Goal: Task Accomplishment & Management: Manage account settings

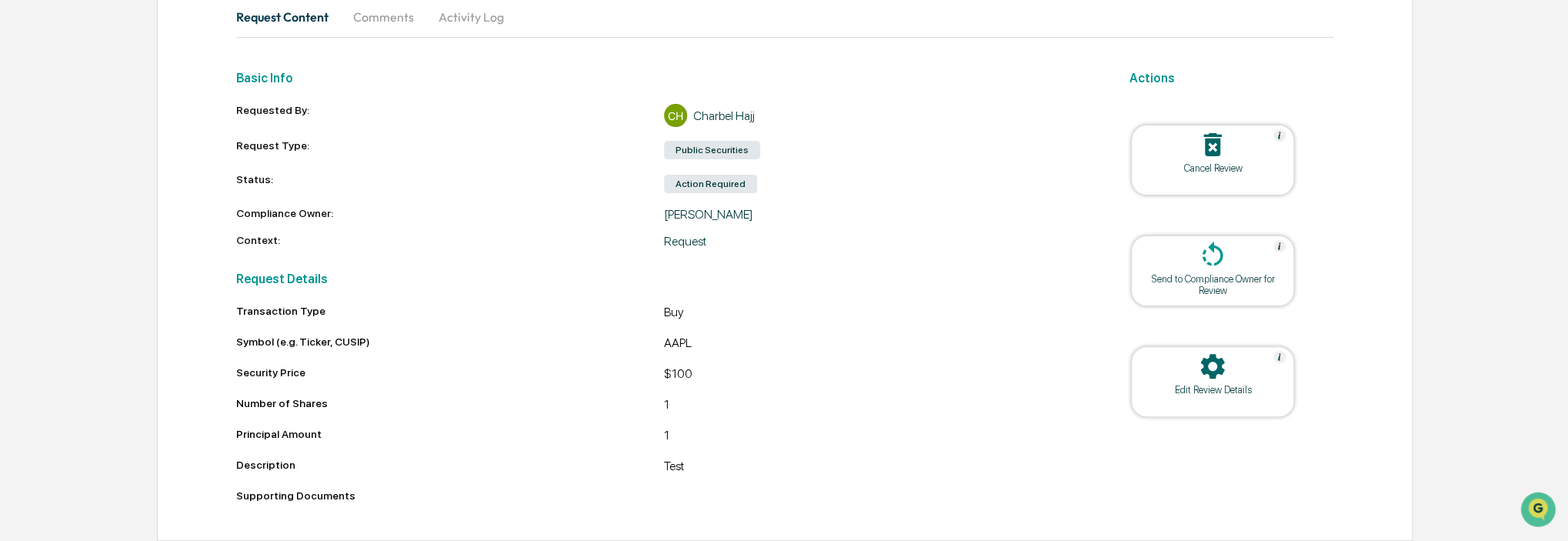
scroll to position [164, 0]
click at [1220, 261] on icon at bounding box center [1212, 256] width 31 height 31
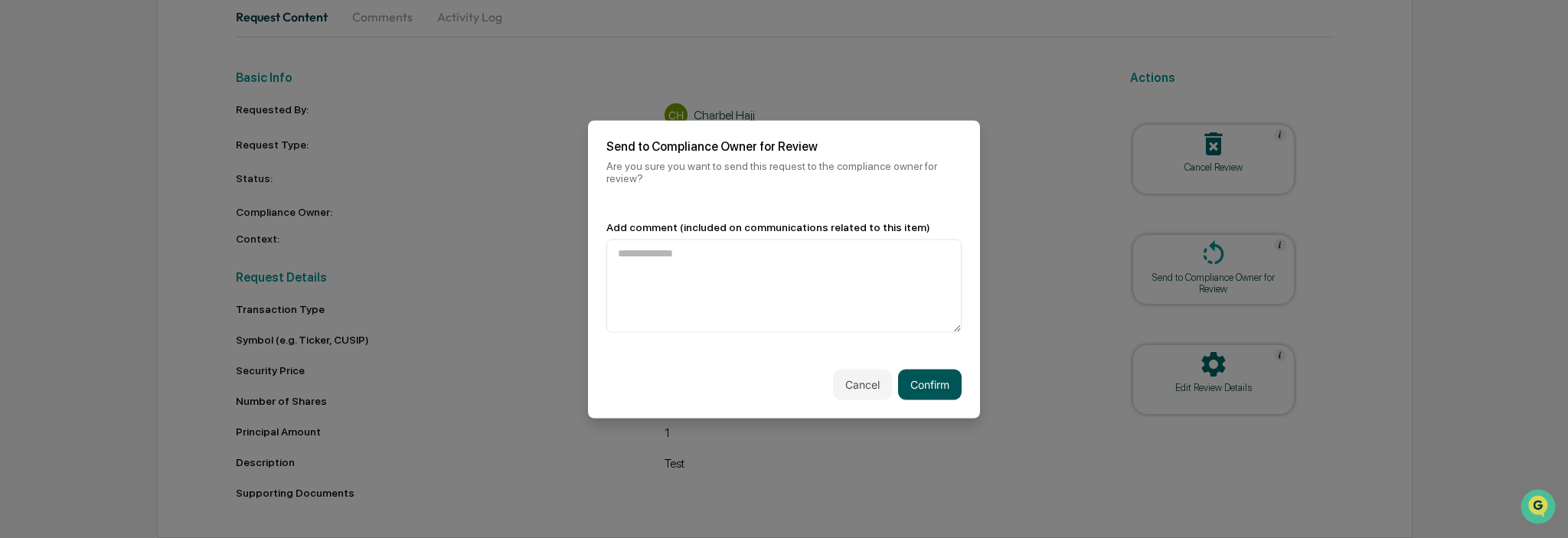
click at [937, 372] on button "Confirm" at bounding box center [929, 385] width 64 height 31
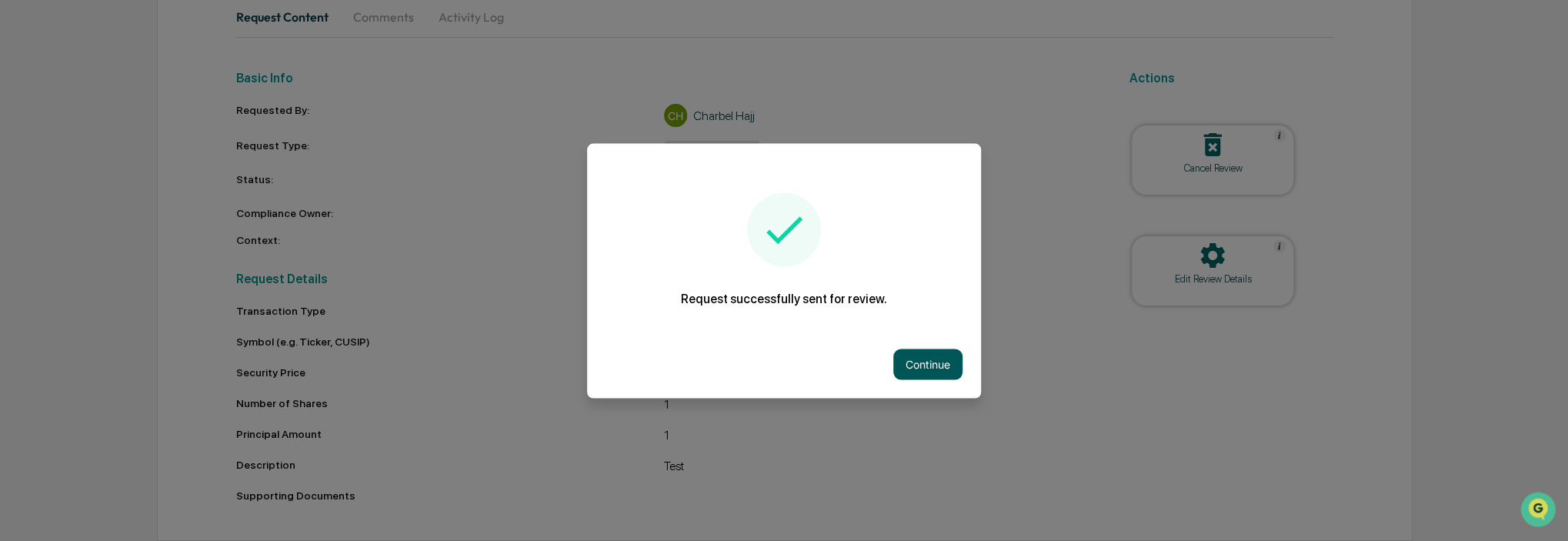
click at [935, 363] on button "Continue" at bounding box center [927, 364] width 69 height 31
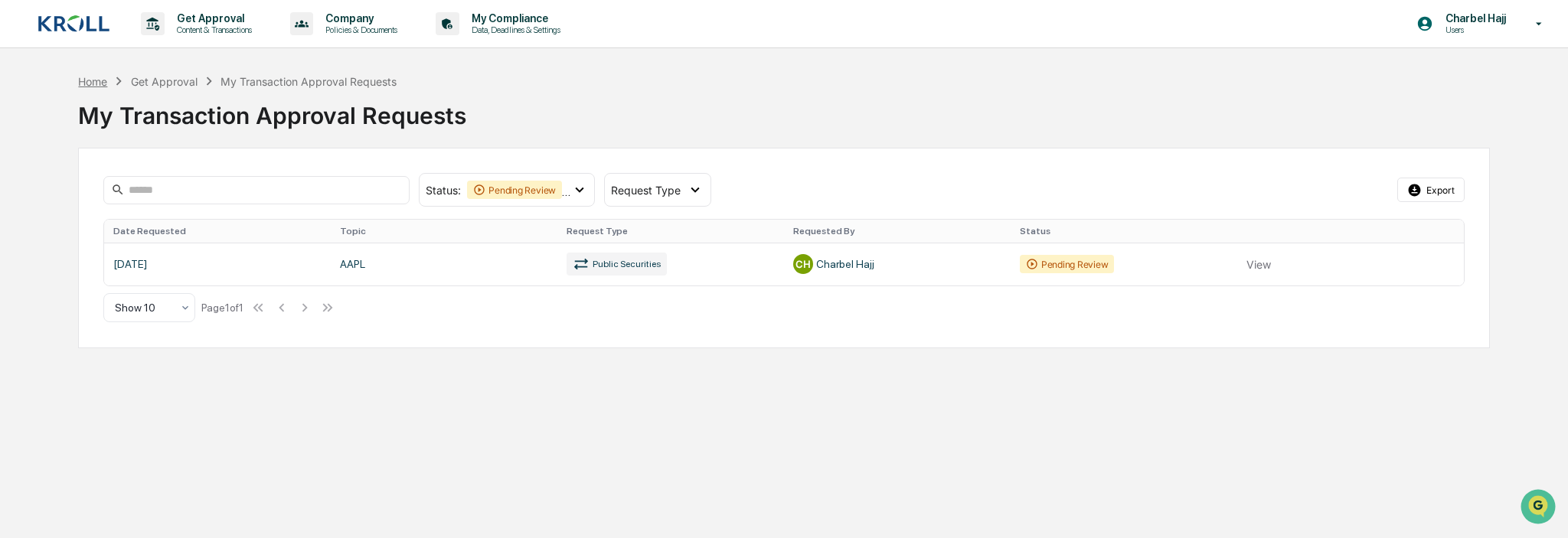
click at [99, 78] on div "Home" at bounding box center [93, 82] width 29 height 13
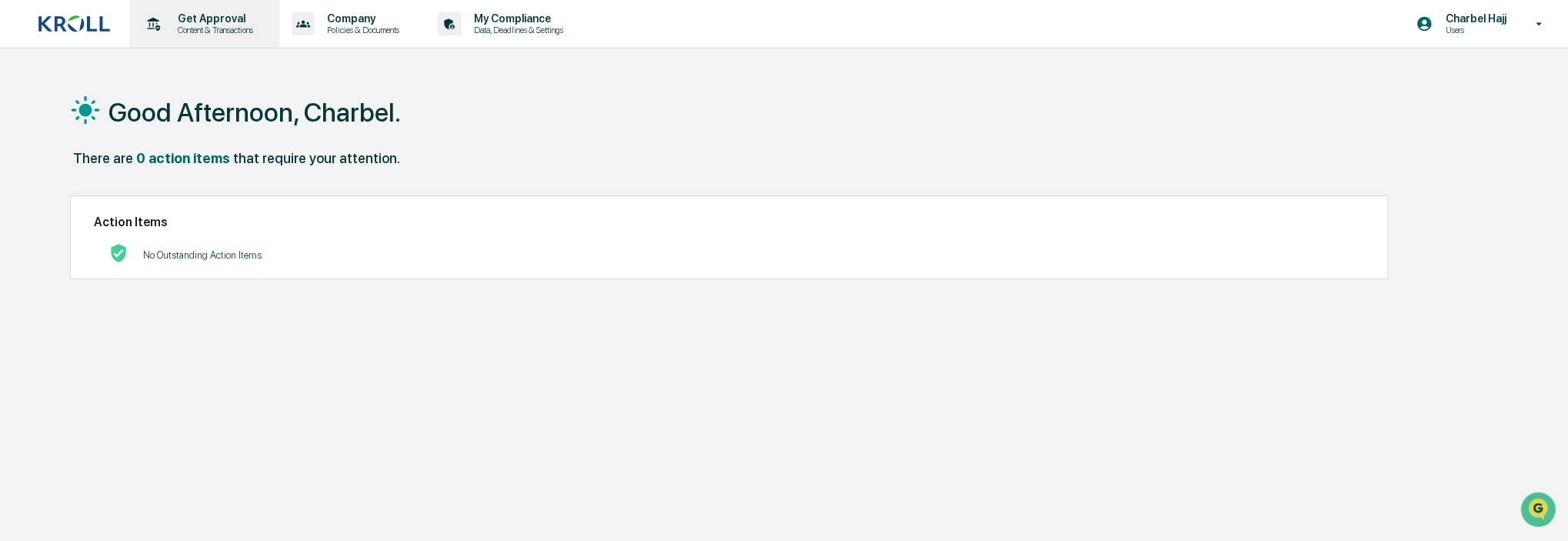
click at [233, 24] on p "Get Approval" at bounding box center [213, 18] width 95 height 12
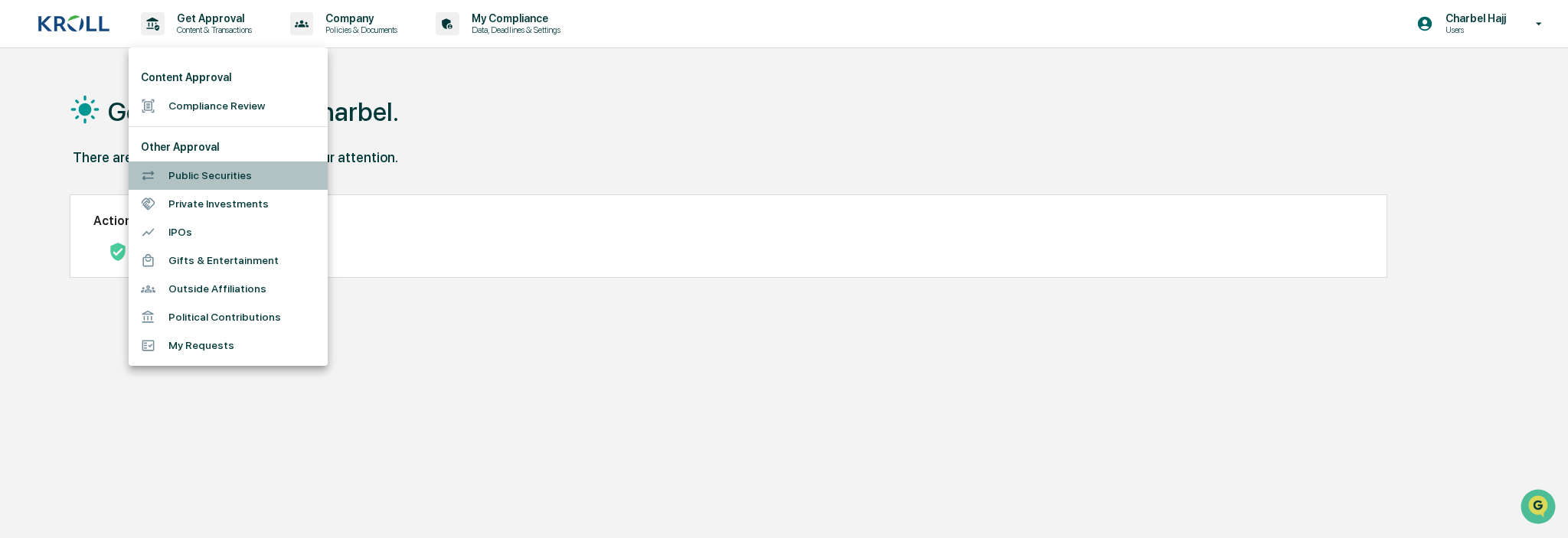
click at [230, 177] on li "Public Securities" at bounding box center [228, 175] width 199 height 28
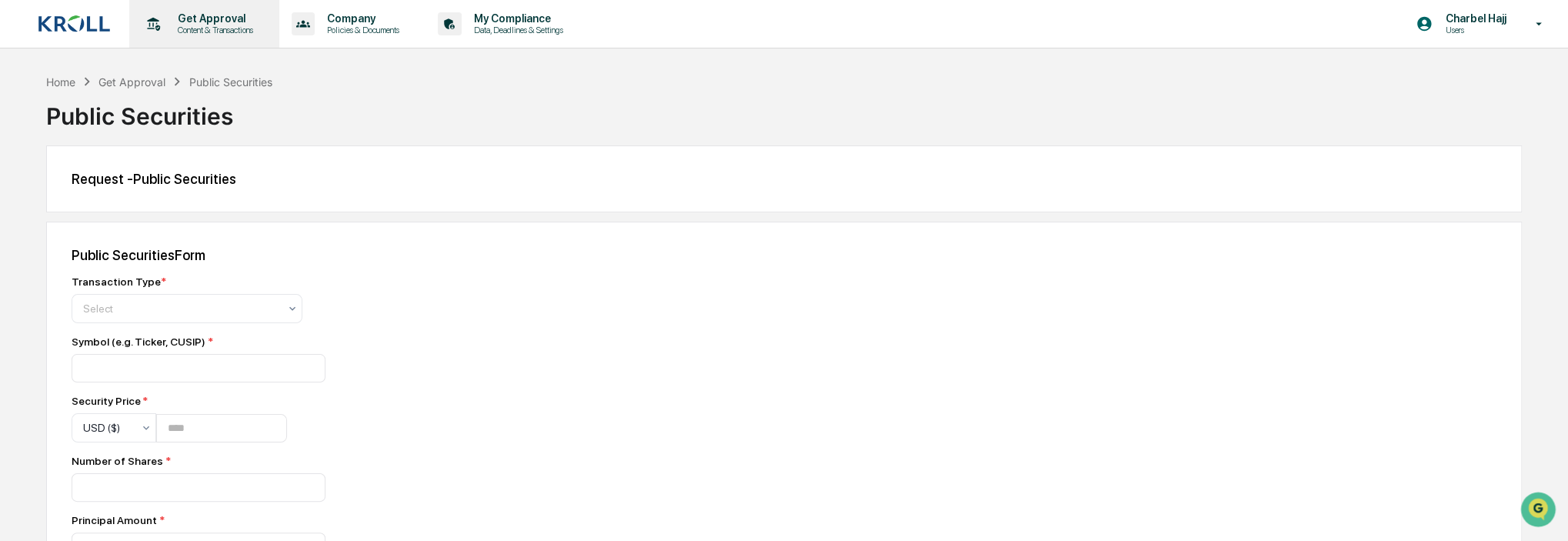
click at [240, 23] on p "Get Approval" at bounding box center [213, 18] width 95 height 12
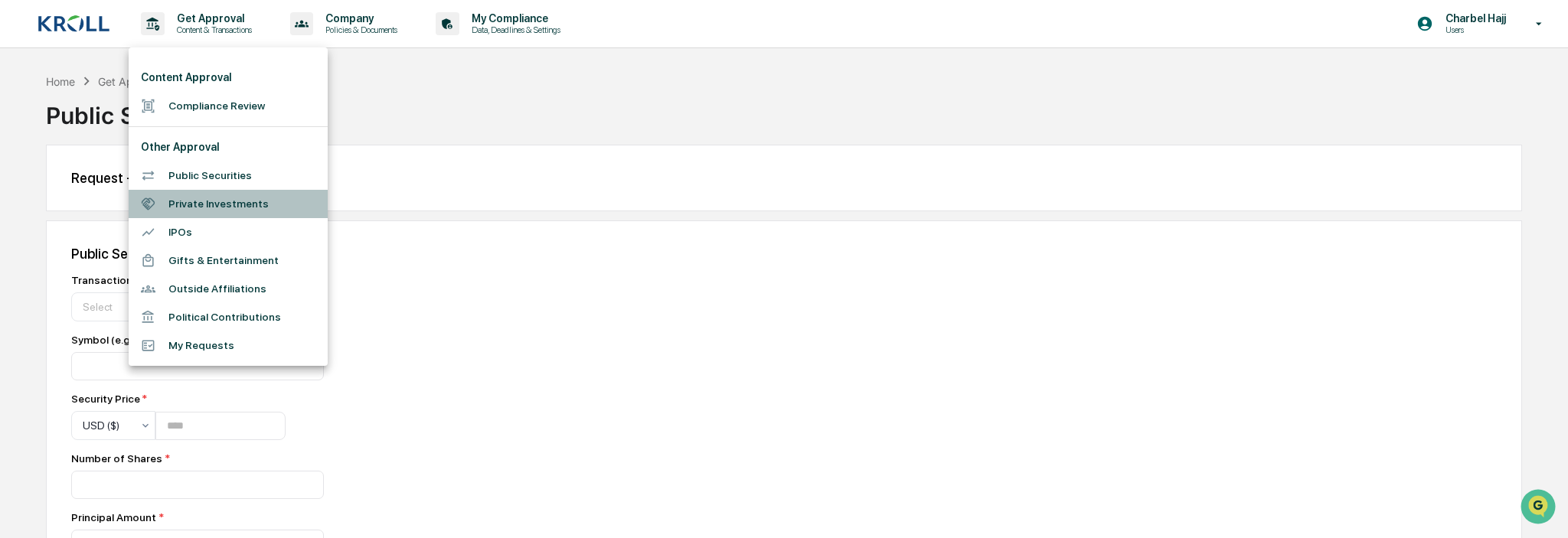
click at [225, 201] on li "Private Investments" at bounding box center [228, 204] width 199 height 28
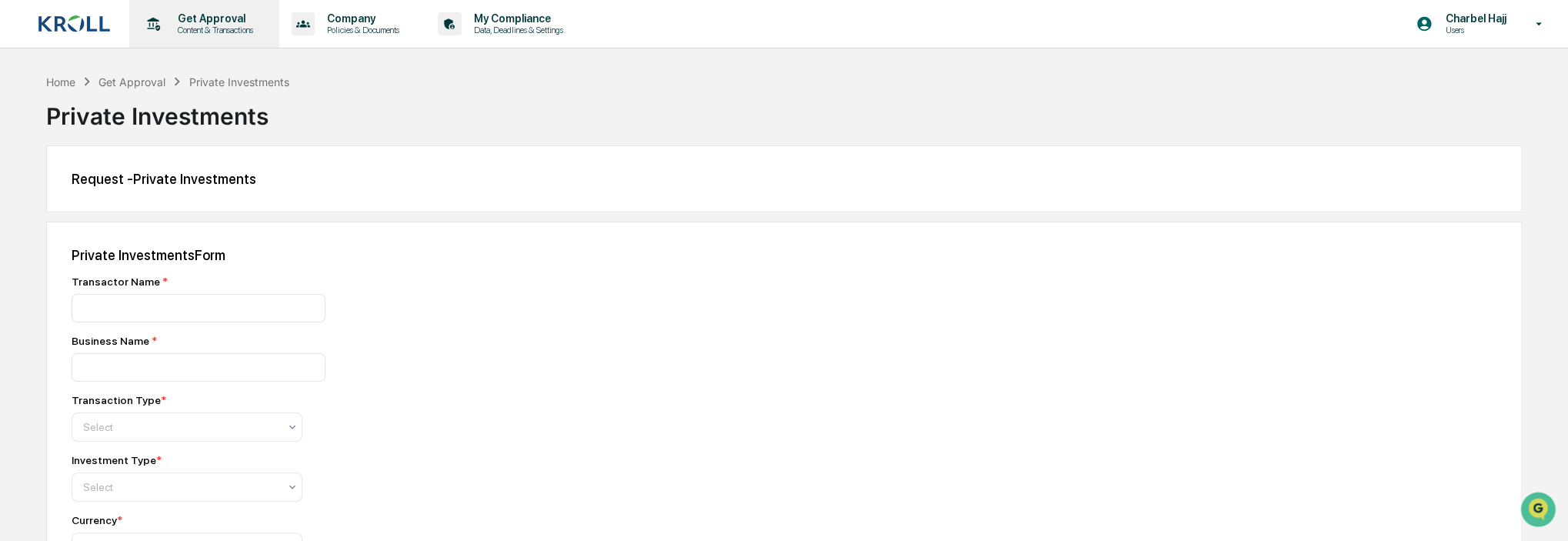
click at [221, 32] on p "Content & Transactions" at bounding box center [213, 29] width 95 height 11
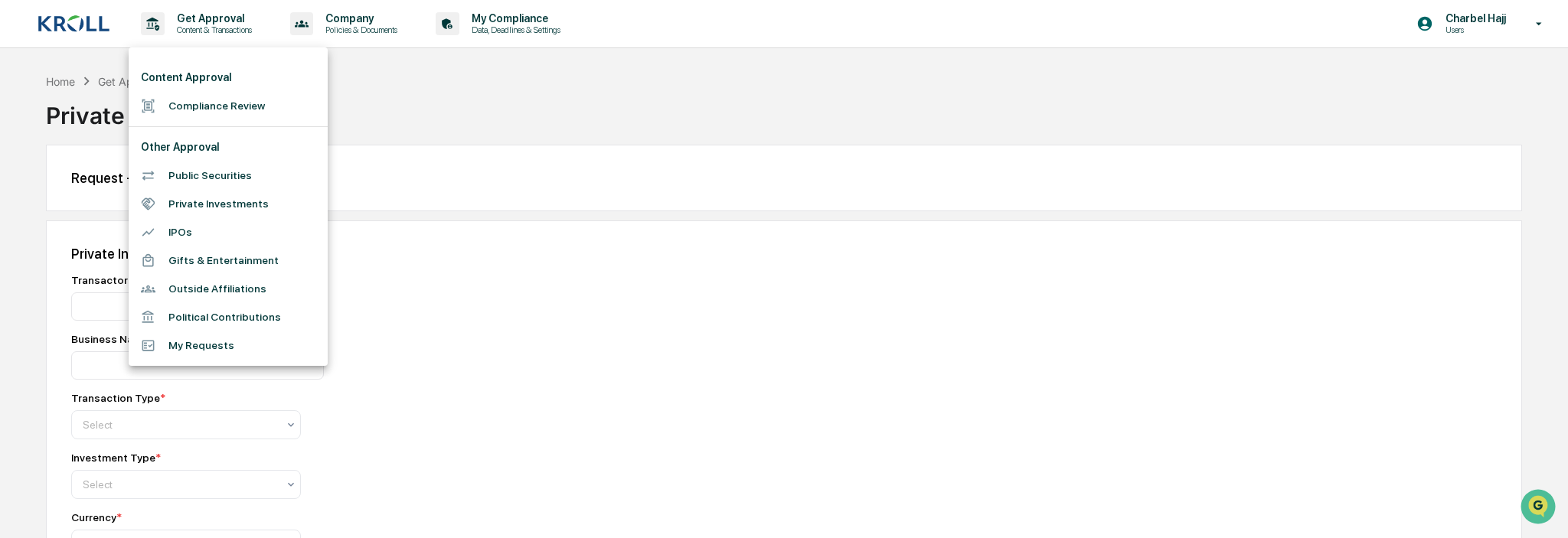
click at [841, 248] on div at bounding box center [784, 269] width 1568 height 538
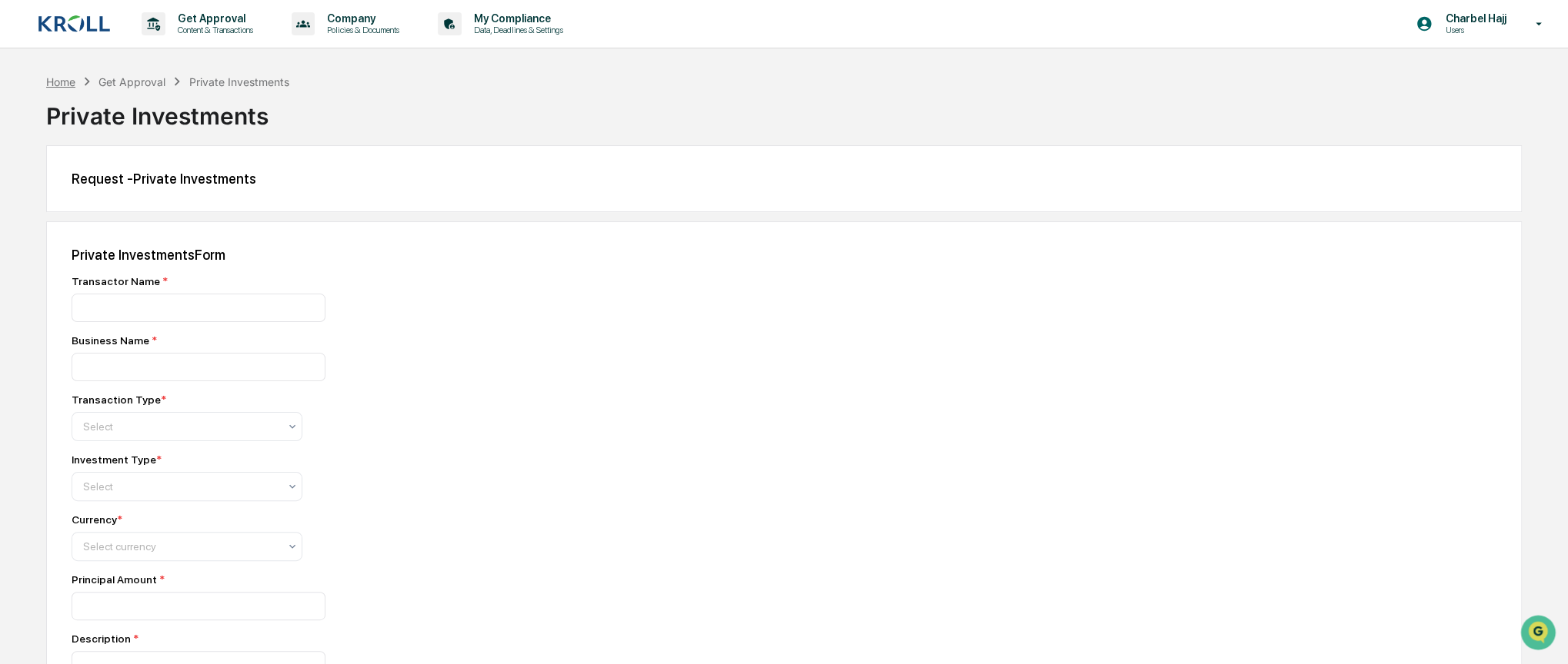
click at [67, 84] on div "Home" at bounding box center [61, 82] width 29 height 13
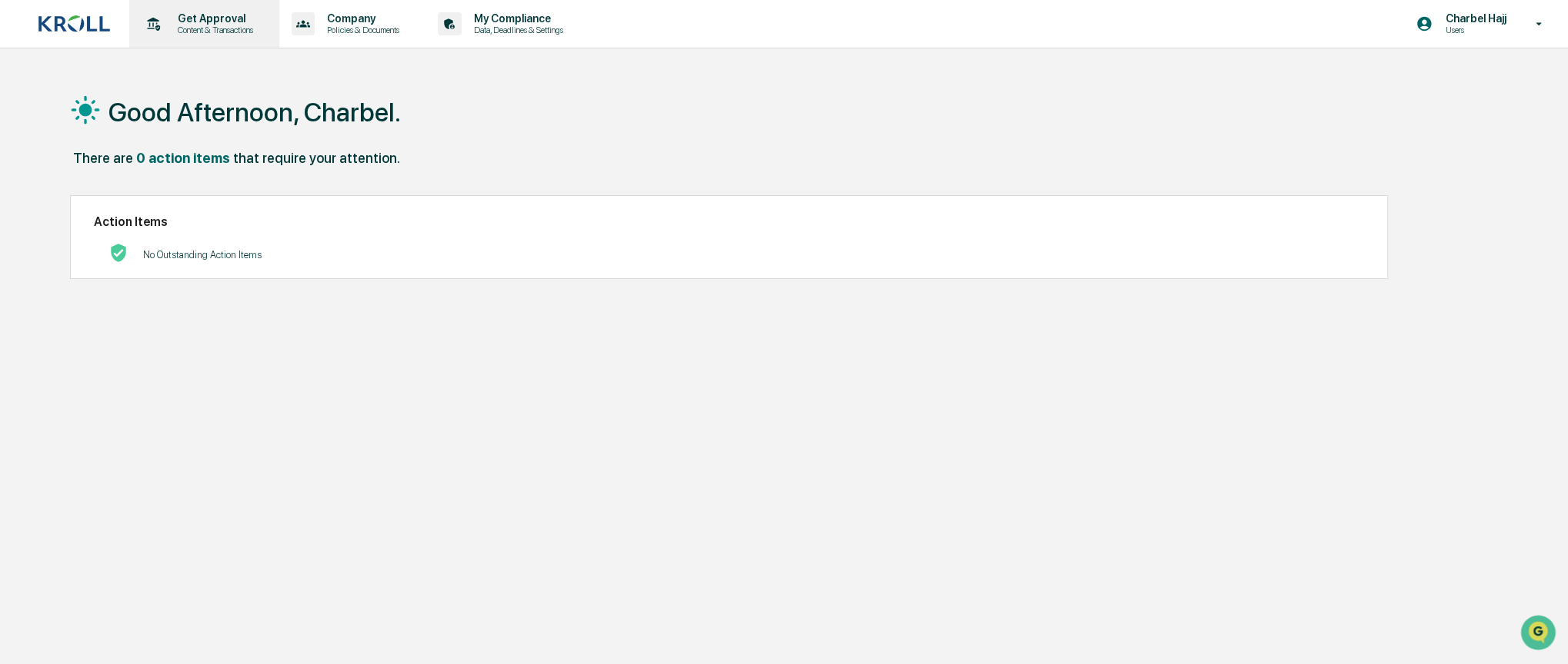
click at [243, 25] on p "Content & Transactions" at bounding box center [213, 29] width 95 height 11
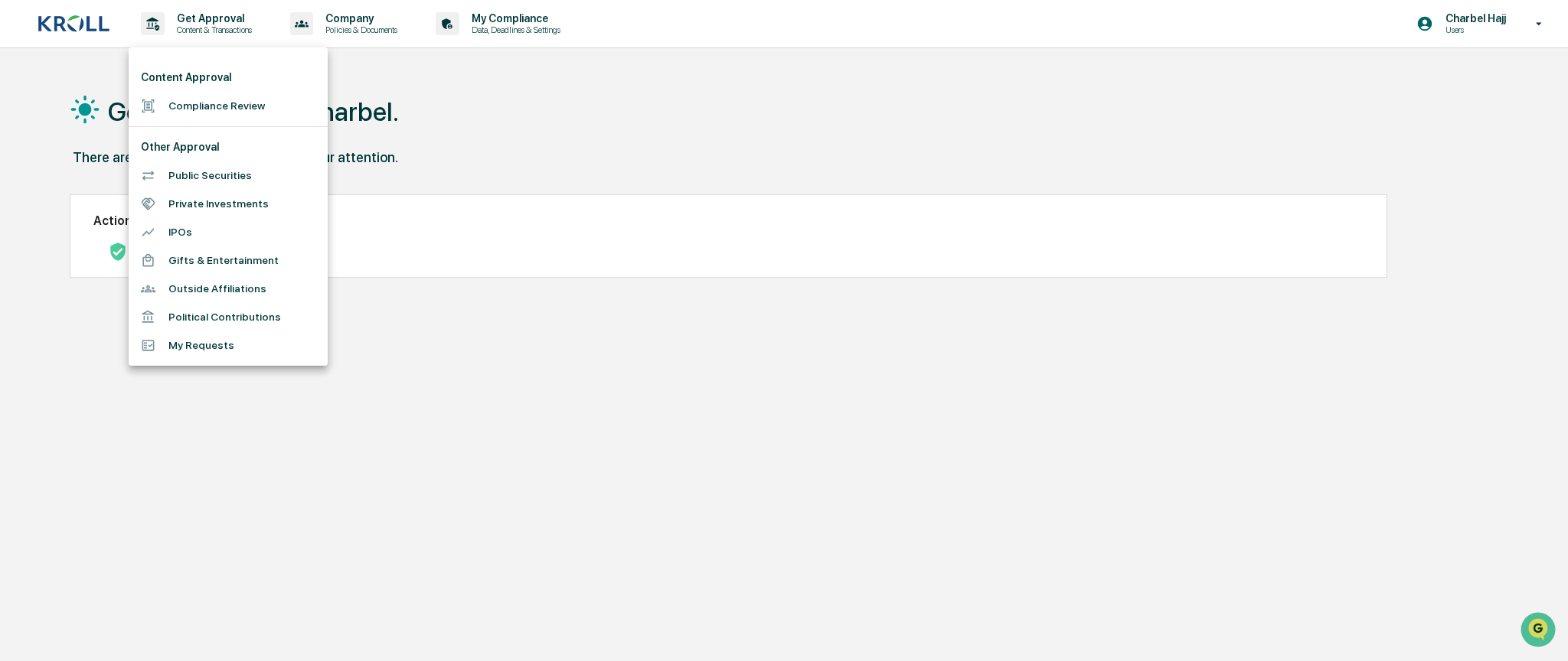
click at [453, 327] on div at bounding box center [784, 330] width 1568 height 661
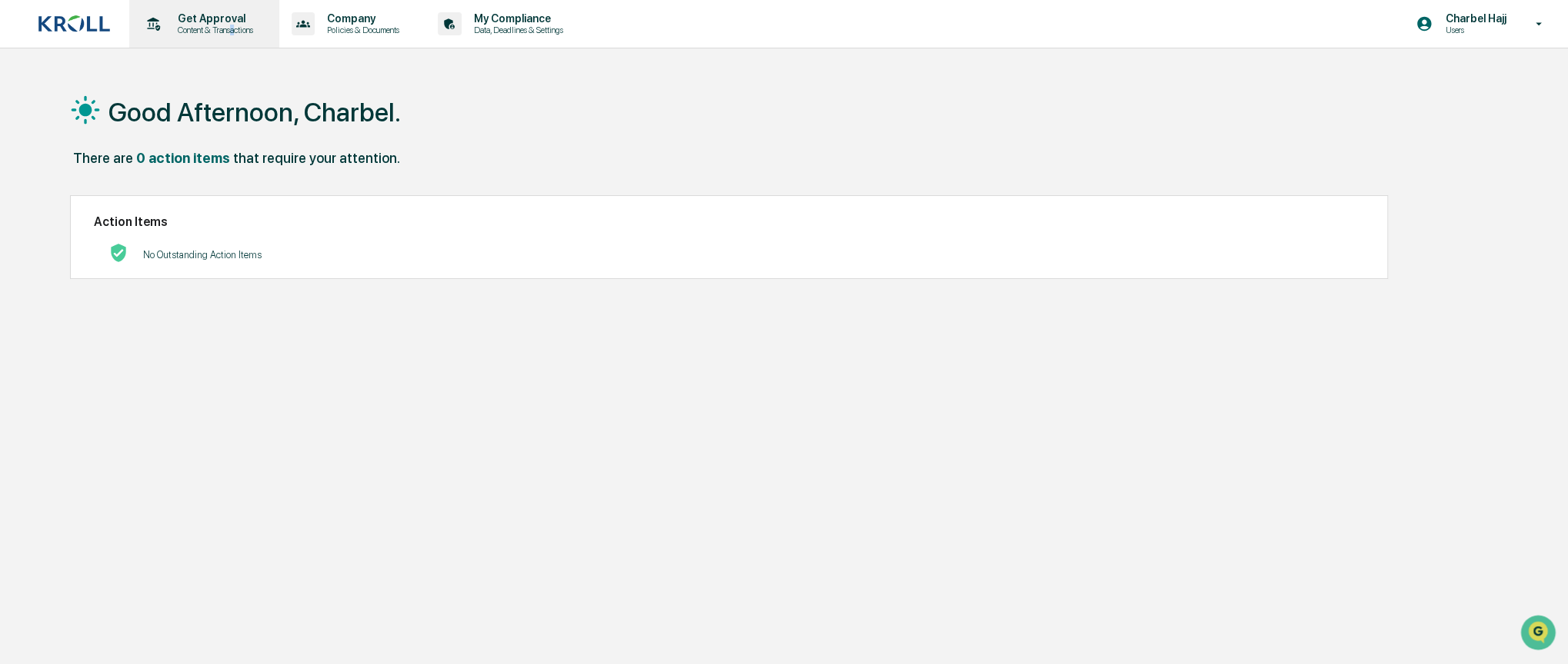
click at [235, 34] on p "Content & Transactions" at bounding box center [213, 29] width 95 height 11
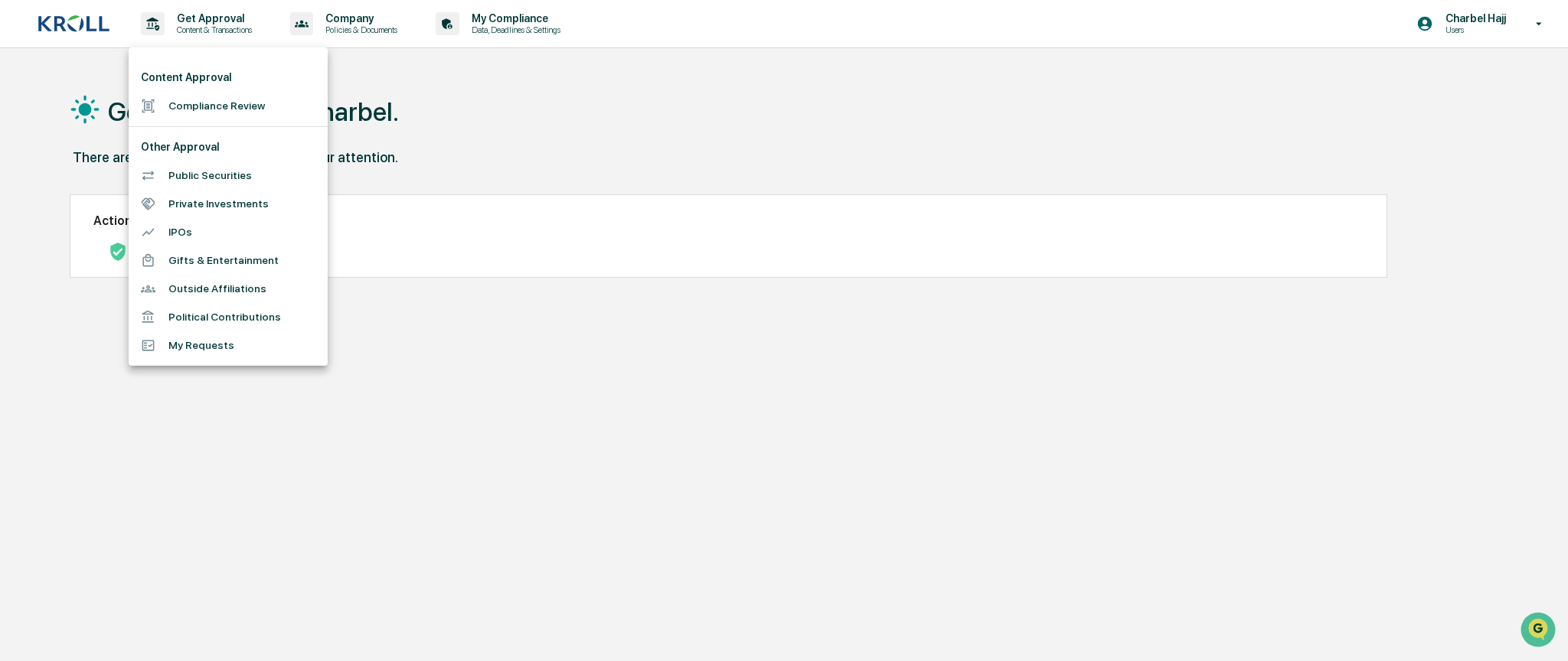
click at [350, 47] on div at bounding box center [784, 330] width 1568 height 661
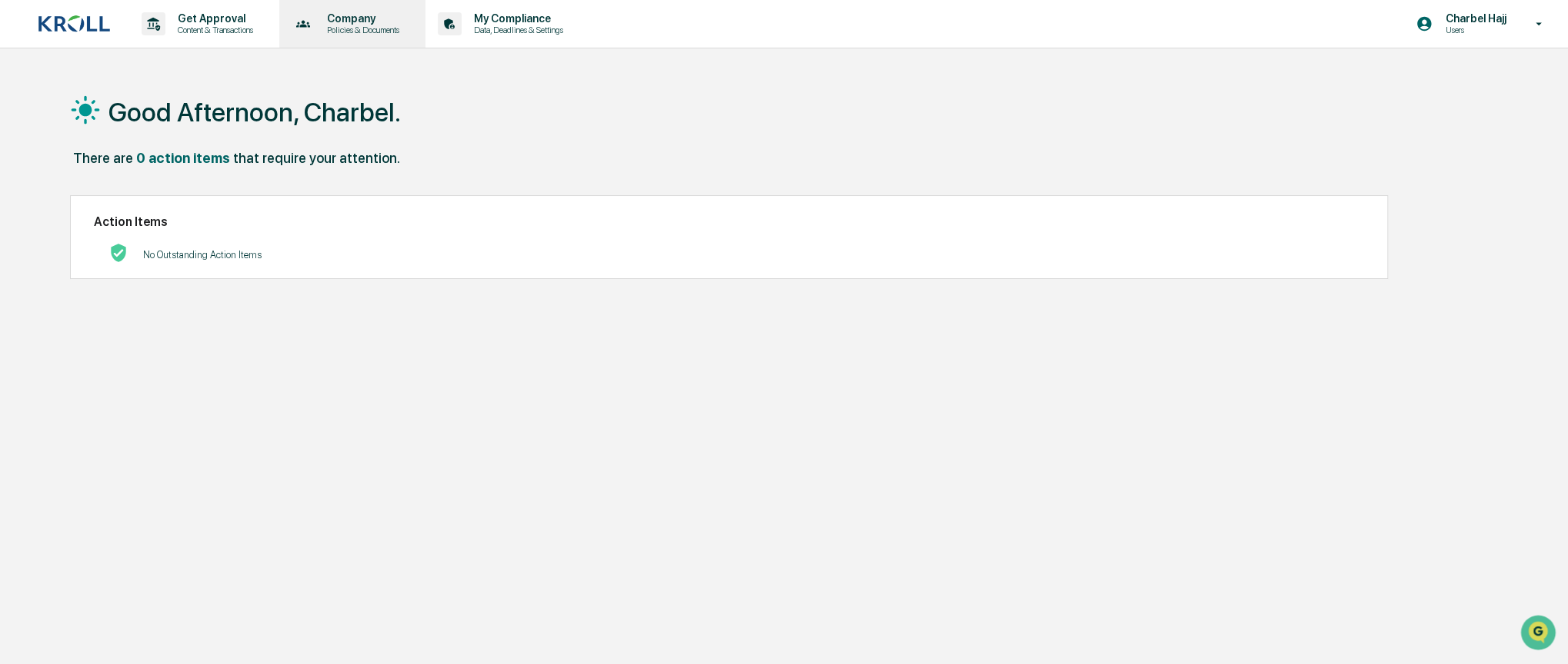
click at [377, 32] on p "Policies & Documents" at bounding box center [361, 29] width 93 height 11
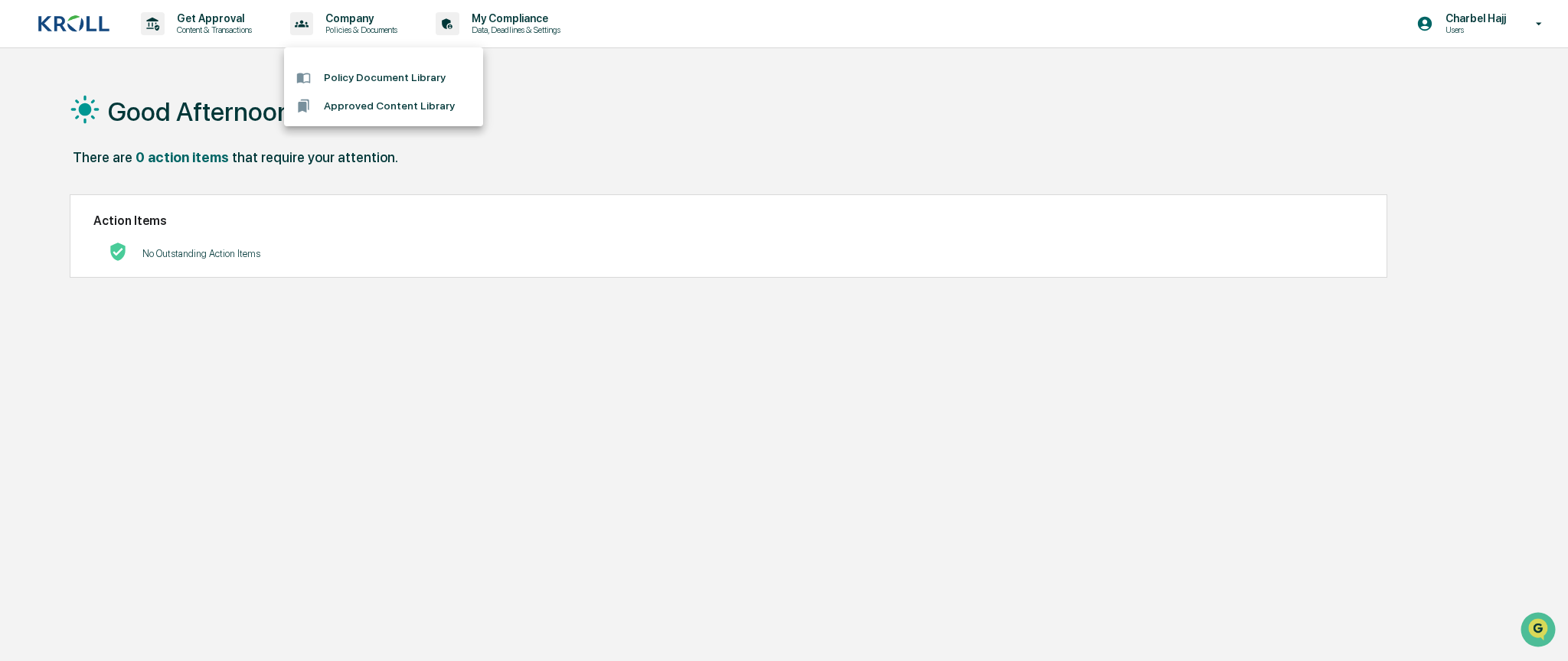
click at [242, 36] on div at bounding box center [784, 330] width 1568 height 661
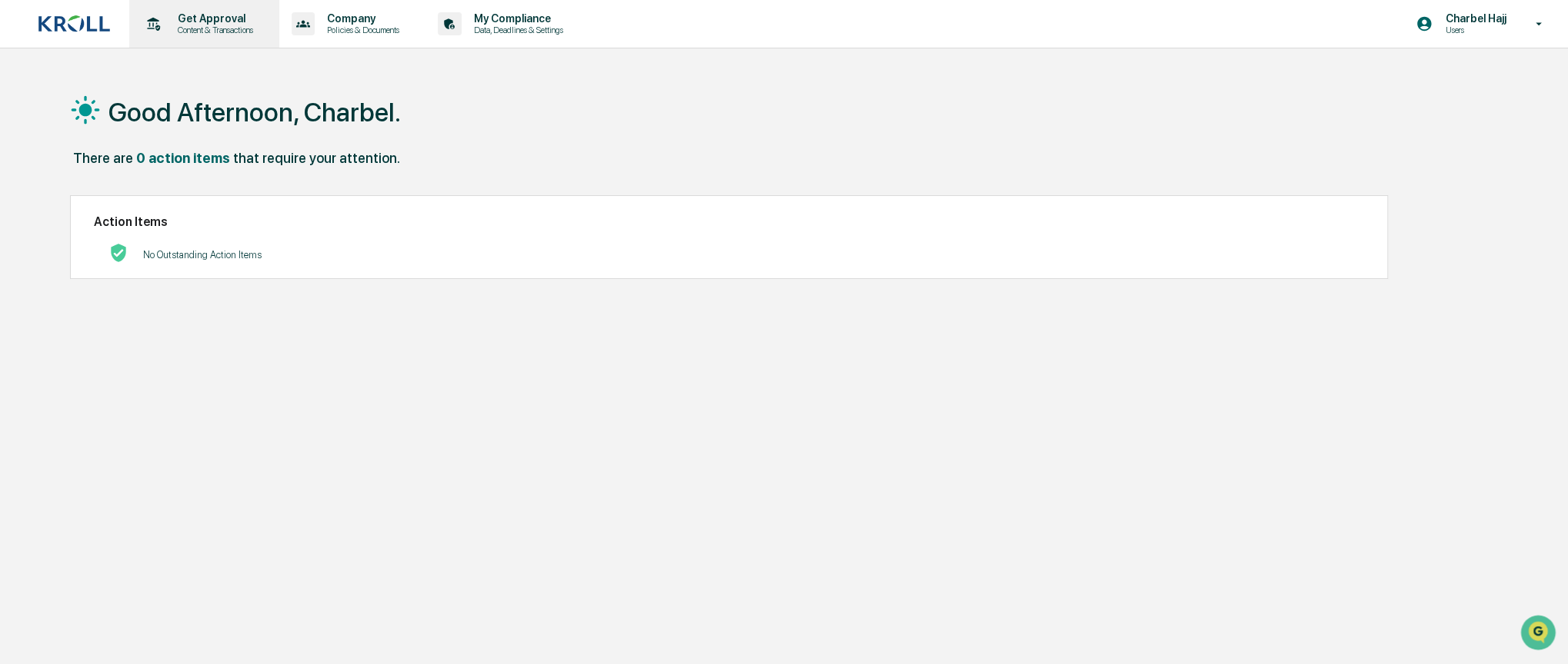
click at [222, 28] on p "Content & Transactions" at bounding box center [213, 29] width 95 height 11
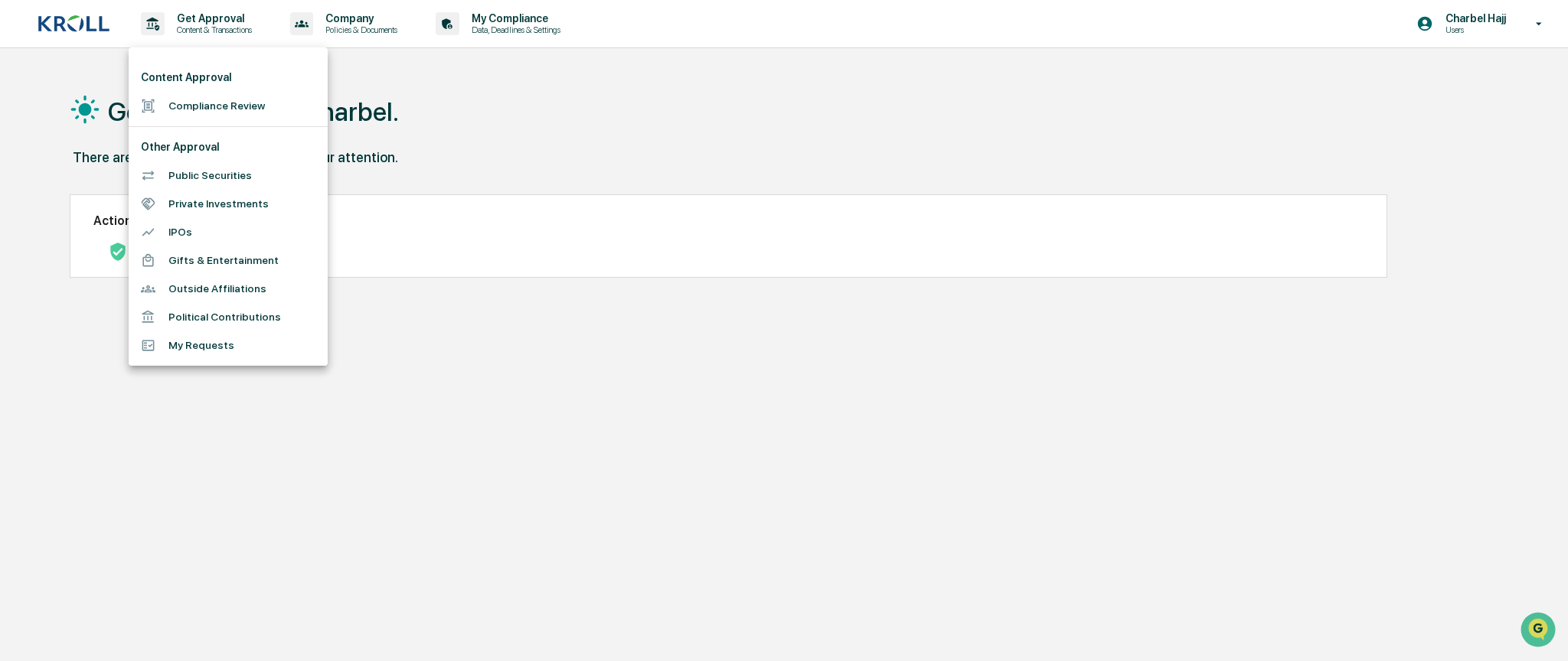
click at [362, 17] on div at bounding box center [784, 330] width 1568 height 661
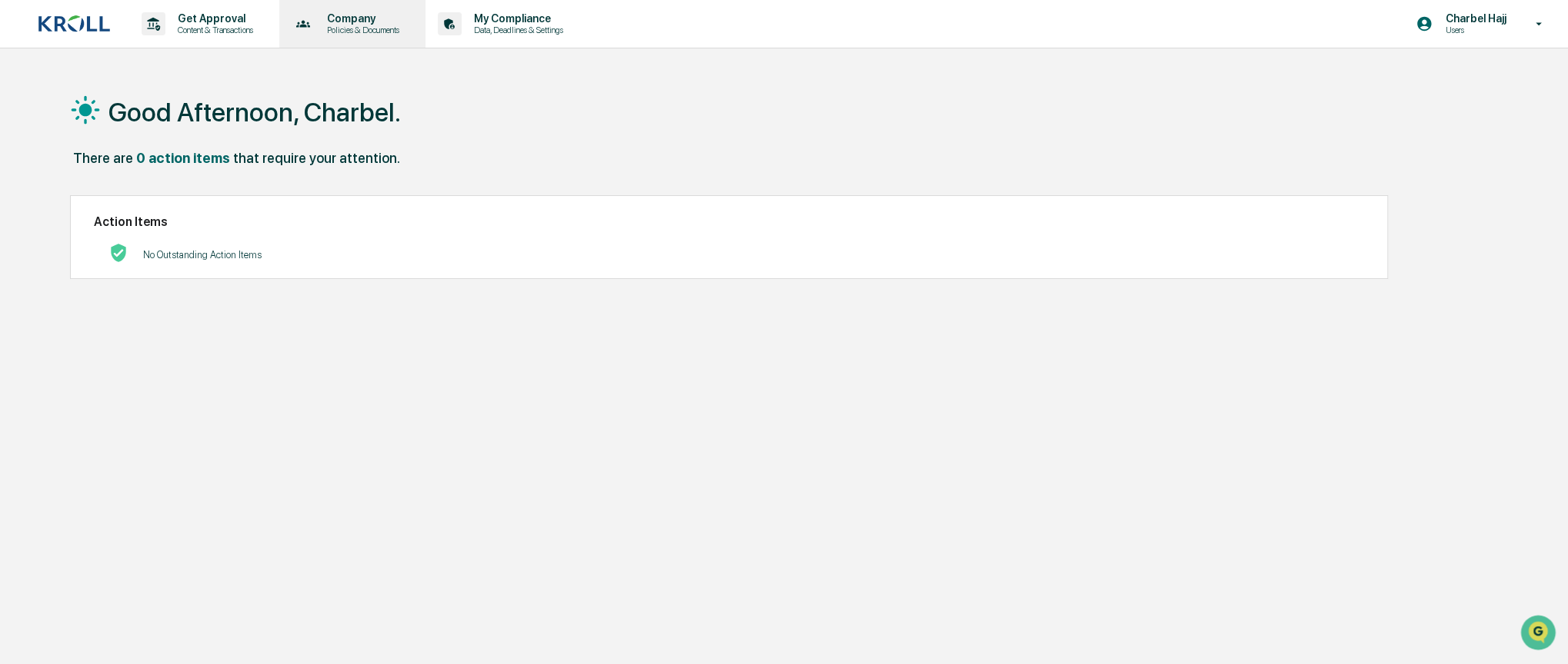
click at [363, 37] on div "Company Policies & Documents" at bounding box center [351, 24] width 132 height 48
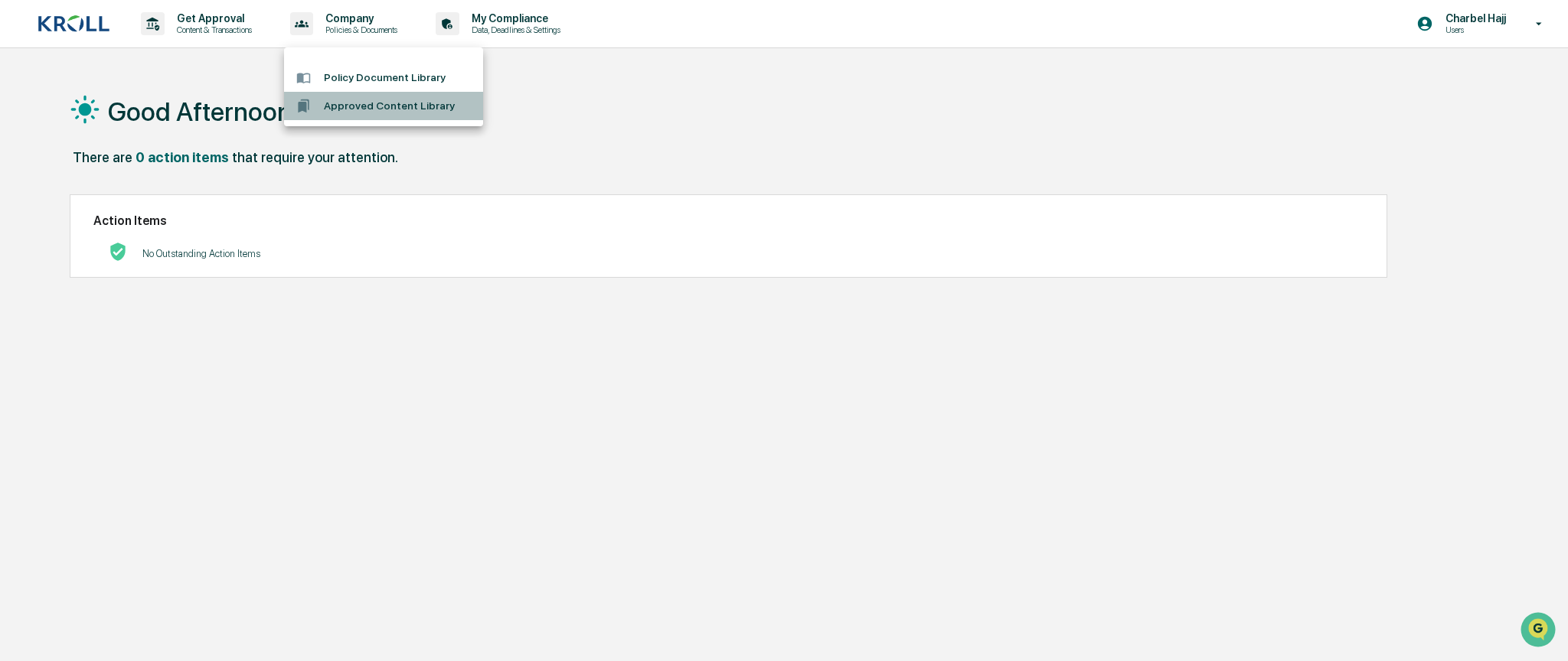
click at [387, 109] on li "Approved Content Library" at bounding box center [383, 106] width 199 height 28
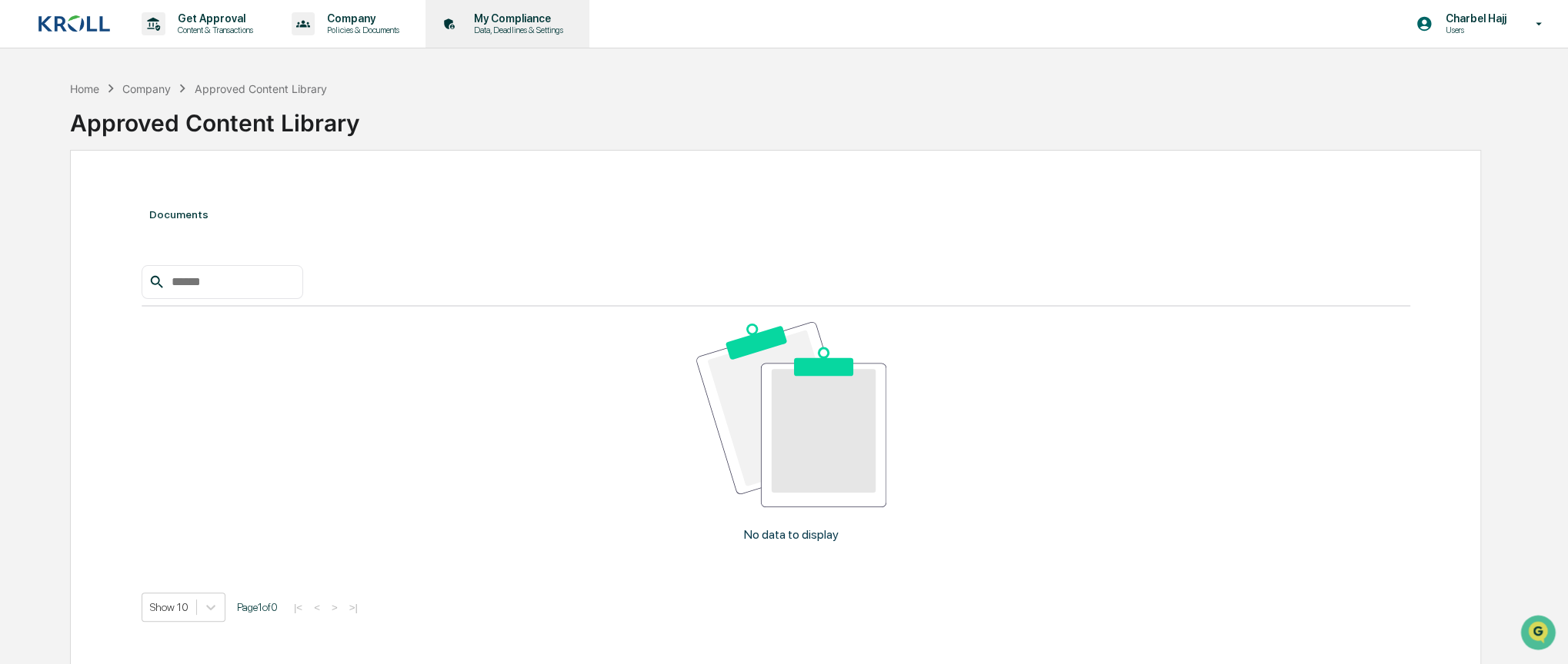
click at [502, 28] on p "Data, Deadlines & Settings" at bounding box center [516, 29] width 110 height 11
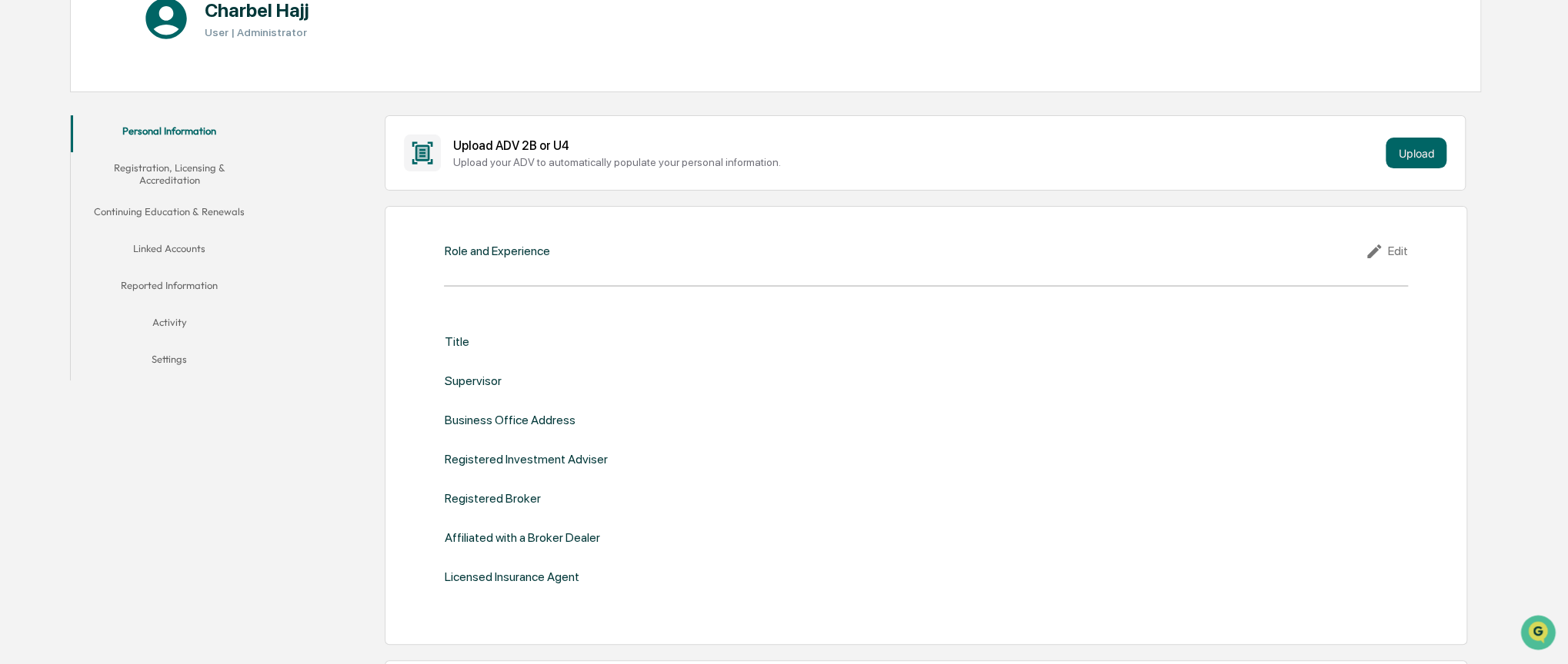
scroll to position [231, 0]
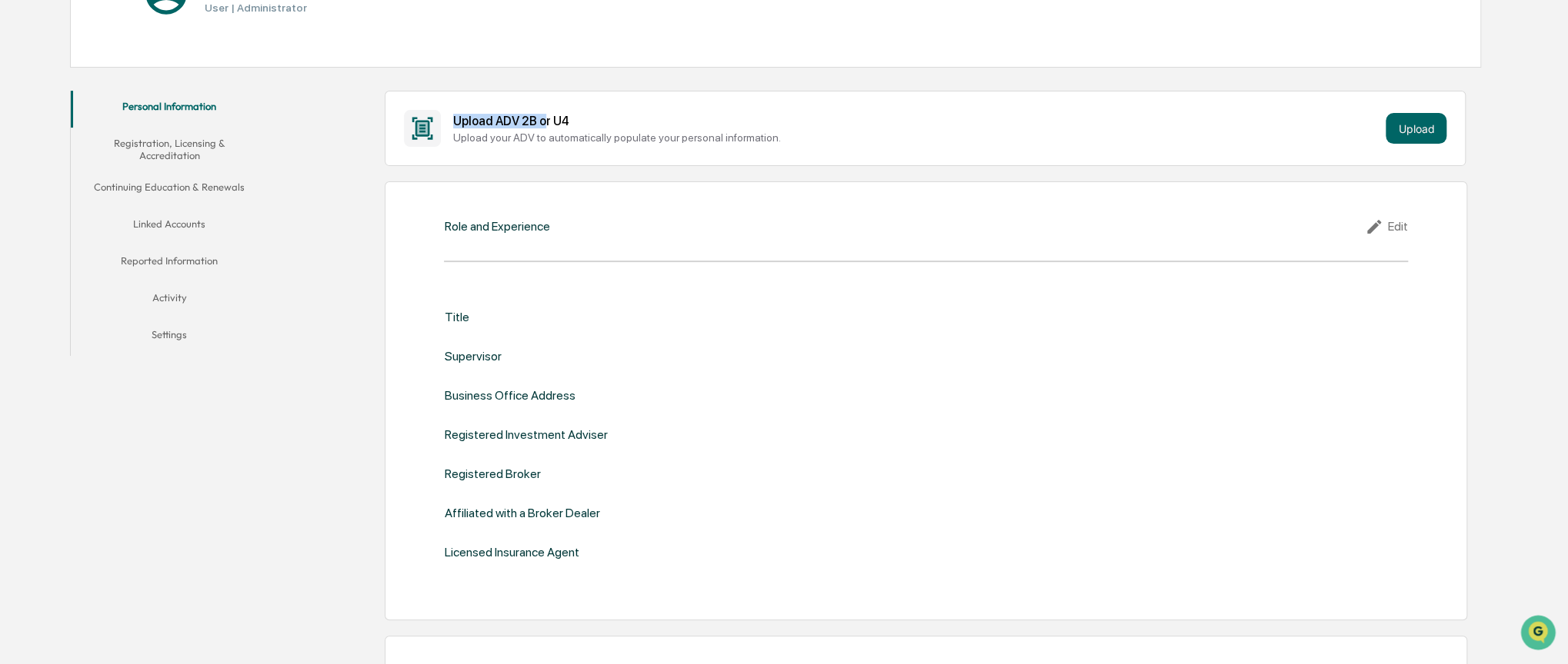
drag, startPoint x: 449, startPoint y: 114, endPoint x: 544, endPoint y: 121, distance: 95.3
click at [544, 121] on div "Upload ADV 2B or U4 Upload your ADV to automatically populate your personal inf…" at bounding box center [925, 127] width 1043 height 37
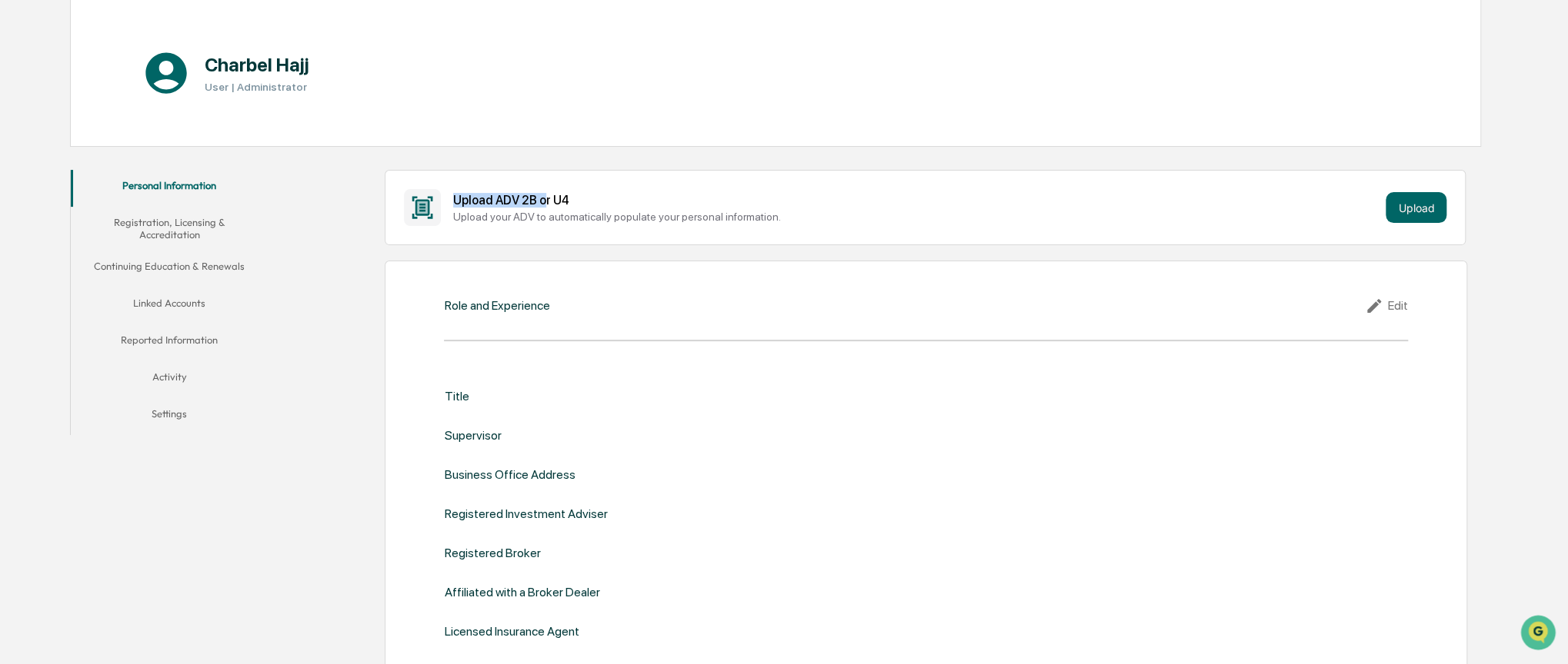
scroll to position [86, 0]
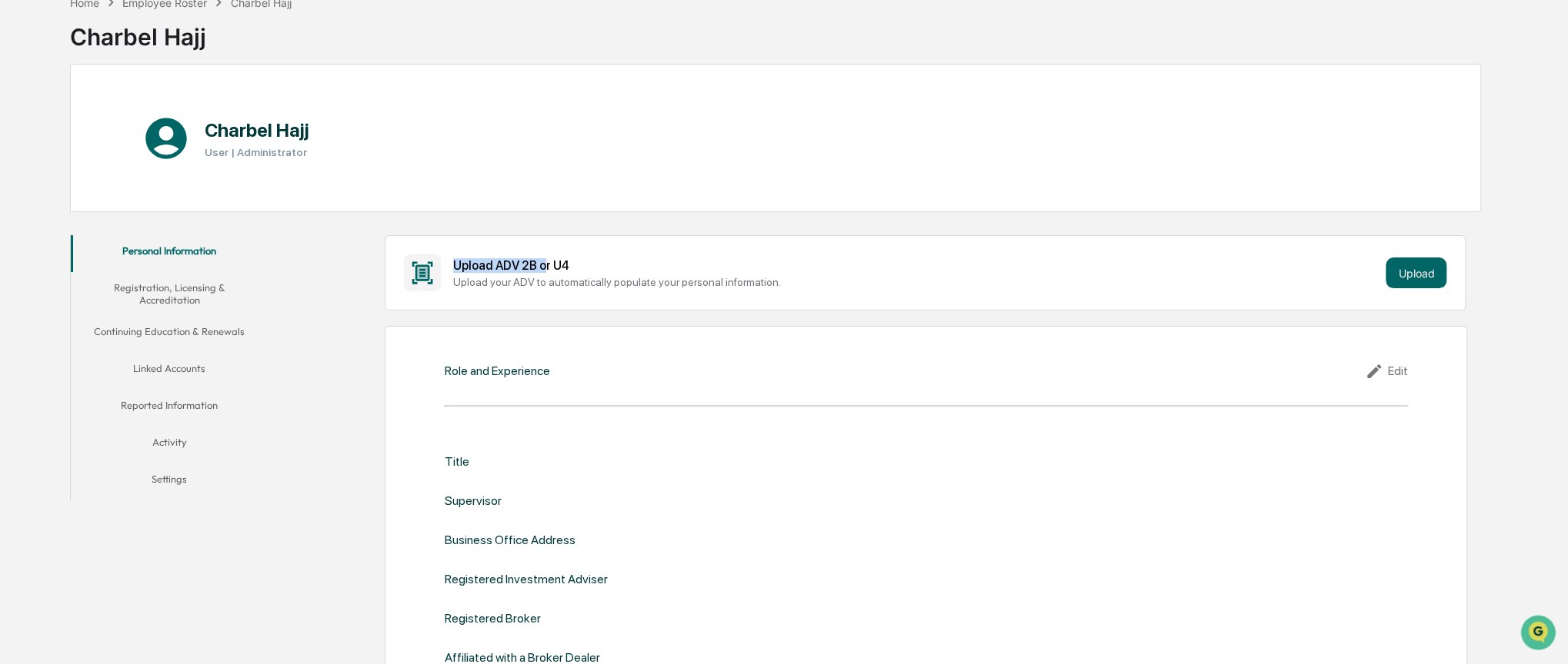
click at [194, 292] on button "Registration, Licensing & Accreditation" at bounding box center [169, 294] width 197 height 44
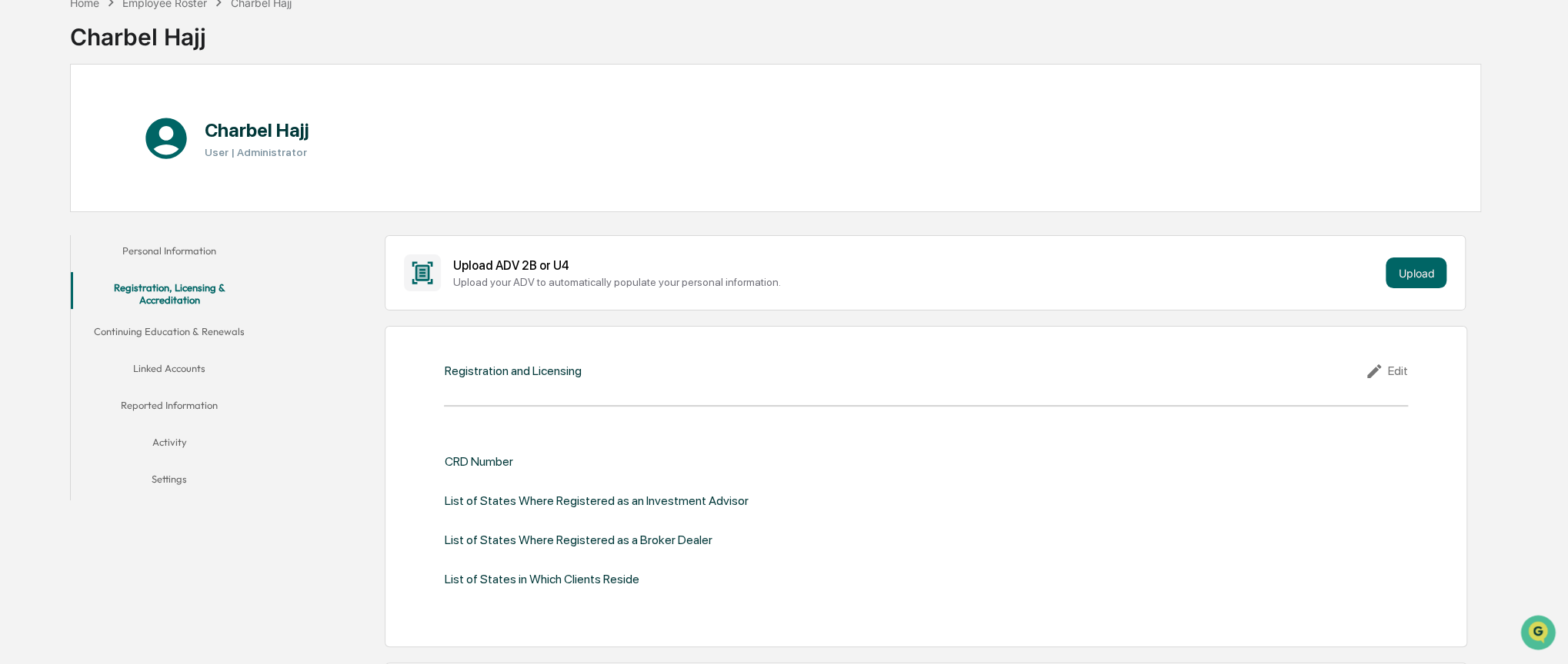
click at [205, 316] on button "Continuing Education & Renewals" at bounding box center [169, 334] width 197 height 37
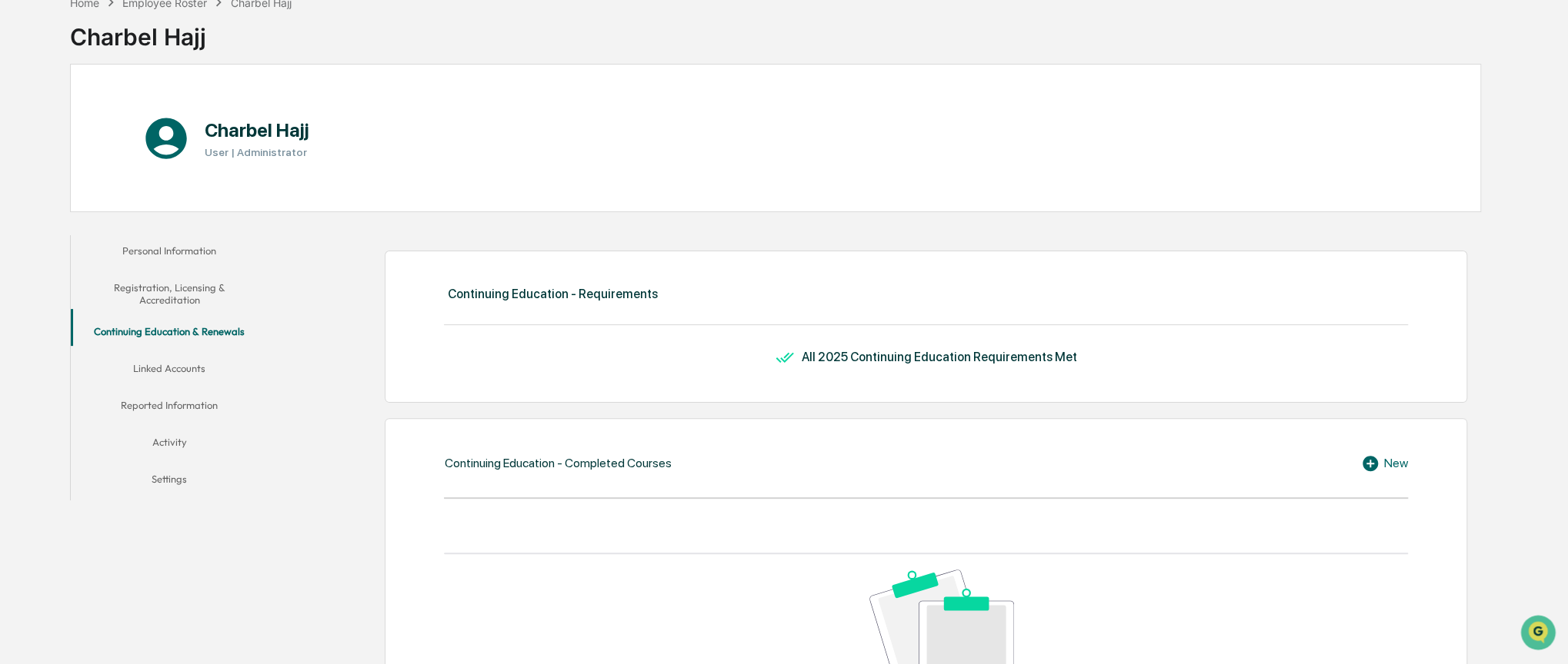
click at [184, 363] on button "Linked Accounts" at bounding box center [169, 371] width 197 height 37
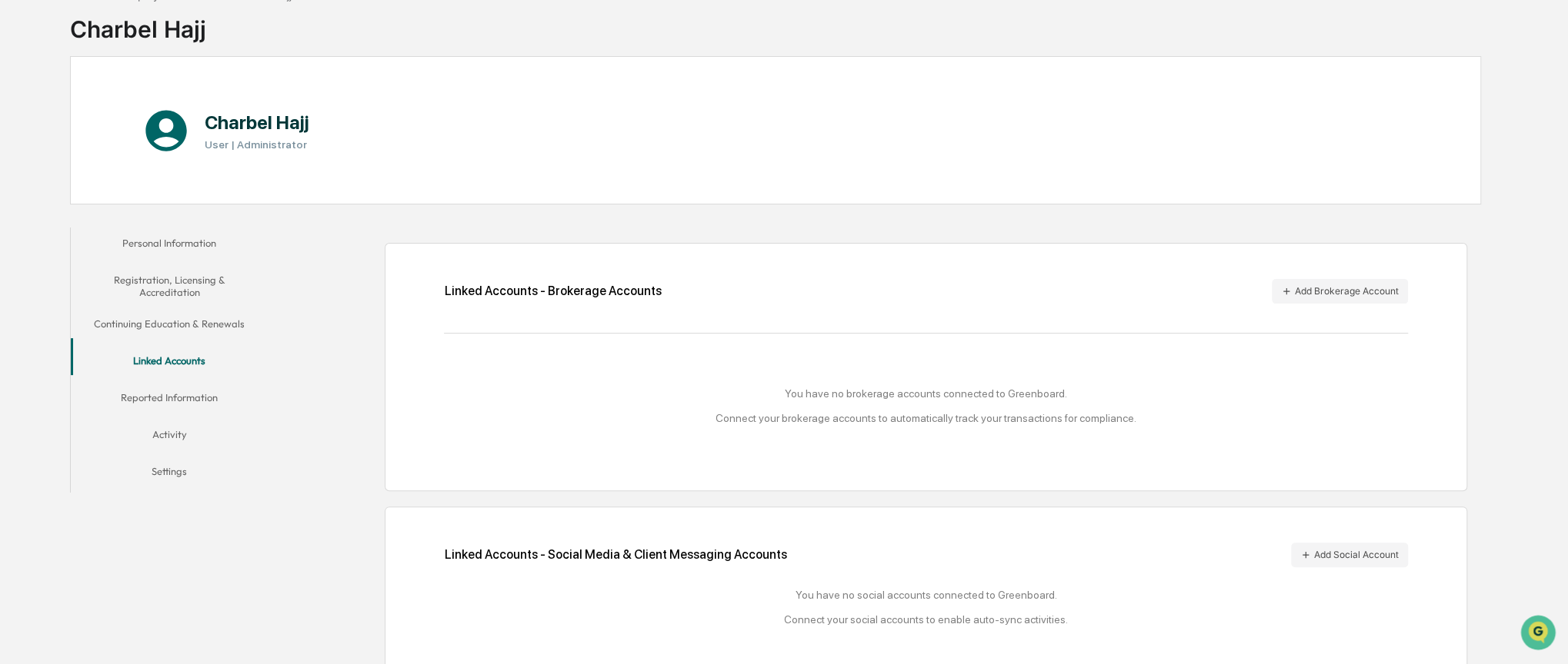
scroll to position [117, 0]
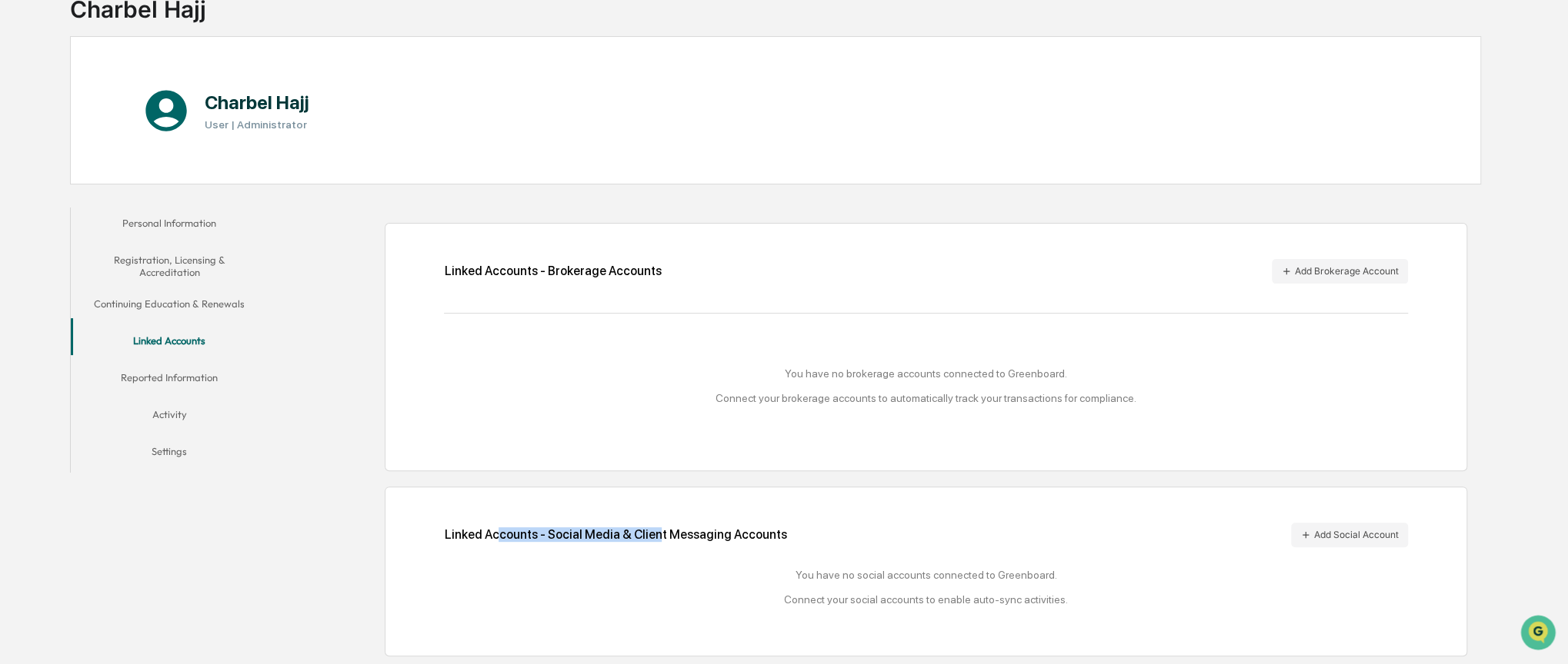
drag, startPoint x: 495, startPoint y: 532, endPoint x: 650, endPoint y: 537, distance: 155.1
click at [650, 537] on div "Linked Accounts - Social Media & Client Messaging Accounts Add Social Account" at bounding box center [926, 535] width 963 height 24
click at [678, 535] on div "Linked Accounts - Social Media & Client Messaging Accounts Add Social Account" at bounding box center [926, 535] width 963 height 24
click at [1350, 270] on button "Add Brokerage Account" at bounding box center [1340, 271] width 136 height 24
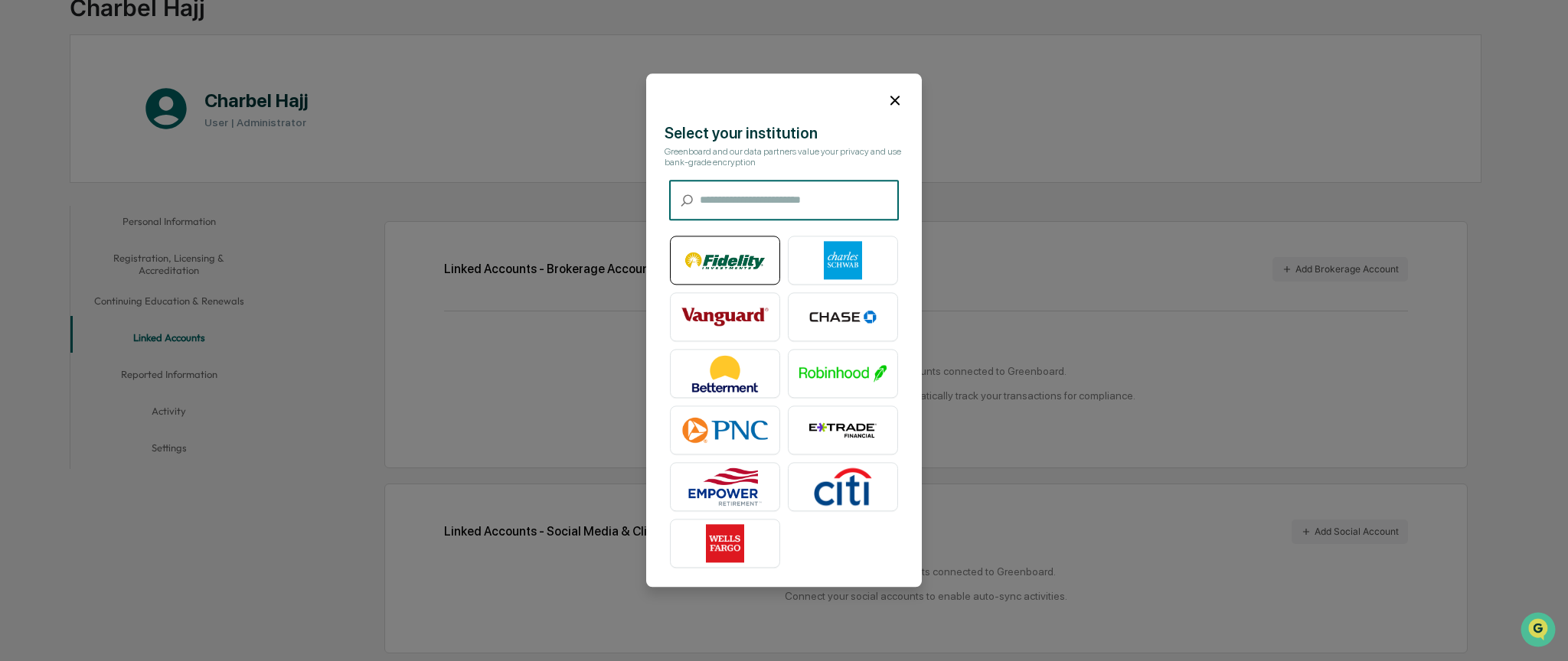
click at [741, 265] on img at bounding box center [725, 260] width 87 height 38
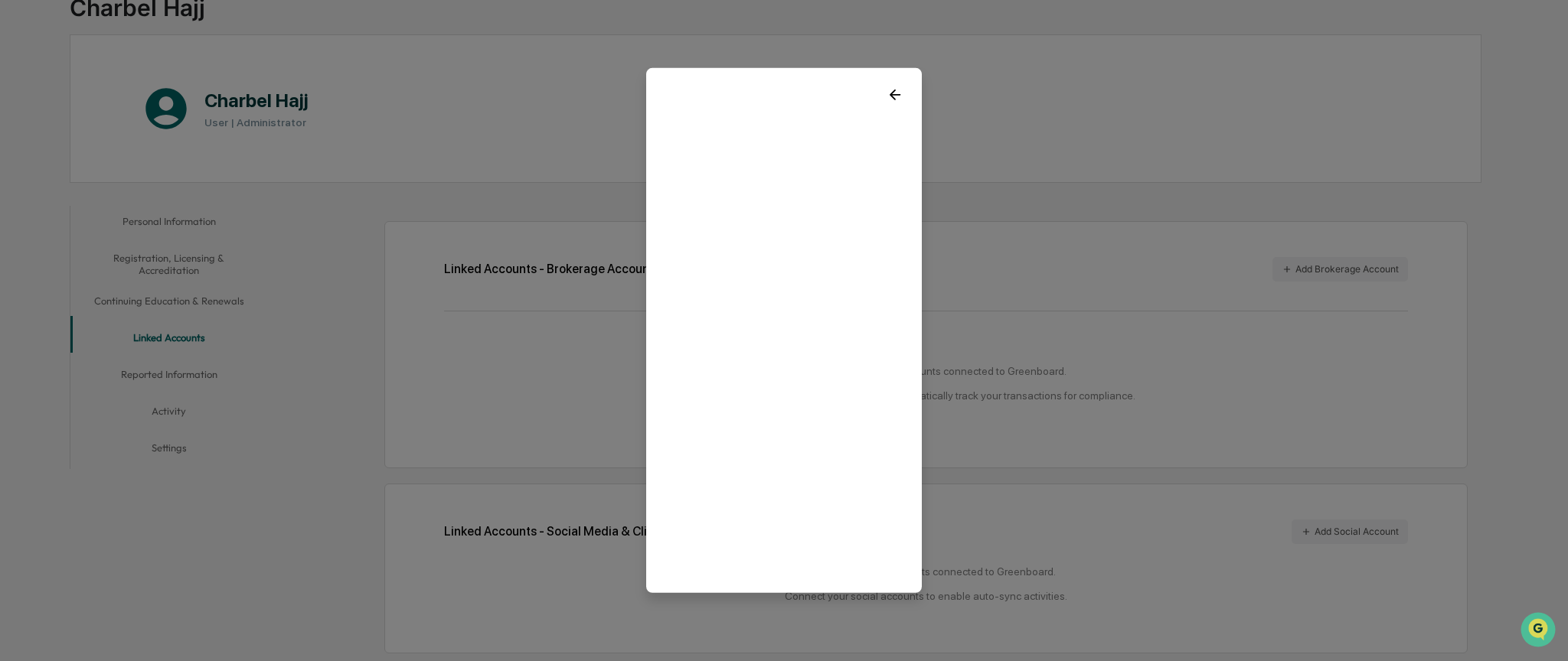
drag, startPoint x: 894, startPoint y: 98, endPoint x: 891, endPoint y: 114, distance: 16.3
click at [894, 96] on icon at bounding box center [895, 95] width 17 height 17
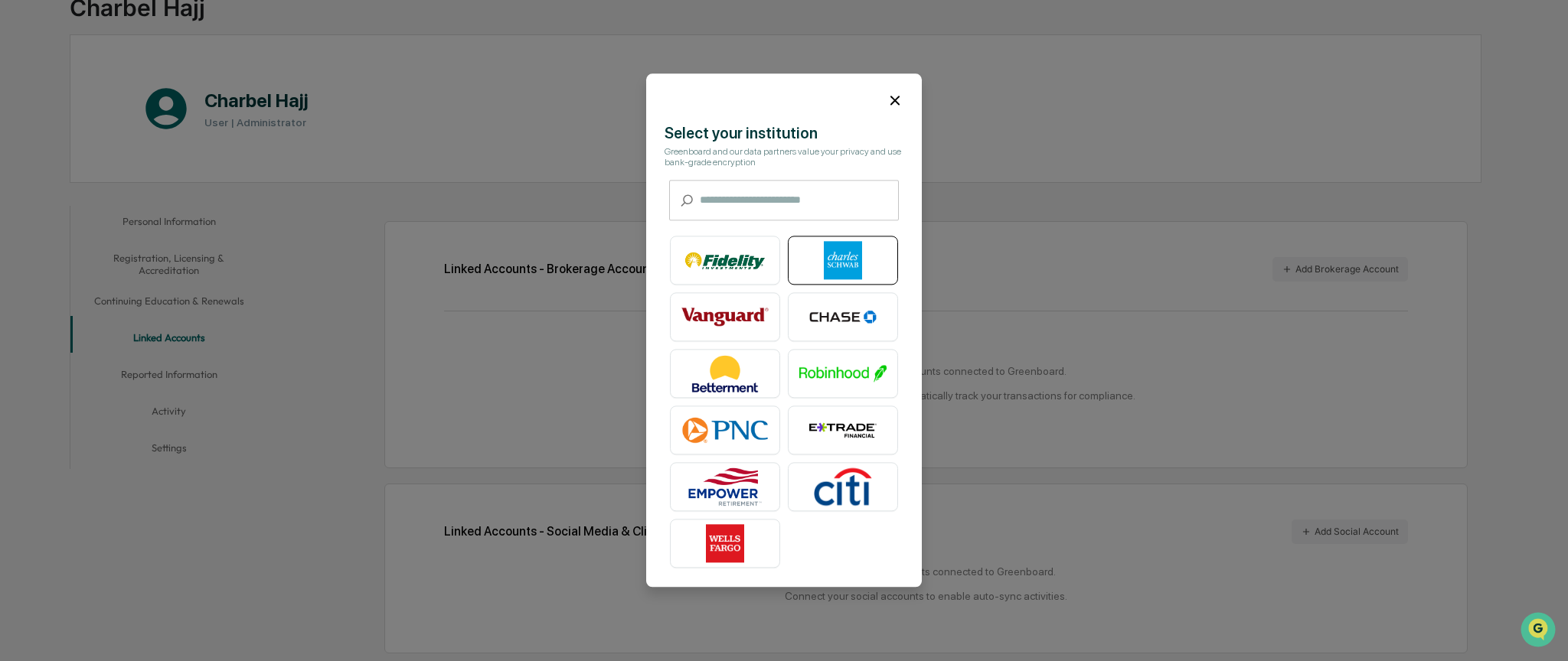
click at [856, 255] on img at bounding box center [843, 260] width 87 height 38
click at [891, 102] on icon at bounding box center [895, 100] width 17 height 17
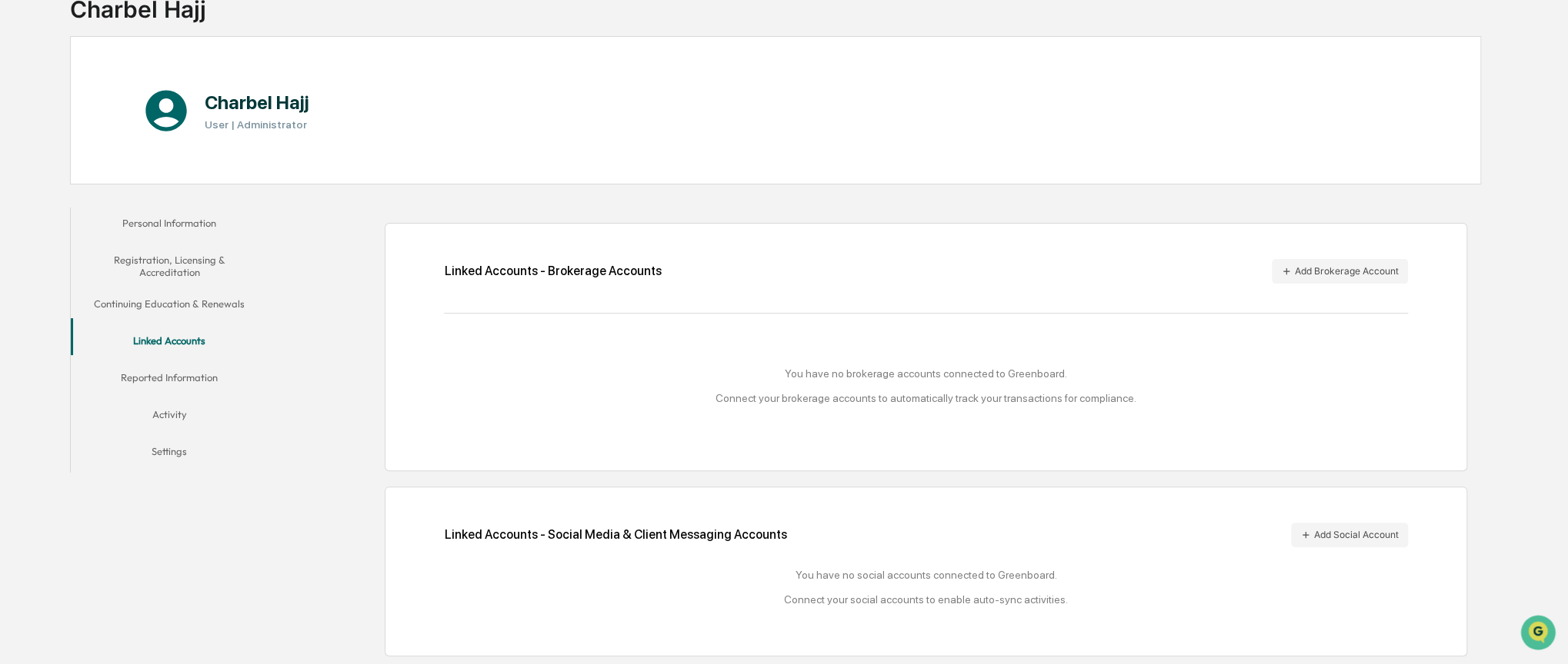
click at [184, 407] on button "Activity" at bounding box center [169, 417] width 197 height 37
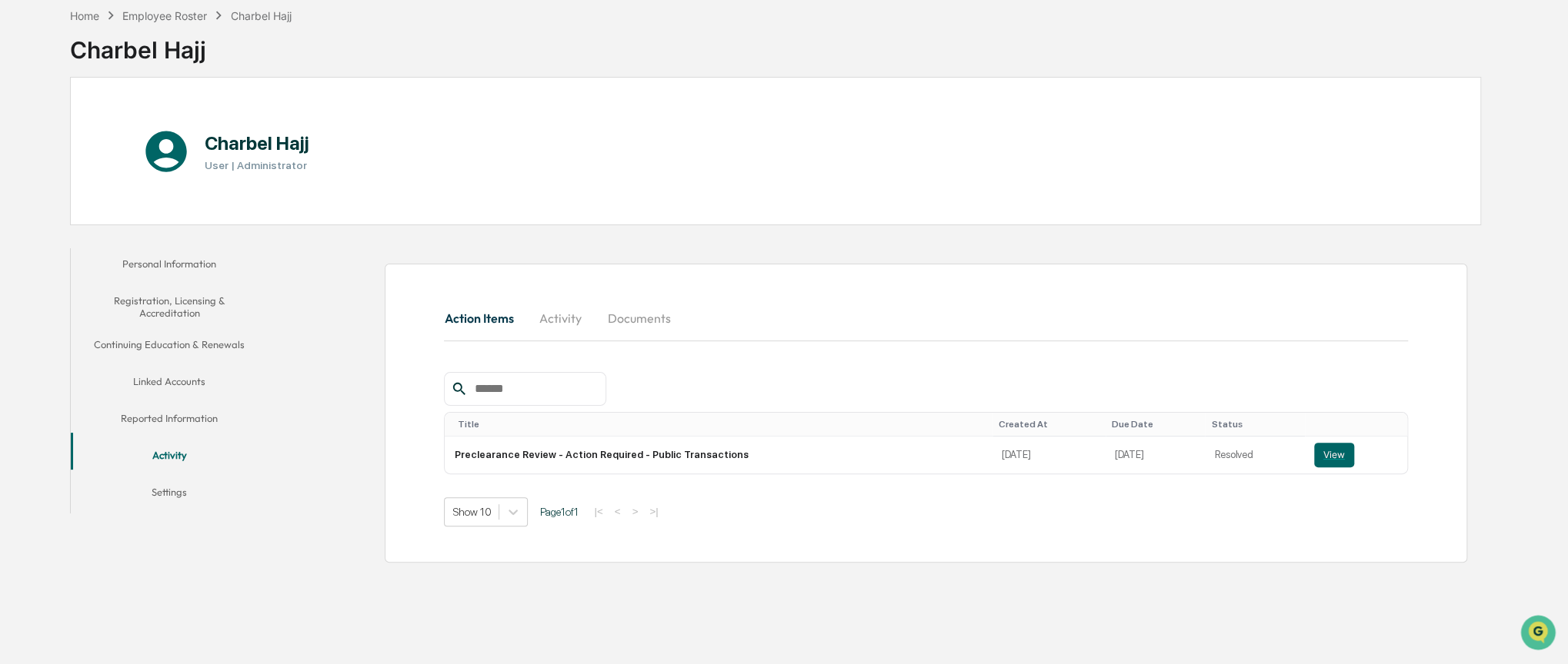
click at [158, 489] on button "Settings" at bounding box center [169, 494] width 197 height 37
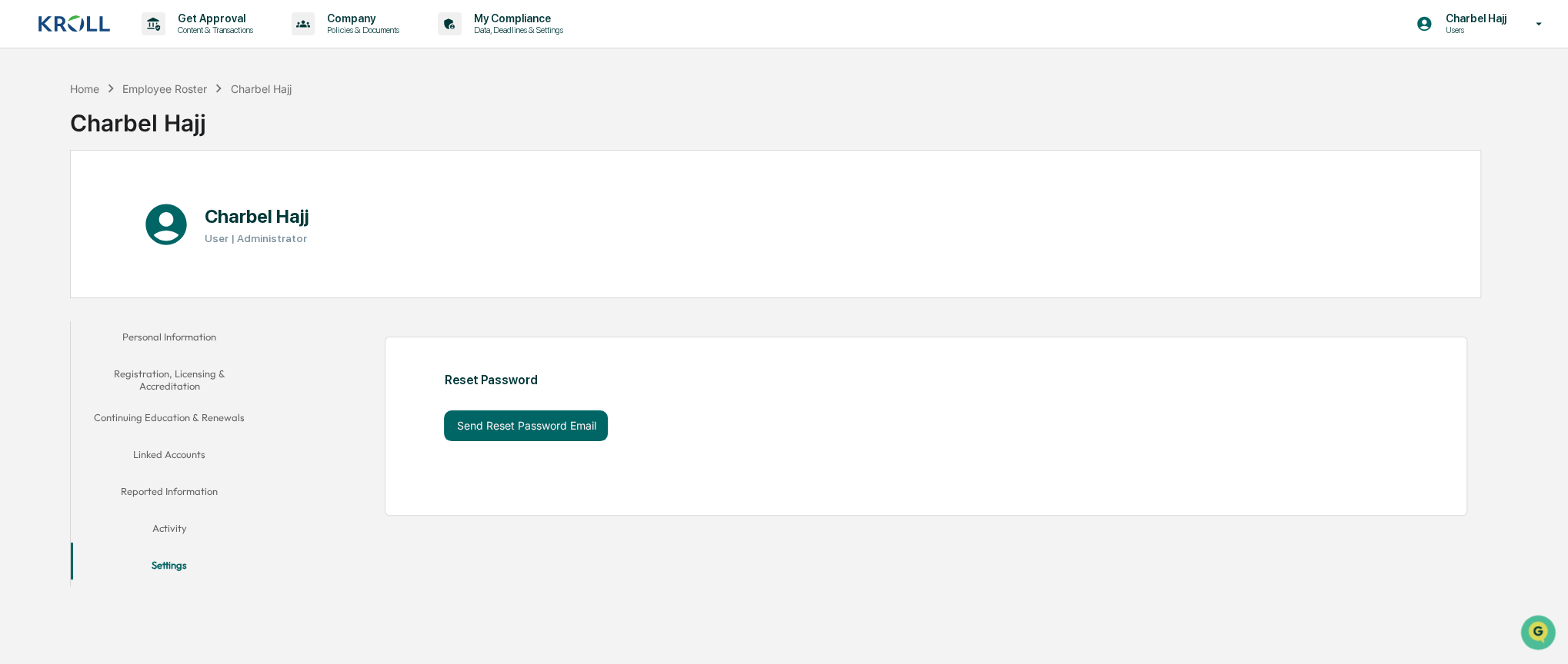
click at [1480, 37] on div "Charbel Hajj Users" at bounding box center [1484, 24] width 168 height 48
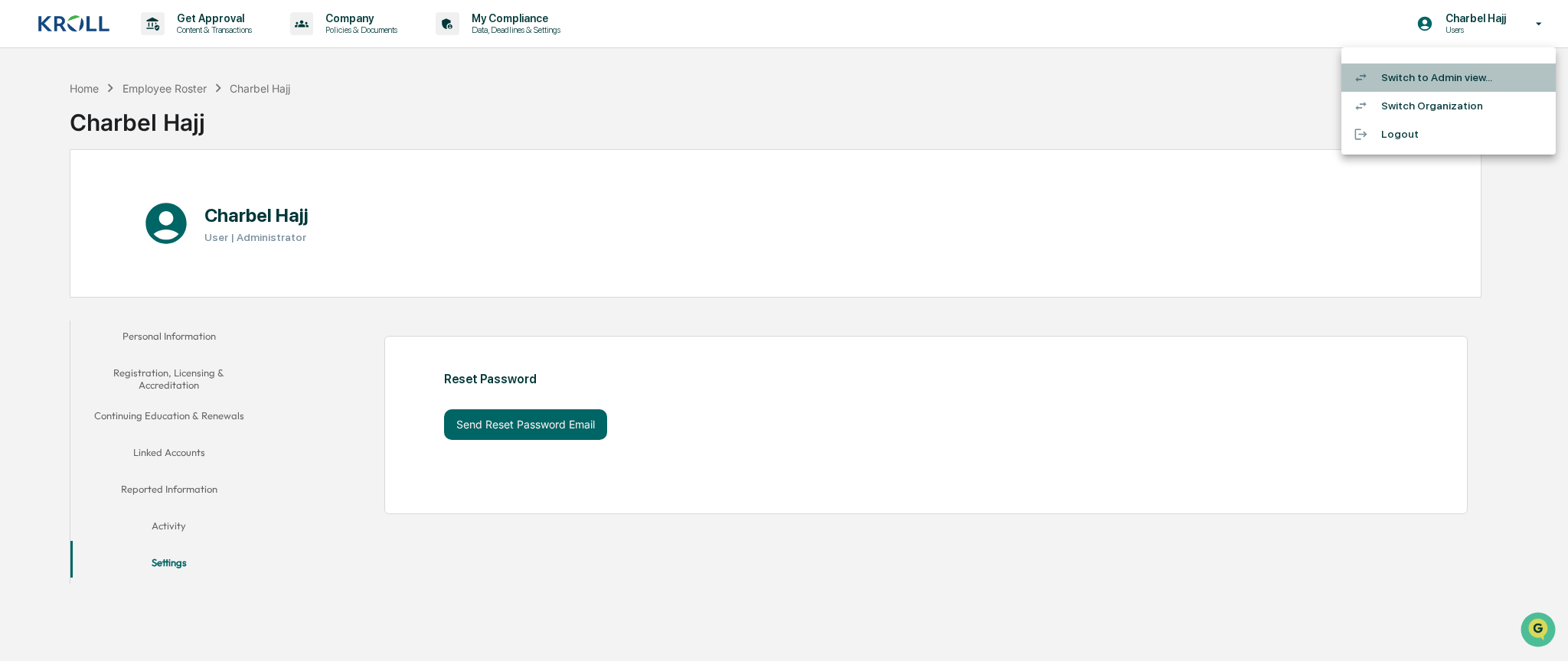
click at [1463, 80] on li "Switch to Admin view..." at bounding box center [1448, 78] width 214 height 28
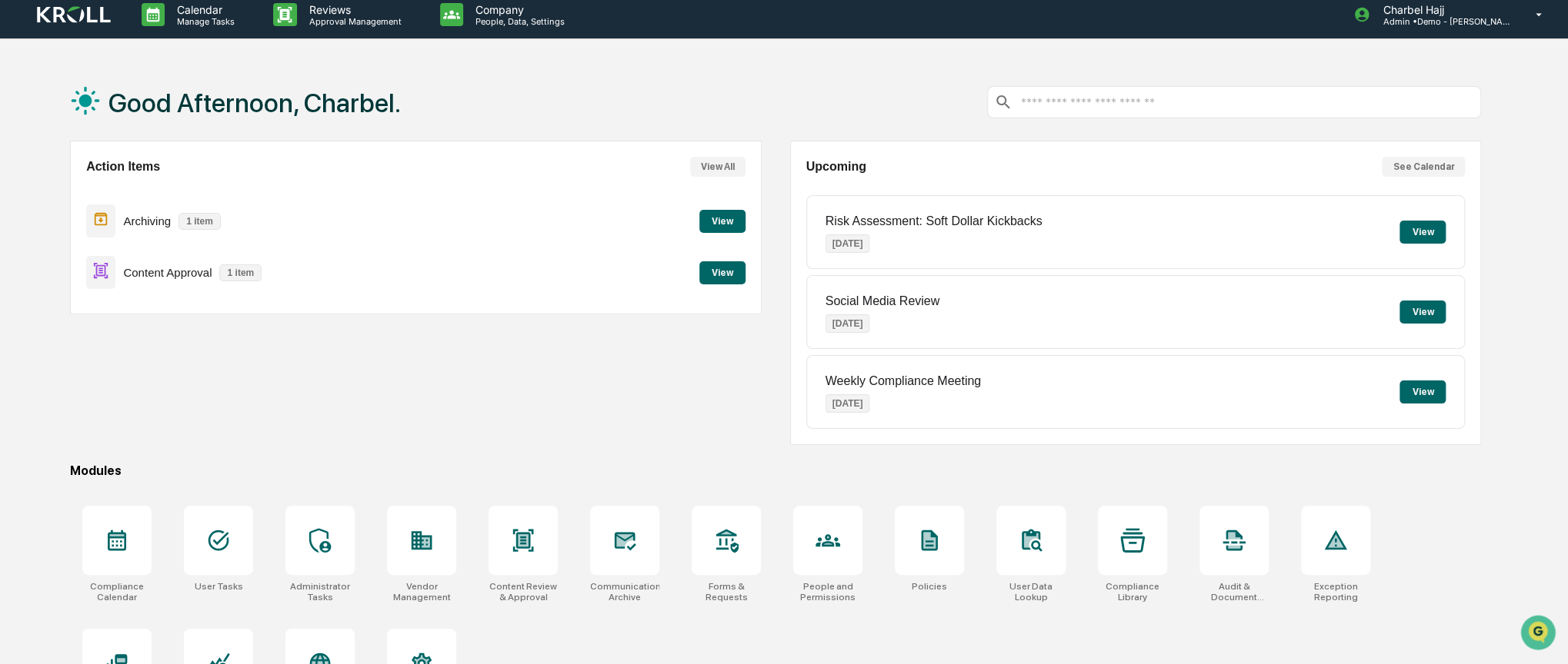
scroll to position [80, 0]
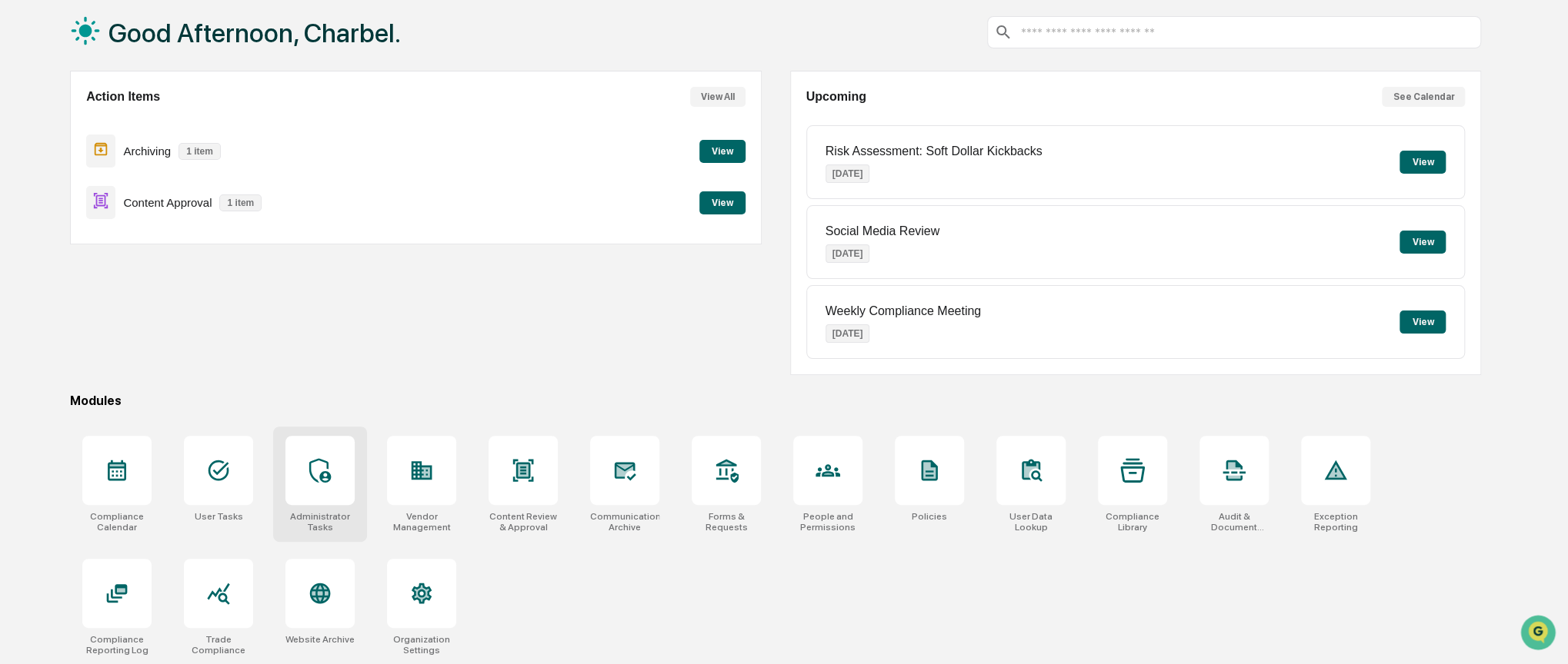
click at [332, 483] on div at bounding box center [319, 470] width 69 height 69
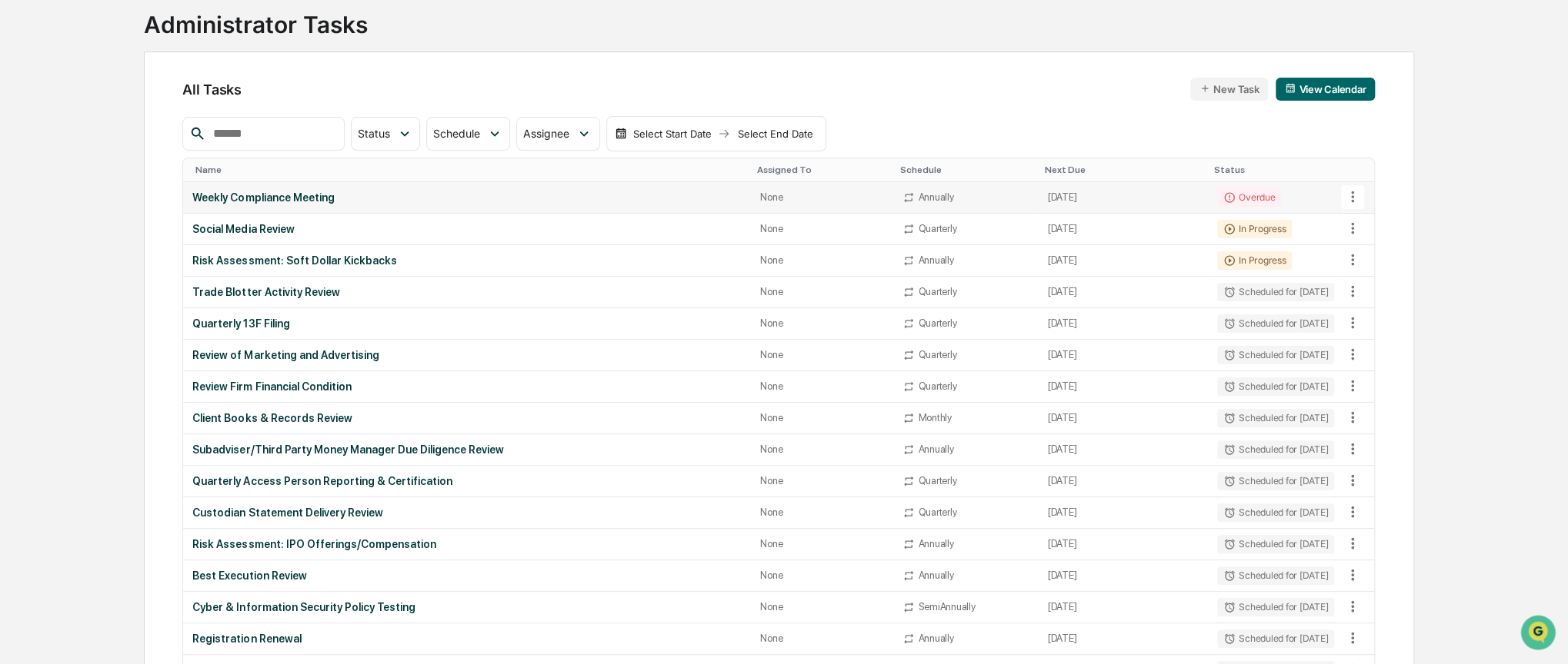
scroll to position [3, 0]
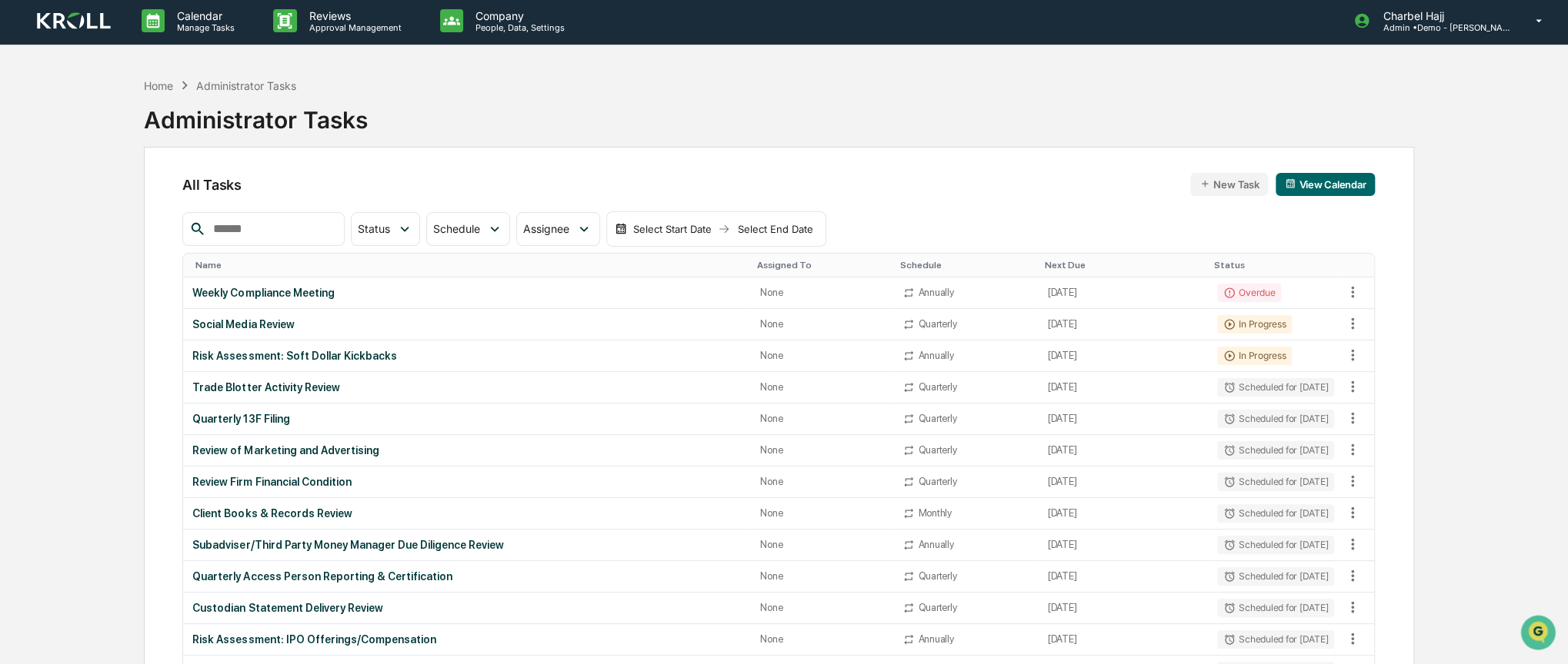
click at [1338, 181] on button "View Calendar" at bounding box center [1325, 184] width 99 height 23
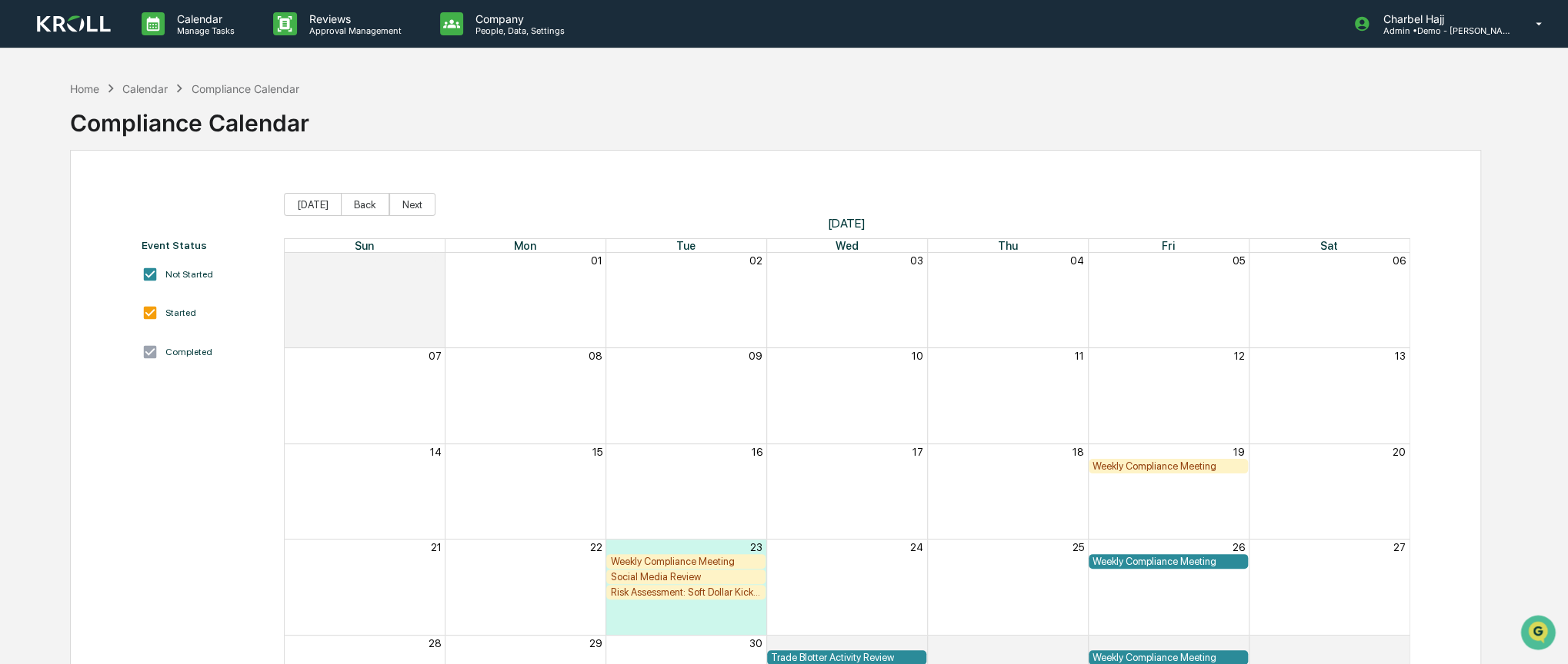
click at [1131, 463] on div "Weekly Compliance Meeting" at bounding box center [1168, 466] width 152 height 11
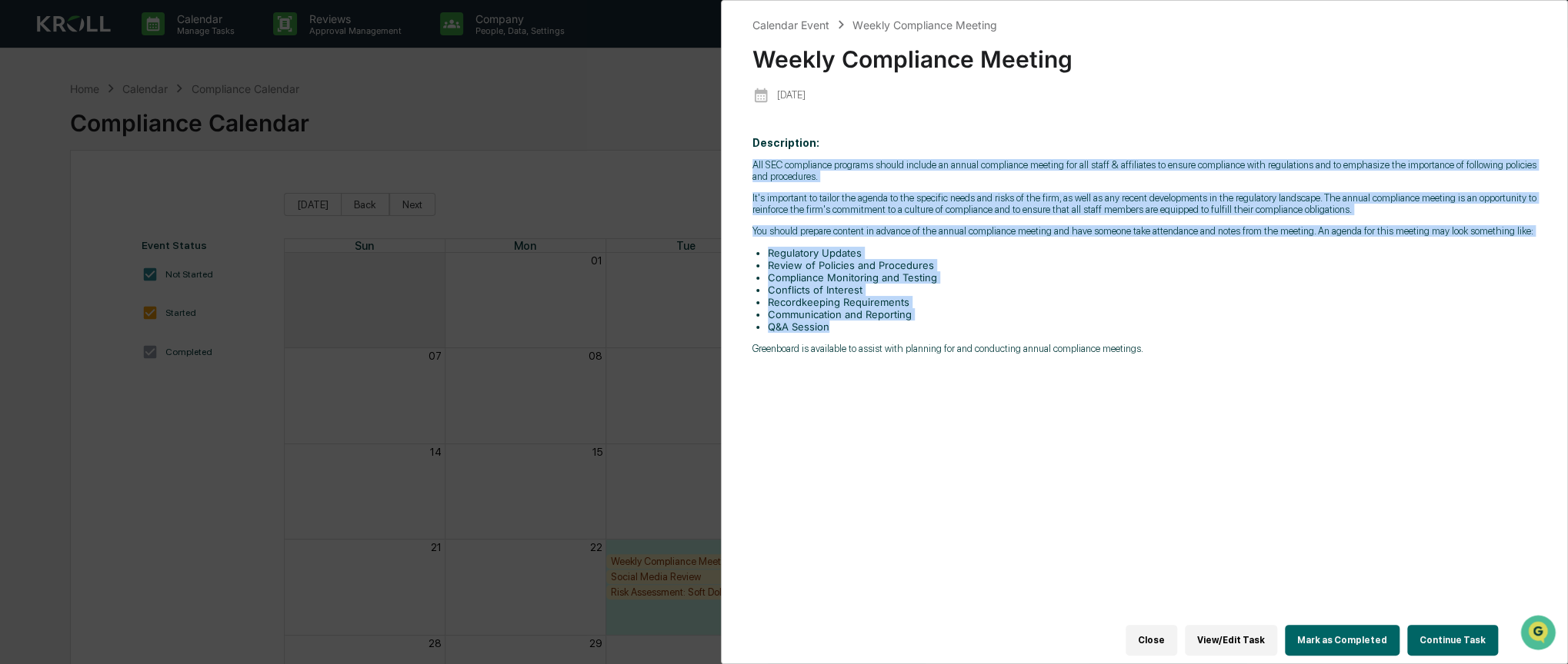
drag, startPoint x: 751, startPoint y: 162, endPoint x: 968, endPoint y: 327, distance: 272.6
click at [968, 327] on div "Calendar Event Weekly Compliance Meeting Weekly Compliance Meeting 2025-09-19 D…" at bounding box center [1144, 332] width 847 height 664
click at [967, 326] on li "Q&A Session" at bounding box center [1151, 326] width 768 height 12
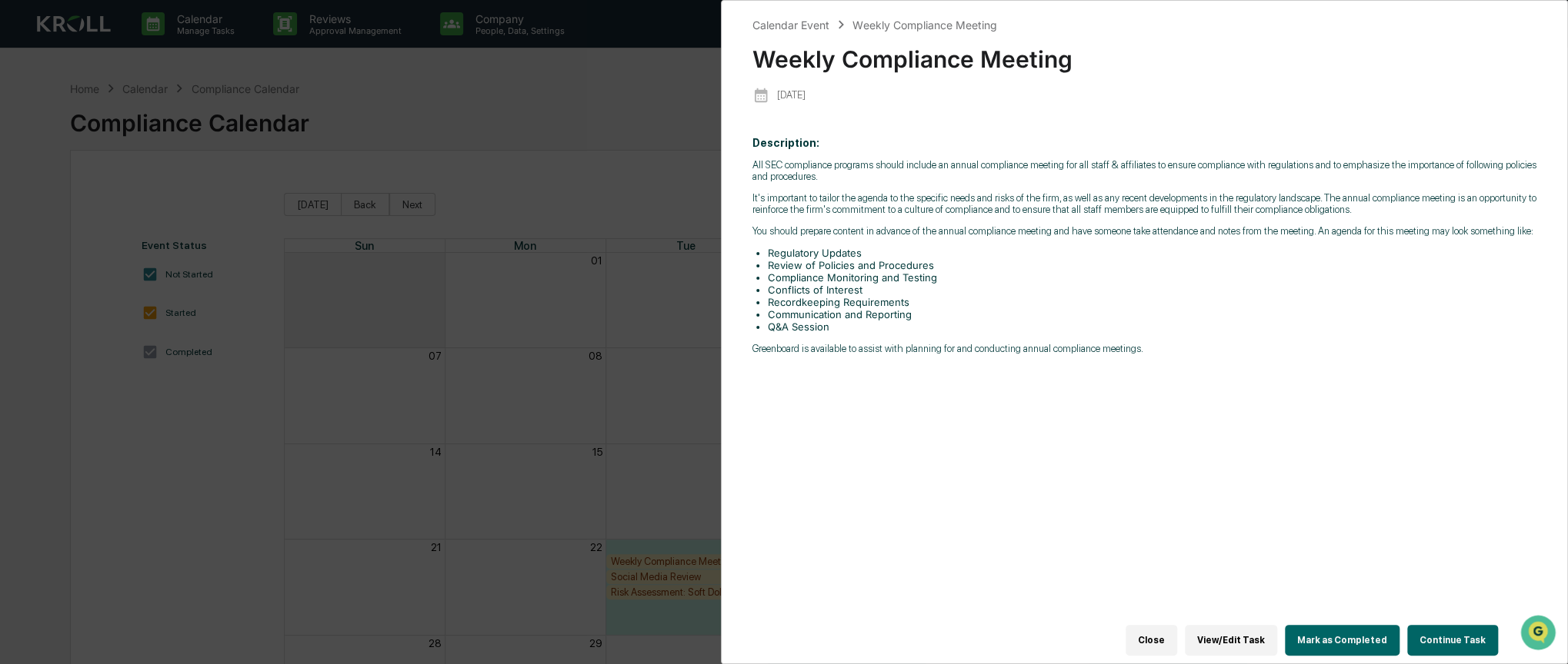
click at [1250, 642] on button "View/Edit Task" at bounding box center [1231, 640] width 93 height 31
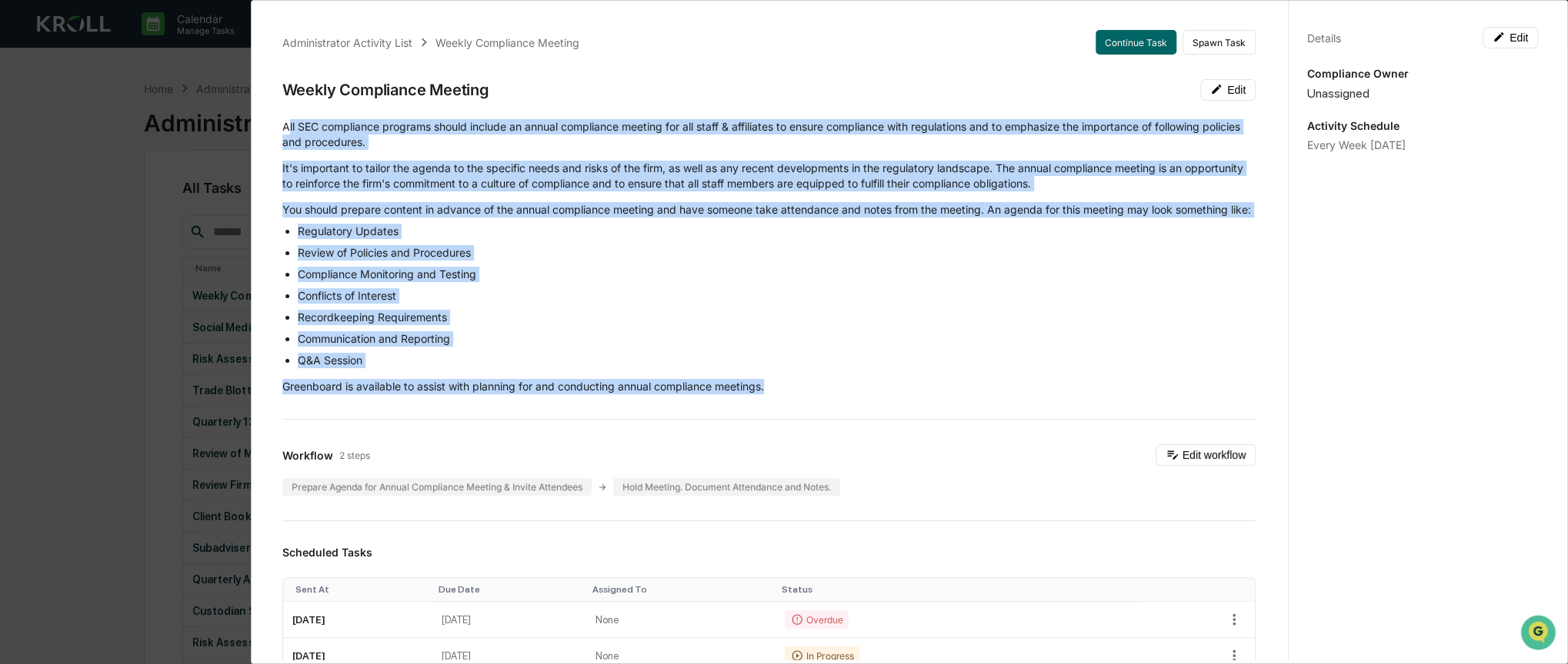
drag, startPoint x: 286, startPoint y: 126, endPoint x: 779, endPoint y: 408, distance: 568.0
click at [779, 395] on div "All SEC compliance programs should include an annual compliance meeting for all…" at bounding box center [769, 257] width 973 height 275
click at [779, 395] on p "Greenboard is available to assist with planning for and conducting annual compl…" at bounding box center [769, 386] width 973 height 15
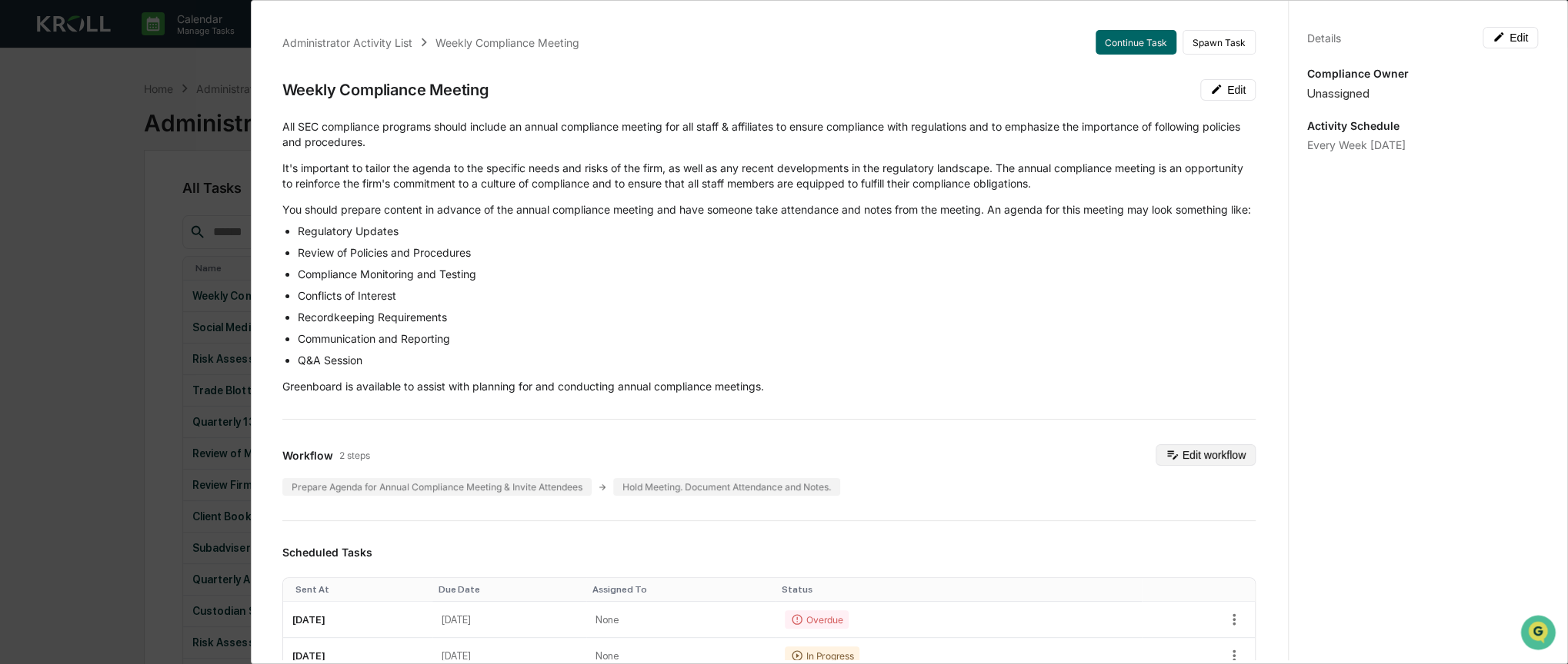
click at [1166, 466] on button "Edit workflow" at bounding box center [1205, 455] width 100 height 22
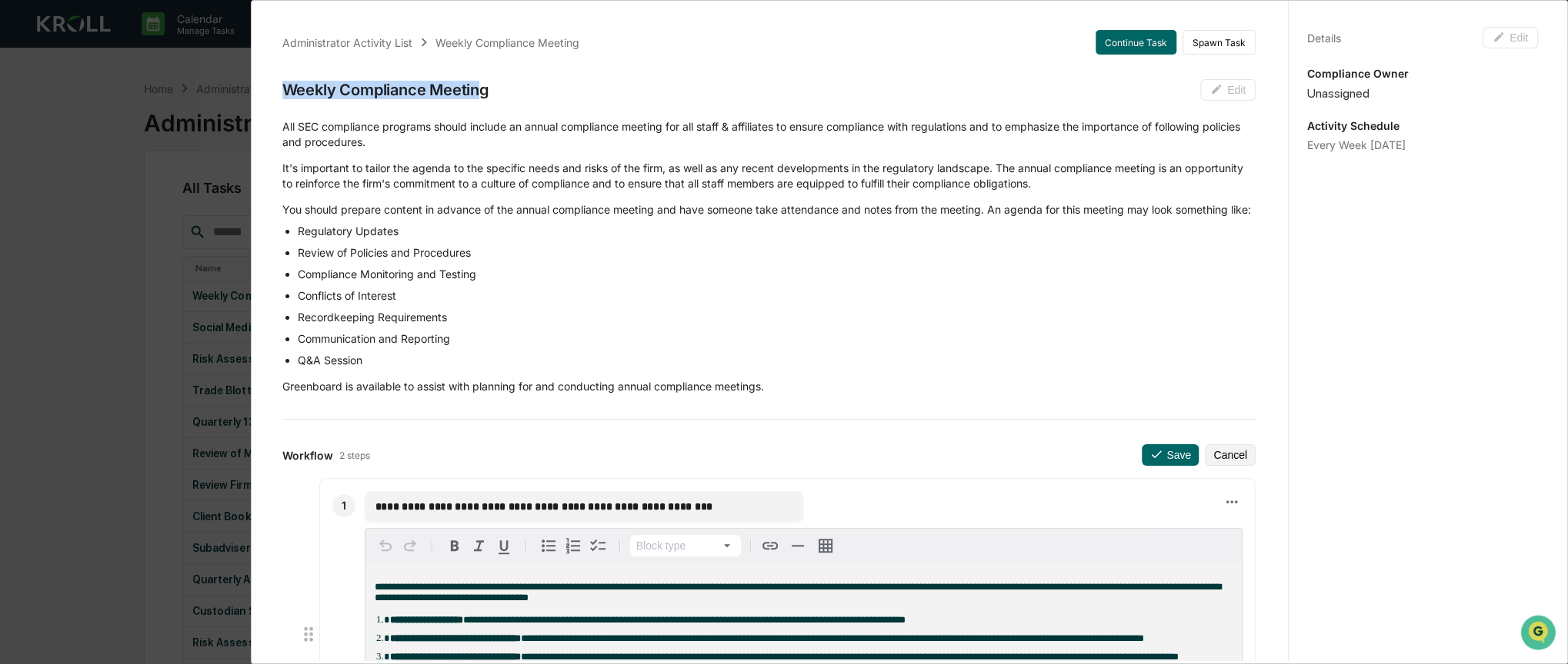
drag, startPoint x: 278, startPoint y: 80, endPoint x: 486, endPoint y: 85, distance: 208.1
click at [489, 86] on div "Weekly Compliance Meeting" at bounding box center [386, 89] width 207 height 19
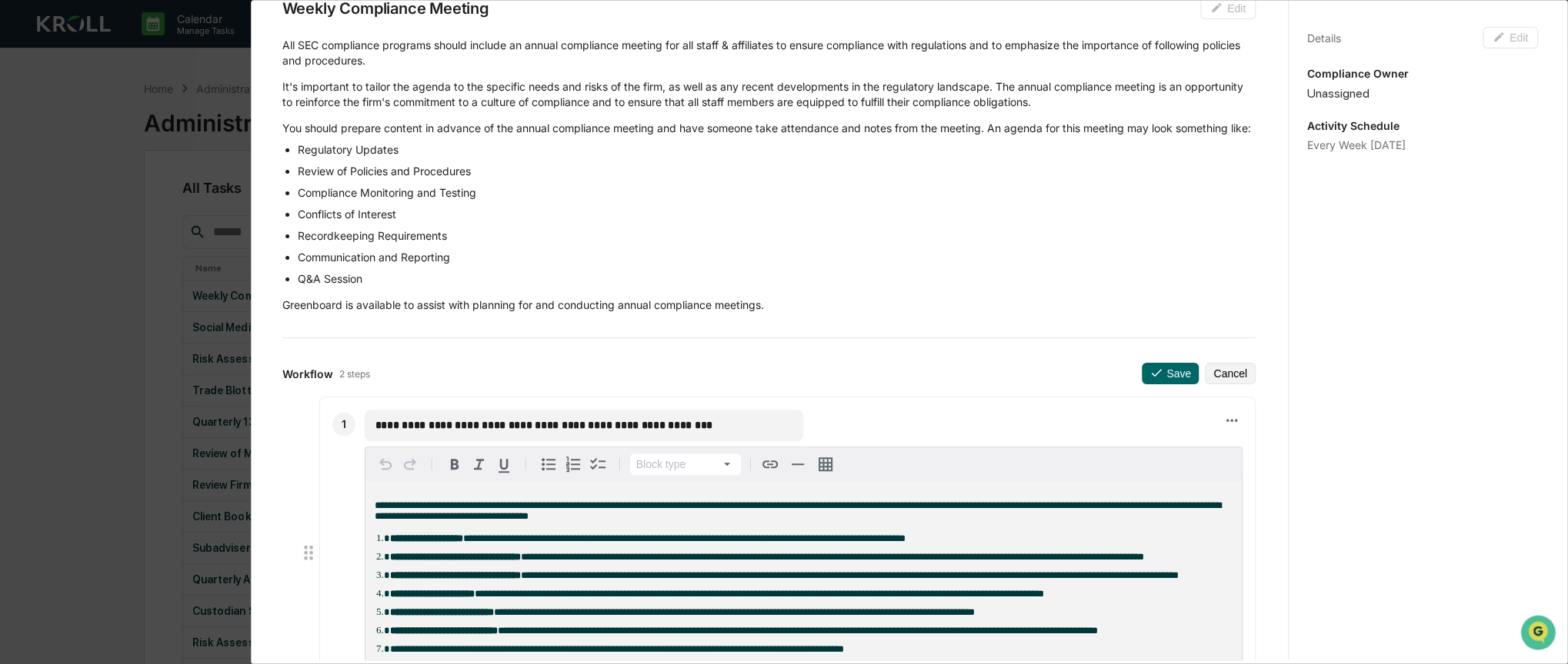
scroll to position [231, 0]
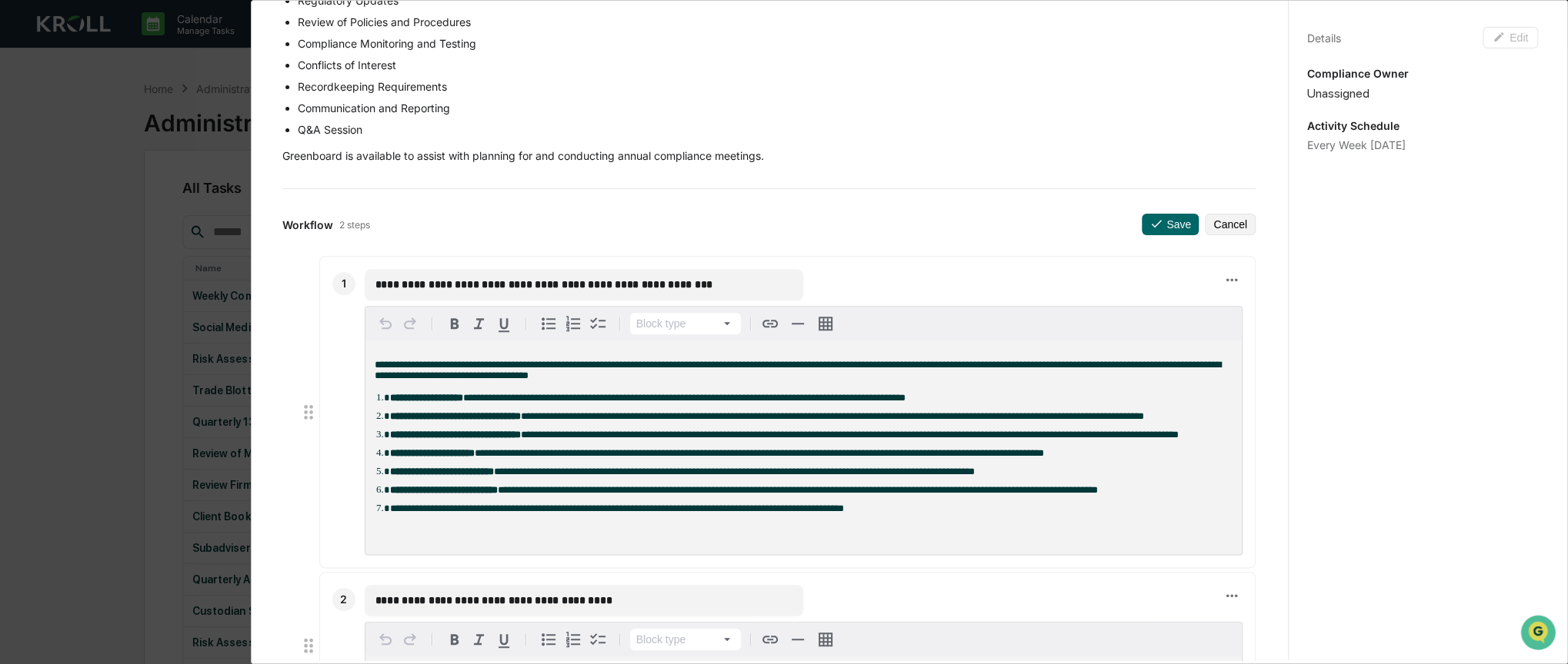
drag, startPoint x: 375, startPoint y: 291, endPoint x: 531, endPoint y: 300, distance: 156.3
click at [531, 292] on input "**********" at bounding box center [584, 284] width 417 height 15
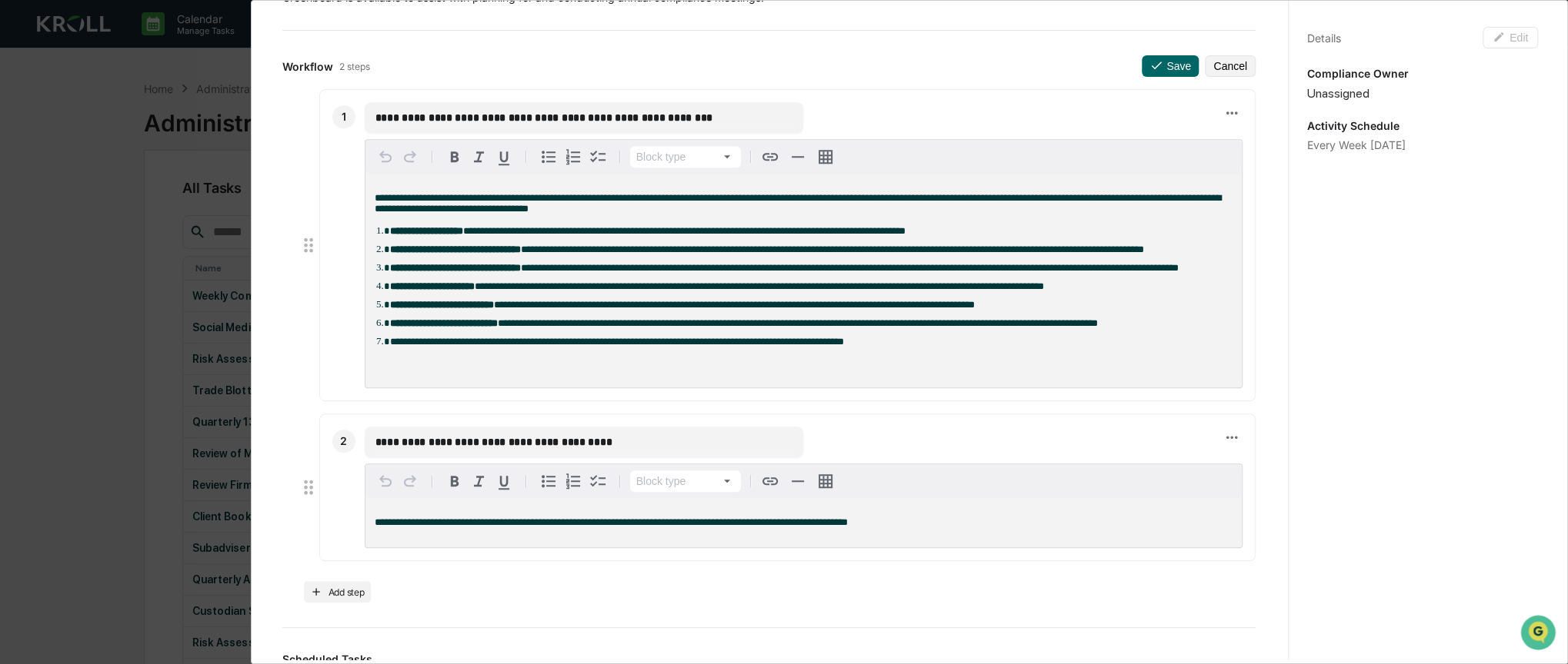
scroll to position [461, 0]
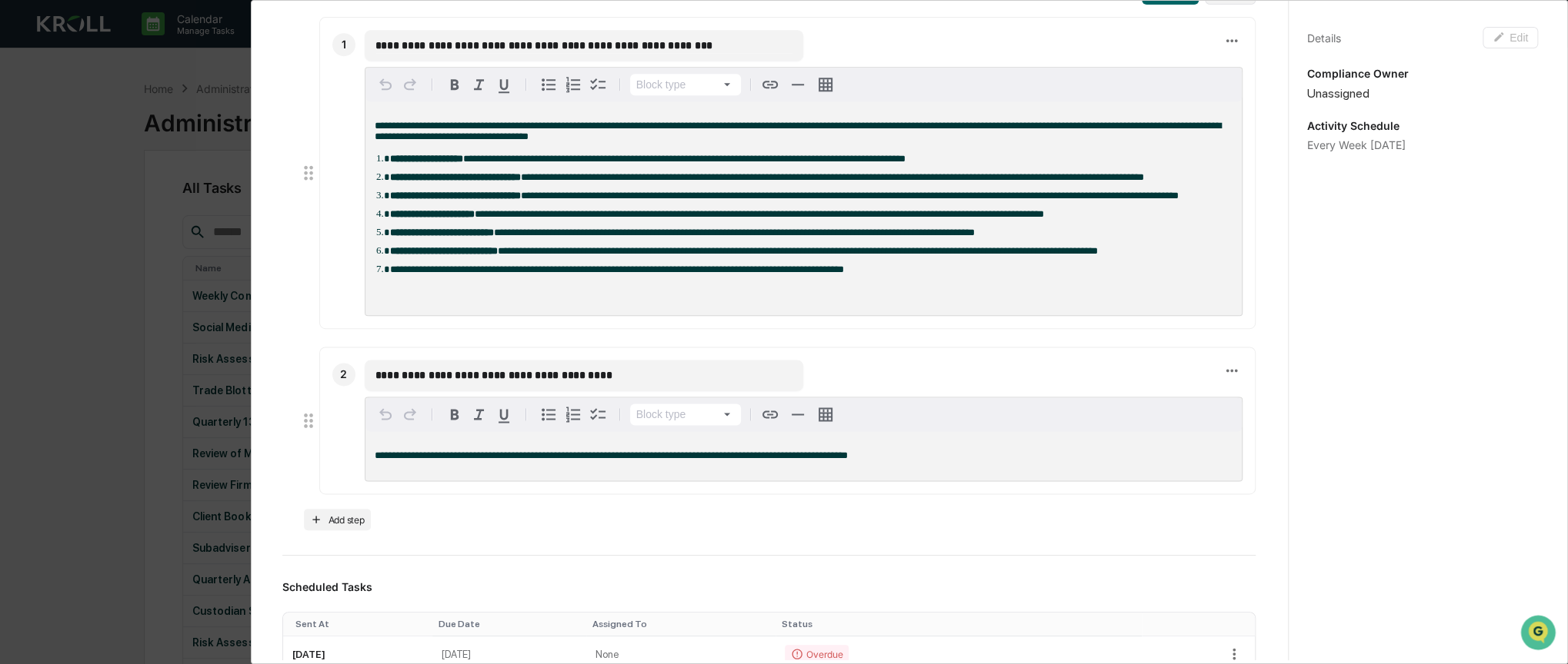
drag, startPoint x: 391, startPoint y: 399, endPoint x: 579, endPoint y: 404, distance: 188.1
click at [579, 383] on input "**********" at bounding box center [584, 375] width 417 height 15
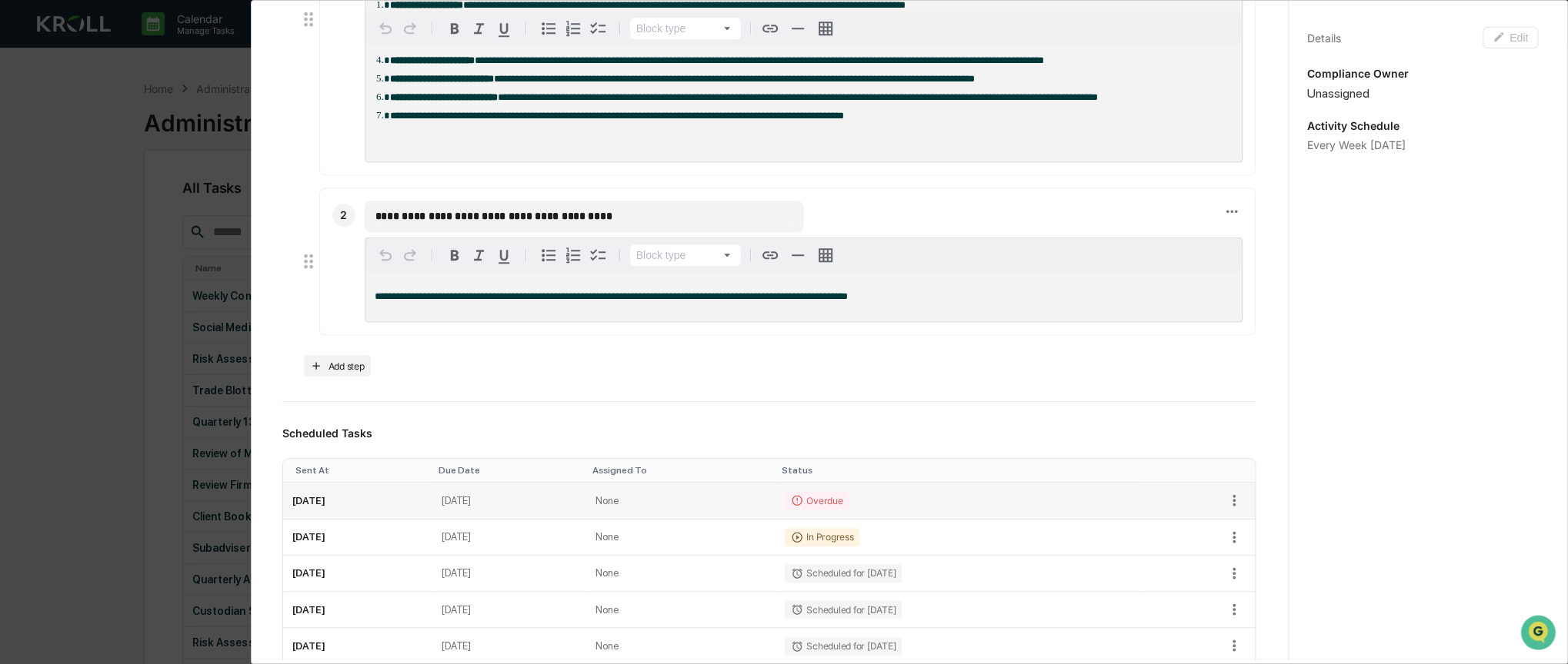
scroll to position [769, 0]
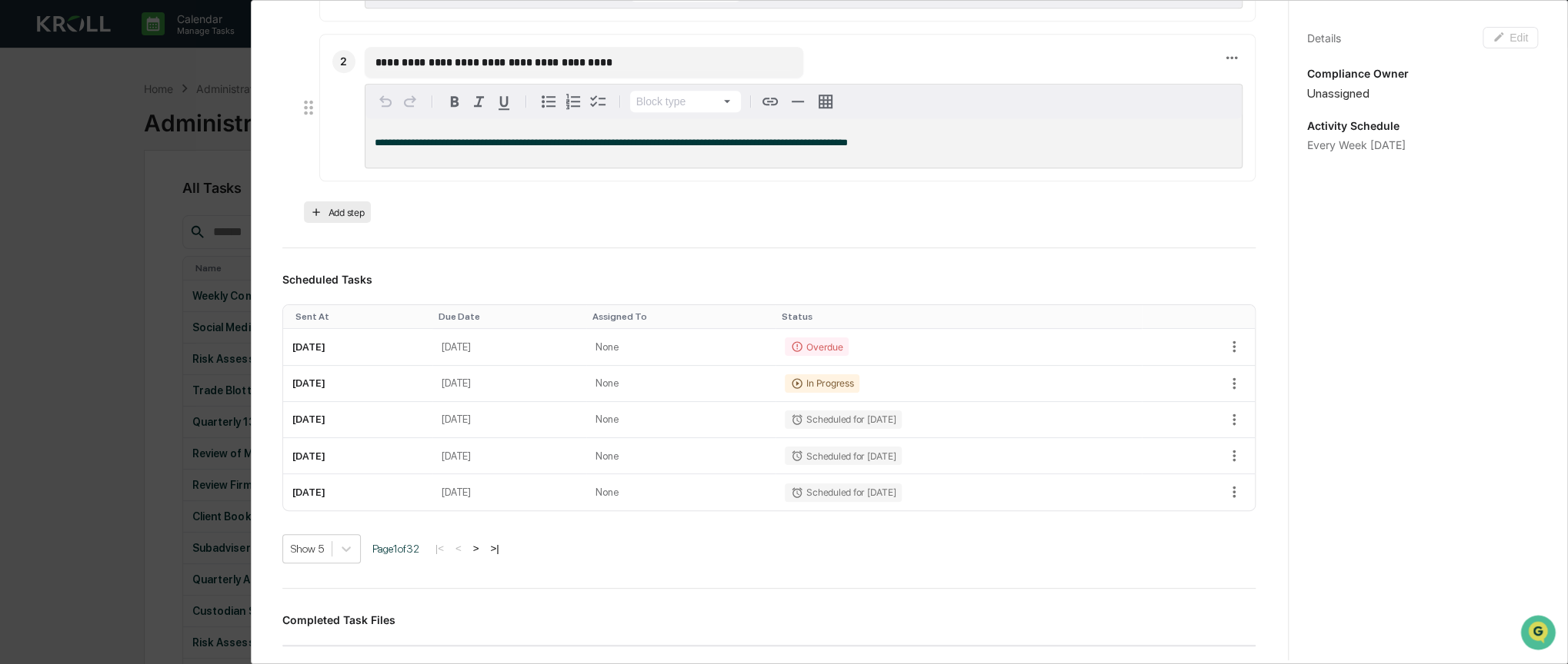
click at [326, 223] on button "Add step" at bounding box center [337, 212] width 67 height 22
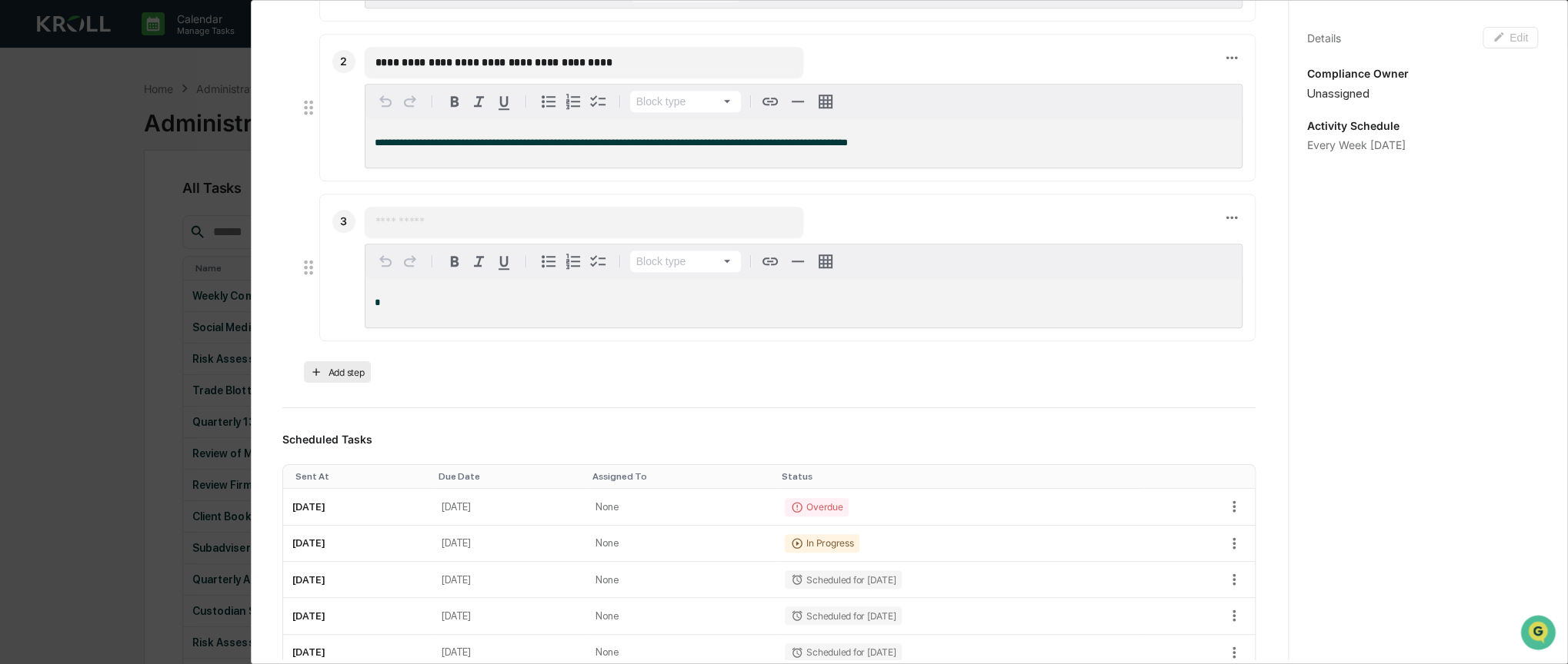
click at [354, 383] on button "Add step" at bounding box center [337, 372] width 67 height 22
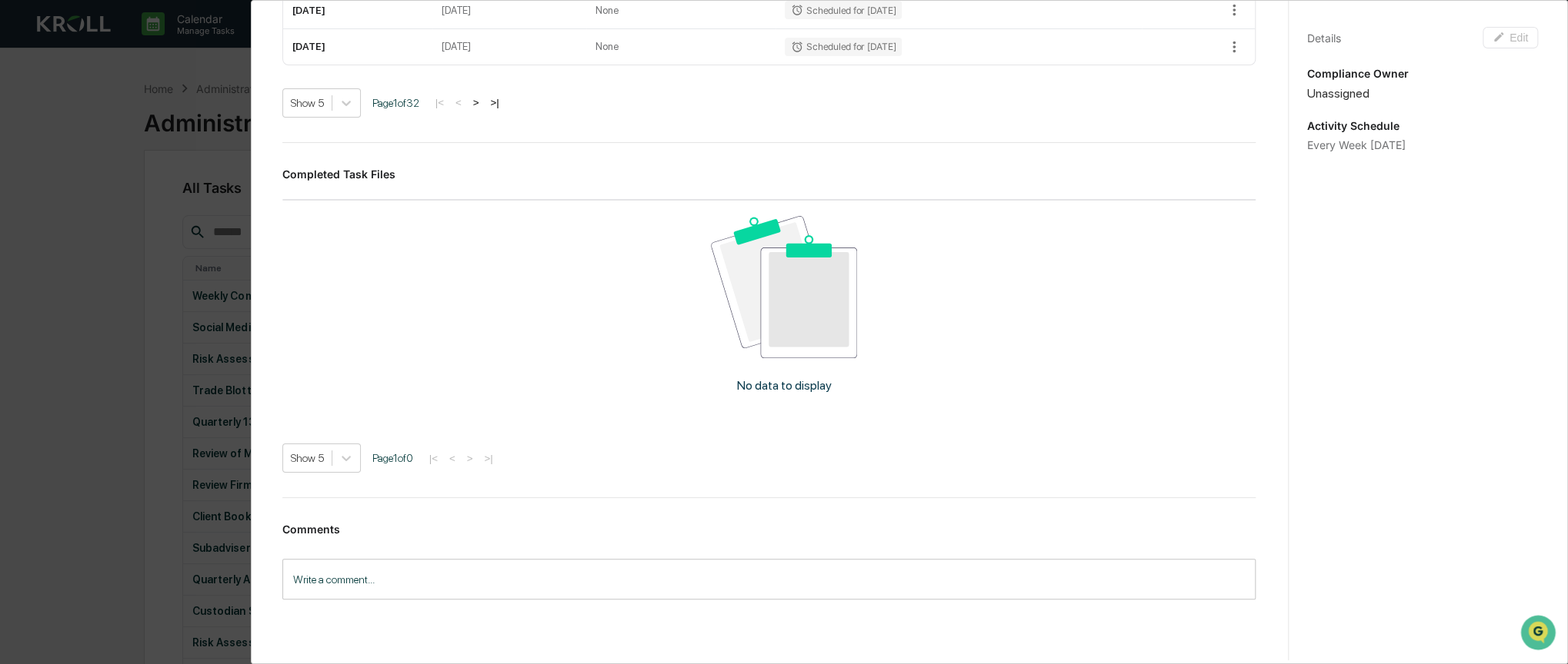
scroll to position [1611, 0]
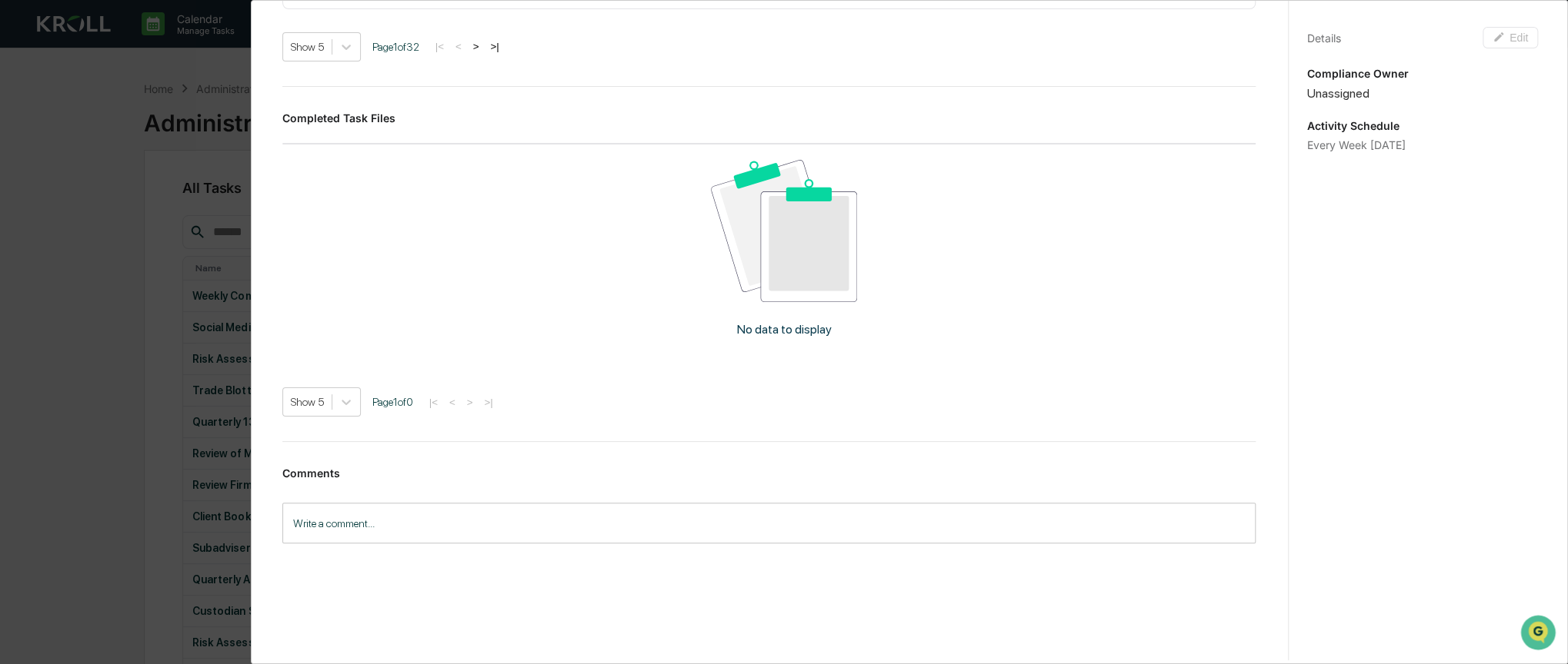
click at [344, 527] on input "Write a comment..." at bounding box center [769, 524] width 973 height 41
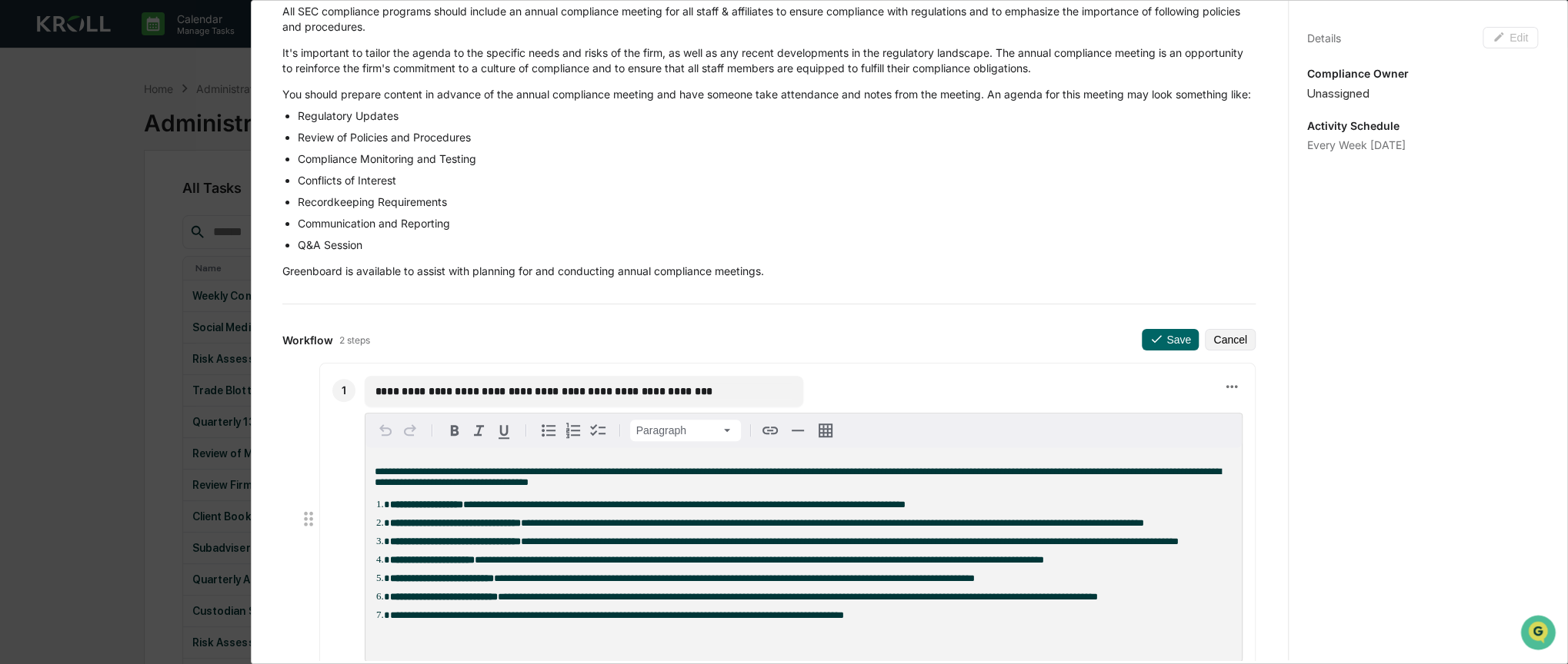
scroll to position [0, 0]
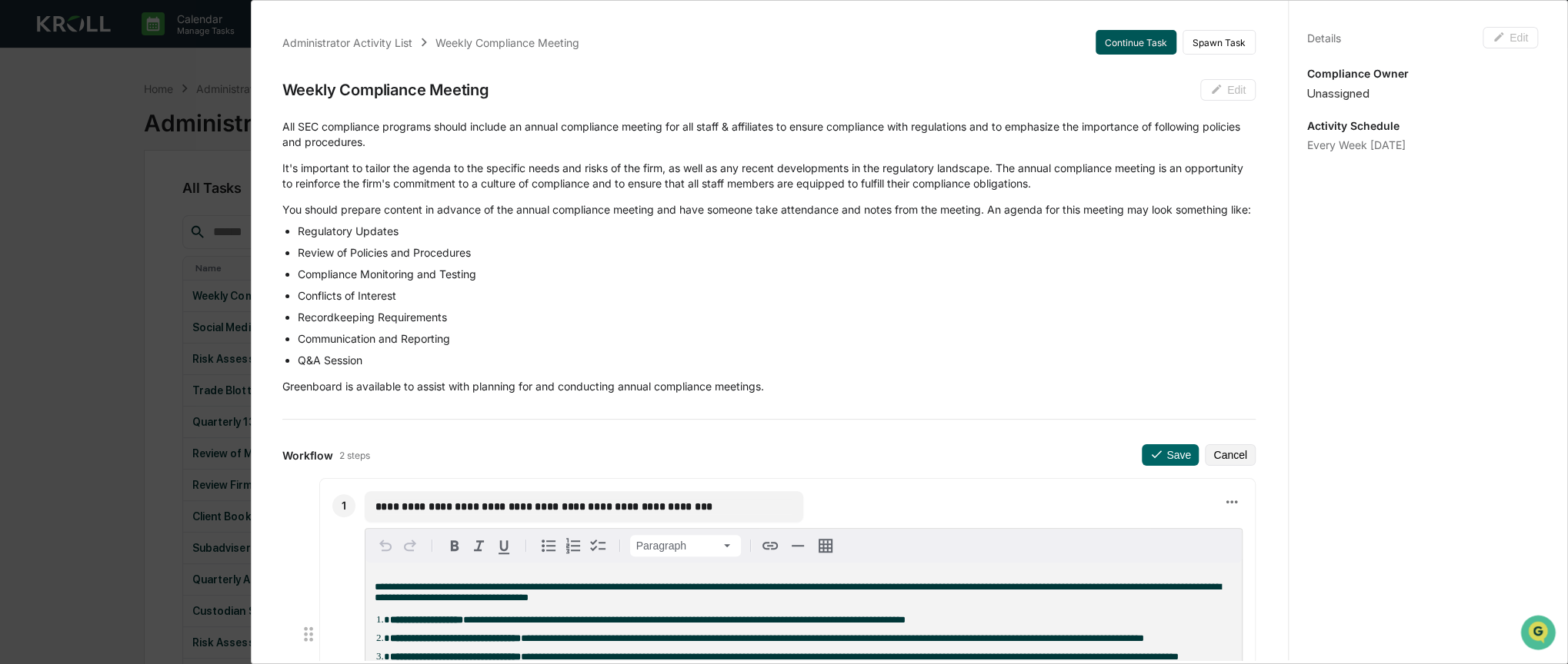
click at [1130, 45] on button "Continue Task" at bounding box center [1135, 42] width 80 height 24
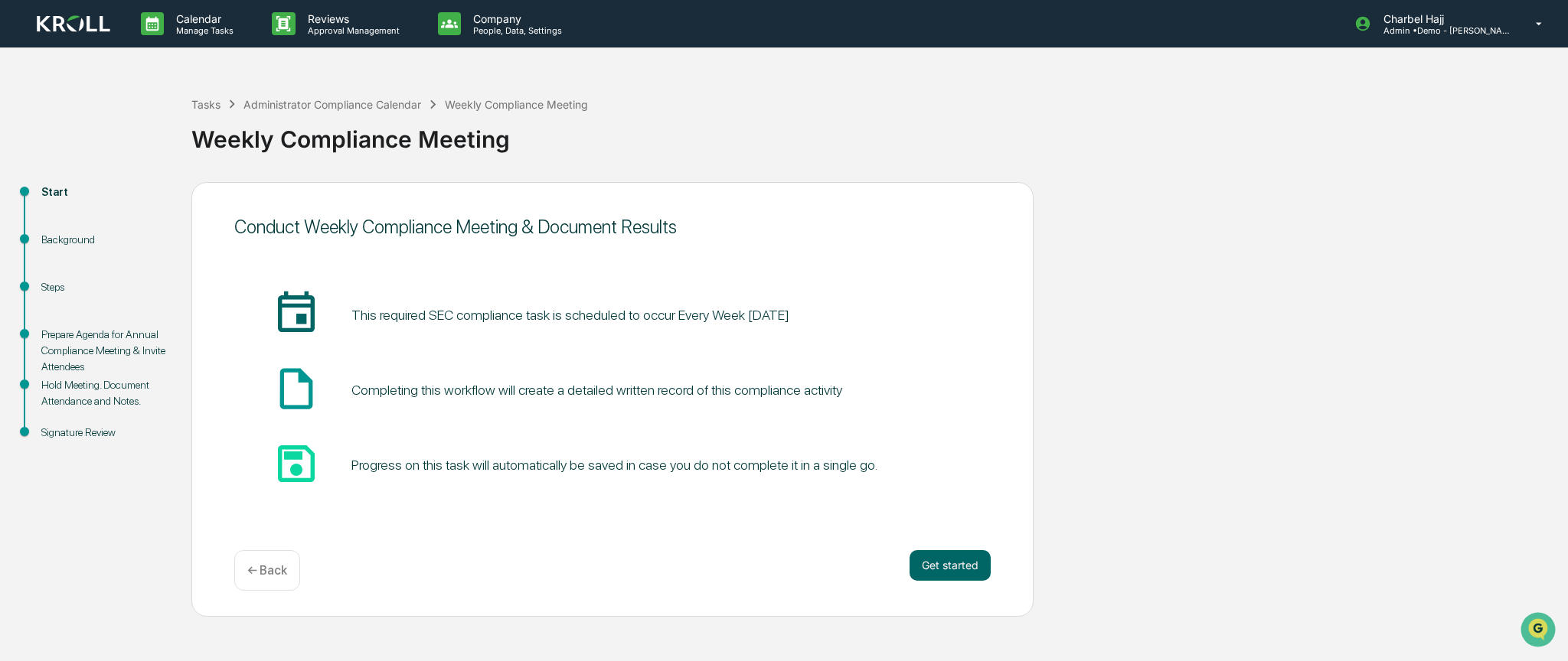
click at [82, 242] on div "Background" at bounding box center [103, 240] width 125 height 16
click at [925, 559] on button "Get started" at bounding box center [950, 566] width 81 height 31
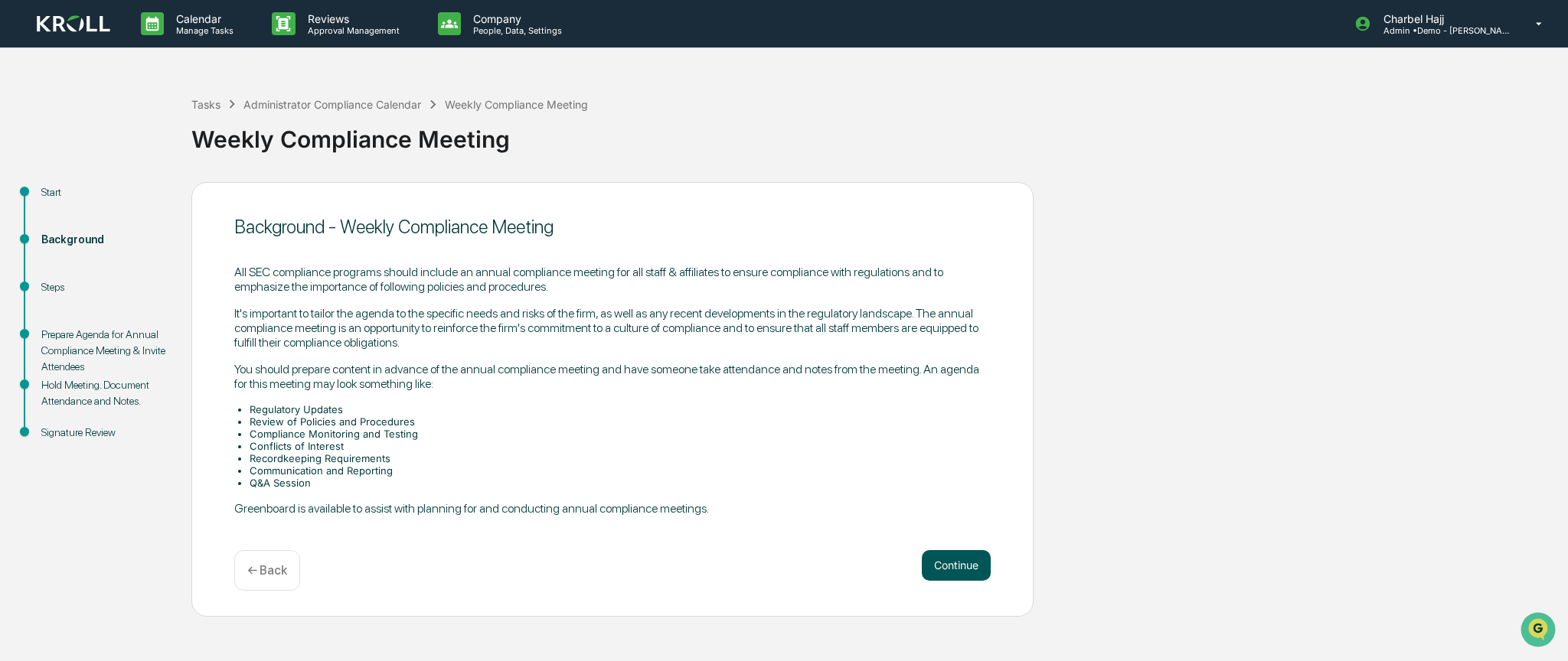
click at [951, 569] on button "Continue" at bounding box center [956, 566] width 69 height 31
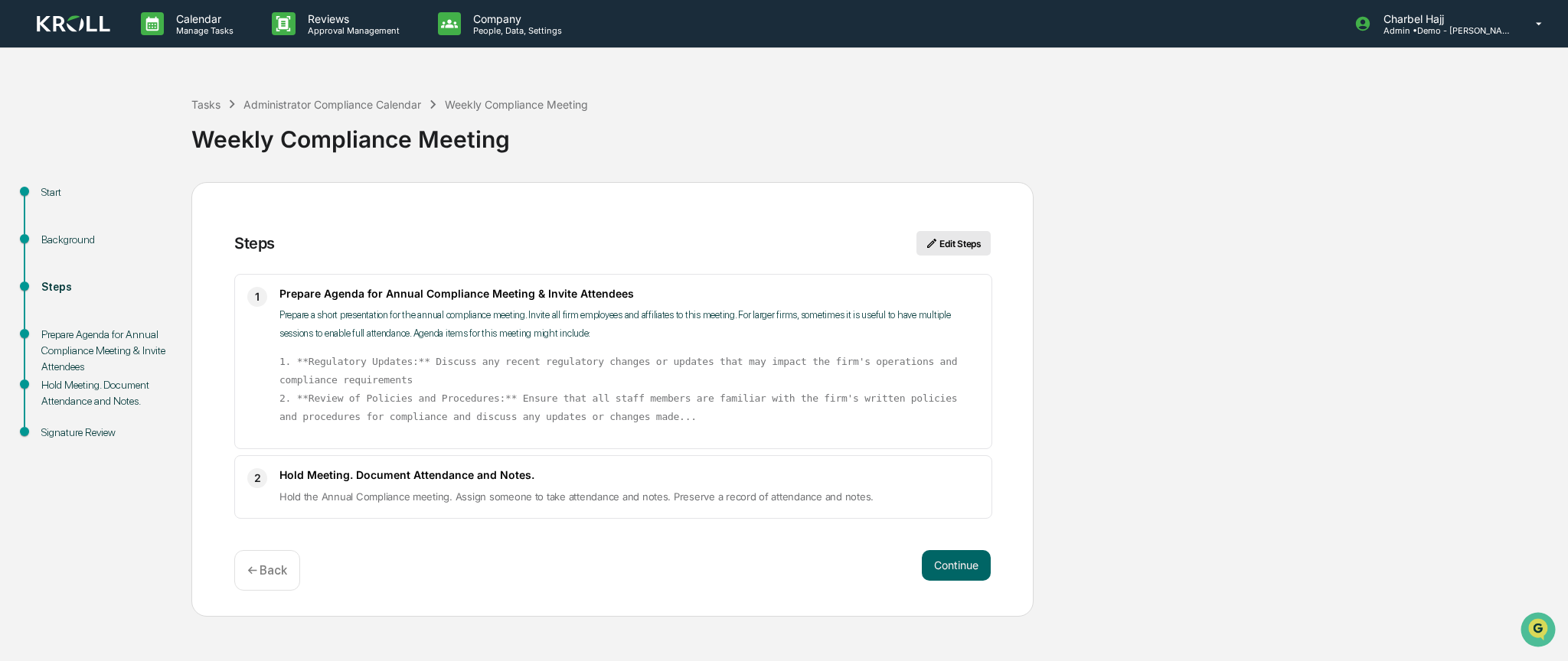
click at [960, 246] on button "Edit Steps" at bounding box center [954, 243] width 74 height 24
click at [967, 246] on button "Edit Steps" at bounding box center [954, 243] width 74 height 24
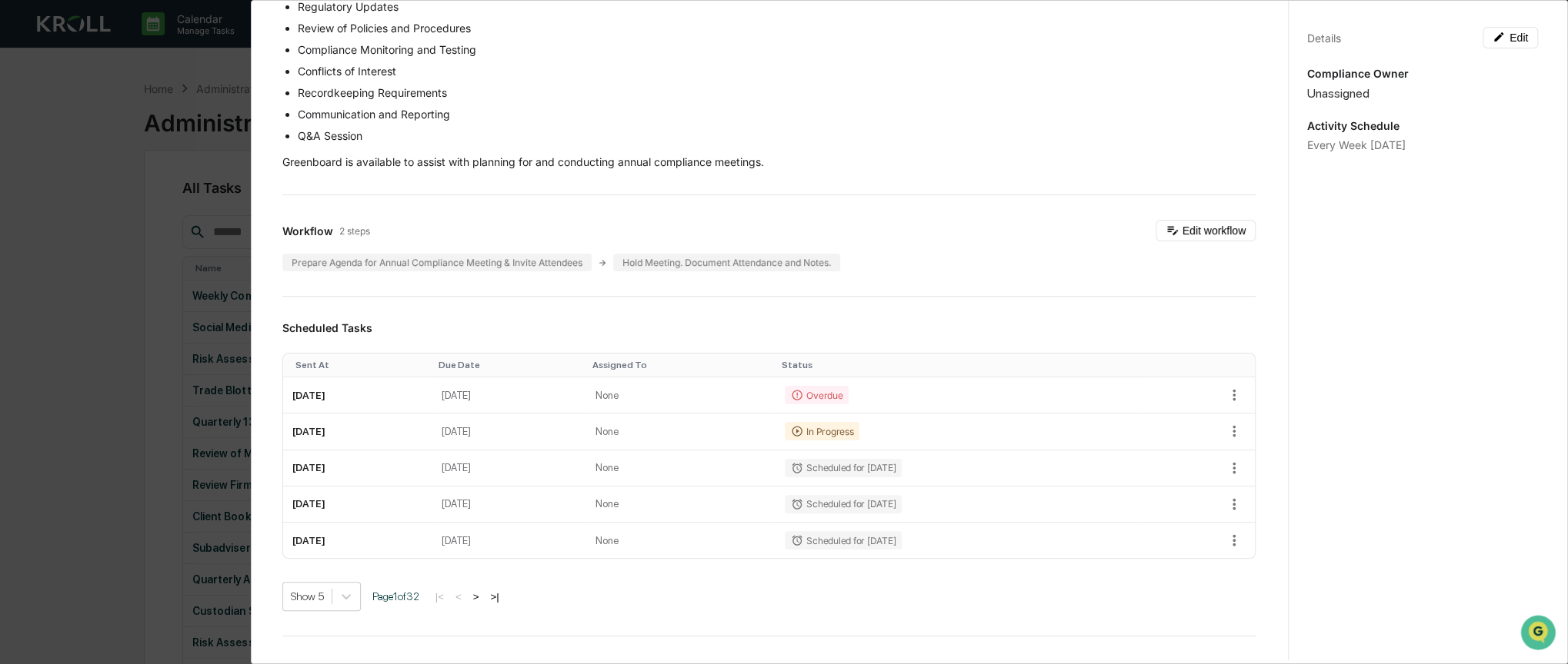
scroll to position [308, 0]
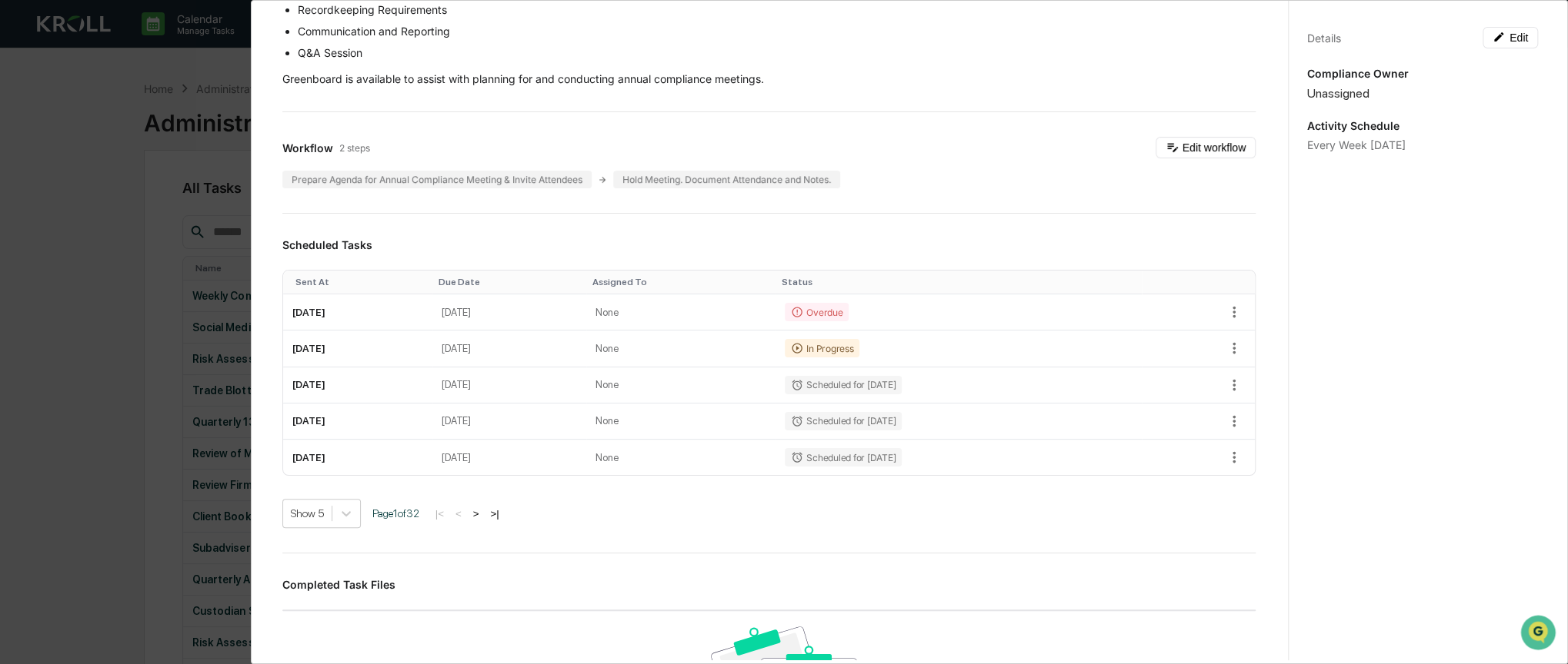
click at [205, 222] on div "Administrator Activity List Weekly Compliance Meeting Continue Task Spawn Task …" at bounding box center [784, 332] width 1568 height 664
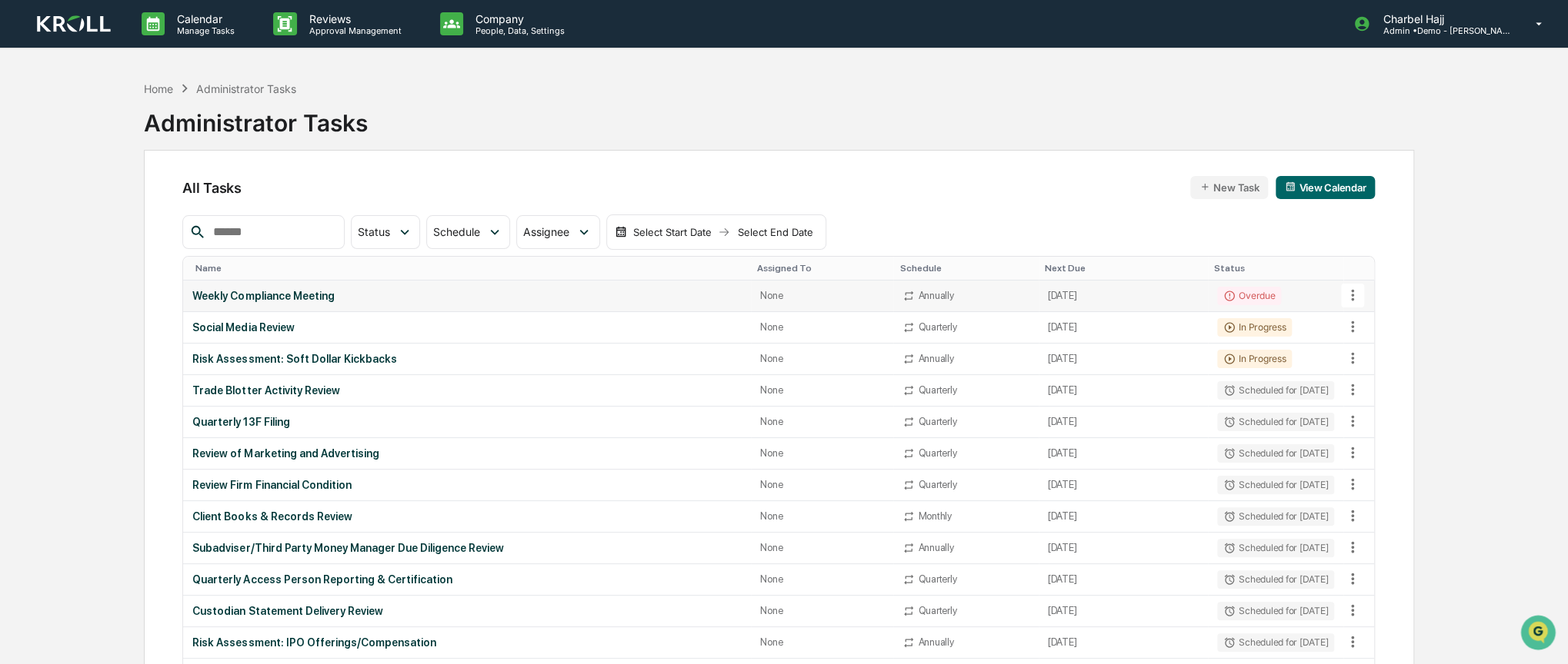
click at [301, 292] on div "Weekly Compliance Meeting" at bounding box center [467, 295] width 549 height 12
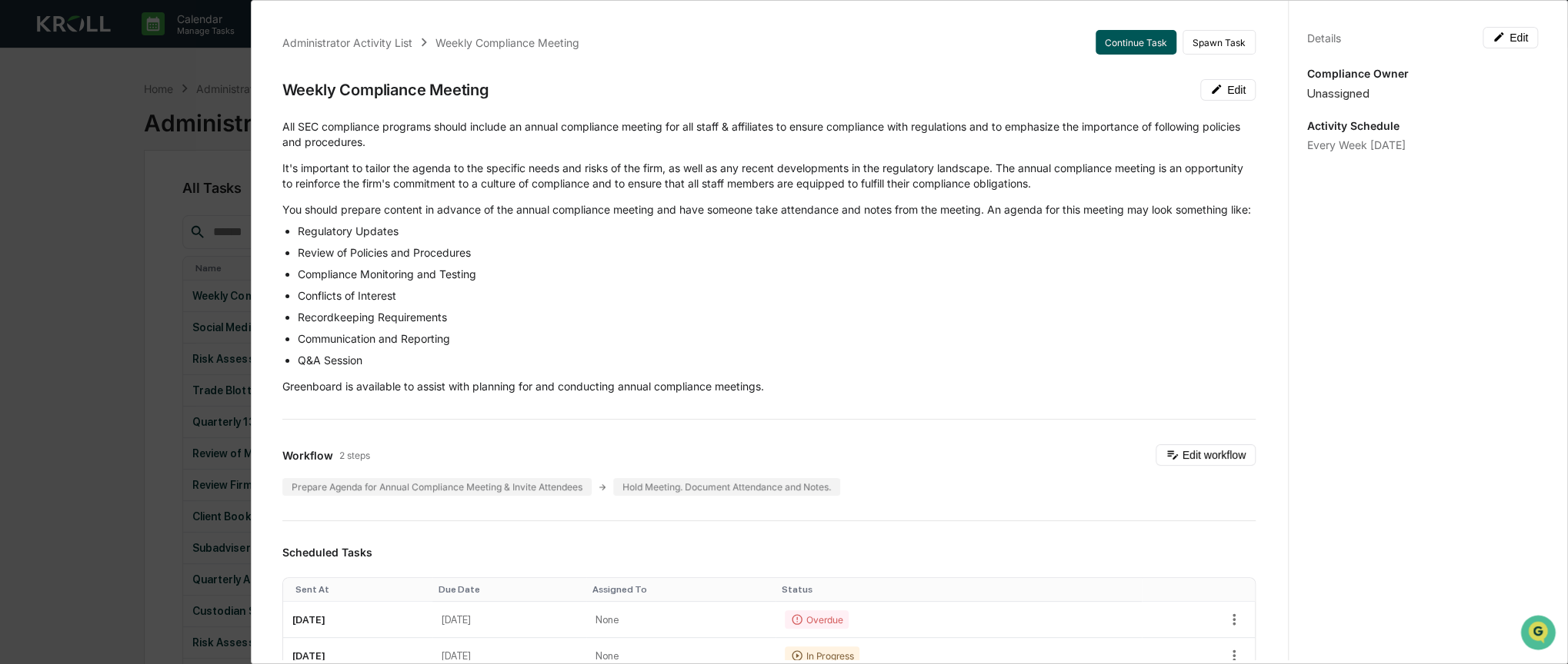
click at [1132, 33] on button "Continue Task" at bounding box center [1135, 42] width 80 height 24
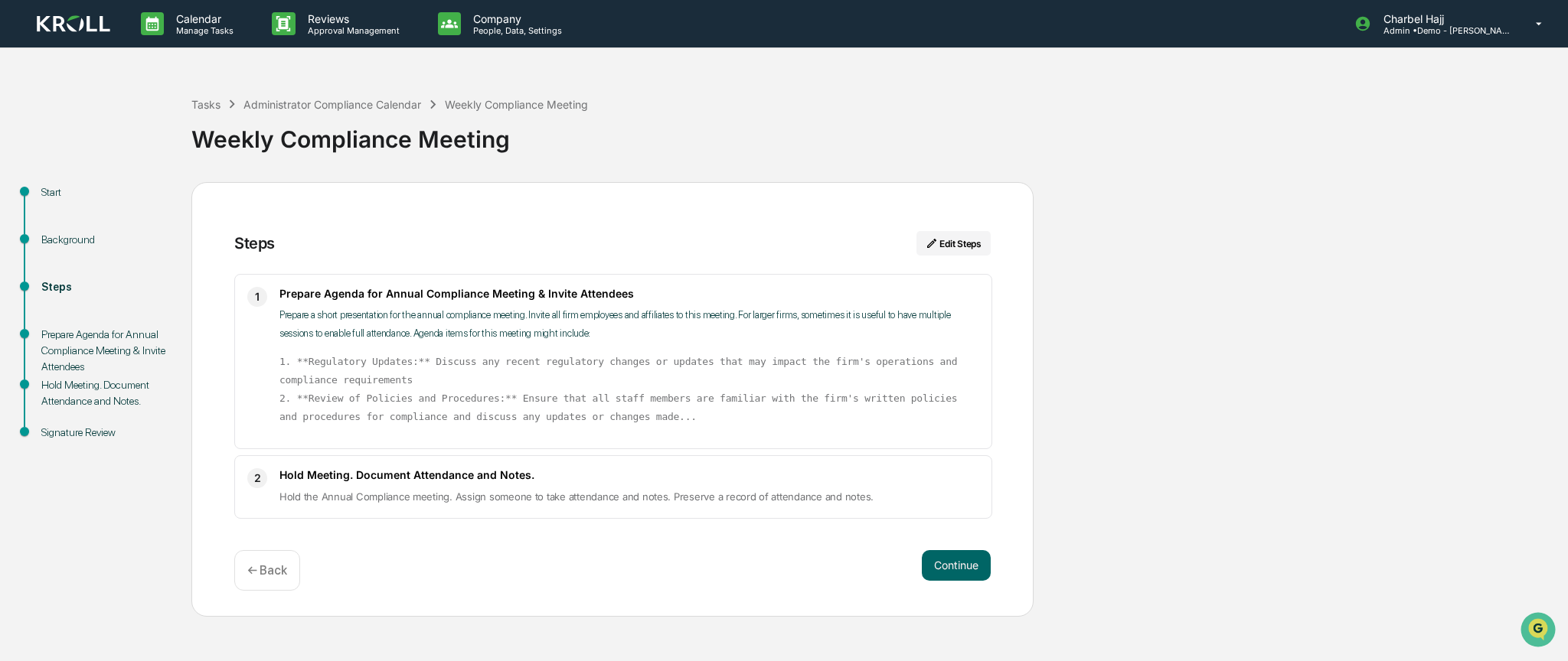
click at [124, 344] on div "Prepare Agenda for Annual Compliance Meeting & Invite Attendees" at bounding box center [103, 351] width 125 height 48
click at [91, 347] on div "Prepare Agenda for Annual Compliance Meeting & Invite Attendees" at bounding box center [103, 351] width 125 height 48
click at [942, 554] on button "Continue" at bounding box center [956, 566] width 69 height 31
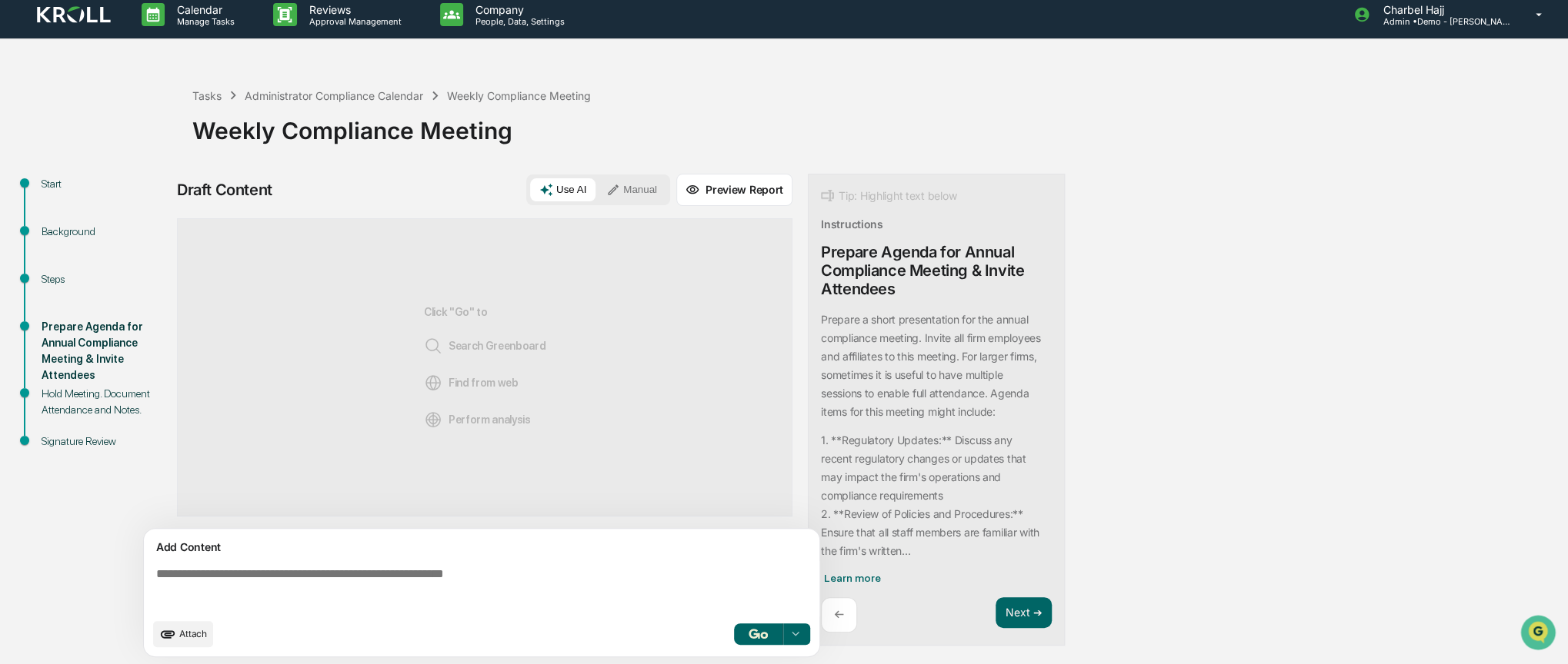
scroll to position [11, 0]
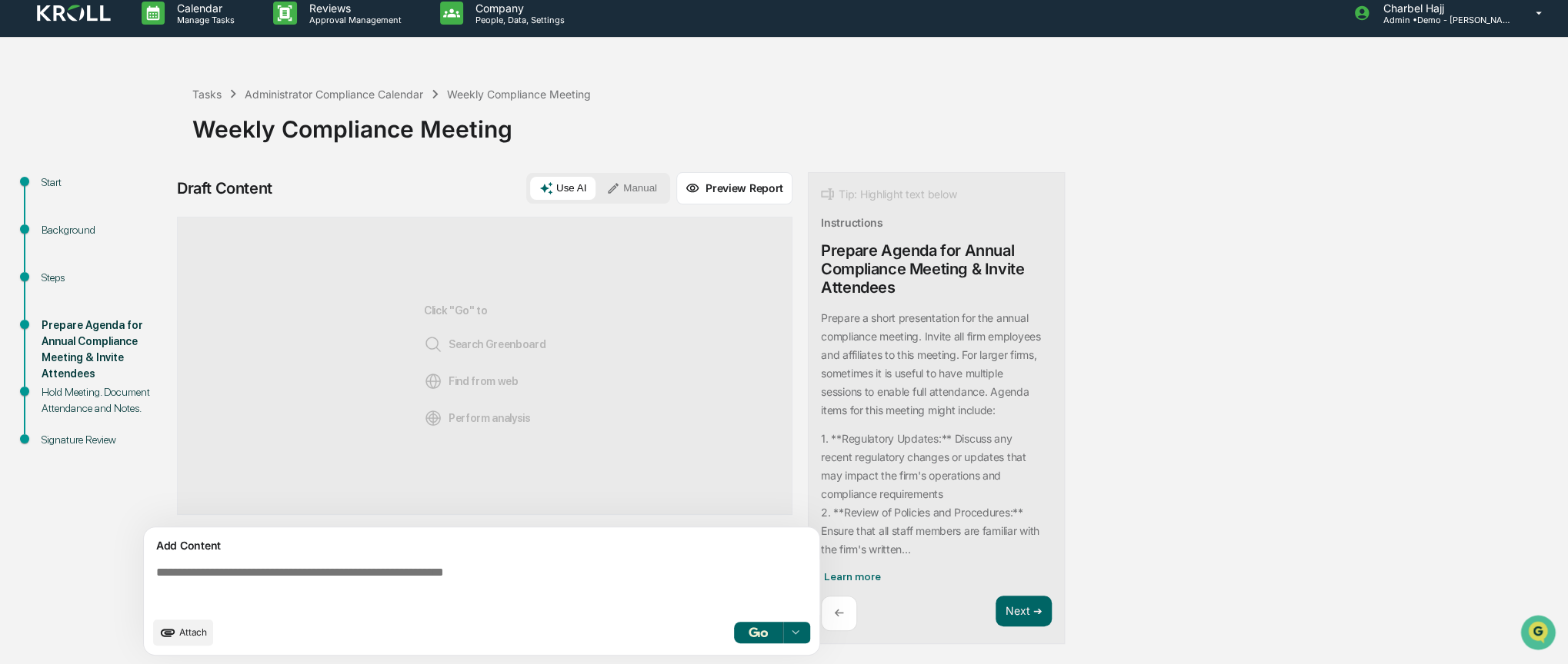
click at [898, 260] on div "Prepare Agenda for Annual Compliance Meeting & Invite Attendees" at bounding box center [936, 269] width 231 height 55
drag, startPoint x: 898, startPoint y: 261, endPoint x: 863, endPoint y: 240, distance: 40.8
click at [898, 261] on div "Prepare Agenda for Annual Compliance Meeting & Invite Attendees" at bounding box center [936, 269] width 231 height 55
copy div "Prepare Agenda for Annual Compliance Meeting & Invite Attendees"
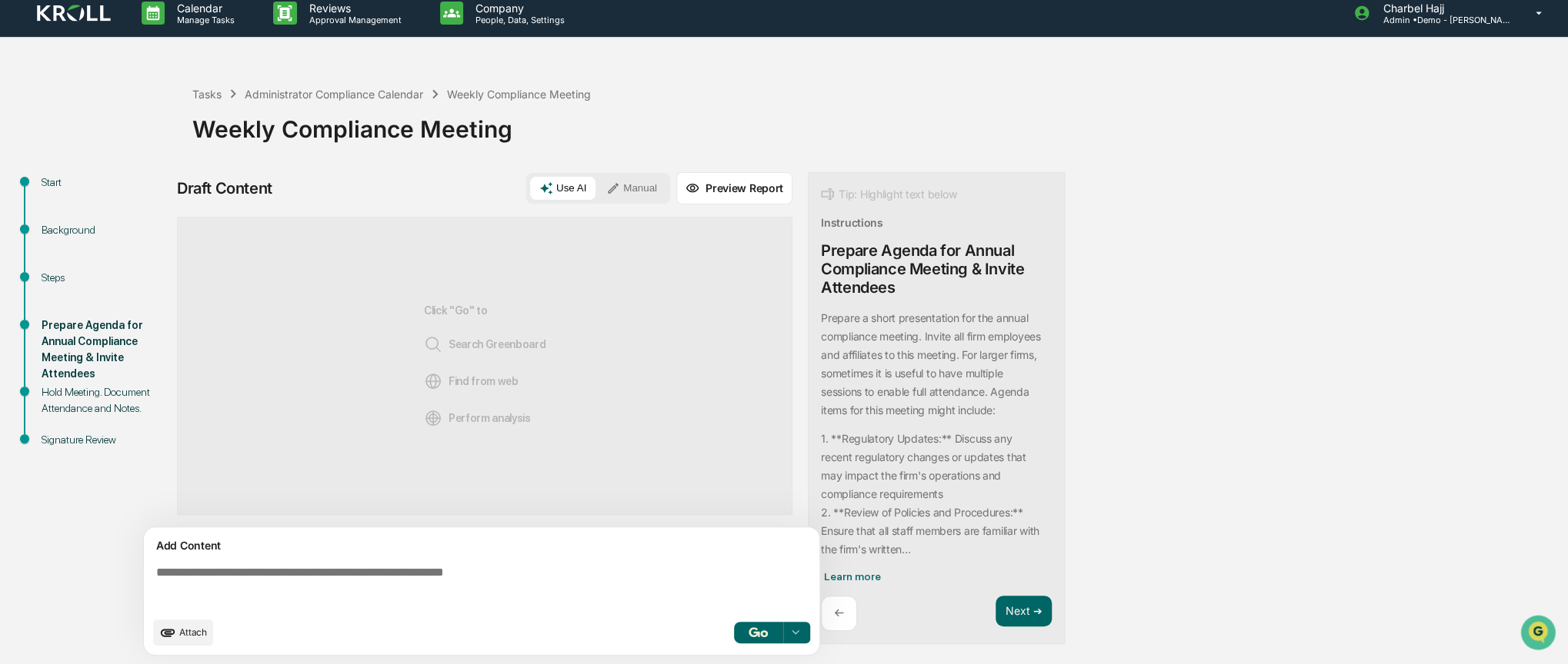
click at [438, 589] on textarea at bounding box center [485, 588] width 669 height 55
paste textarea "**********"
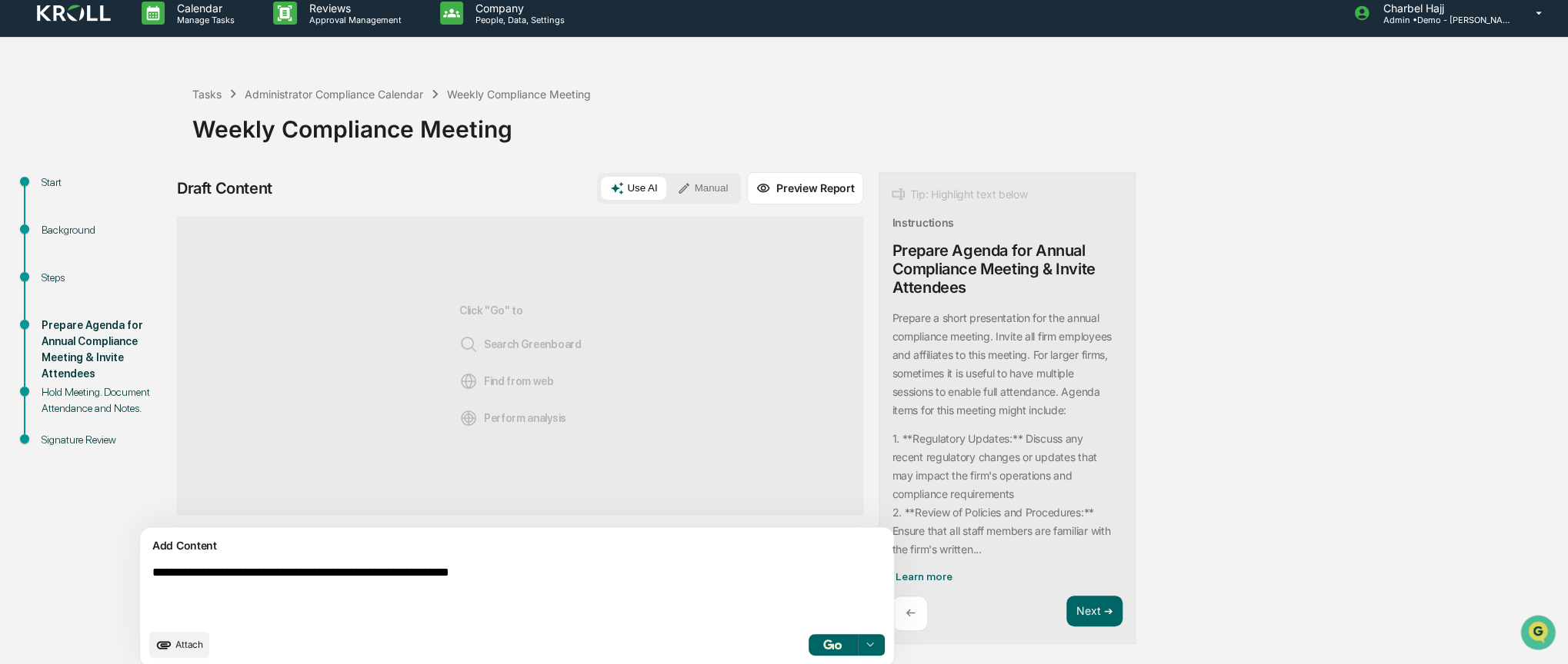
type textarea "**********"
click at [808, 644] on button "button" at bounding box center [832, 645] width 50 height 22
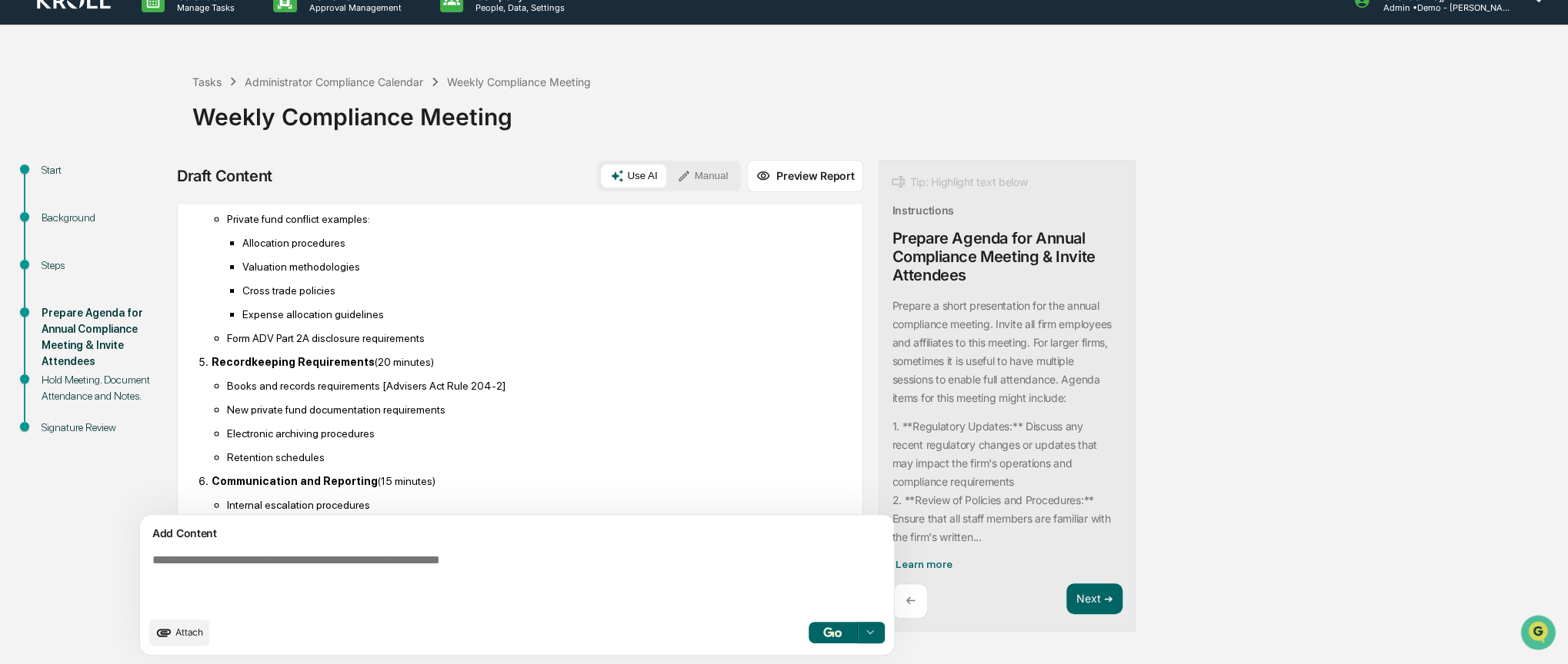
scroll to position [538, 0]
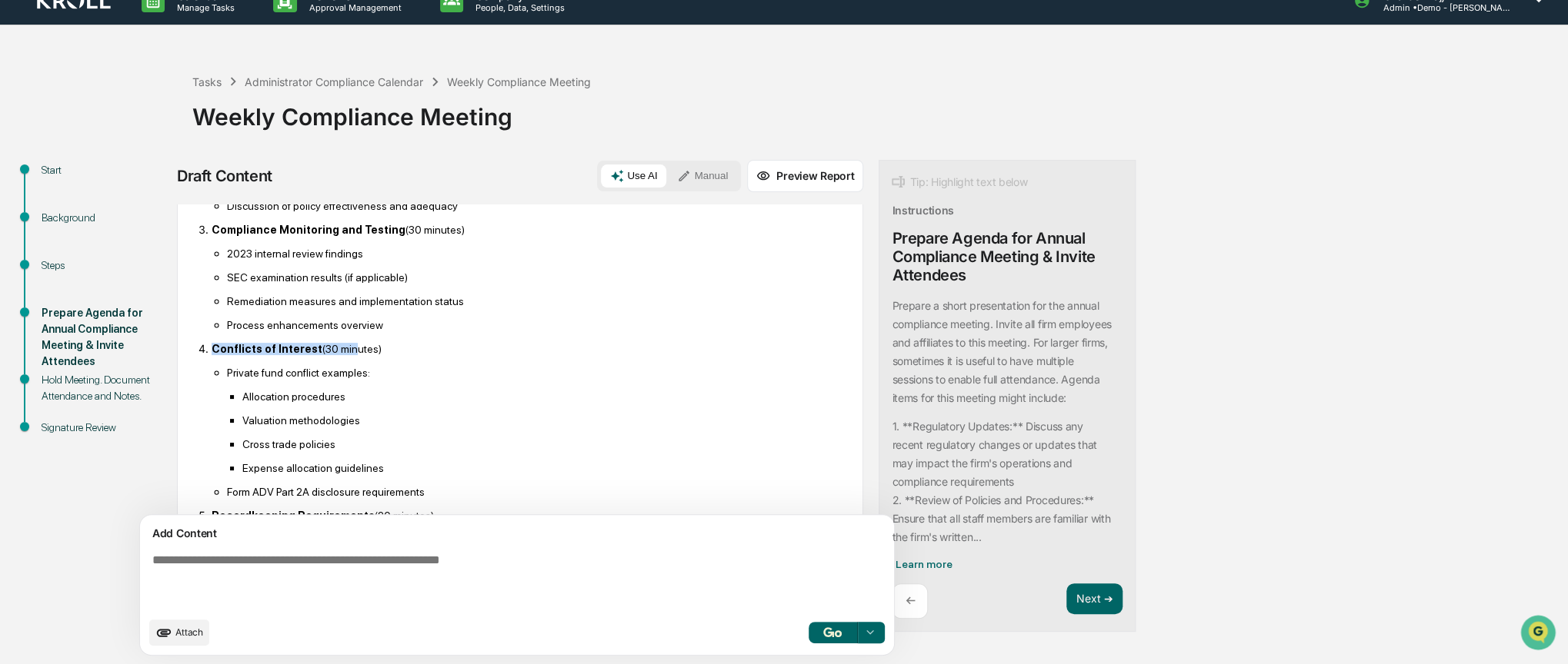
drag, startPoint x: 205, startPoint y: 360, endPoint x: 342, endPoint y: 360, distance: 137.0
click at [342, 360] on li "Conflicts of Interest (30 minutes) Private fund conflict examples: Allocation p…" at bounding box center [528, 420] width 633 height 156
click at [342, 356] on p "Conflicts of Interest (30 minutes)" at bounding box center [528, 348] width 633 height 12
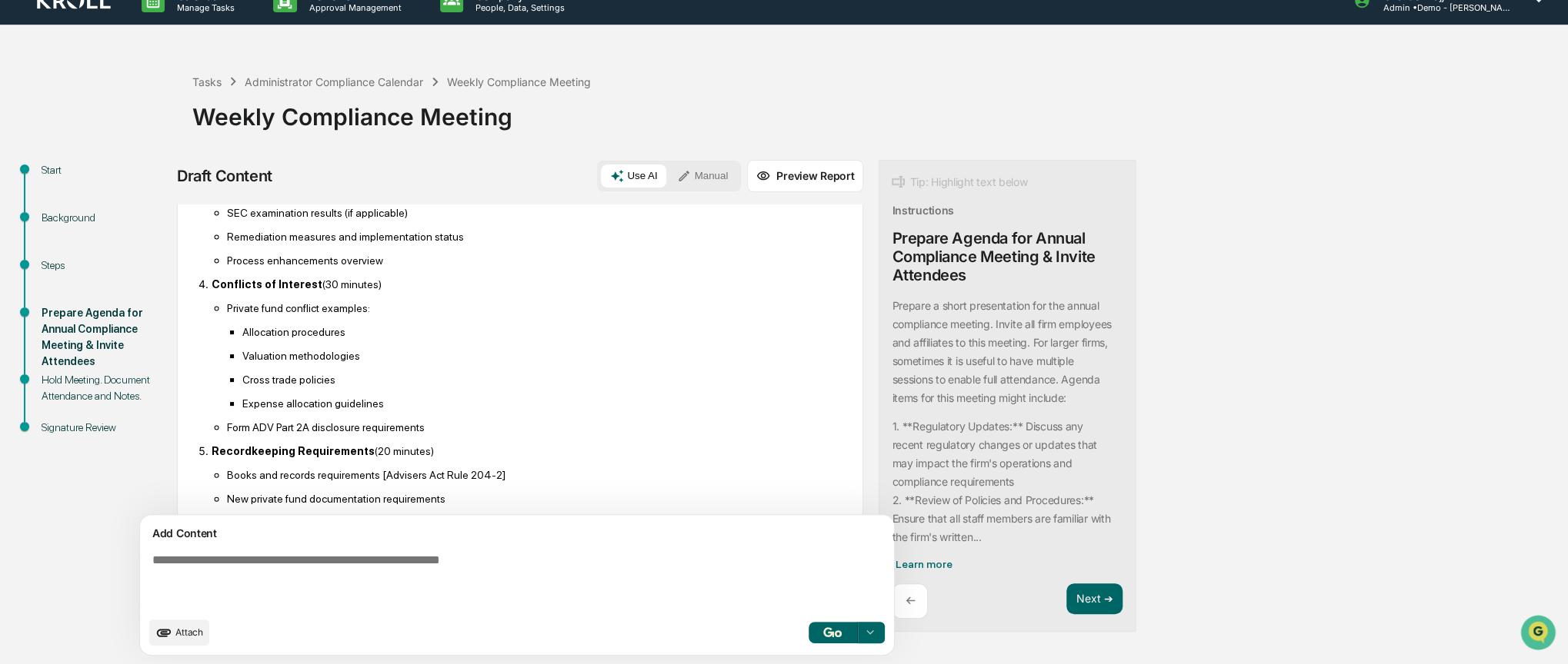
scroll to position [692, 0]
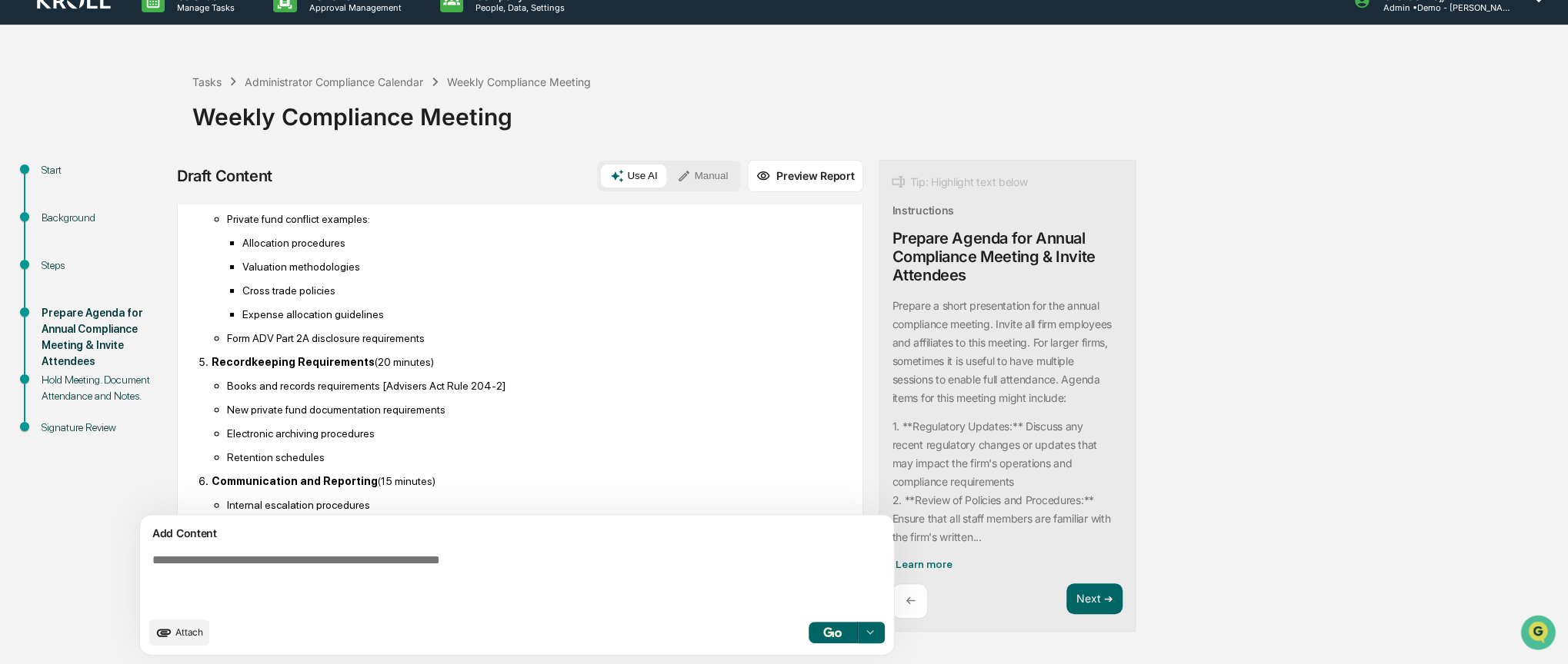
drag, startPoint x: 354, startPoint y: 370, endPoint x: 430, endPoint y: 377, distance: 76.3
click at [430, 369] on p "Recordkeeping Requirements (20 minutes)" at bounding box center [528, 362] width 633 height 12
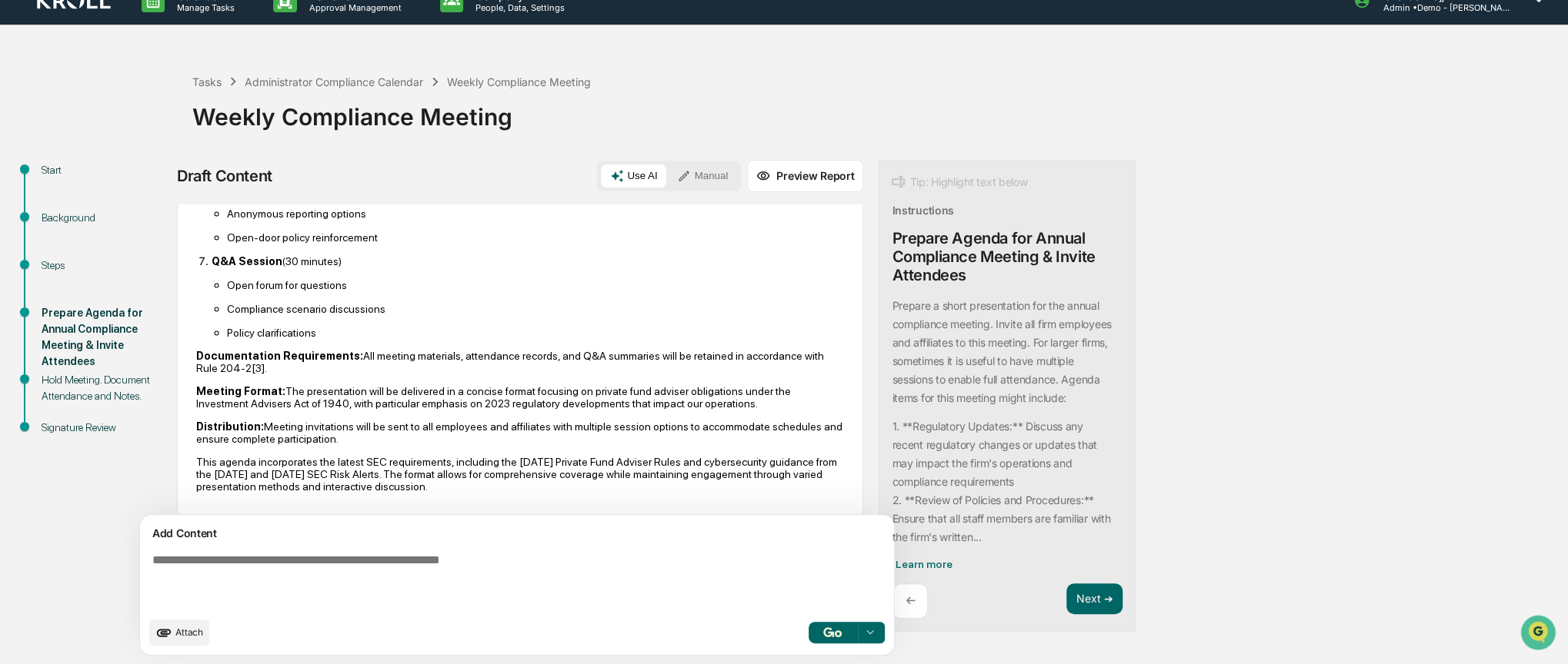
scroll to position [1059, 0]
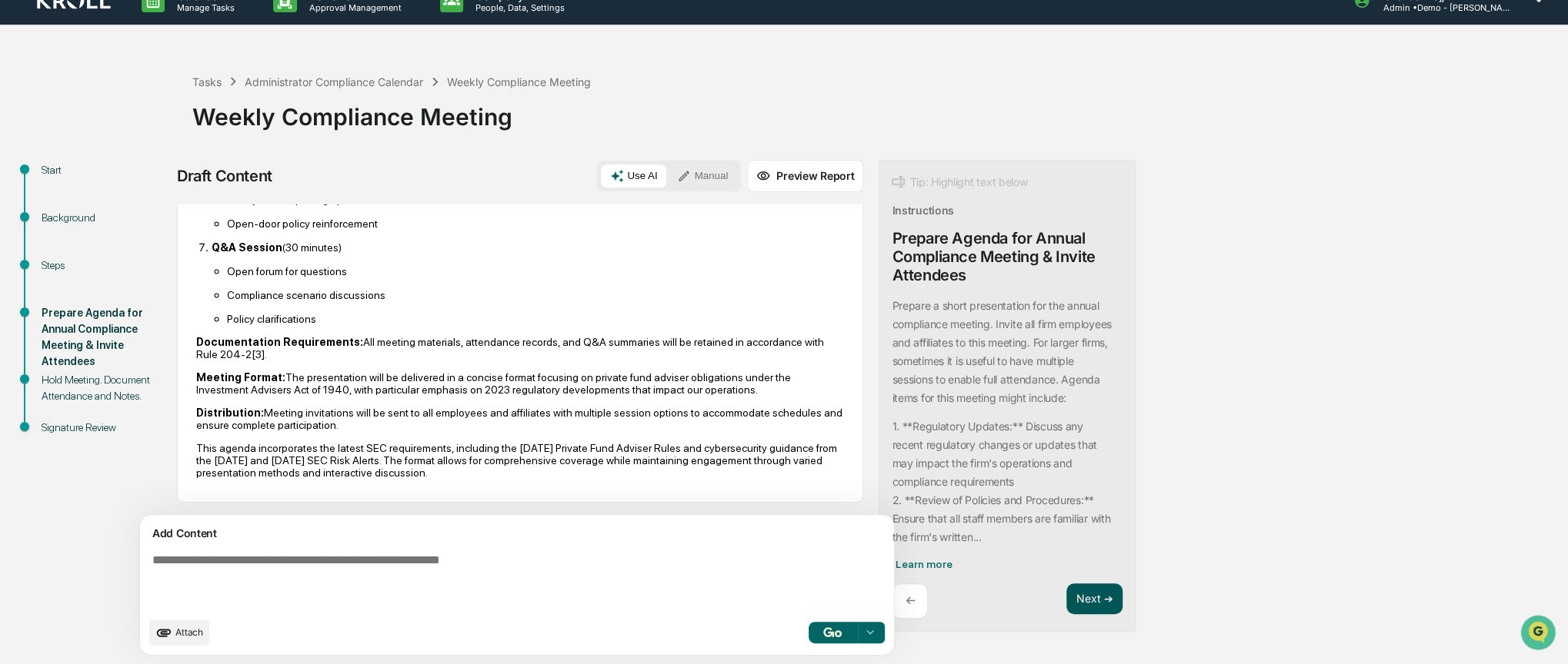
click at [1066, 597] on button "Next ➔" at bounding box center [1094, 599] width 56 height 32
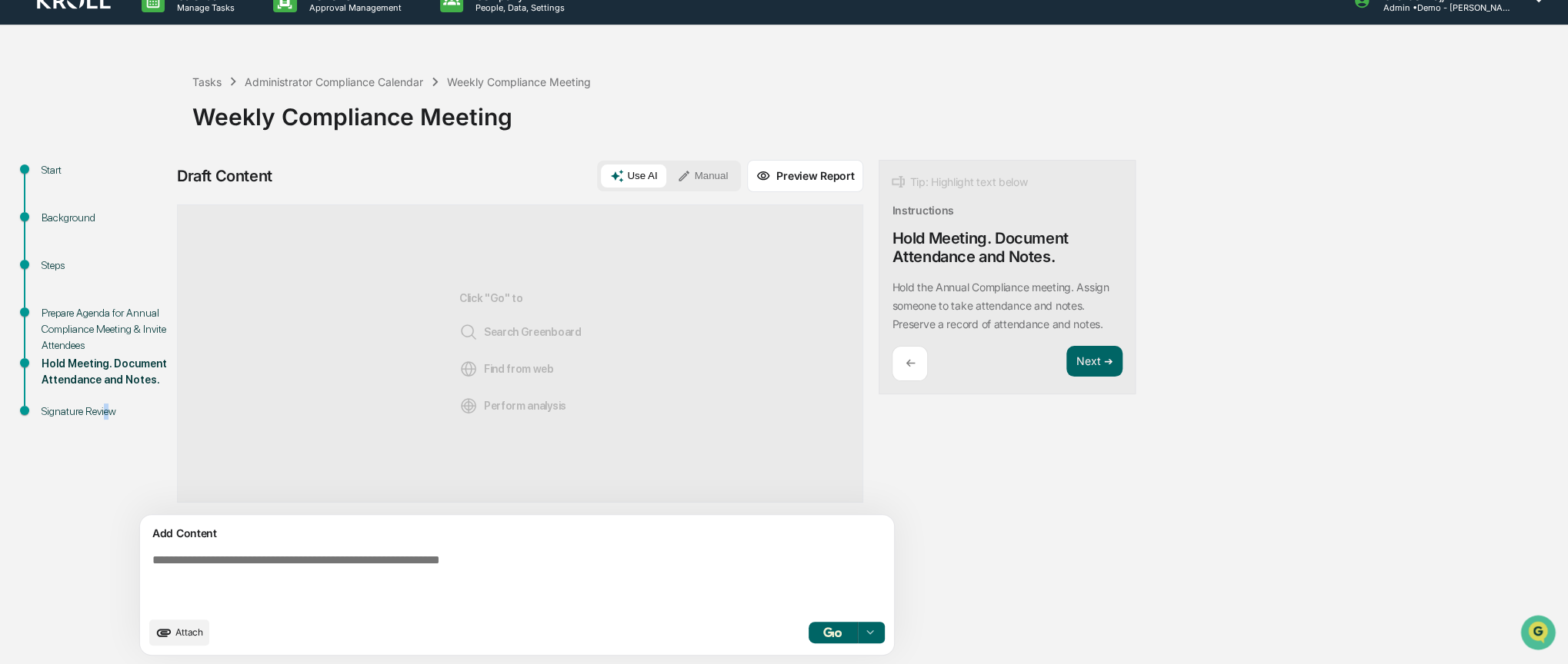
click at [107, 414] on div "Signature Review" at bounding box center [104, 412] width 126 height 16
click at [91, 415] on div "Signature Review" at bounding box center [104, 412] width 126 height 16
click at [57, 413] on div "Signature Review" at bounding box center [104, 412] width 126 height 16
click at [1066, 361] on button "Next ➔" at bounding box center [1094, 361] width 56 height 32
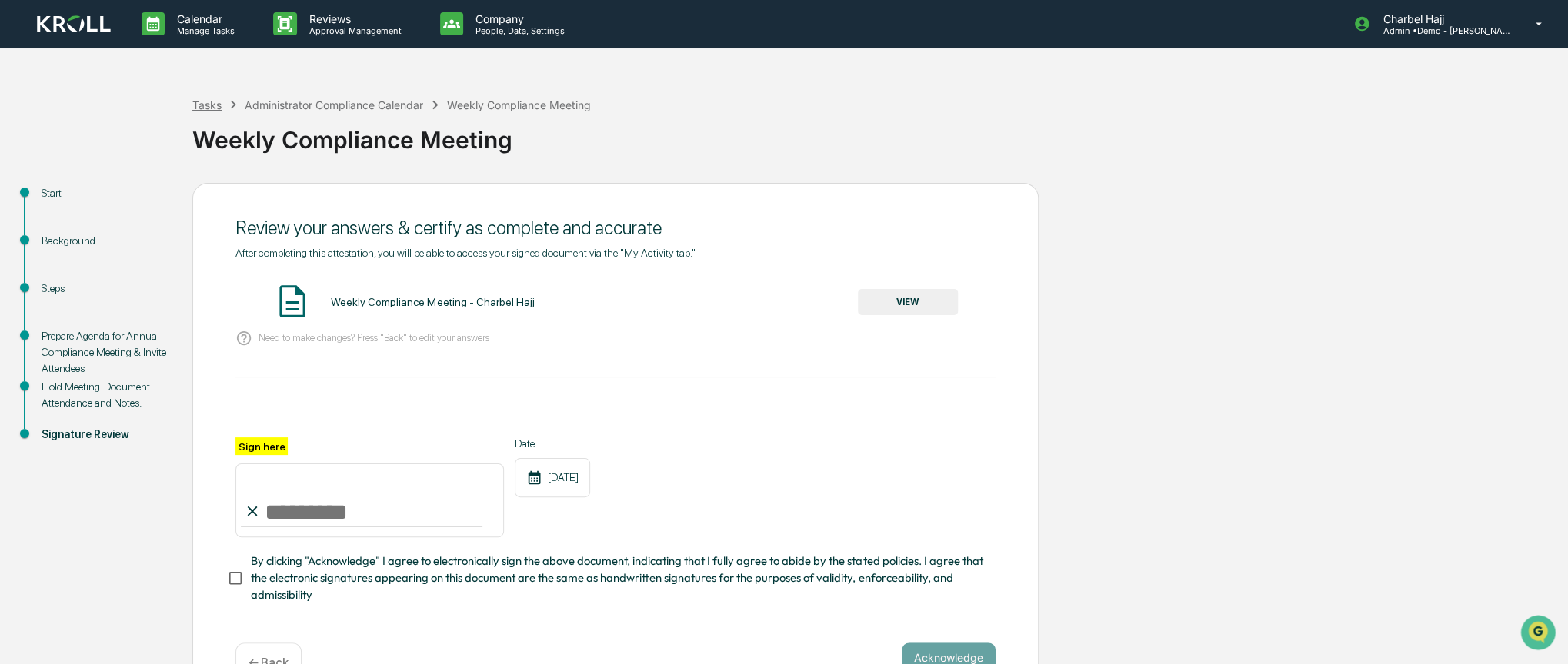
click at [212, 105] on div "Tasks" at bounding box center [207, 105] width 29 height 13
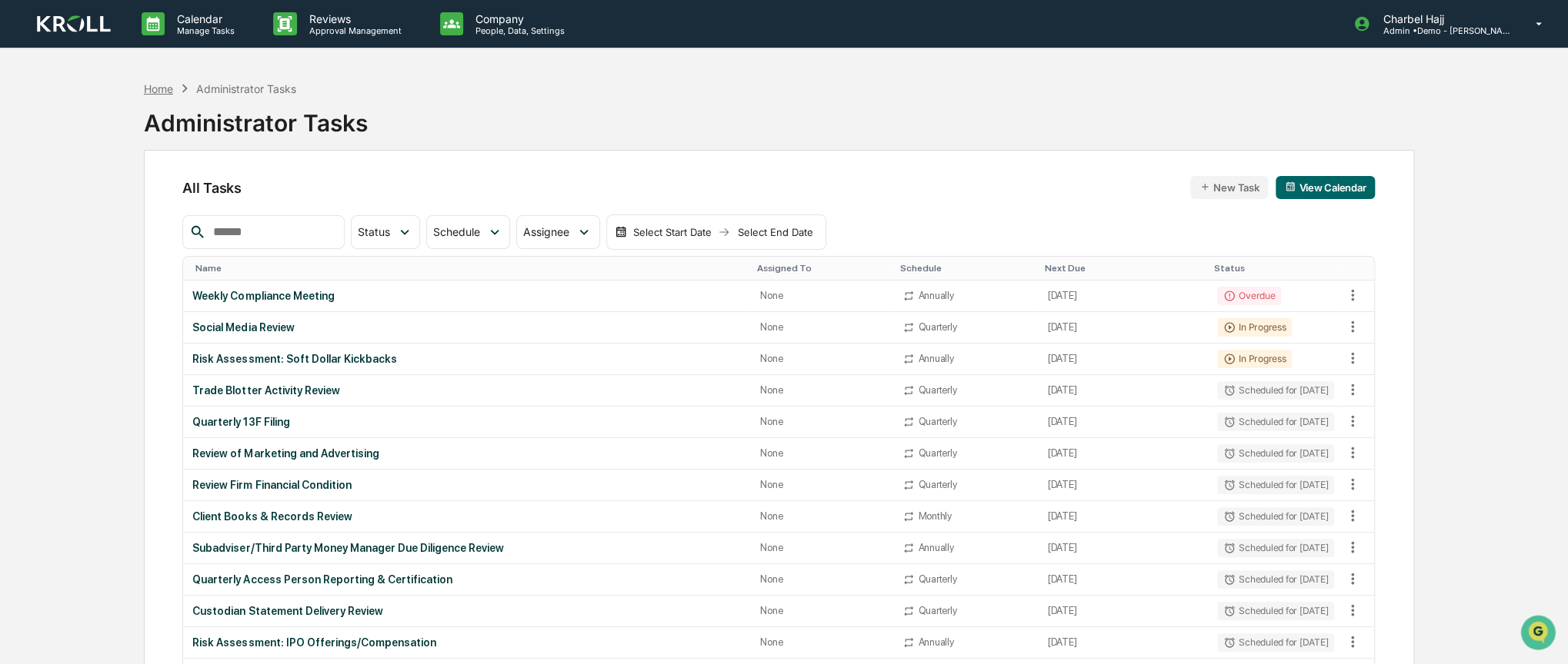
click at [160, 86] on div "Home" at bounding box center [158, 88] width 29 height 13
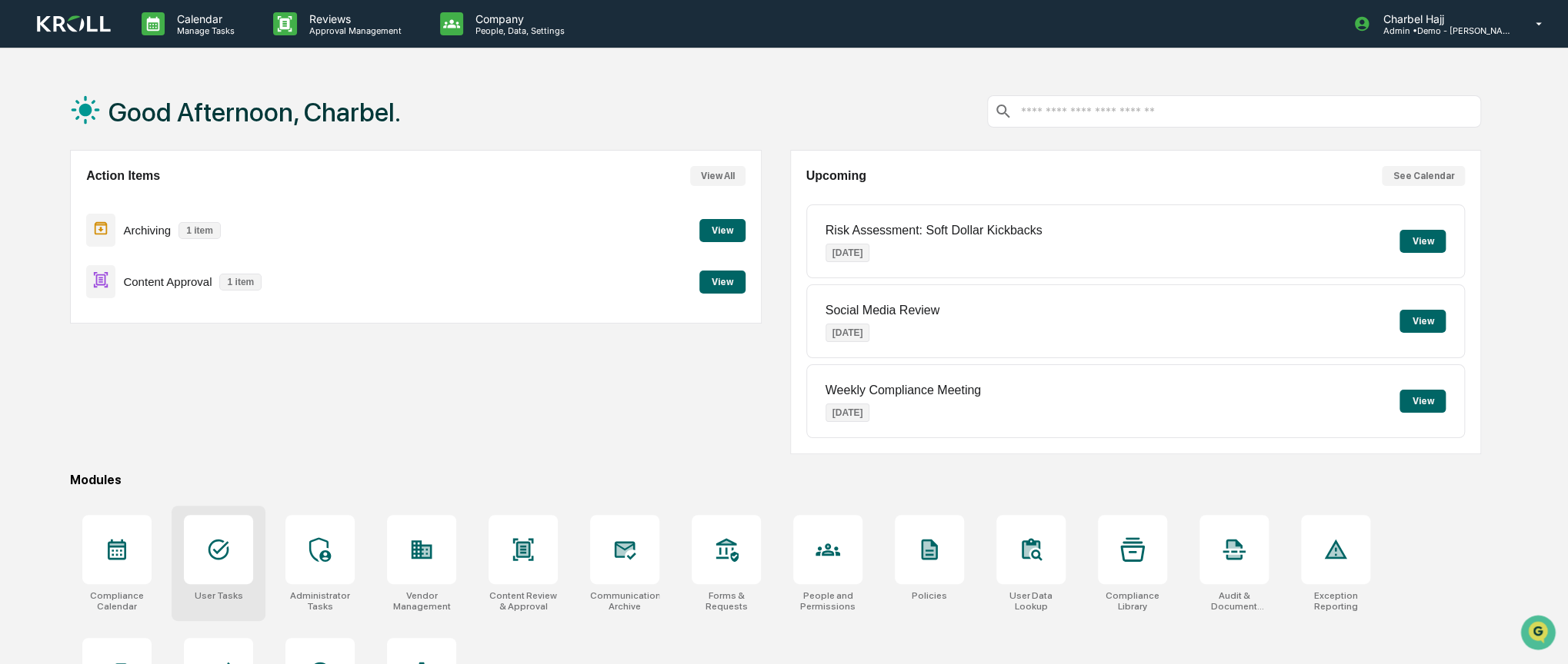
click at [229, 537] on icon at bounding box center [218, 550] width 24 height 24
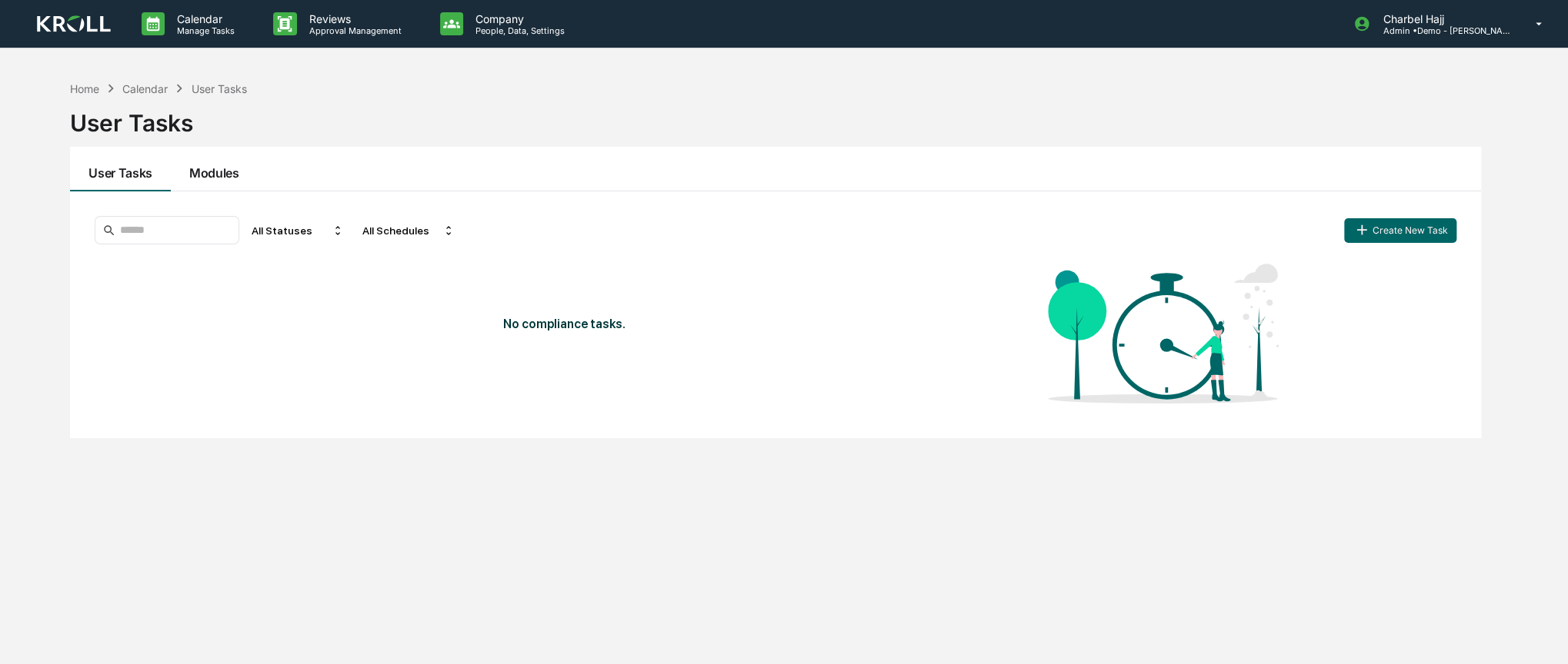
click at [217, 174] on button "Modules" at bounding box center [214, 169] width 87 height 45
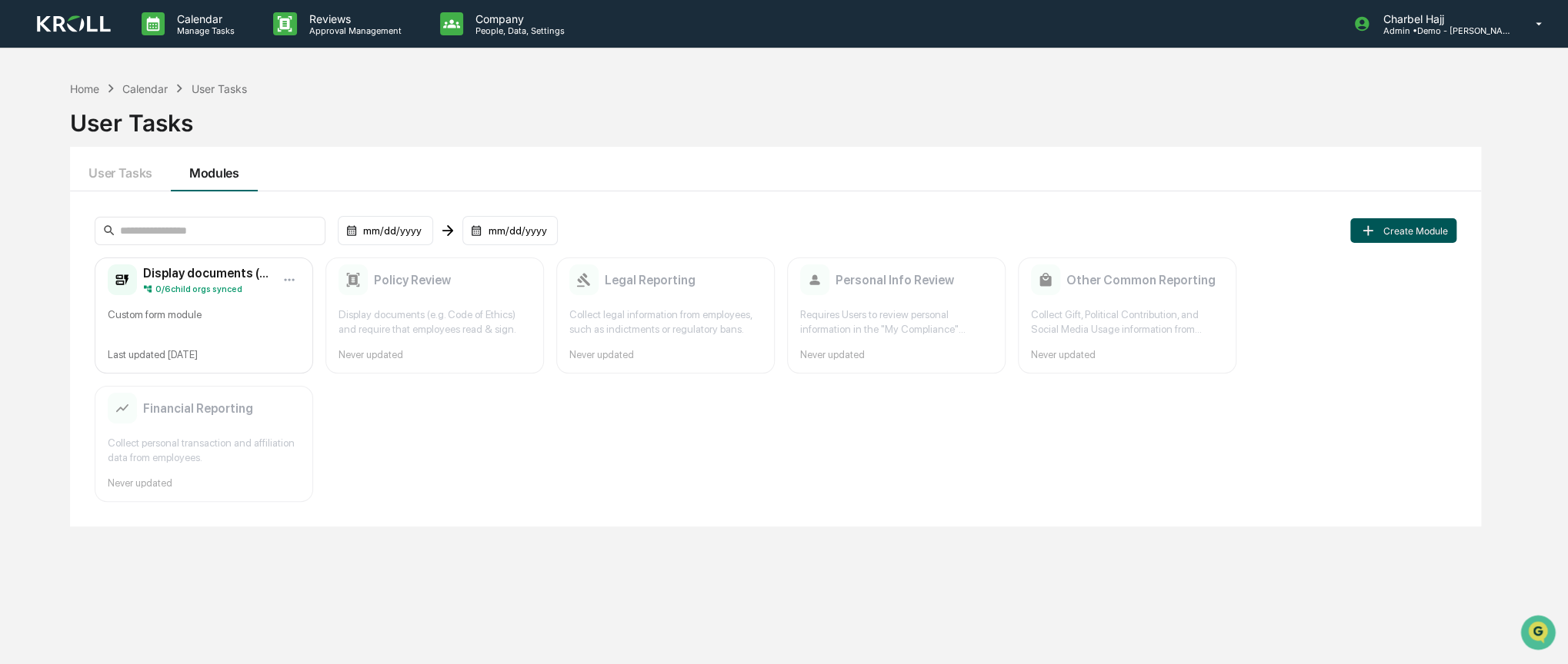
click at [1389, 228] on button "Create Module" at bounding box center [1402, 231] width 106 height 24
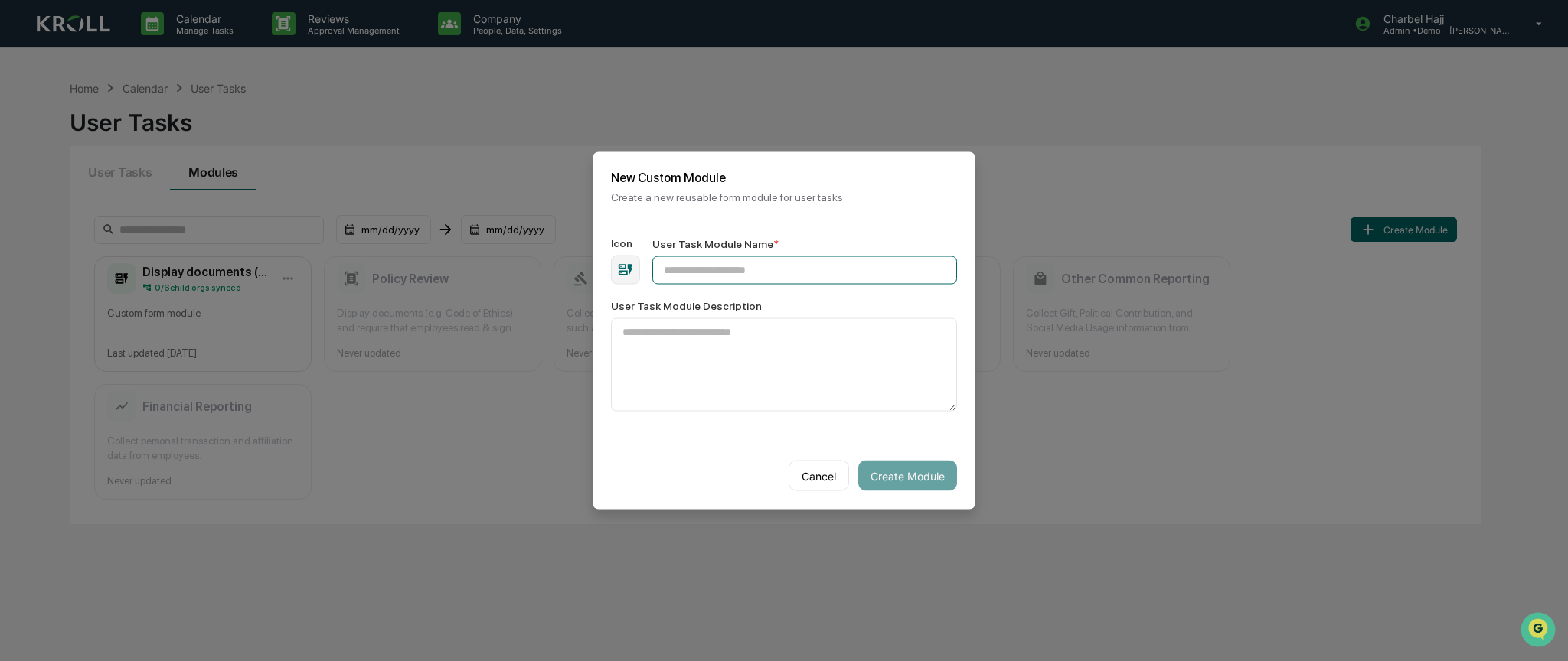
click at [726, 269] on input "User Task Module Name *" at bounding box center [804, 270] width 305 height 28
type input "****"
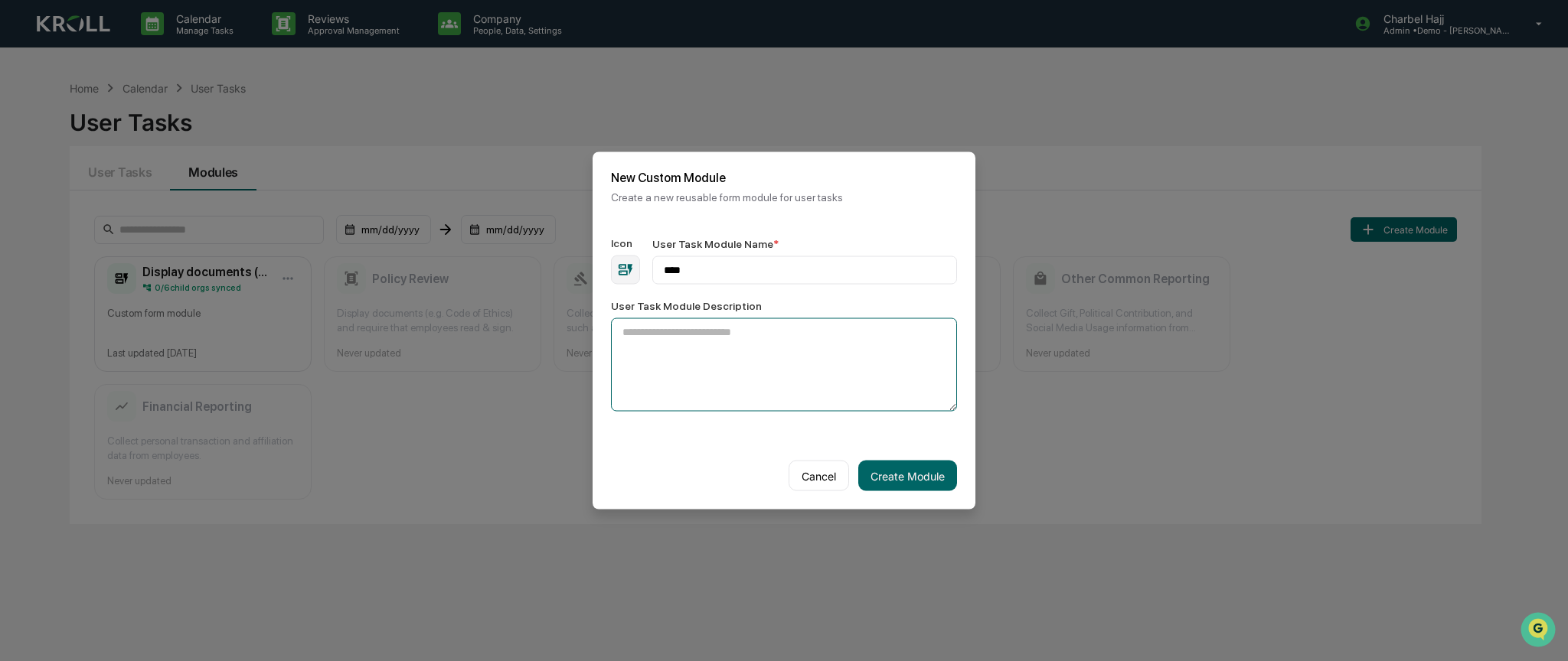
click at [738, 352] on textarea "User Task Module Description" at bounding box center [784, 365] width 346 height 94
type textarea "****"
click at [900, 469] on button "Create Module" at bounding box center [908, 475] width 99 height 31
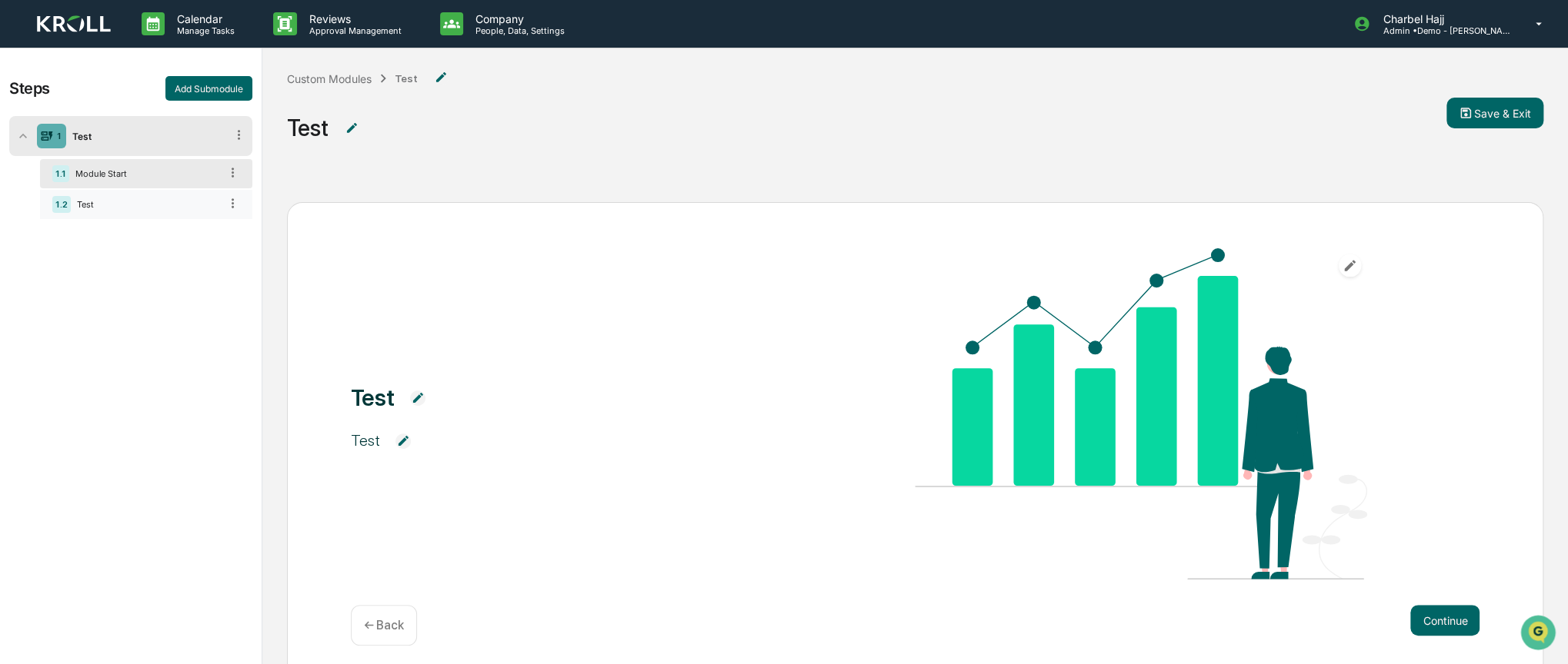
click at [151, 211] on div "1.2 Test" at bounding box center [145, 205] width 212 height 29
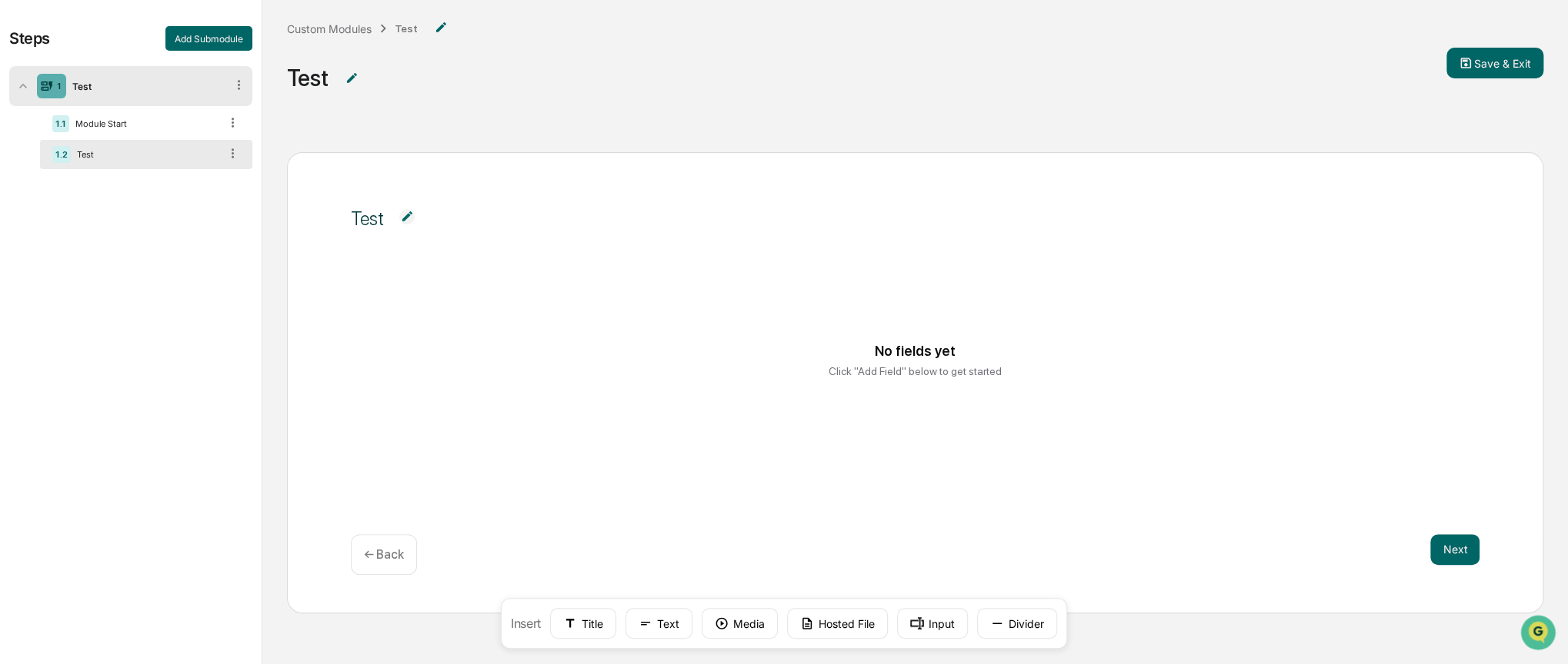
scroll to position [104, 0]
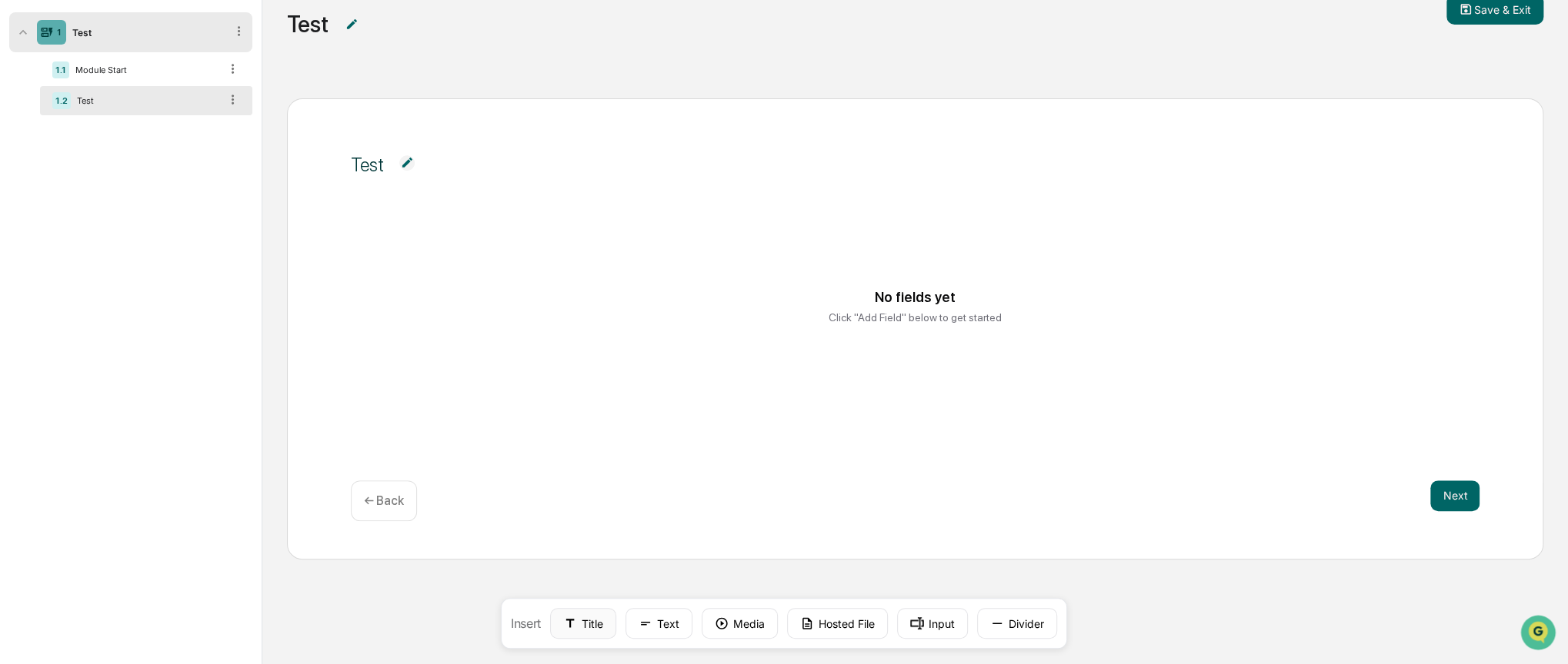
click at [593, 628] on button "Title" at bounding box center [582, 623] width 66 height 31
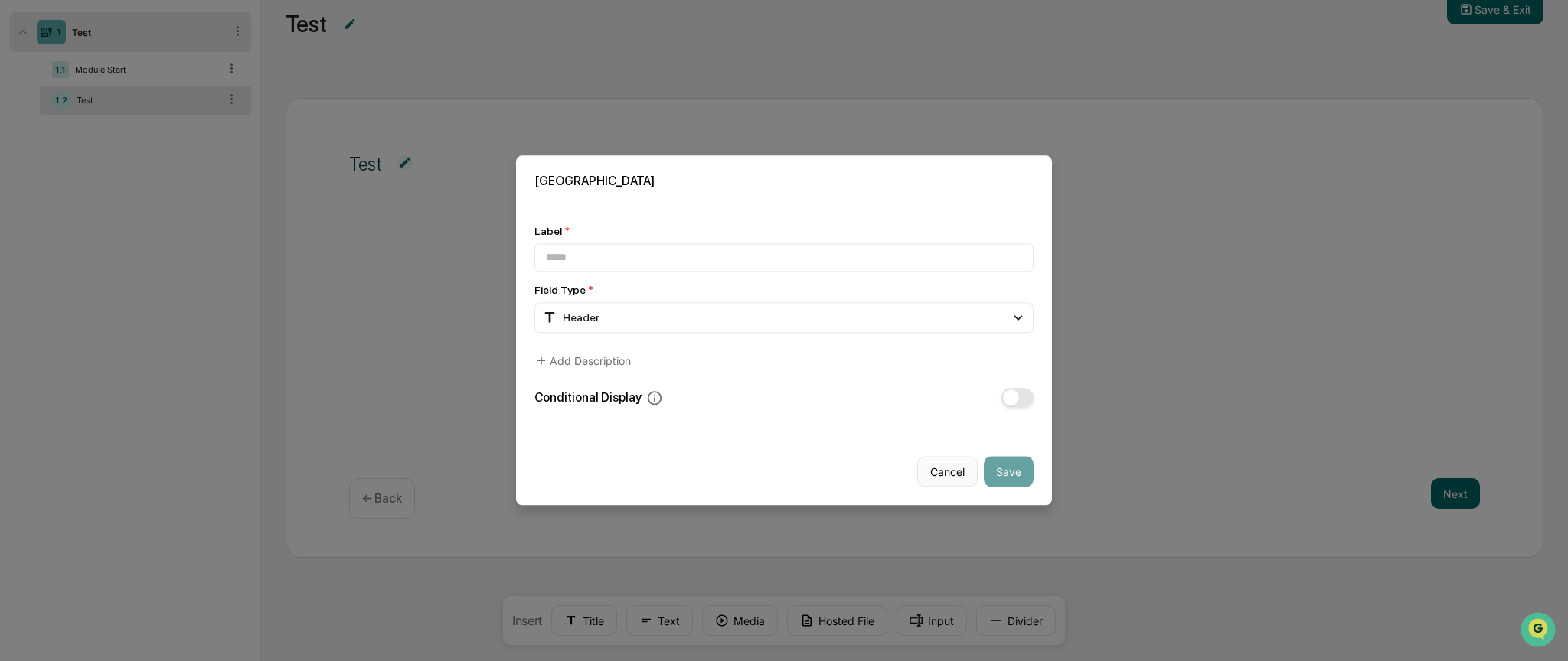
click at [966, 473] on button "Cancel" at bounding box center [947, 473] width 61 height 31
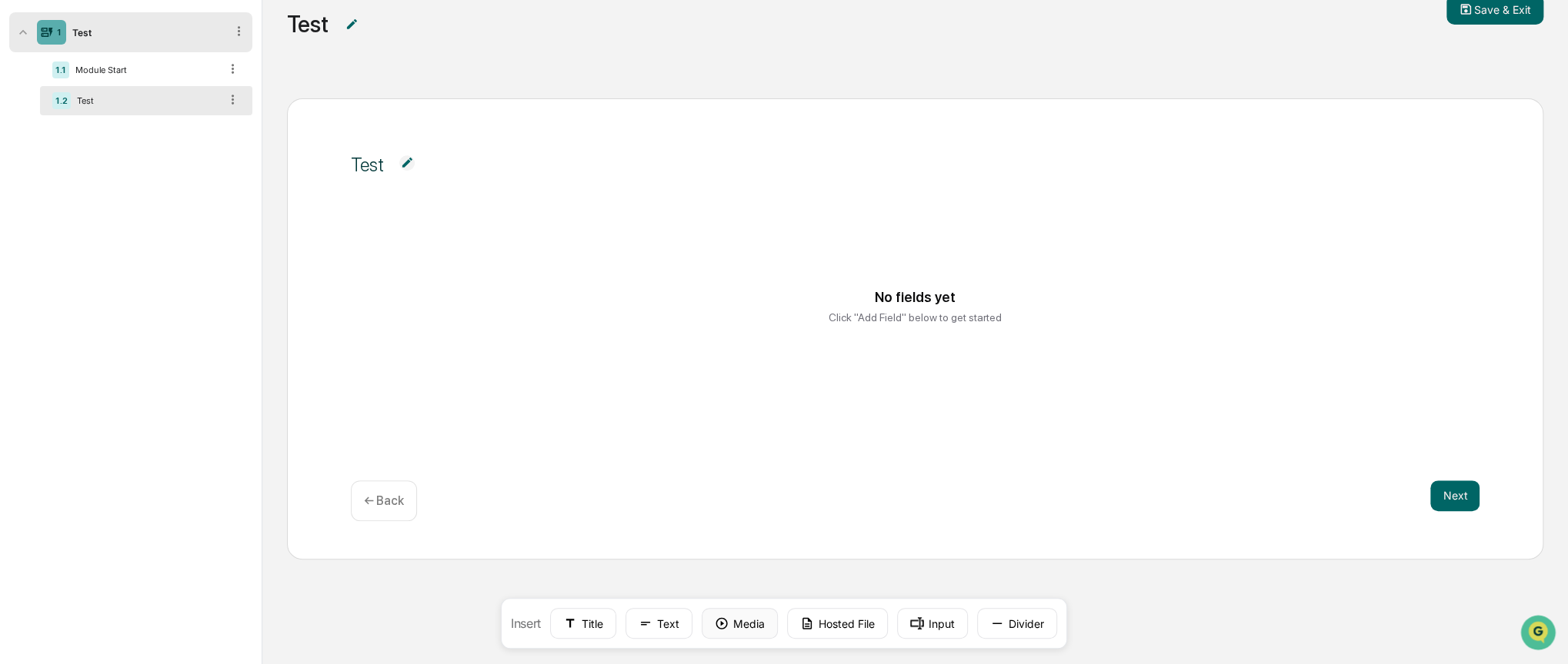
click at [745, 630] on button "Media" at bounding box center [740, 623] width 76 height 31
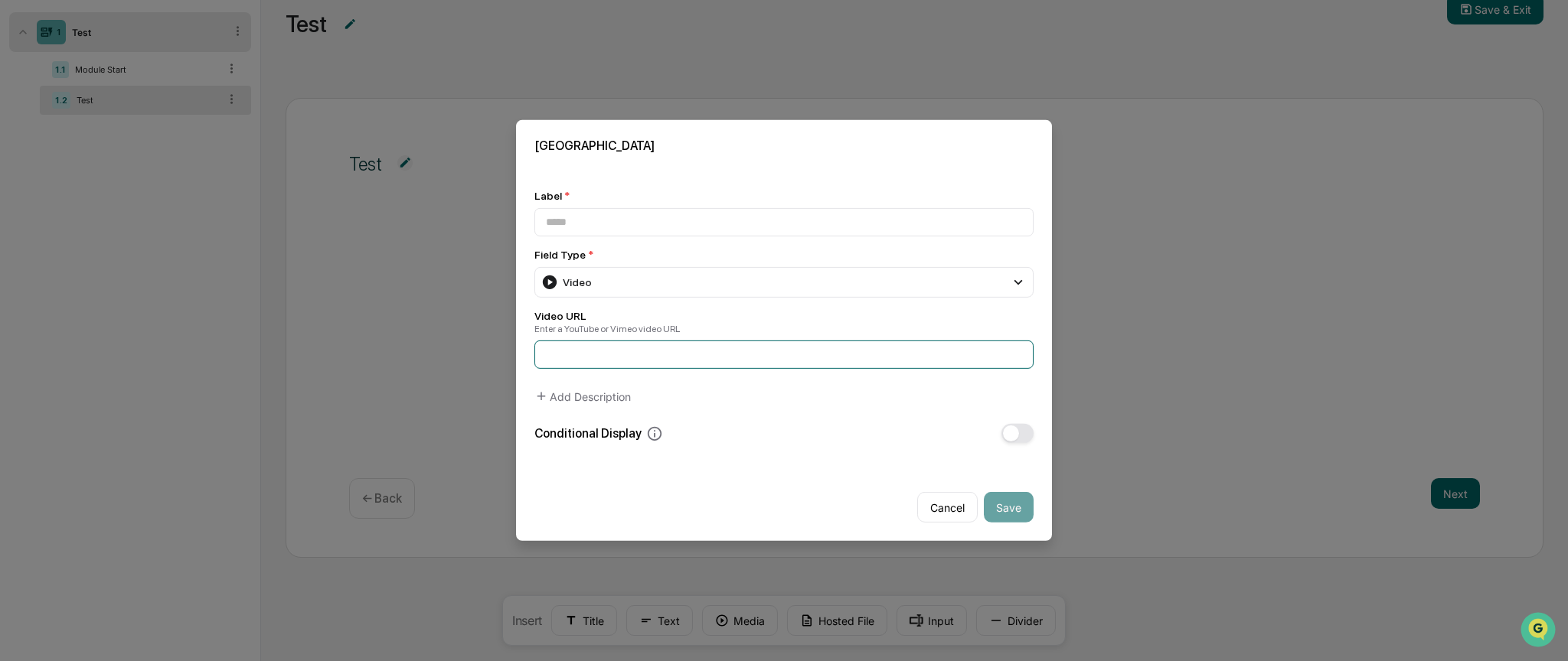
click at [626, 364] on input at bounding box center [784, 355] width 499 height 28
click at [938, 515] on button "Cancel" at bounding box center [947, 507] width 61 height 31
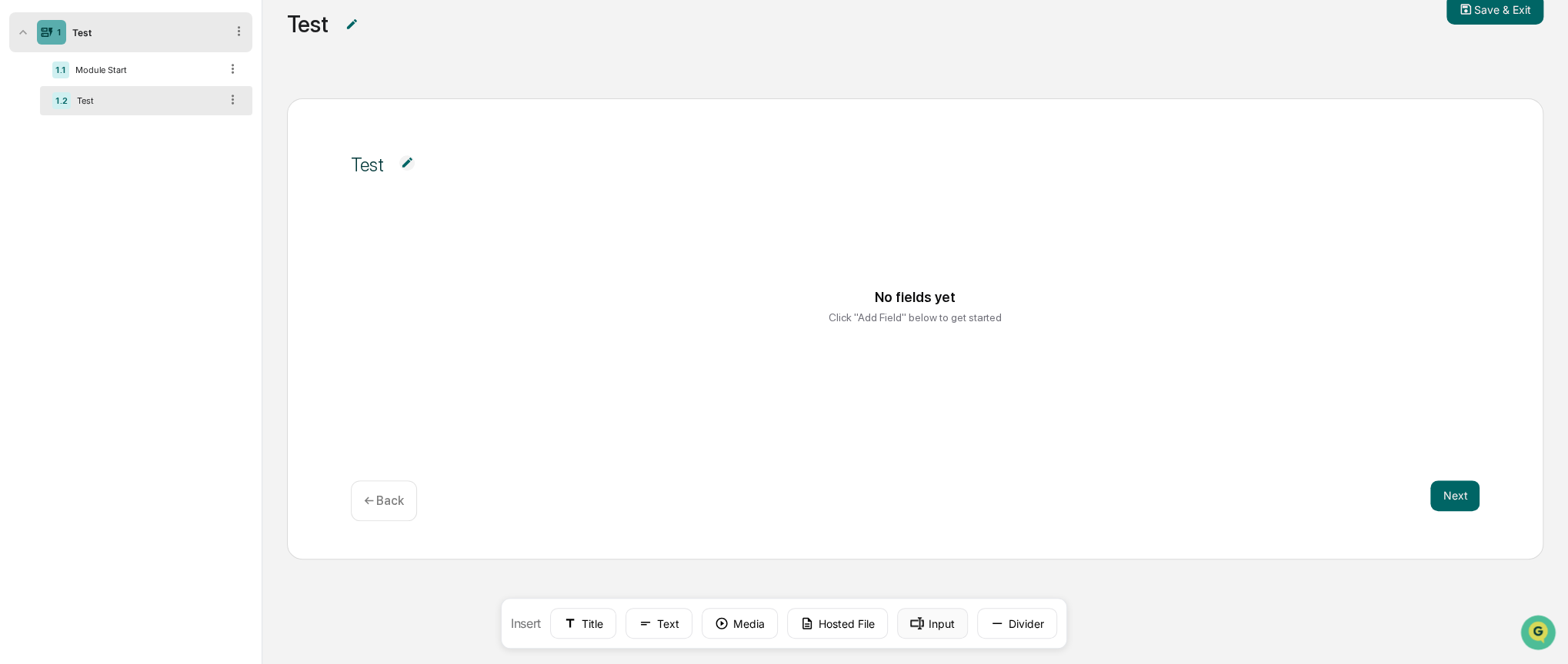
click at [937, 626] on button "Input" at bounding box center [932, 623] width 71 height 31
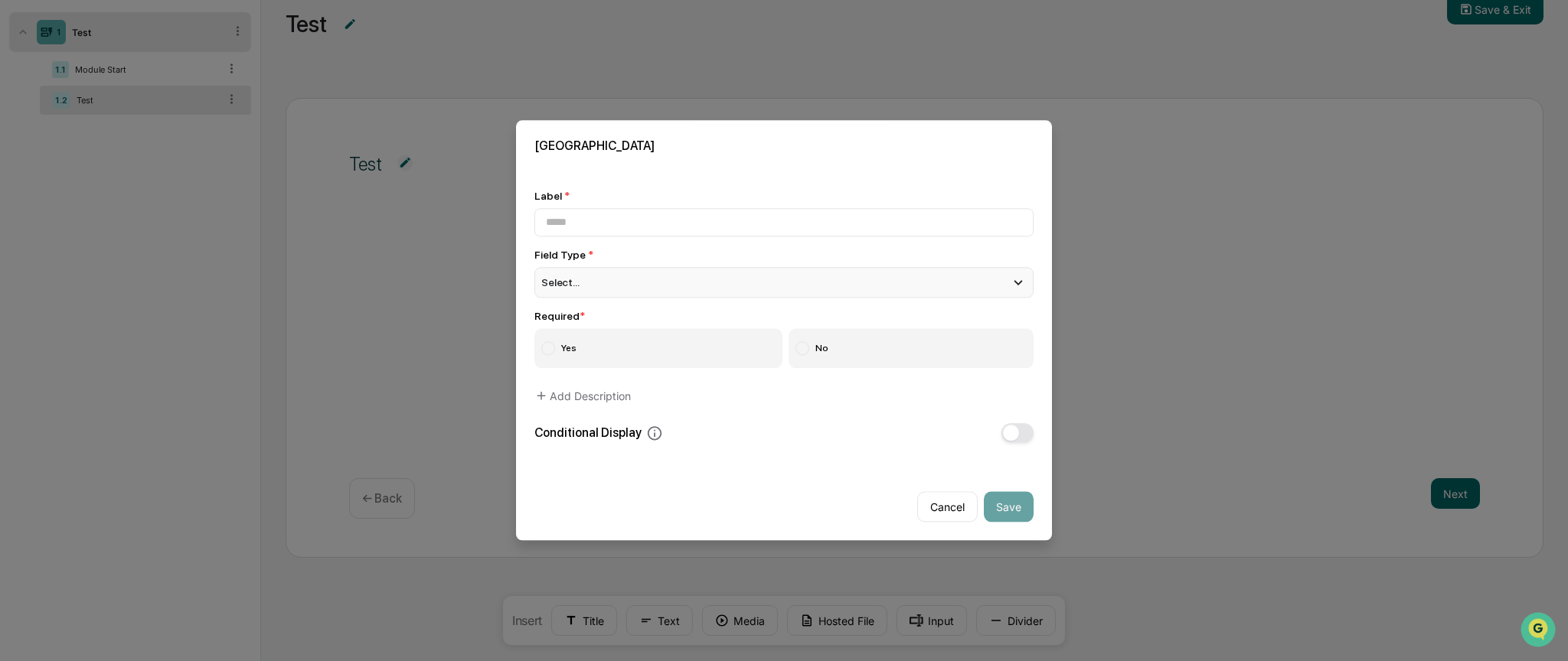
click at [632, 284] on div "Select..." at bounding box center [784, 283] width 499 height 31
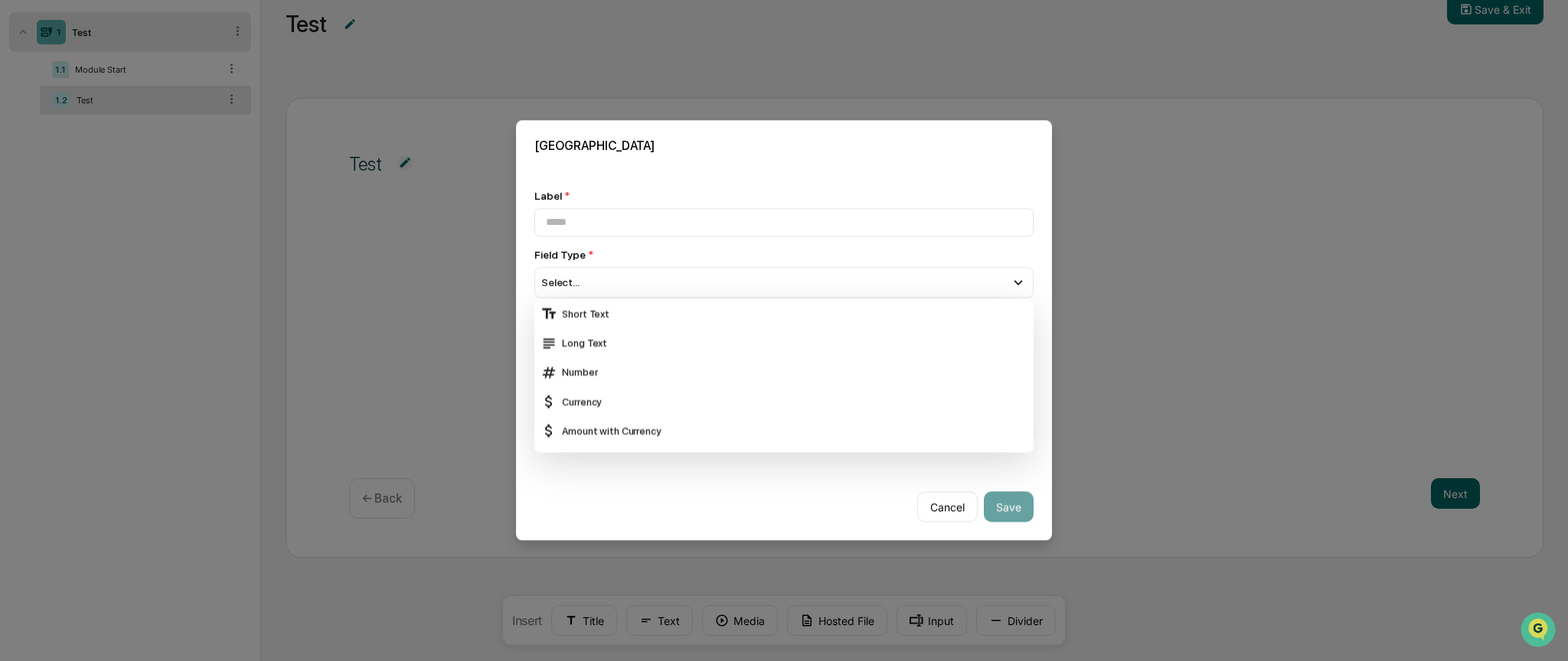
click at [646, 254] on div "Field Type *" at bounding box center [784, 255] width 499 height 12
click at [748, 253] on div "Field Type *" at bounding box center [784, 255] width 499 height 12
click at [897, 152] on h2 "New Field" at bounding box center [784, 145] width 499 height 15
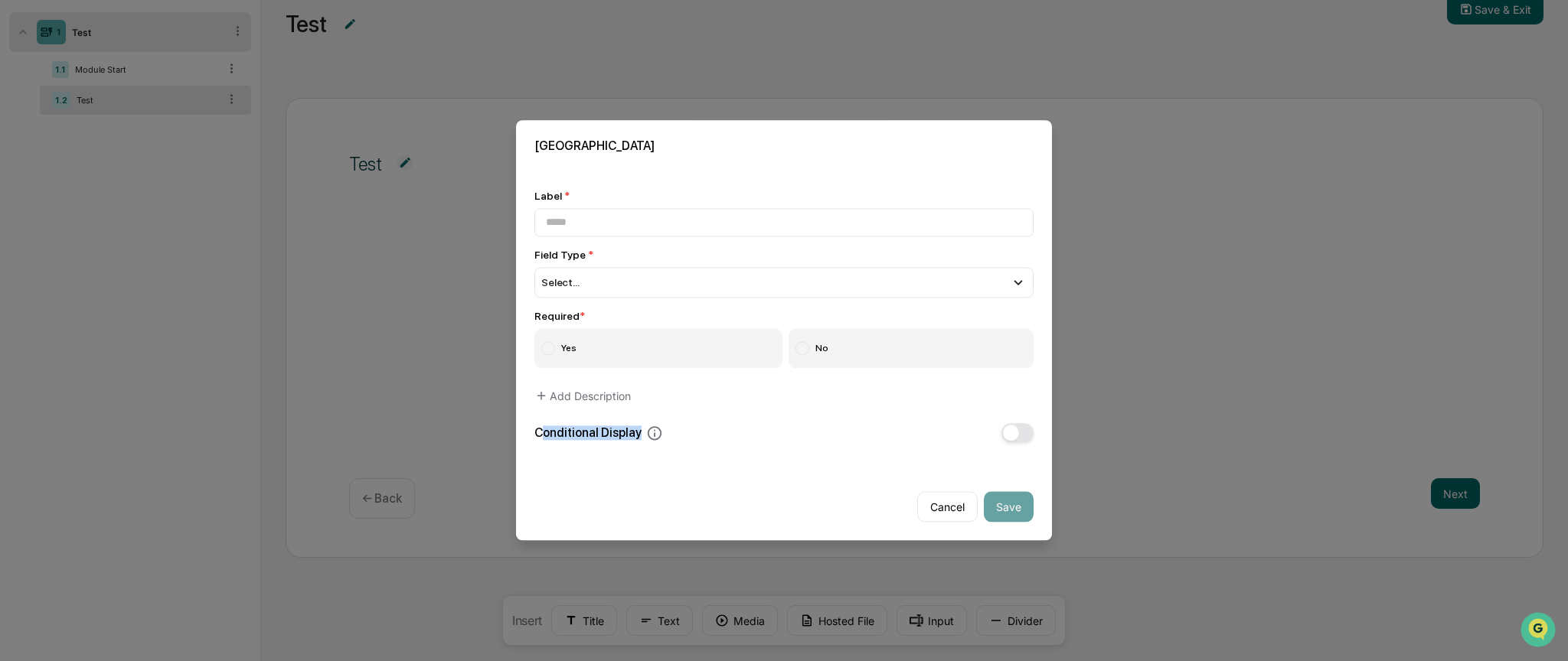
drag, startPoint x: 540, startPoint y: 436, endPoint x: 652, endPoint y: 441, distance: 112.1
click at [652, 441] on div "Conditional Display" at bounding box center [598, 433] width 129 height 17
click at [925, 502] on button "Cancel" at bounding box center [947, 507] width 61 height 31
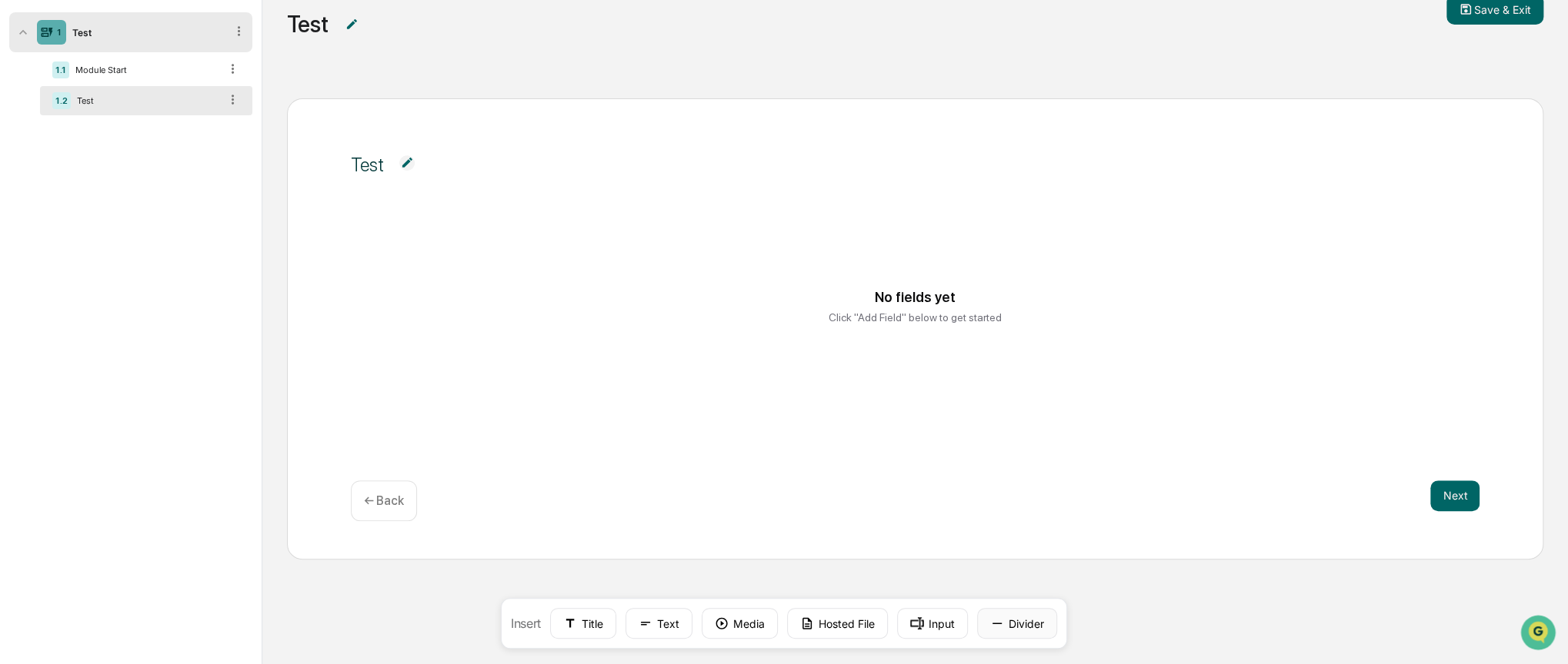
drag, startPoint x: 1013, startPoint y: 623, endPoint x: 1000, endPoint y: 616, distance: 14.8
click at [1013, 625] on button "Divider" at bounding box center [1017, 623] width 80 height 31
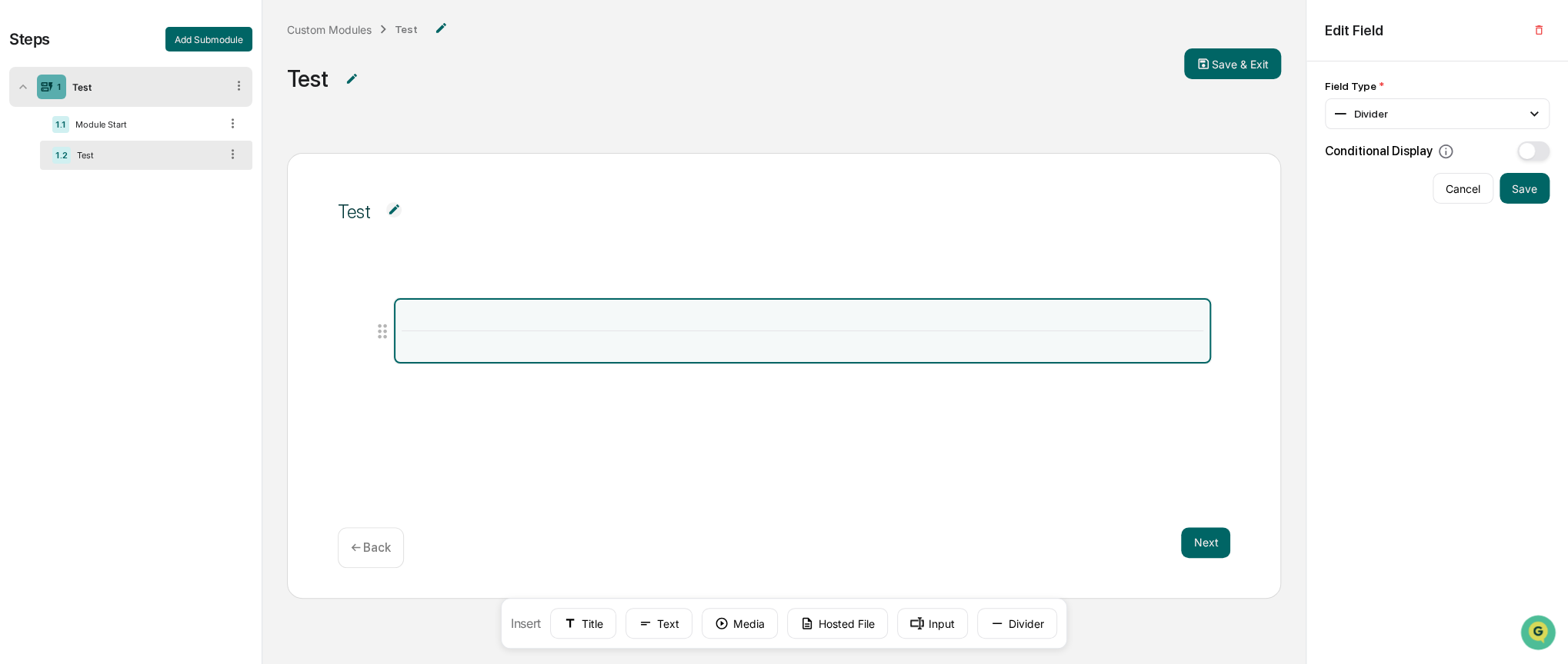
scroll to position [0, 0]
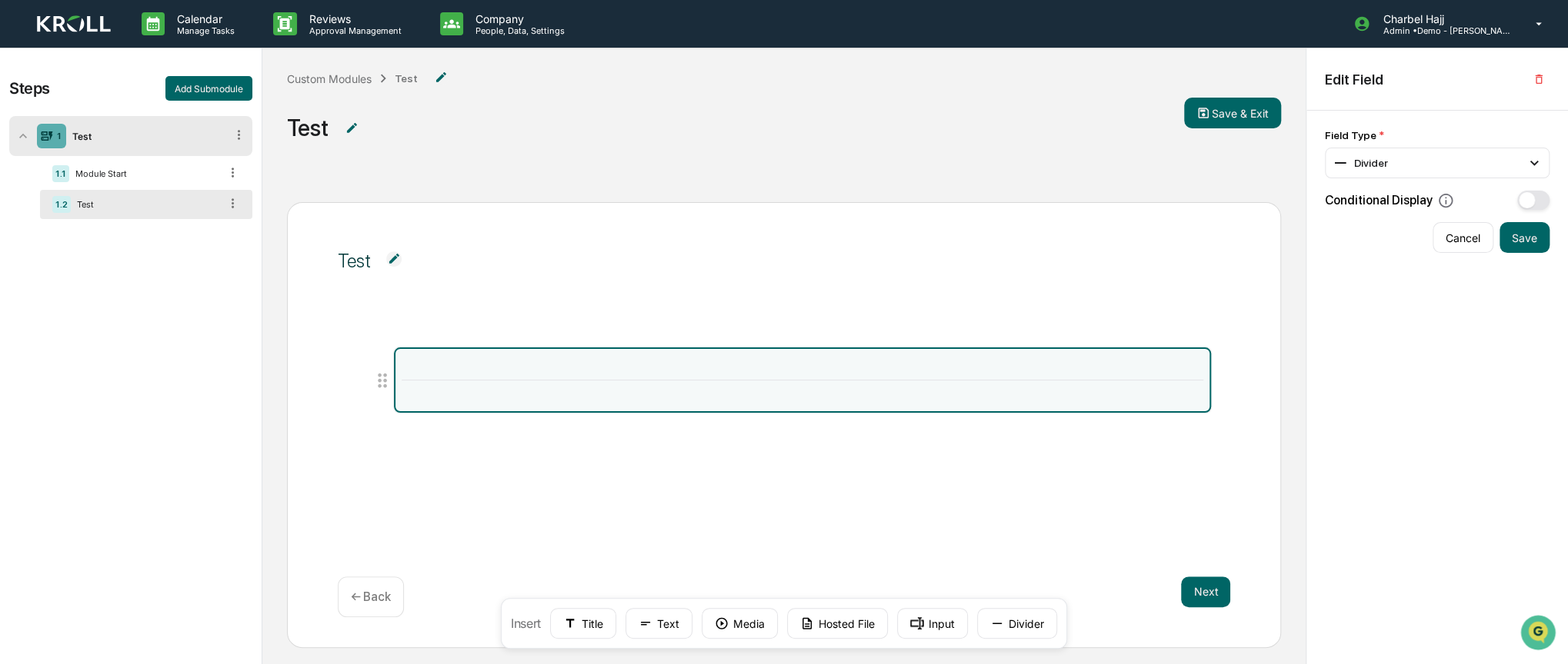
click at [102, 26] on img at bounding box center [73, 24] width 74 height 18
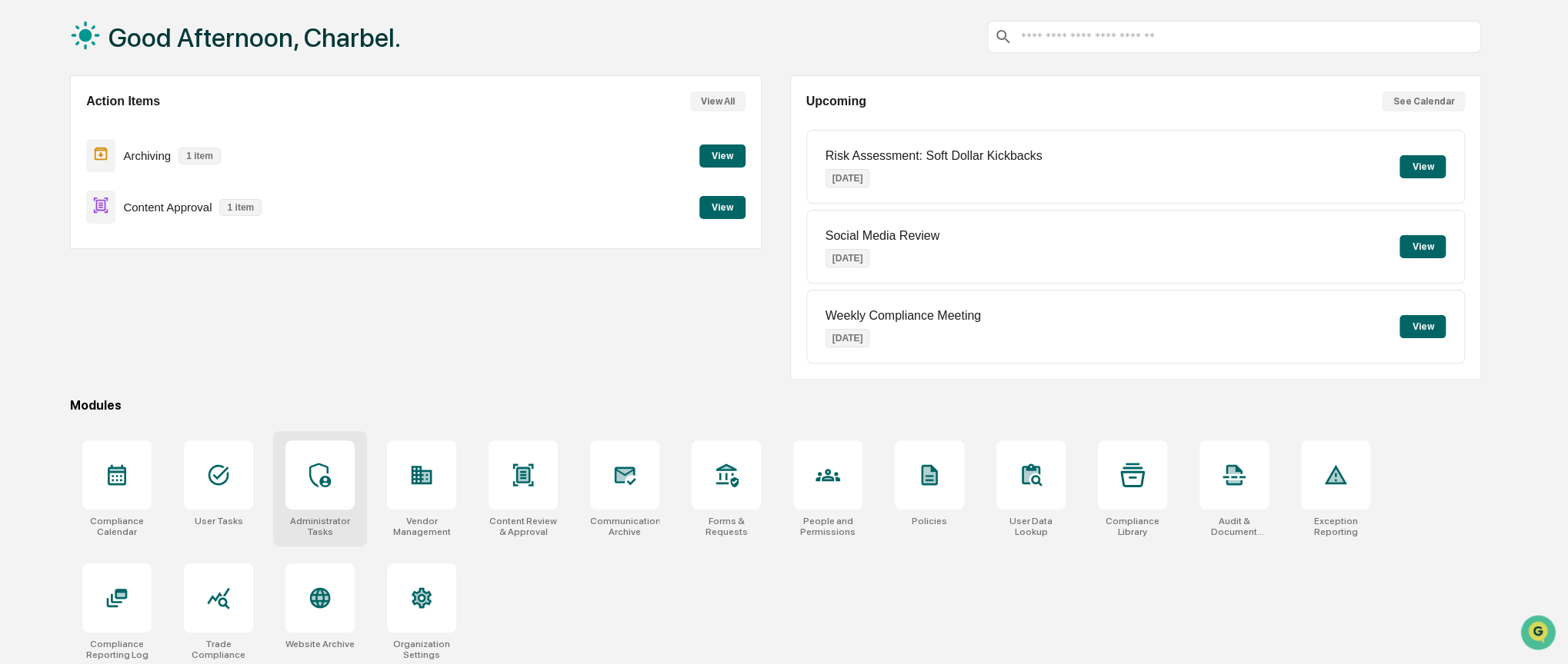
scroll to position [80, 0]
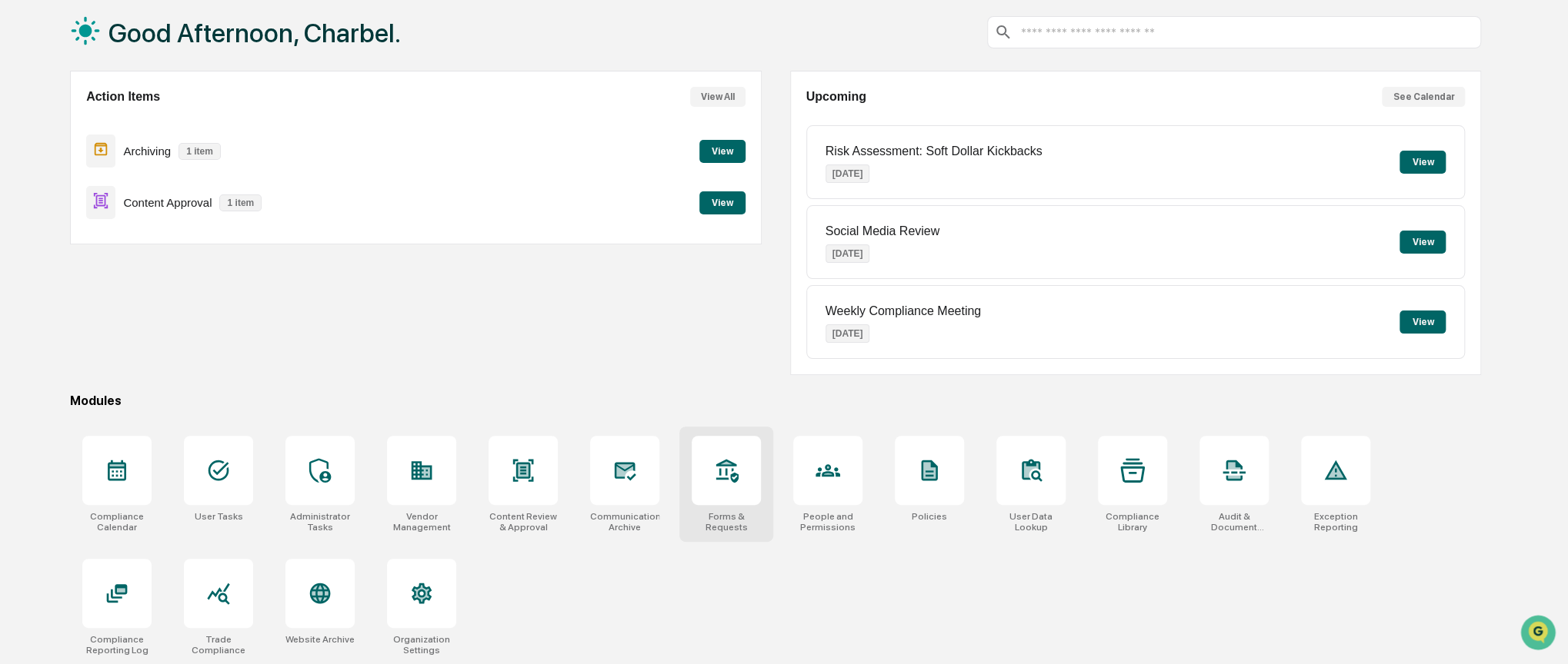
click at [751, 476] on div at bounding box center [726, 470] width 69 height 69
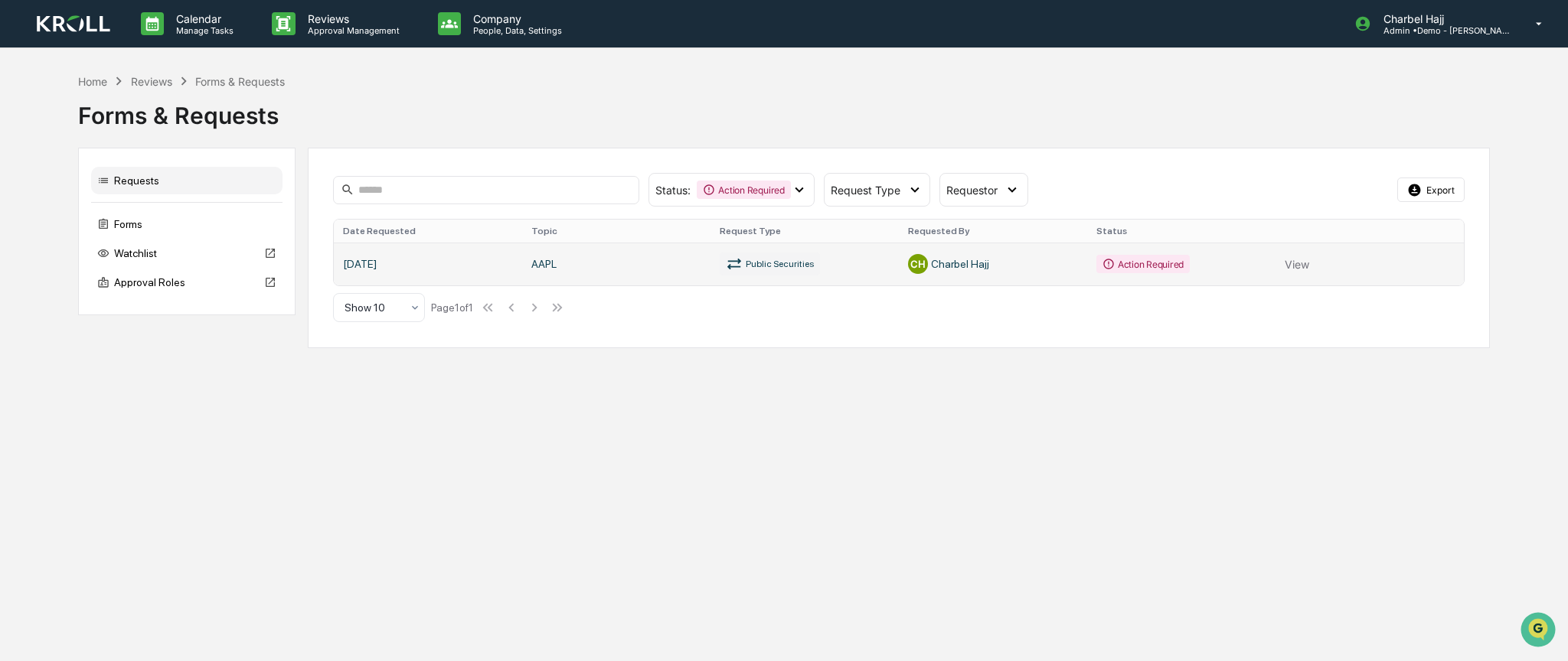
click at [560, 268] on link at bounding box center [898, 263] width 1129 height 43
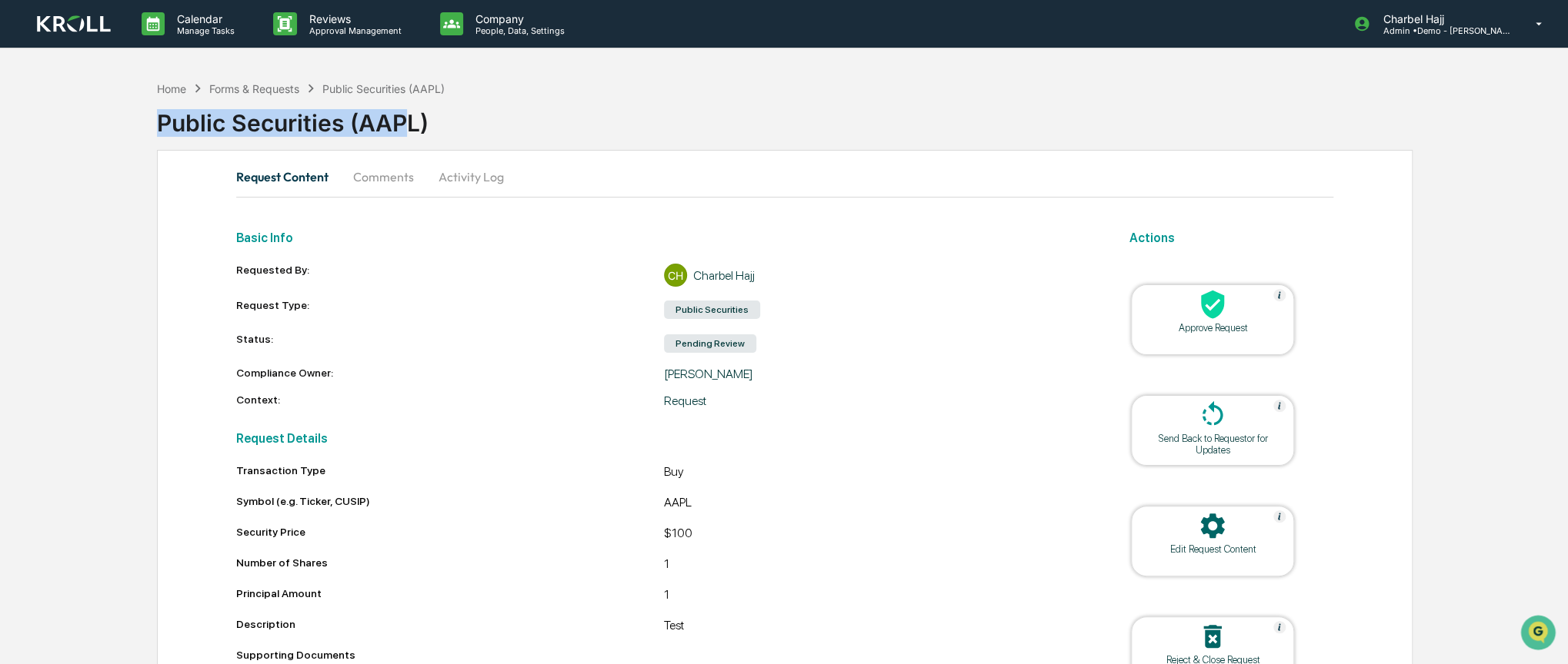
drag, startPoint x: 160, startPoint y: 126, endPoint x: 403, endPoint y: 124, distance: 243.0
click at [403, 124] on div "Public Securities (AAPL)" at bounding box center [862, 116] width 1410 height 40
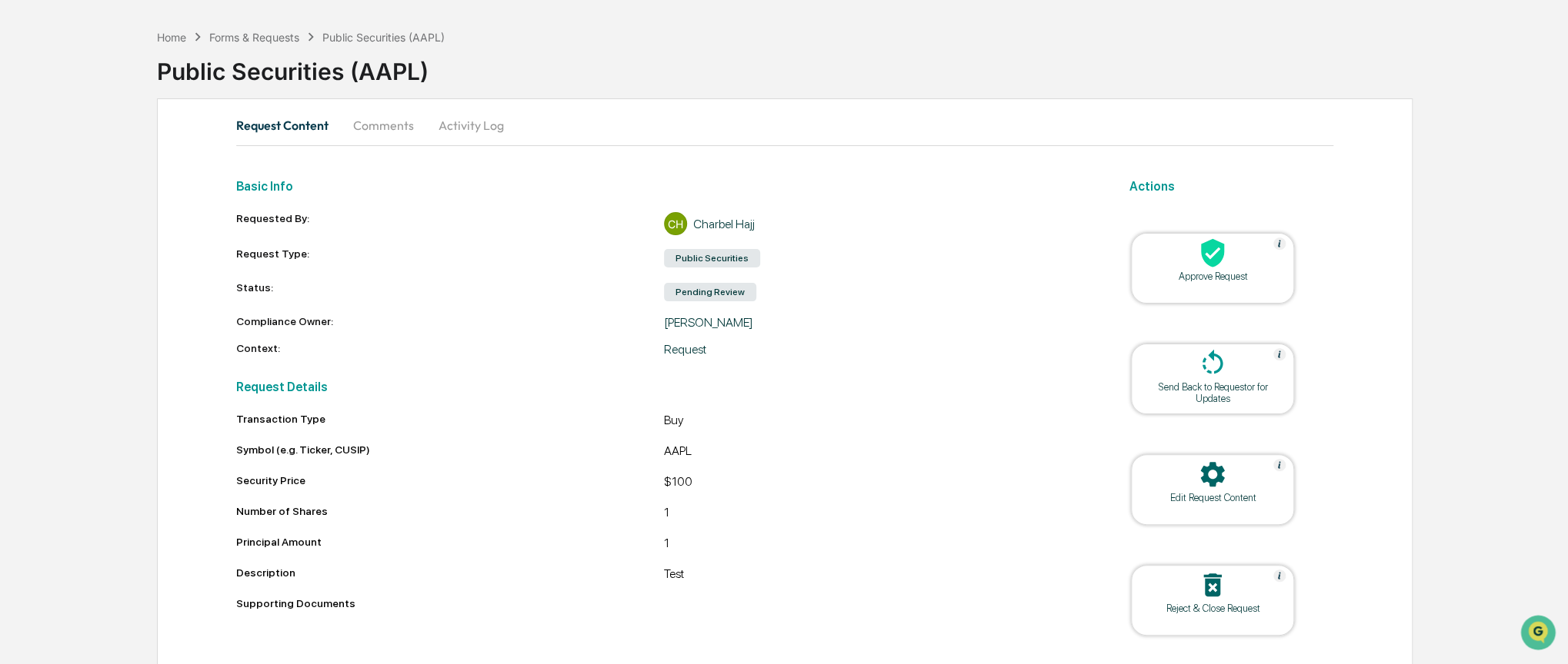
scroll to position [15, 0]
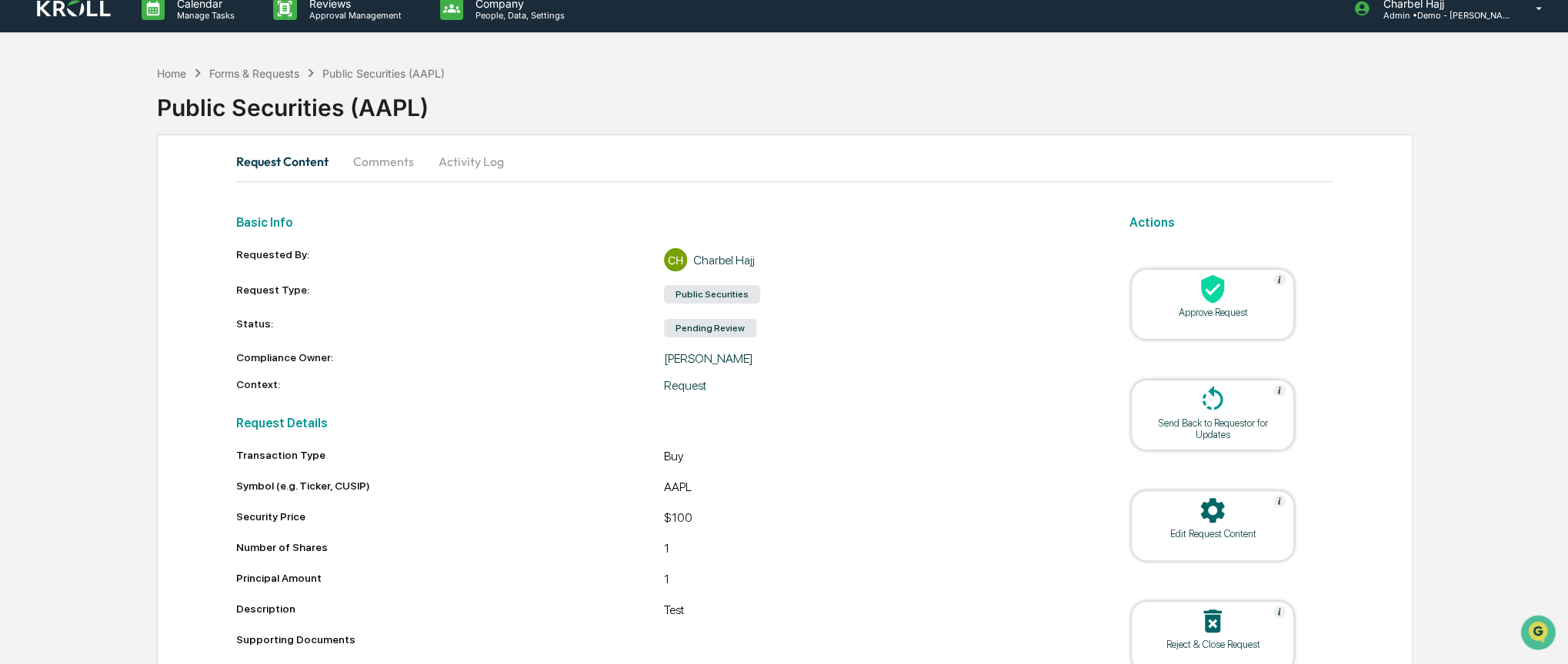
click at [1207, 421] on div "Send Back to Requestor for Updates" at bounding box center [1212, 429] width 139 height 23
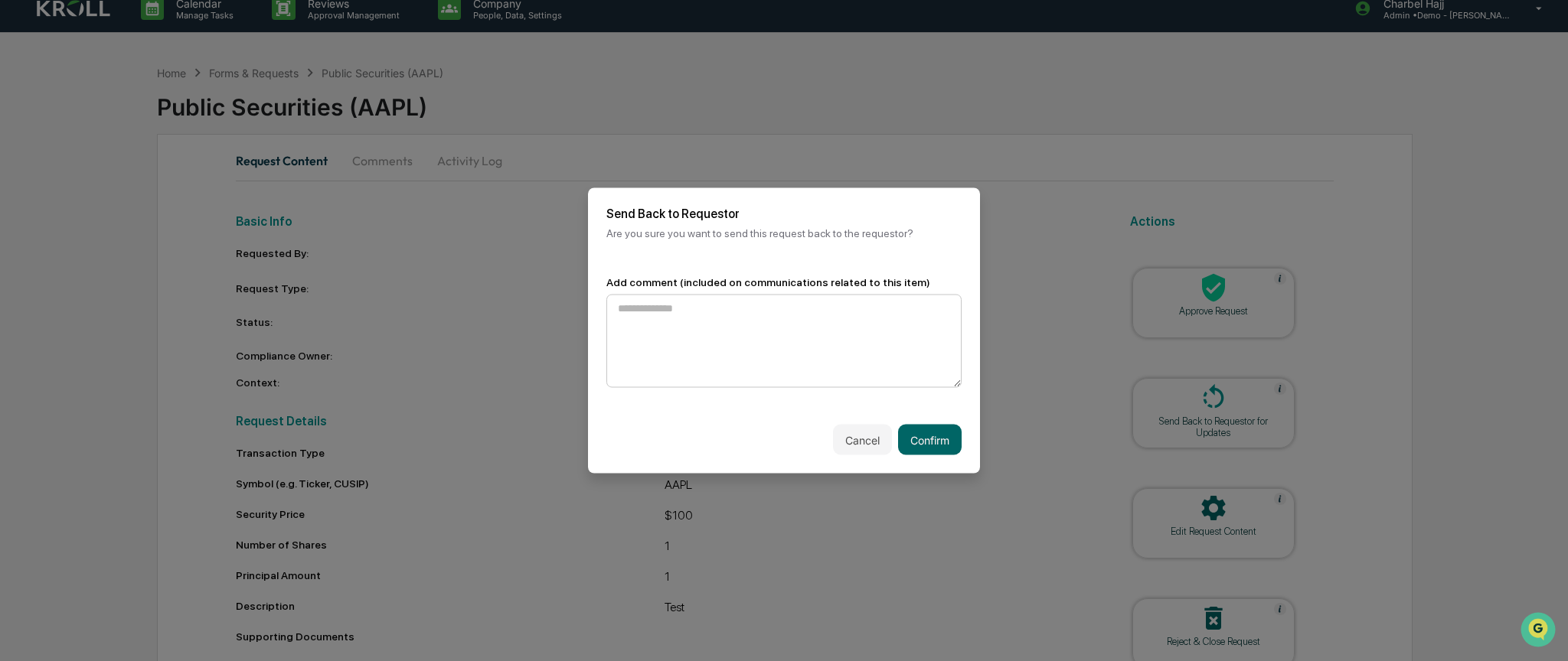
click at [712, 329] on textarea at bounding box center [784, 342] width 356 height 94
type textarea "*"
type textarea "**********"
click at [946, 450] on button "Confirm" at bounding box center [929, 440] width 64 height 31
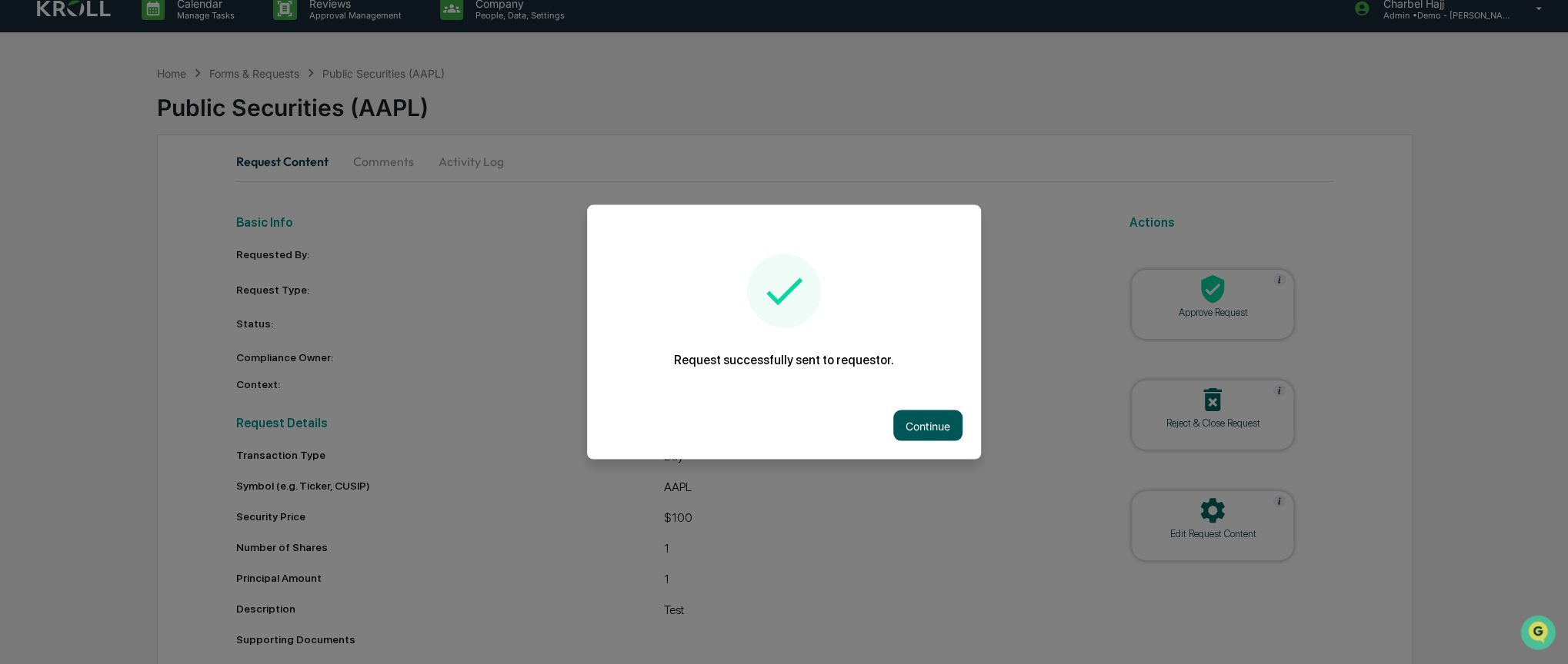
click at [948, 433] on button "Continue" at bounding box center [927, 426] width 69 height 31
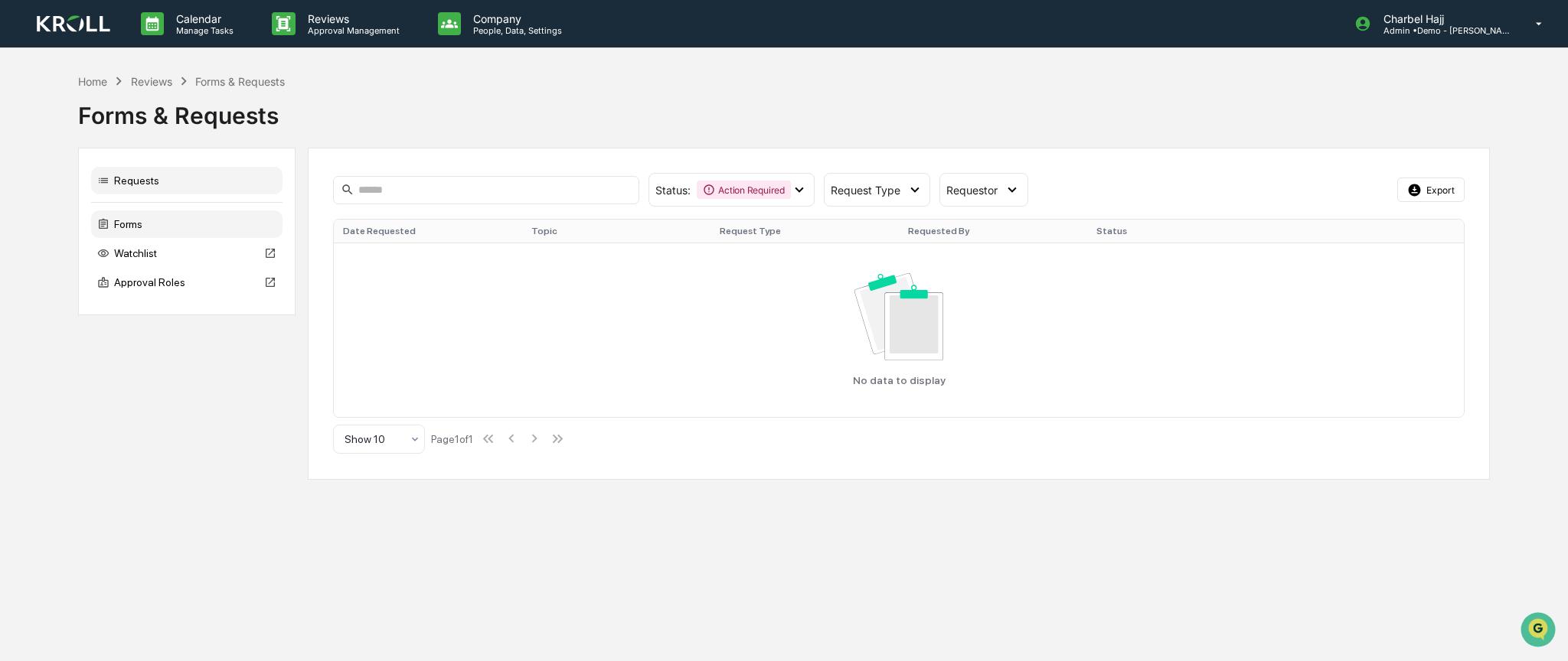
click at [154, 228] on div "Forms" at bounding box center [187, 225] width 192 height 27
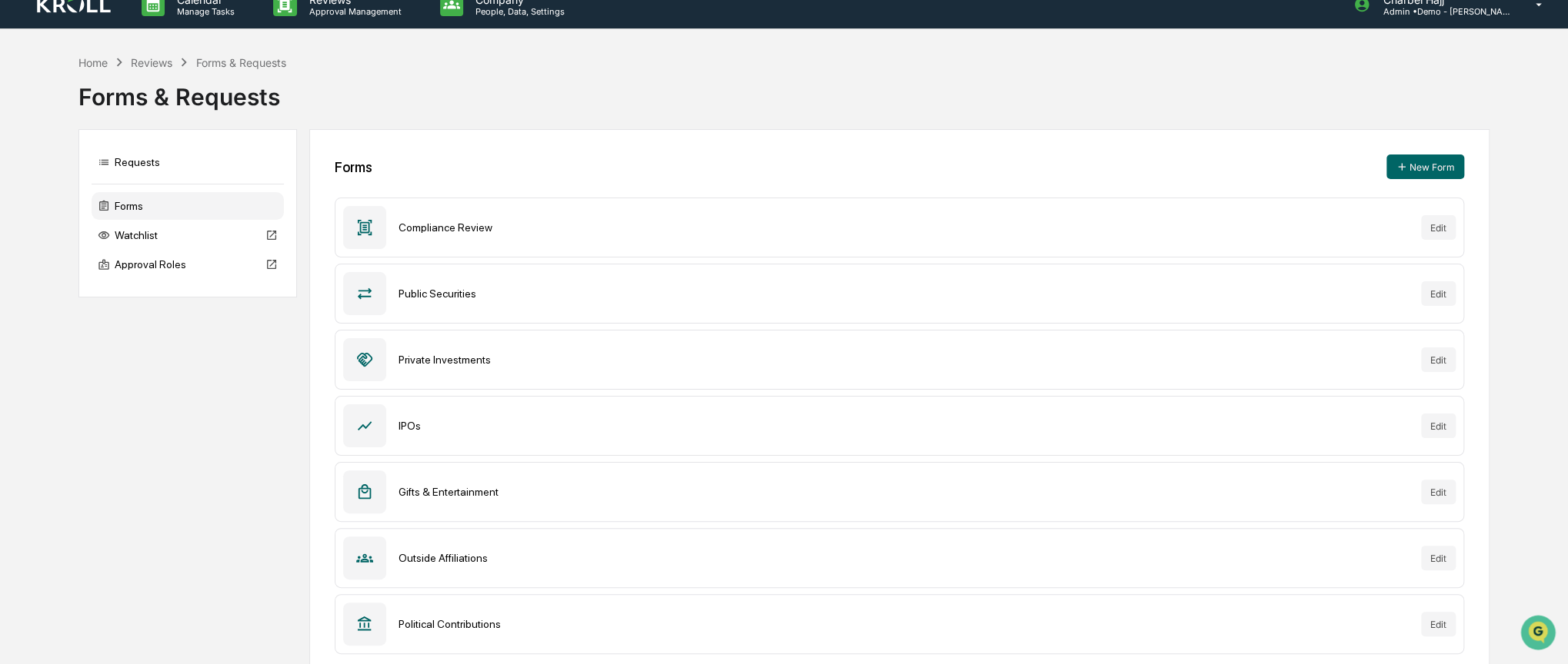
scroll to position [37, 0]
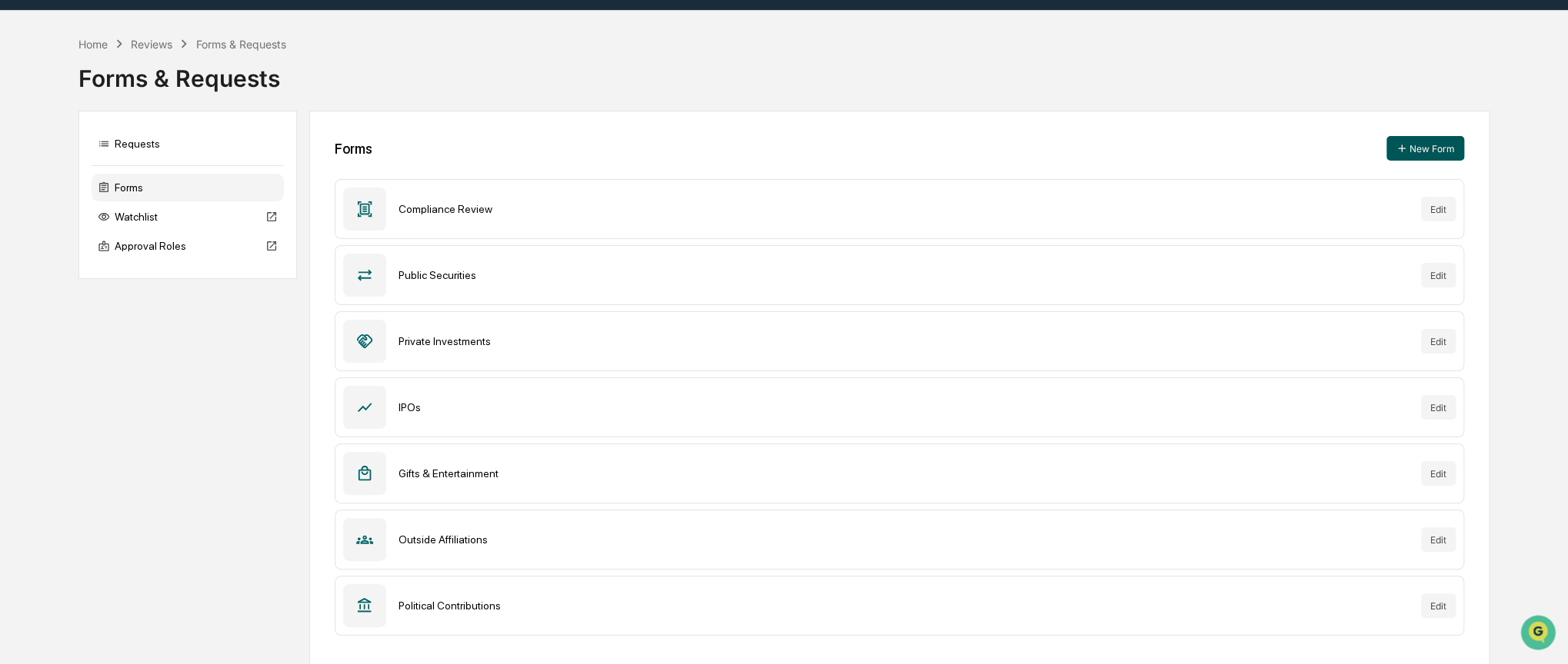
click at [1449, 148] on button "New Form" at bounding box center [1425, 149] width 78 height 24
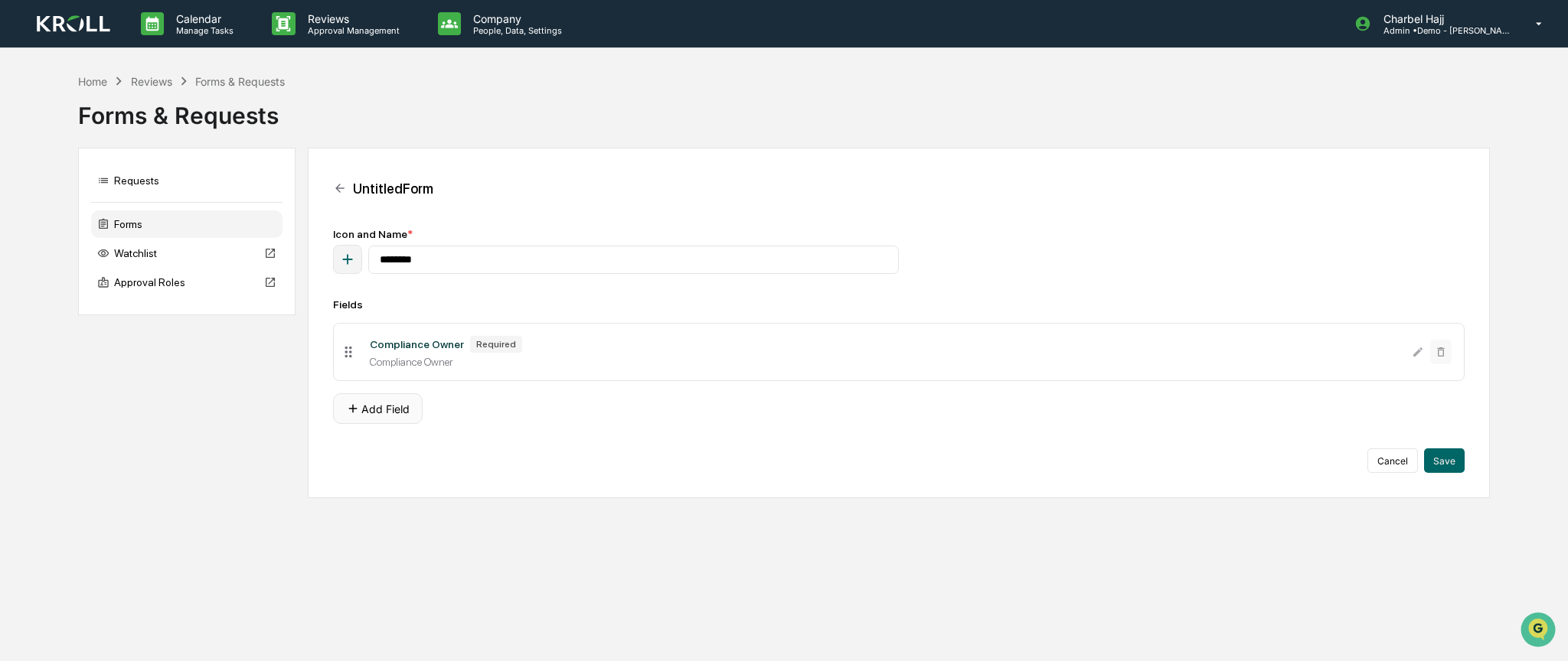
click at [391, 410] on button "Add Field" at bounding box center [377, 409] width 90 height 31
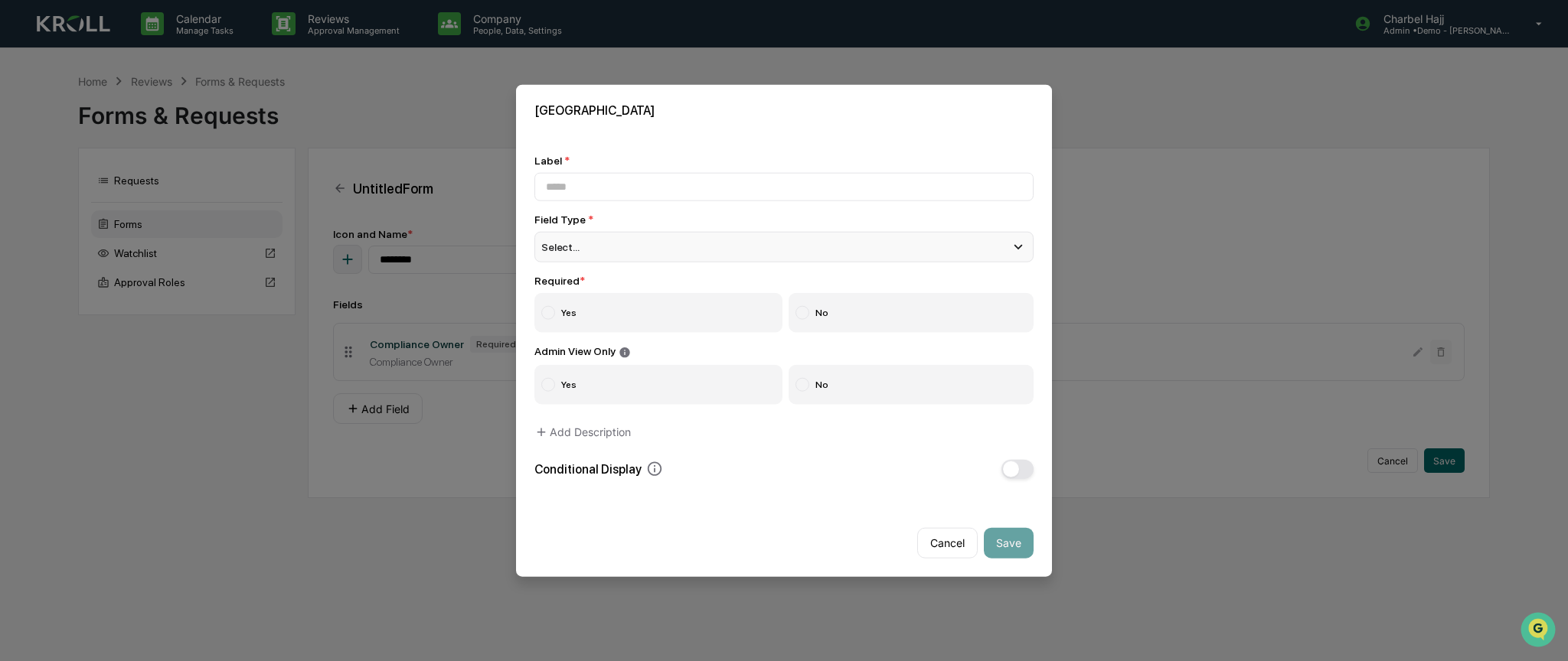
click at [586, 254] on div "Select..." at bounding box center [784, 247] width 499 height 31
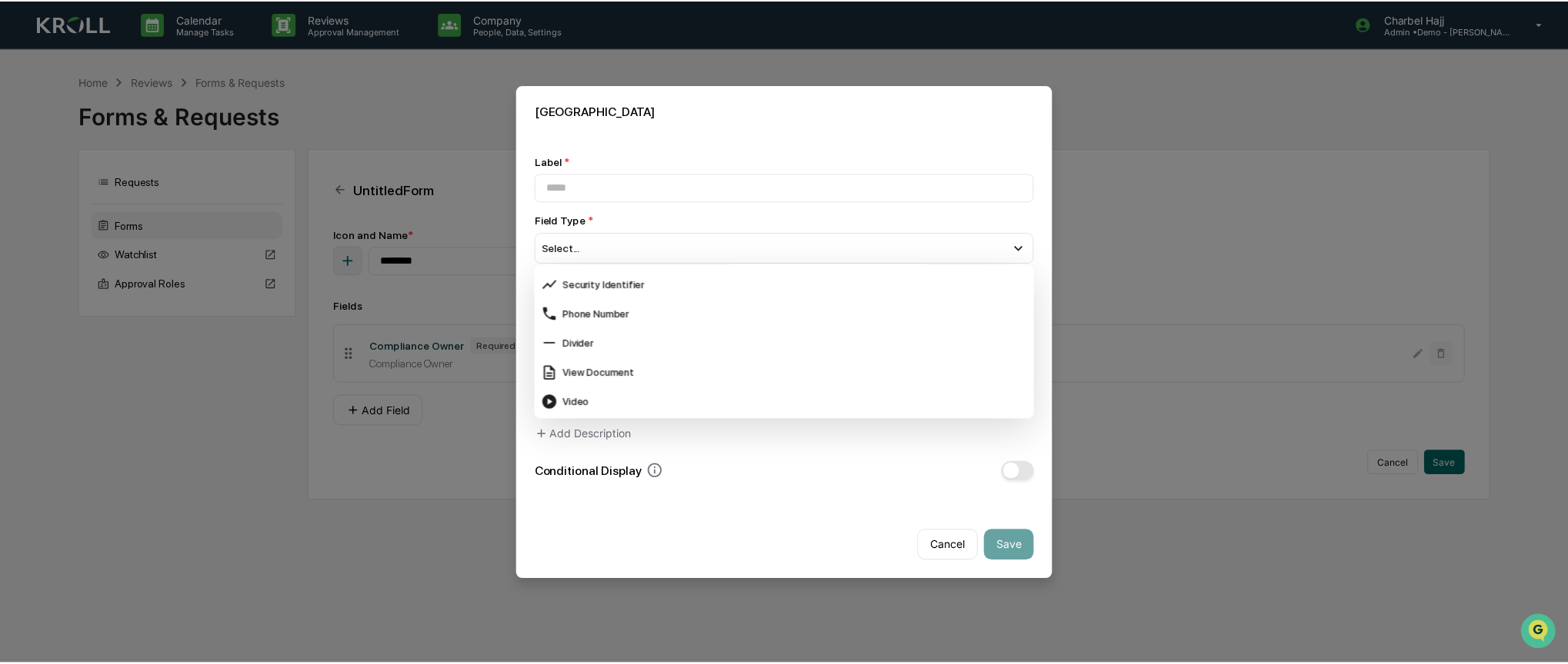
scroll to position [611, 0]
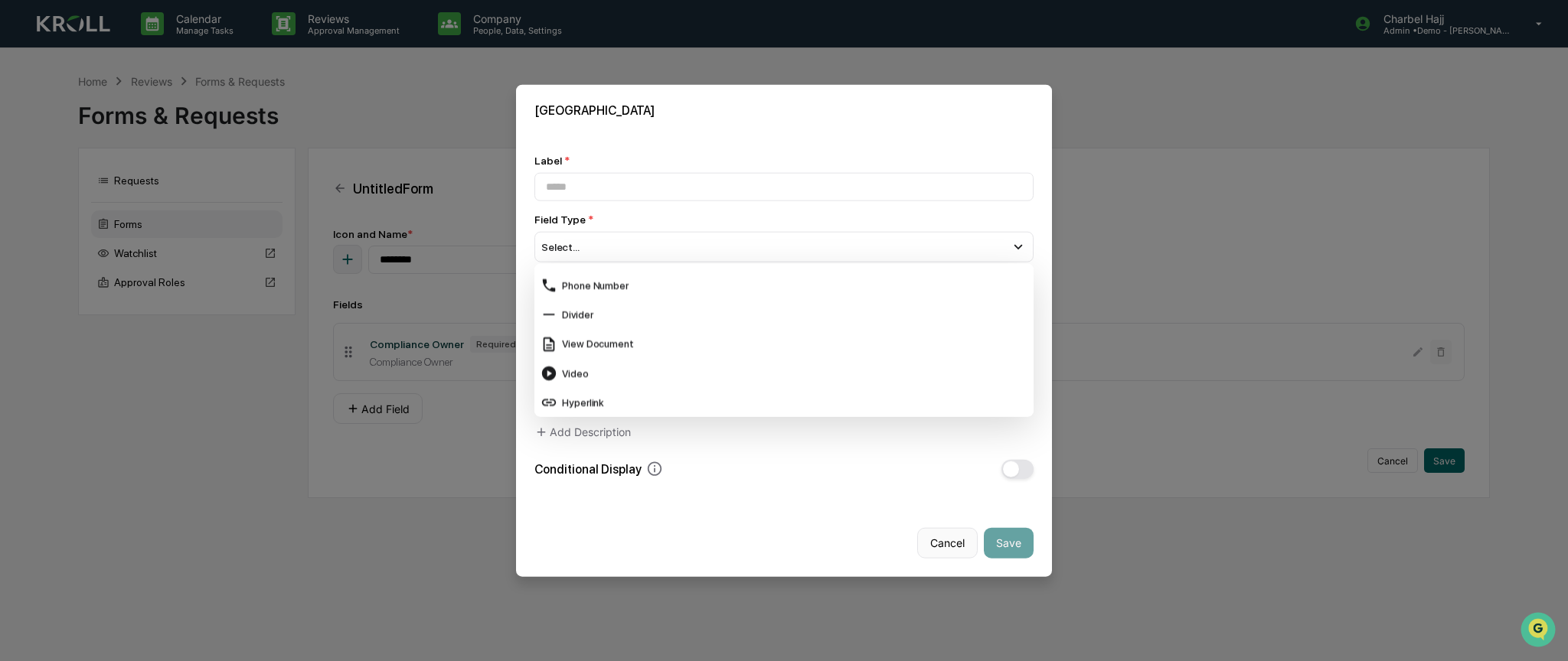
click at [950, 542] on button "Cancel" at bounding box center [947, 543] width 61 height 31
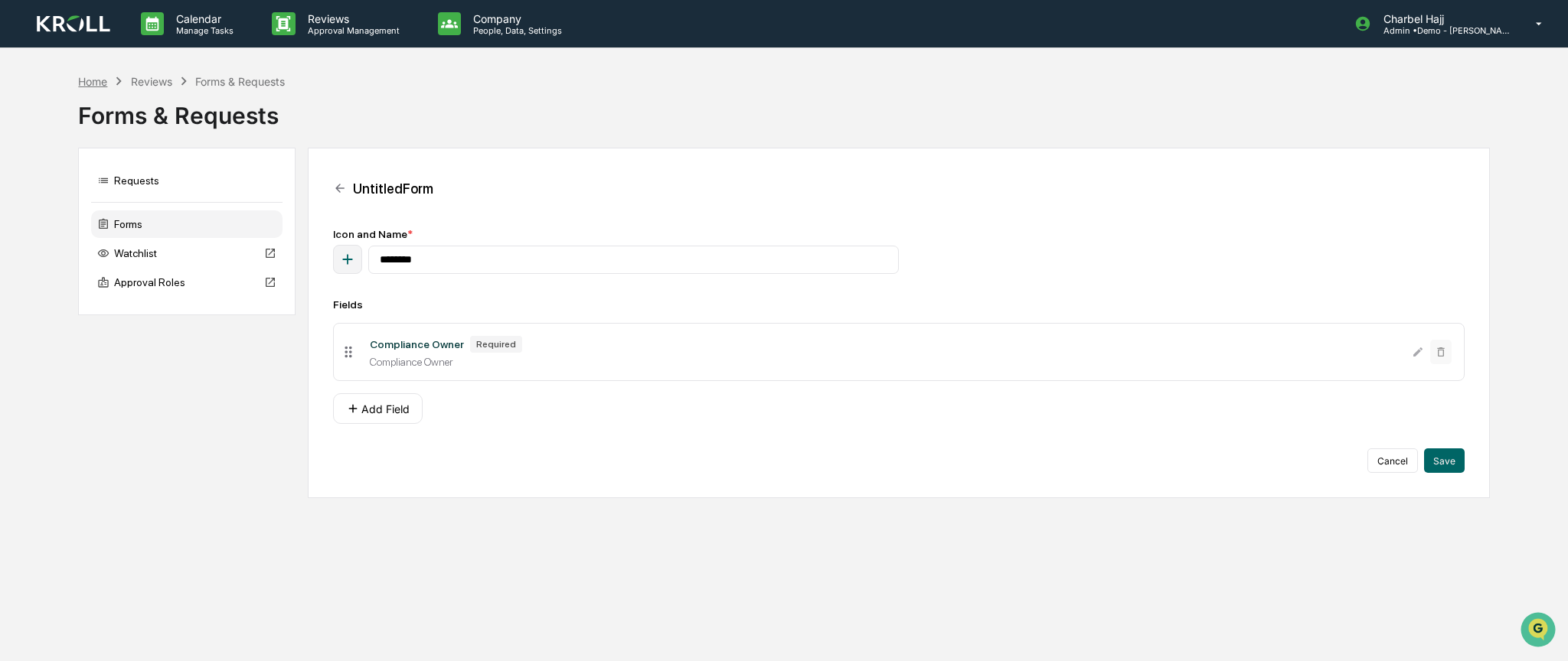
click at [104, 80] on div "Home" at bounding box center [93, 82] width 29 height 13
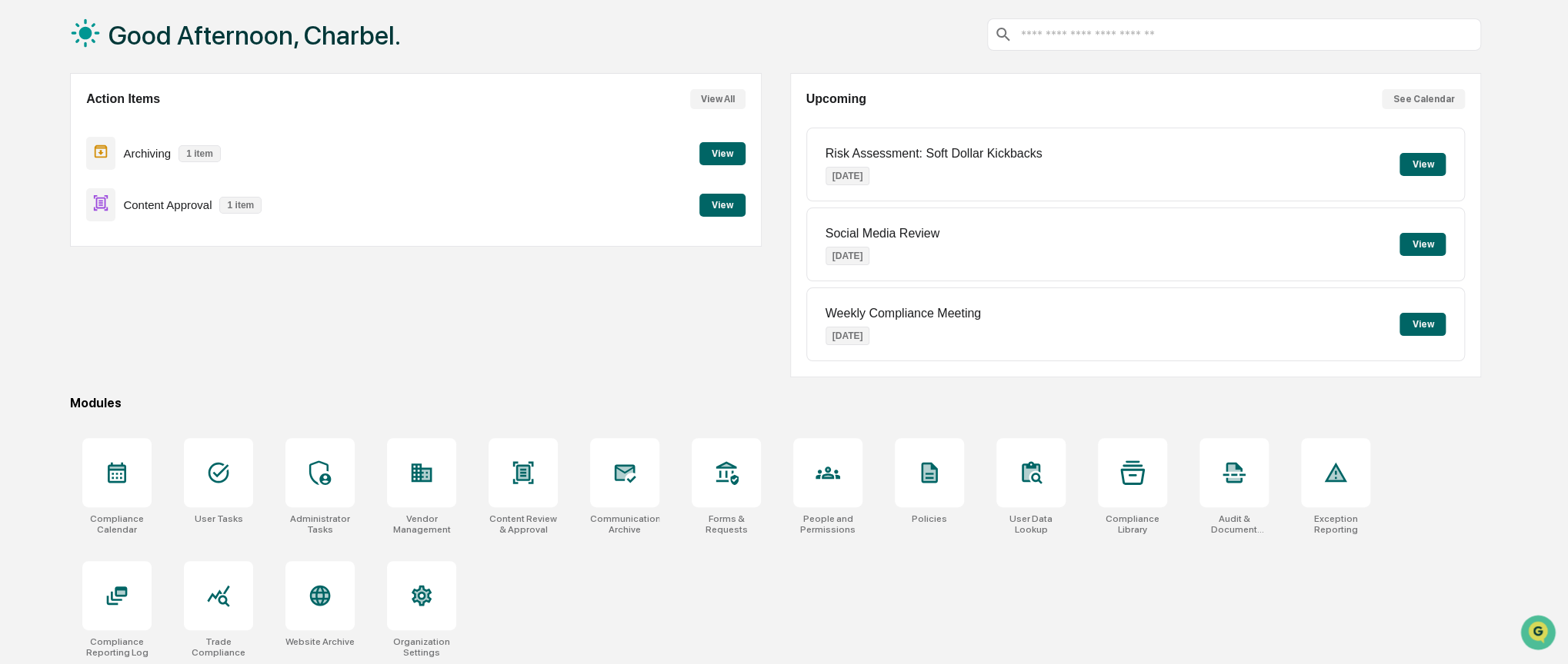
scroll to position [80, 0]
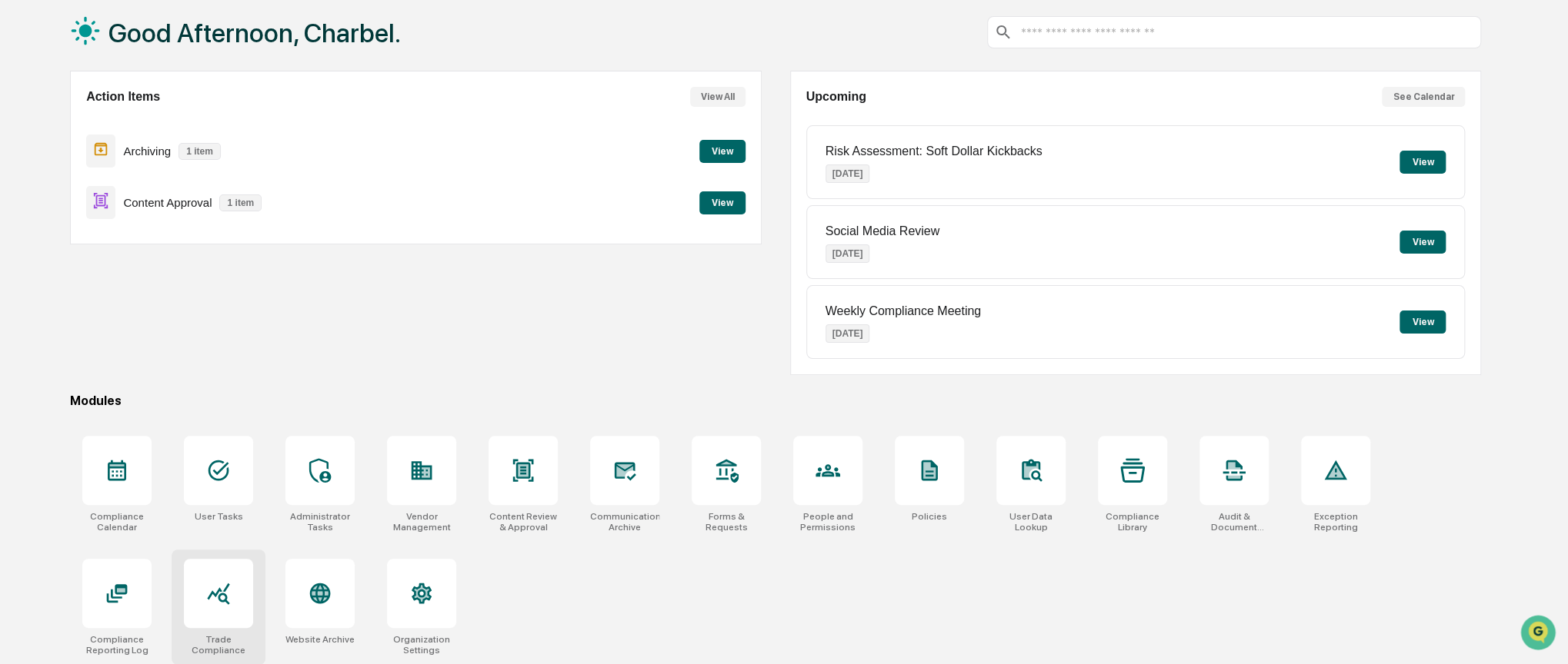
click at [230, 608] on div at bounding box center [218, 593] width 69 height 69
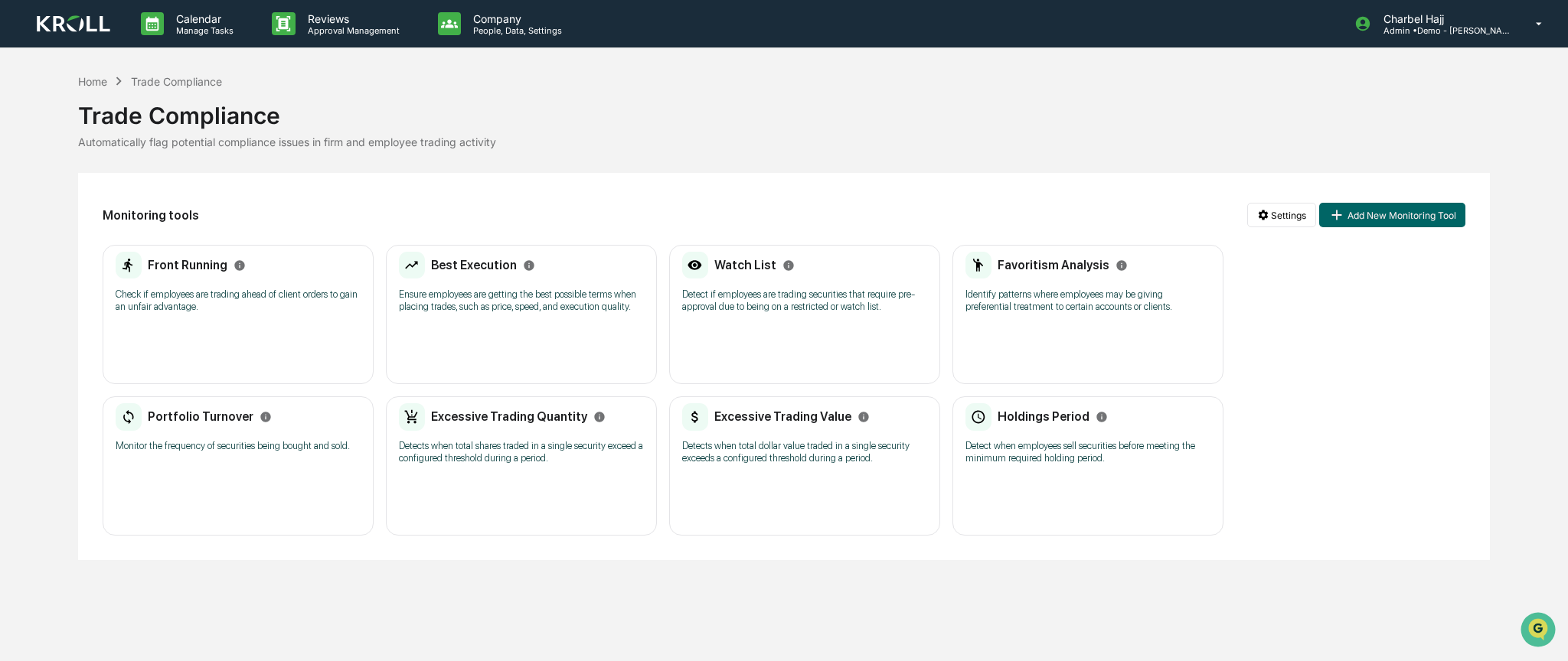
click at [769, 444] on p "Detects when total dollar value traded in a single security exceeds a configure…" at bounding box center [804, 453] width 245 height 24
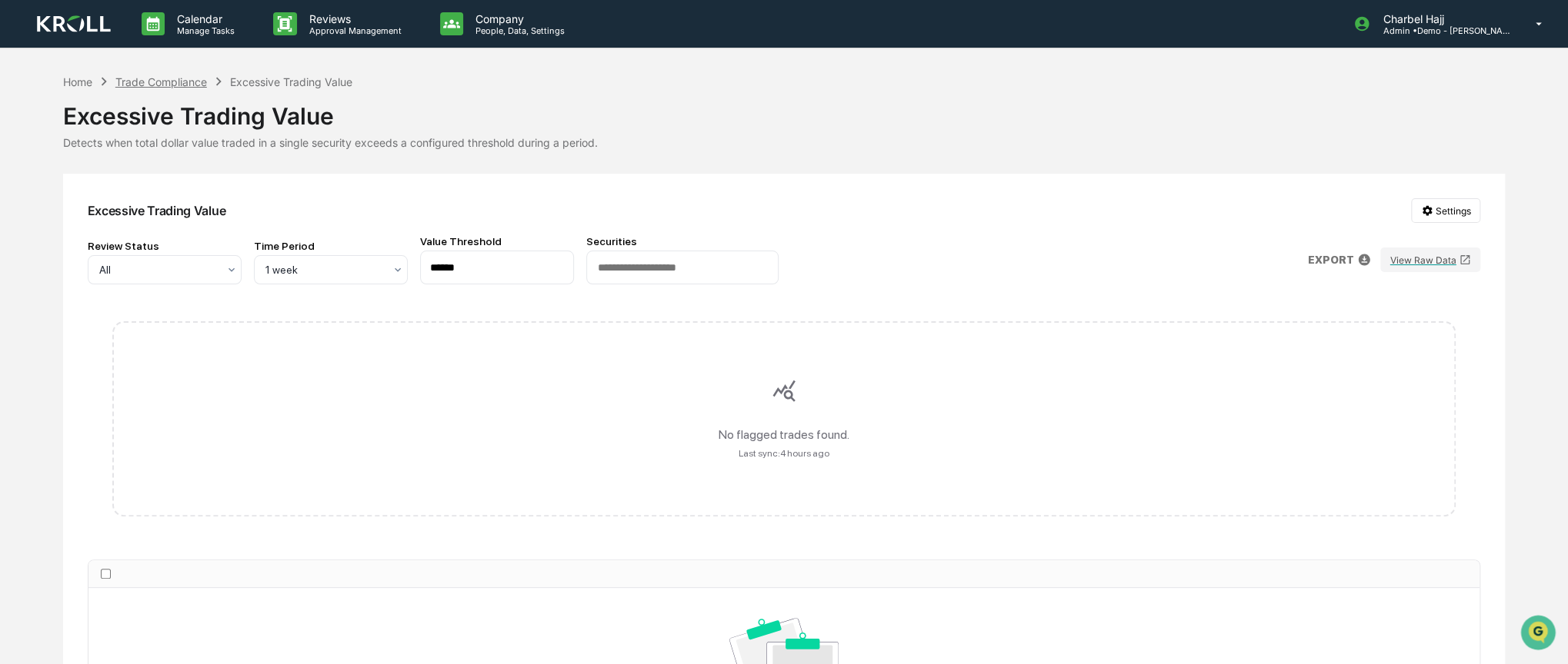
click at [204, 83] on div "Trade Compliance" at bounding box center [161, 82] width 92 height 13
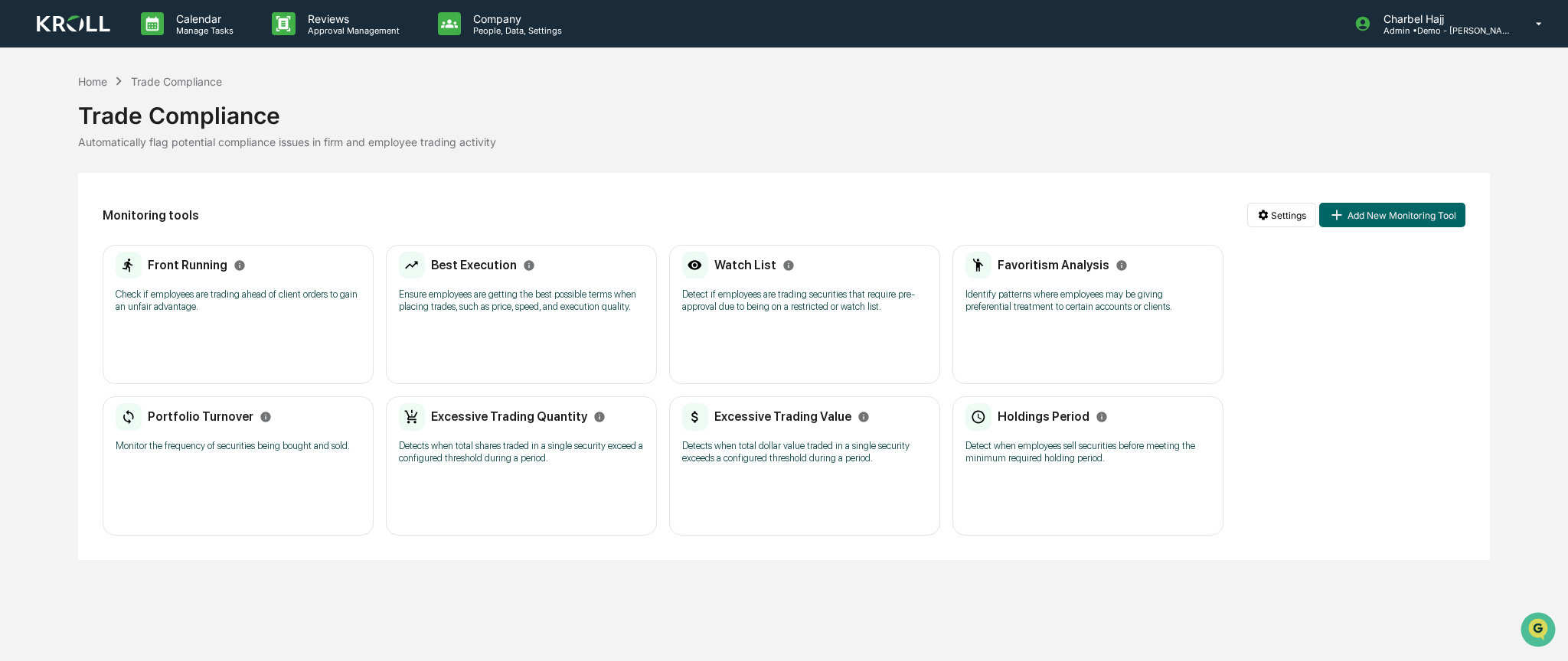
click at [803, 289] on div "Watch List Detect if employees are trading securities that require pre-approval…" at bounding box center [804, 288] width 245 height 71
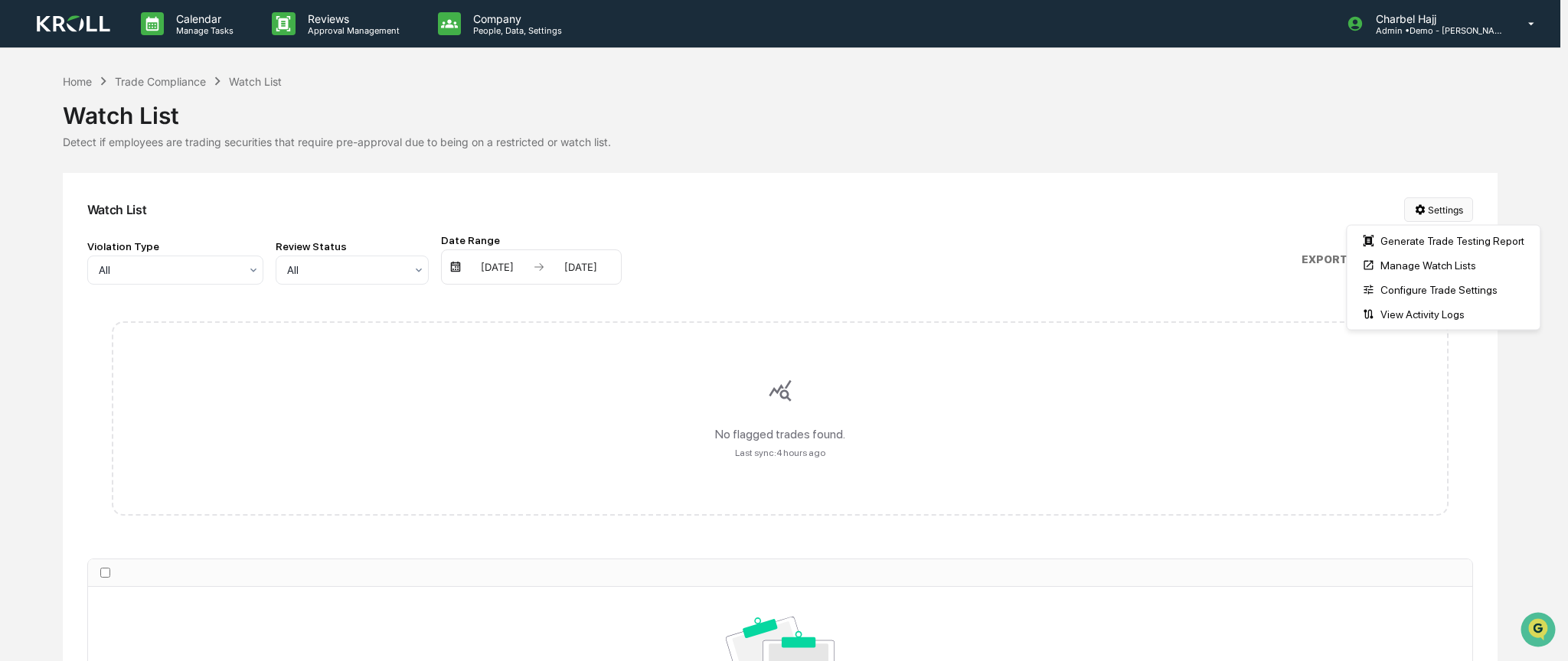
click at [1440, 208] on html "Calendar Manage Tasks Reviews Approval Management Company People, Data, Setting…" at bounding box center [784, 330] width 1568 height 661
click at [1444, 263] on div "Manage Watch Lists" at bounding box center [1443, 266] width 187 height 24
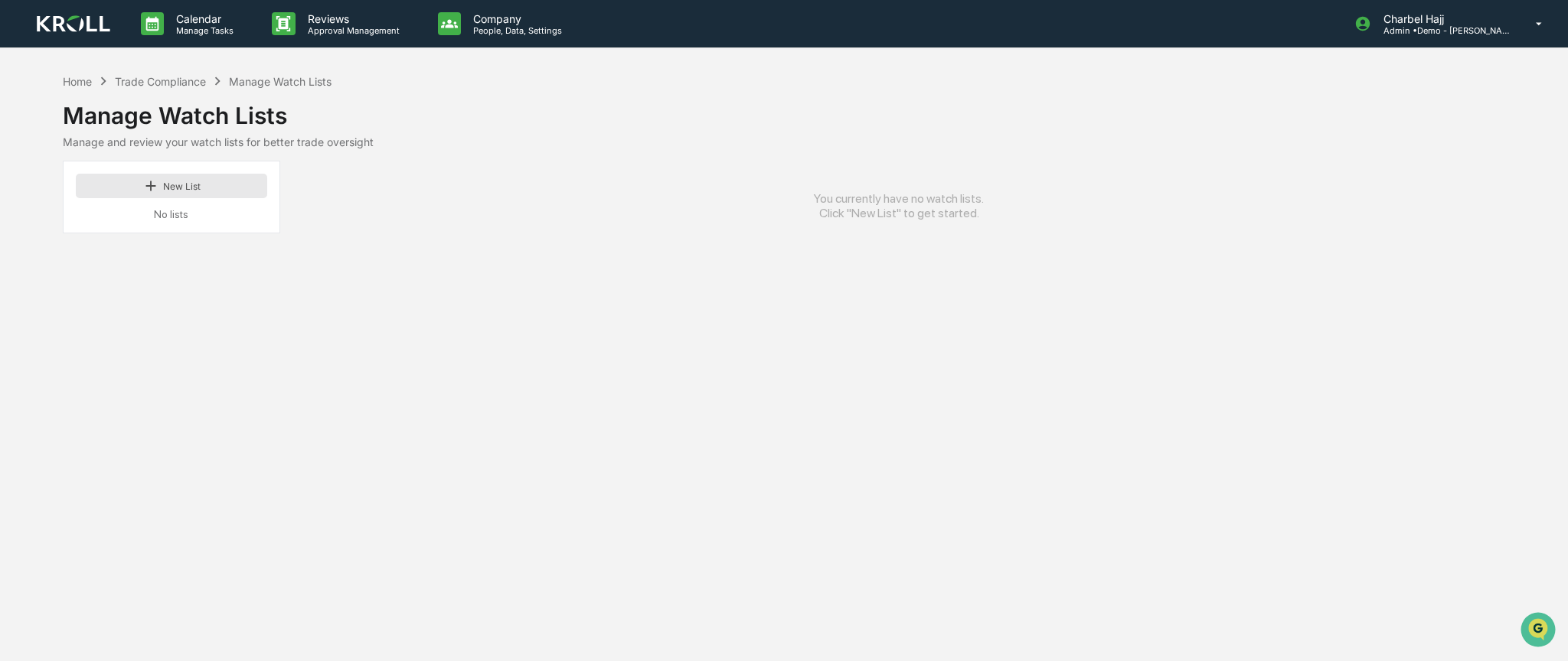
click at [216, 187] on button "New List" at bounding box center [171, 186] width 192 height 24
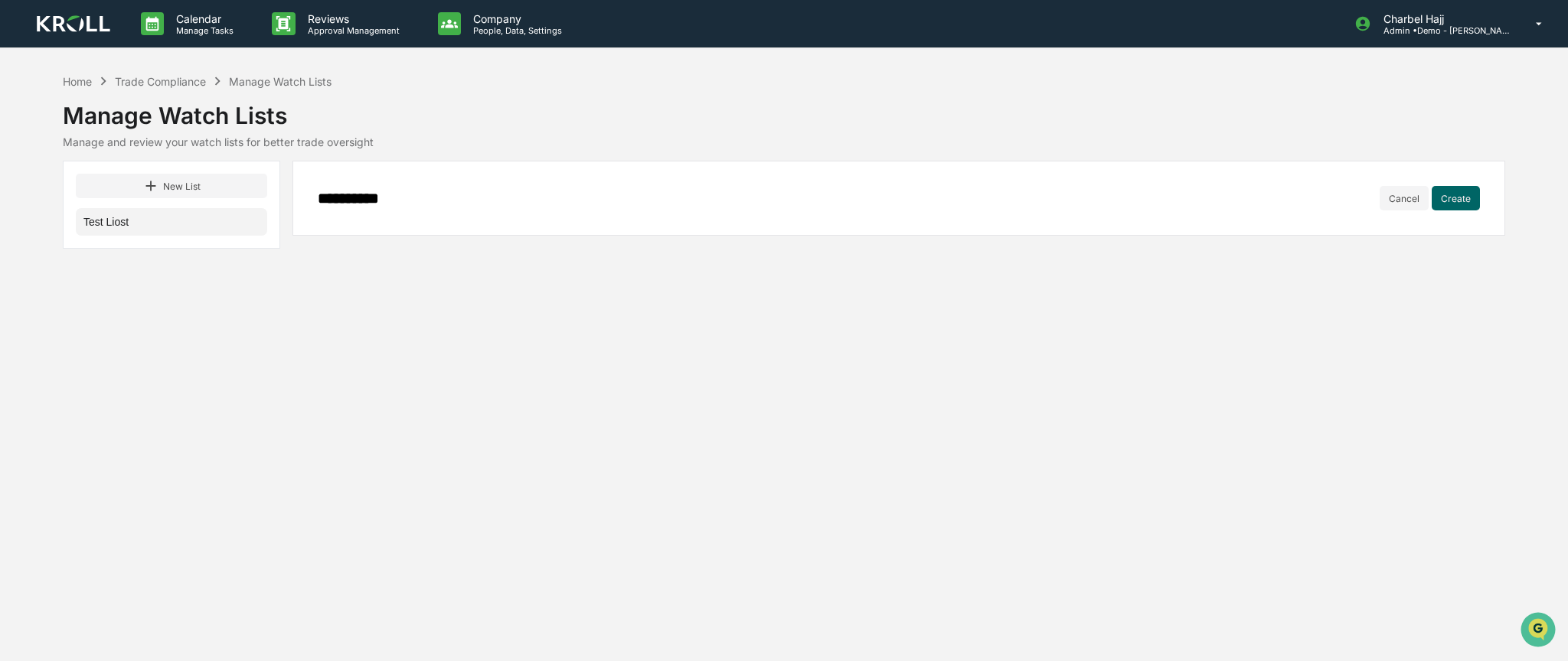
drag, startPoint x: 377, startPoint y: 199, endPoint x: 369, endPoint y: 205, distance: 10.0
click at [369, 205] on input "**********" at bounding box center [849, 198] width 1062 height 17
type input "*********"
click at [1456, 195] on button "Create" at bounding box center [1456, 198] width 48 height 24
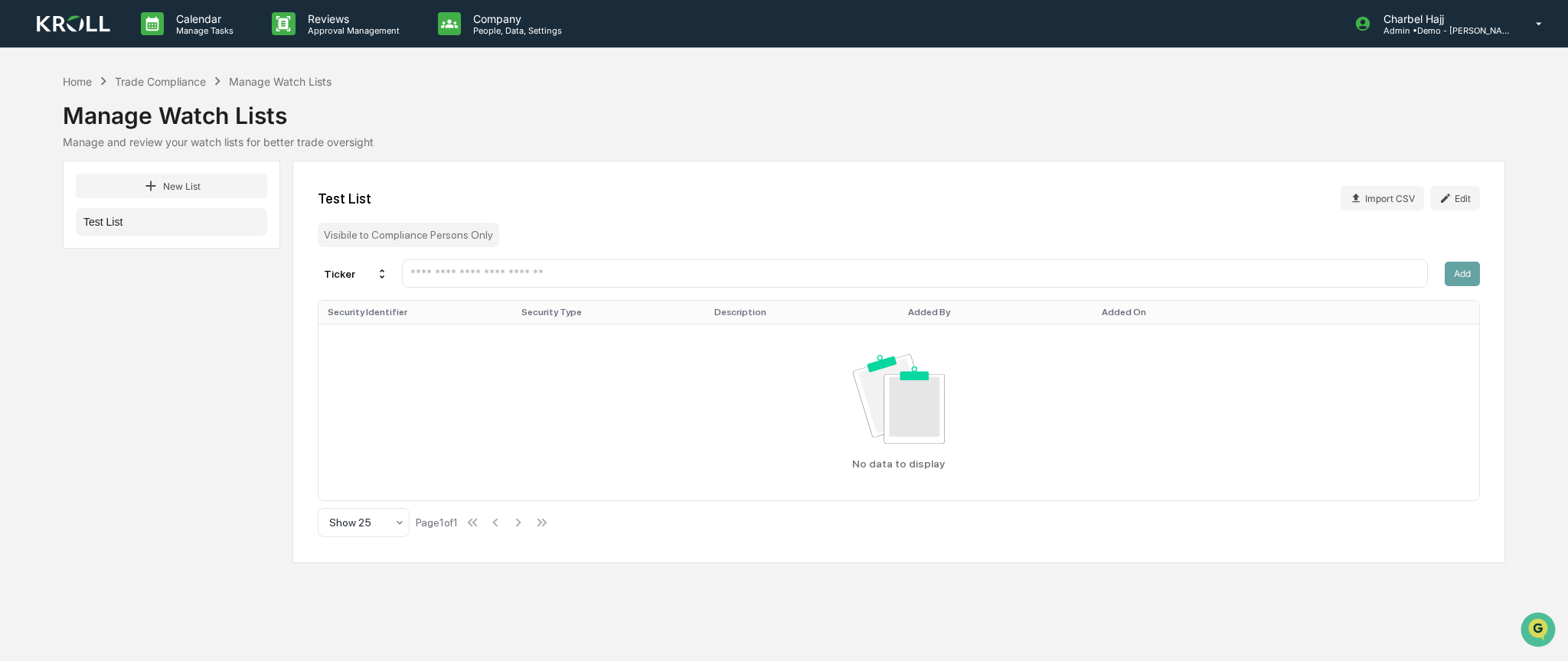
click at [1054, 294] on div "Test List Import CSV Edit Visibile to Compliance Persons Only Ticker Add Securi…" at bounding box center [899, 362] width 1212 height 402
click at [1018, 292] on div "Test List Import CSV Edit Visibile to Compliance Persons Only Ticker Add Securi…" at bounding box center [899, 362] width 1212 height 402
click at [1010, 281] on input "text" at bounding box center [915, 274] width 1012 height 15
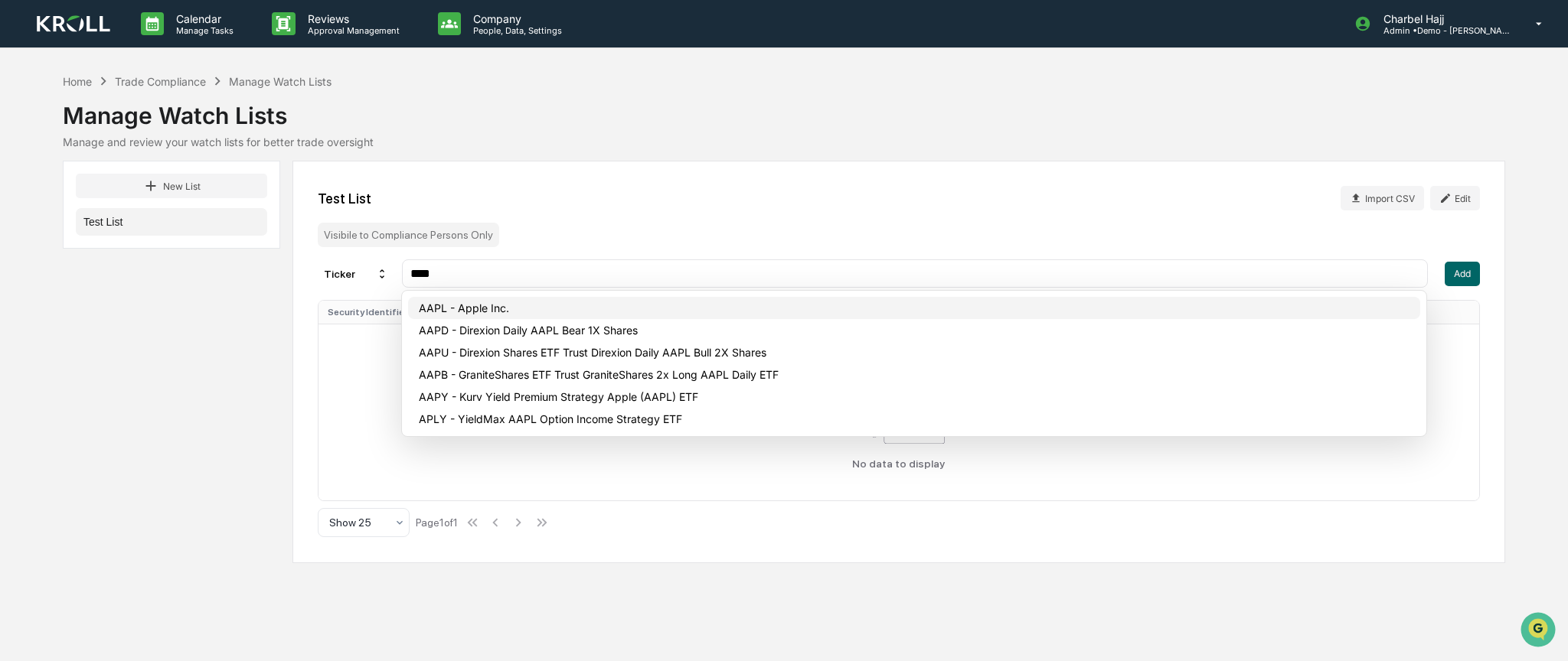
type input "****"
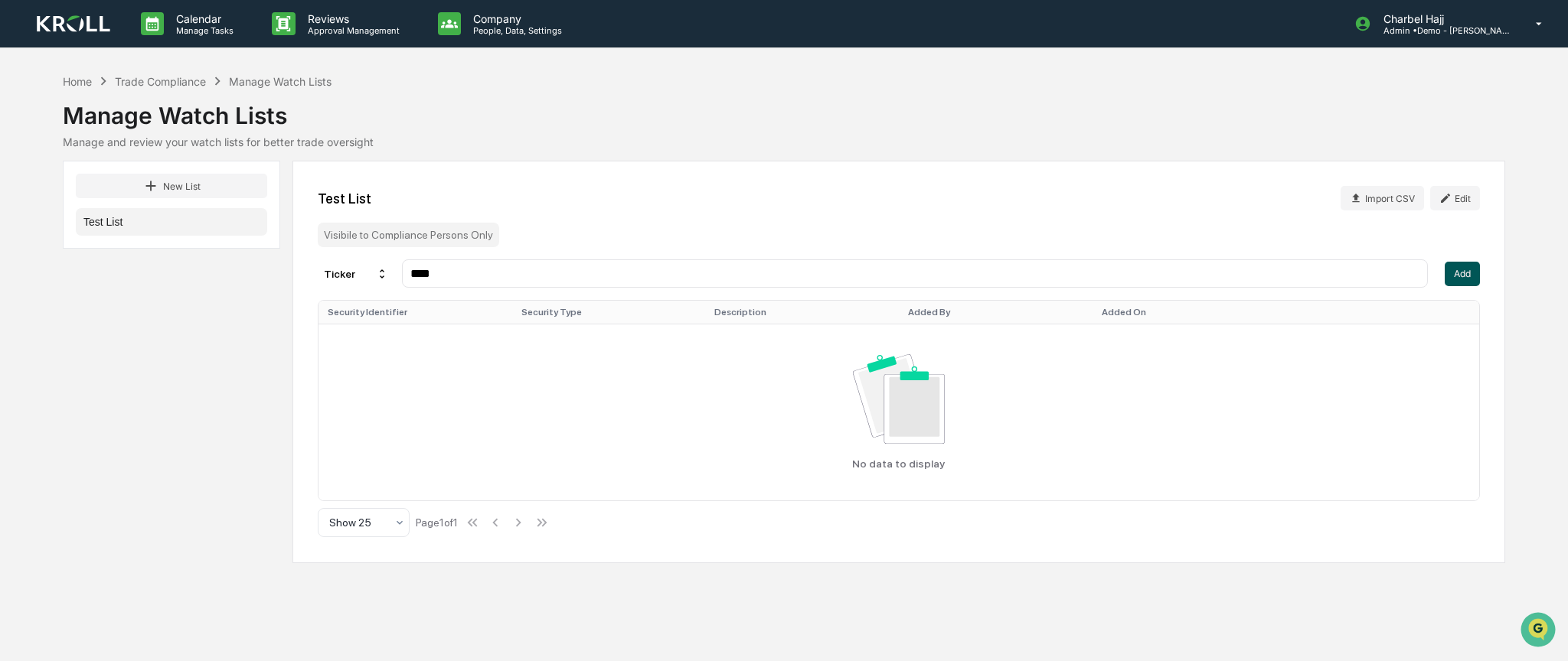
click at [1441, 272] on div "Ticker **** Add" at bounding box center [899, 273] width 1162 height 28
click at [1454, 272] on button "Add" at bounding box center [1463, 274] width 36 height 24
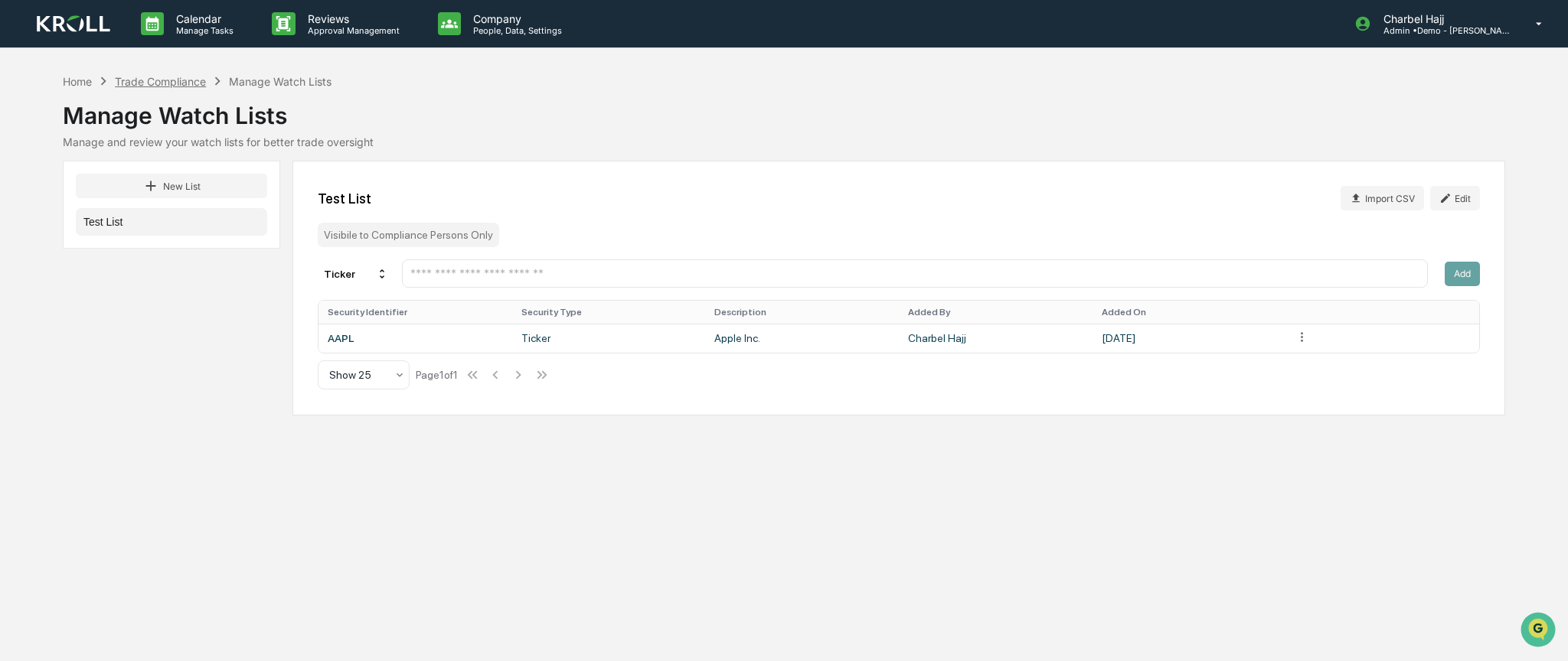
click at [178, 80] on div "Trade Compliance" at bounding box center [160, 82] width 91 height 13
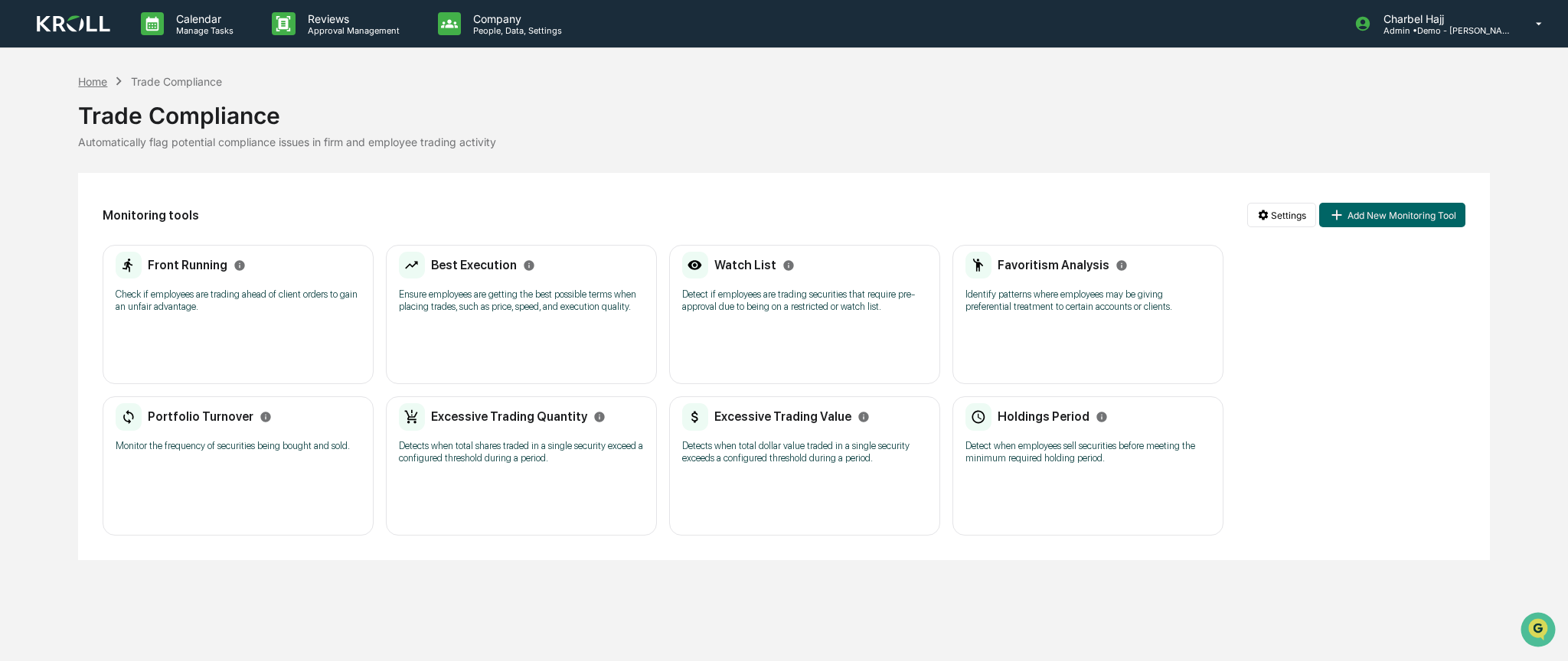
click at [103, 85] on div "Home" at bounding box center [93, 82] width 29 height 13
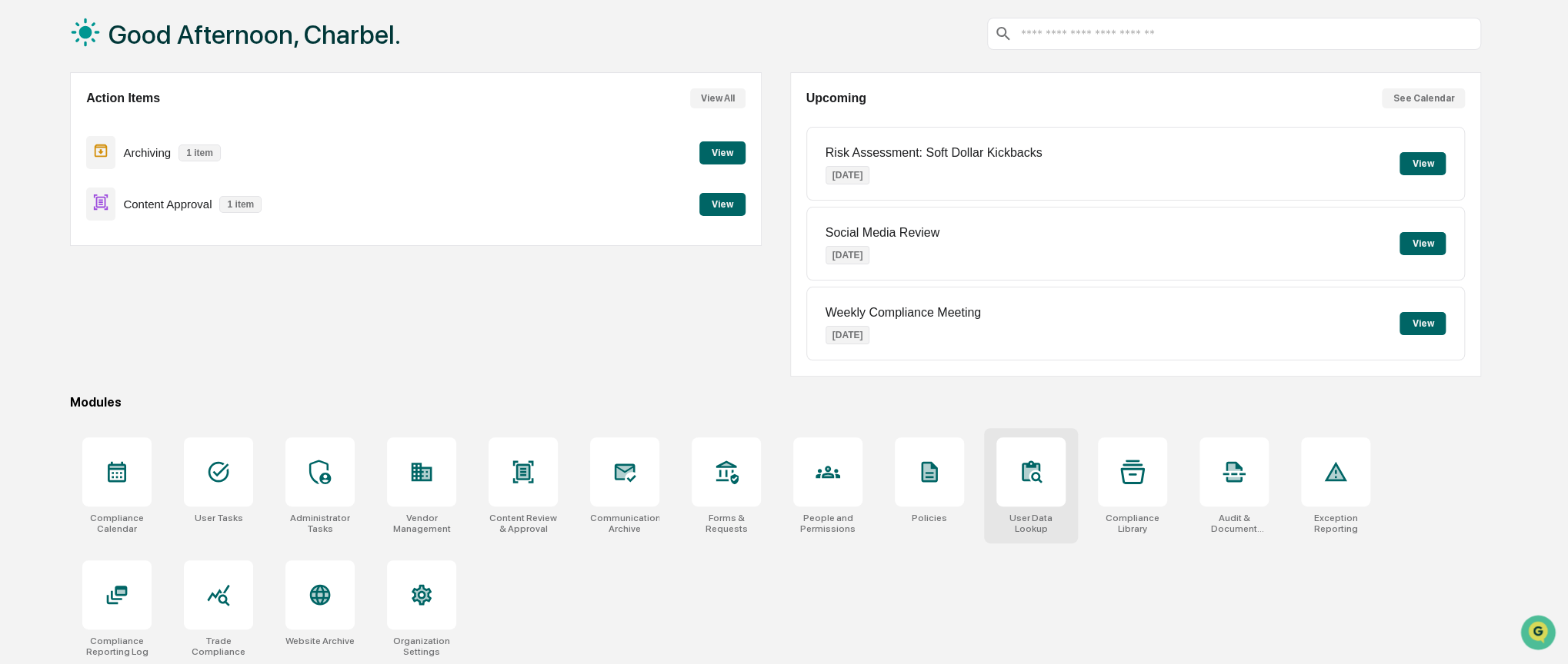
scroll to position [80, 0]
click at [1056, 483] on div at bounding box center [1030, 470] width 69 height 69
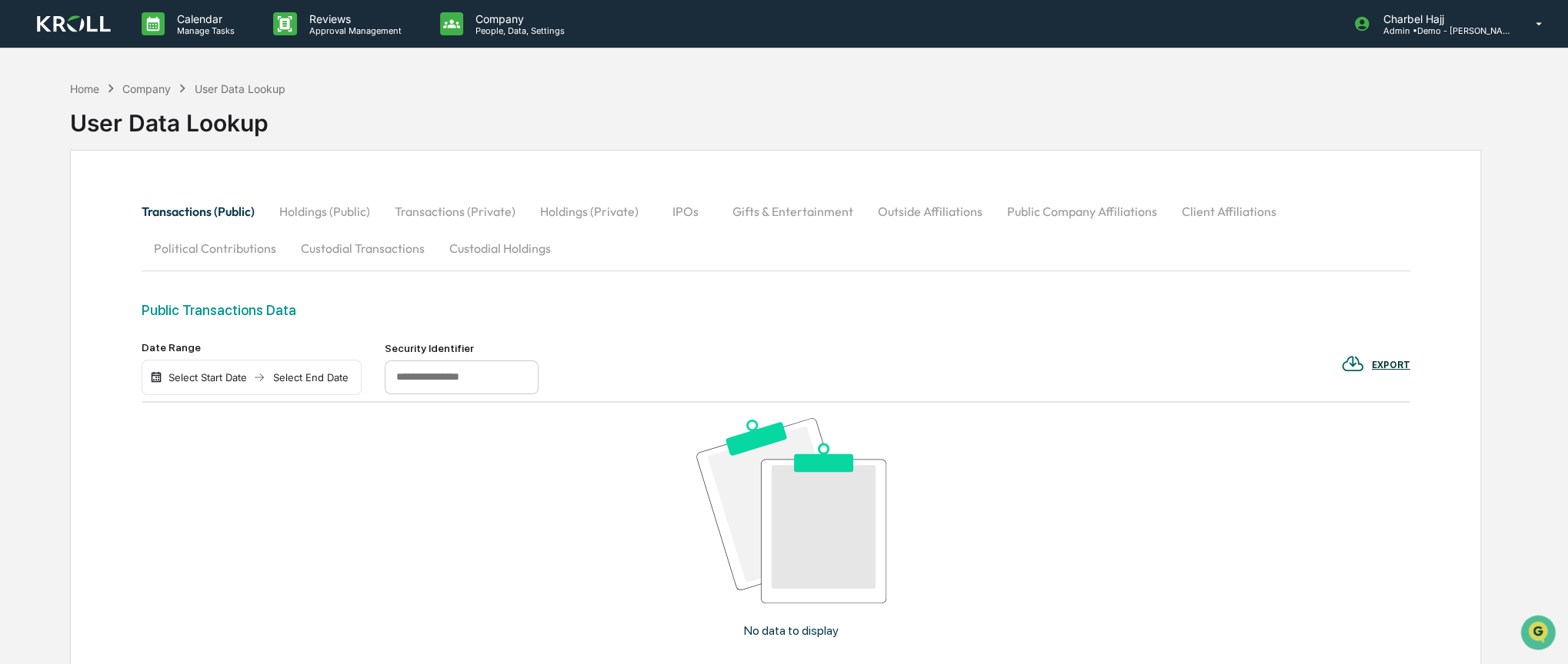
drag, startPoint x: 788, startPoint y: 215, endPoint x: 819, endPoint y: 214, distance: 31.0
click at [787, 215] on button "Gifts & Entertainment" at bounding box center [793, 211] width 145 height 37
click at [149, 92] on div "Company" at bounding box center [147, 88] width 49 height 13
click at [83, 86] on div "Home" at bounding box center [84, 88] width 29 height 13
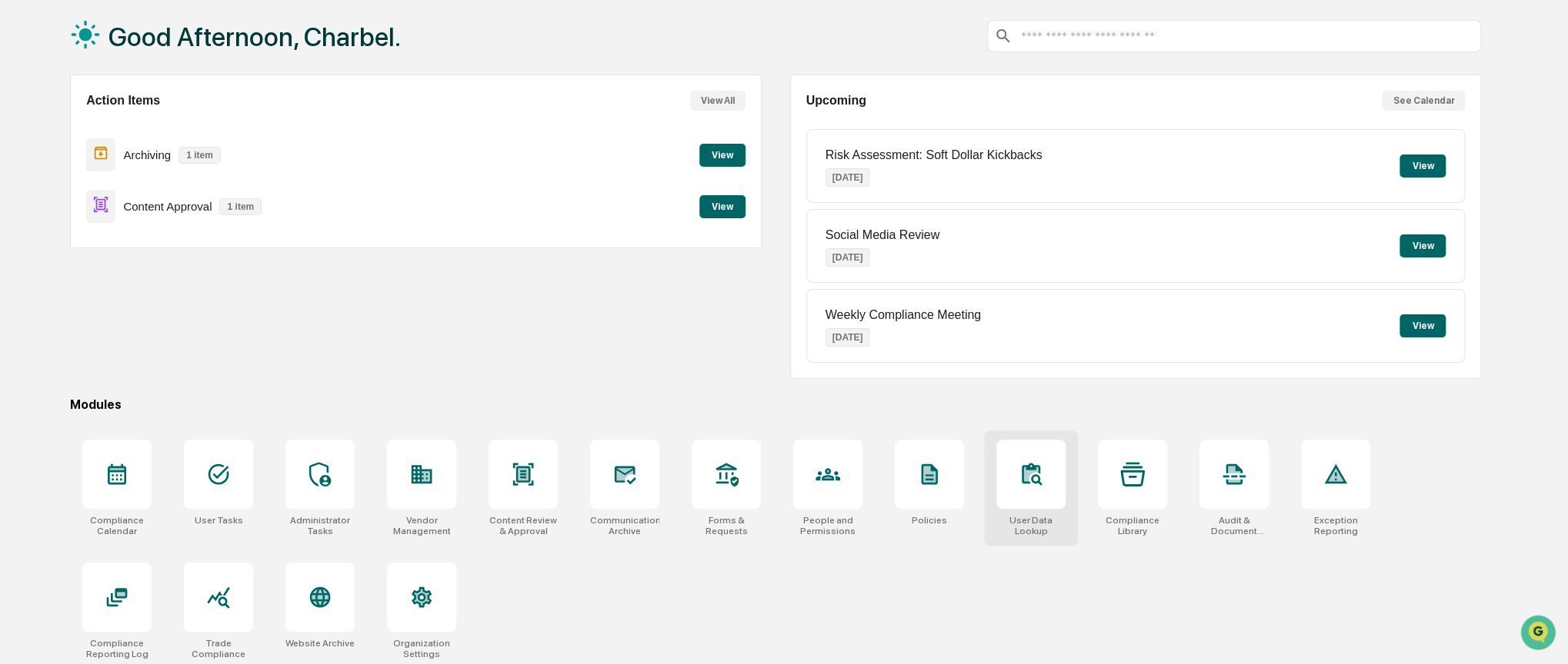
scroll to position [80, 0]
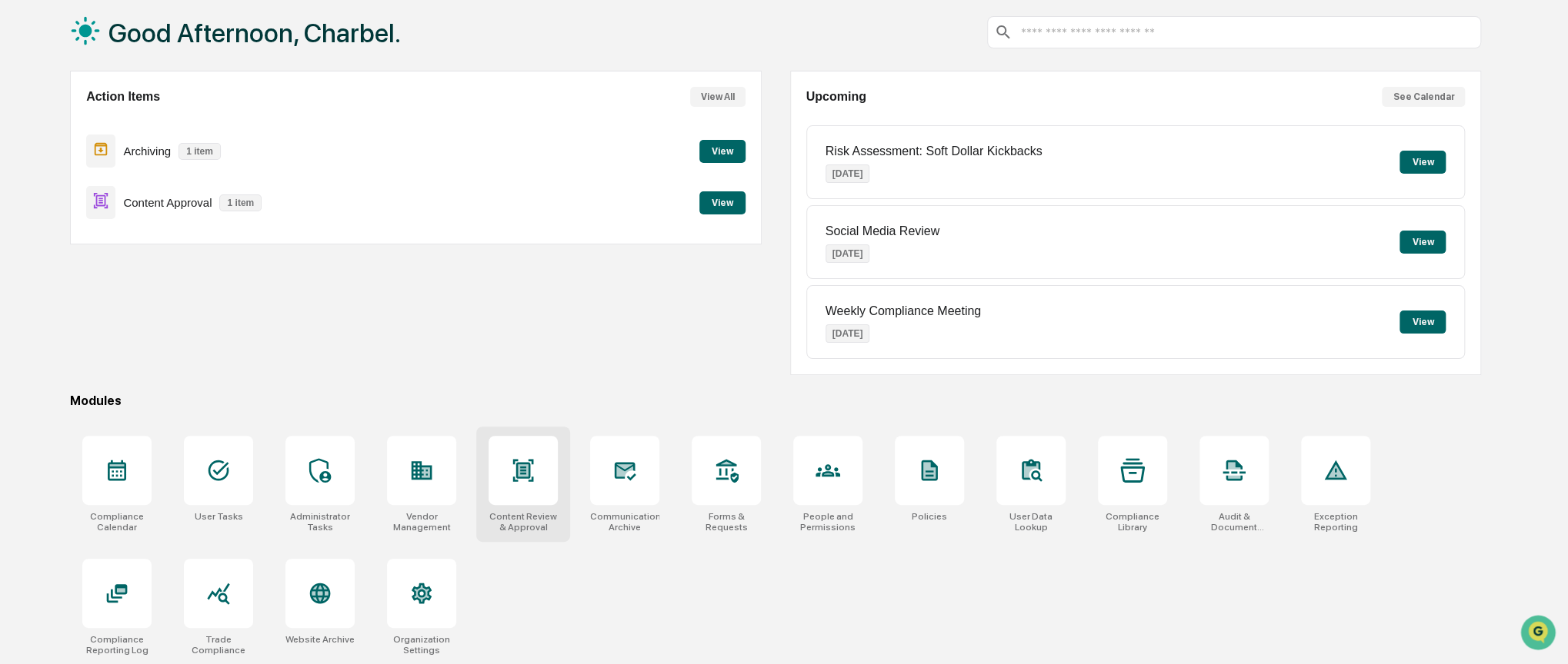
click at [536, 488] on div at bounding box center [523, 470] width 69 height 69
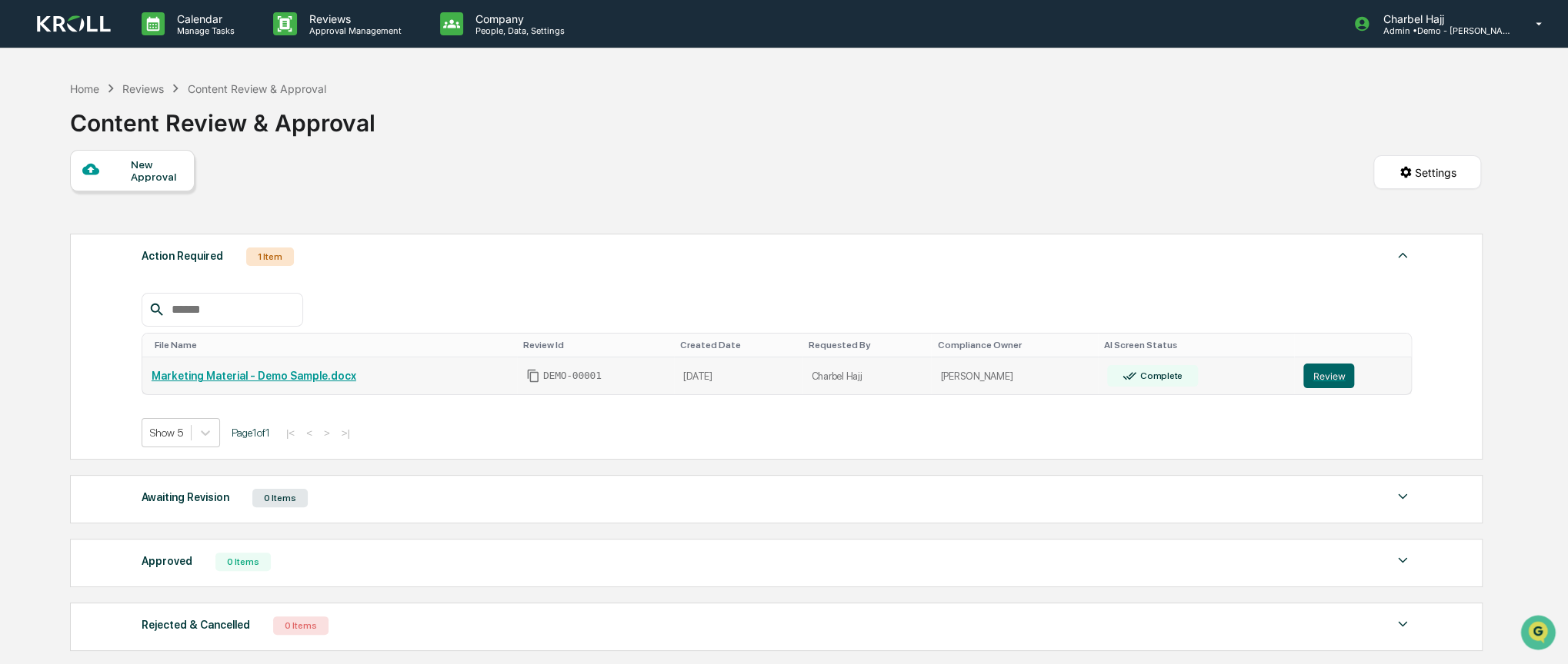
click at [237, 376] on link "Marketing Material - Demo Sample.docx" at bounding box center [254, 376] width 205 height 12
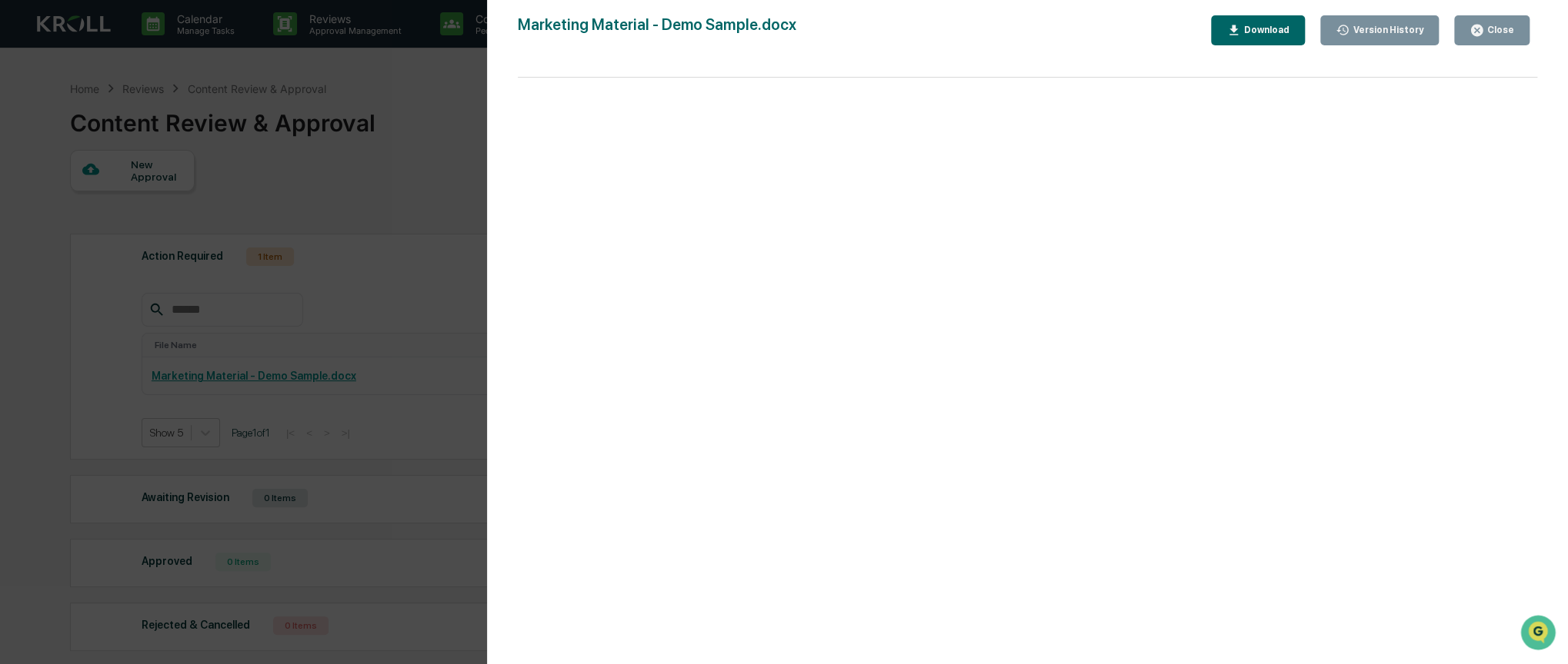
click at [435, 149] on div "Version History [DATE] 07:01 PM Charbel Hajj Marketing Material - Demo Sample.d…" at bounding box center [784, 332] width 1568 height 664
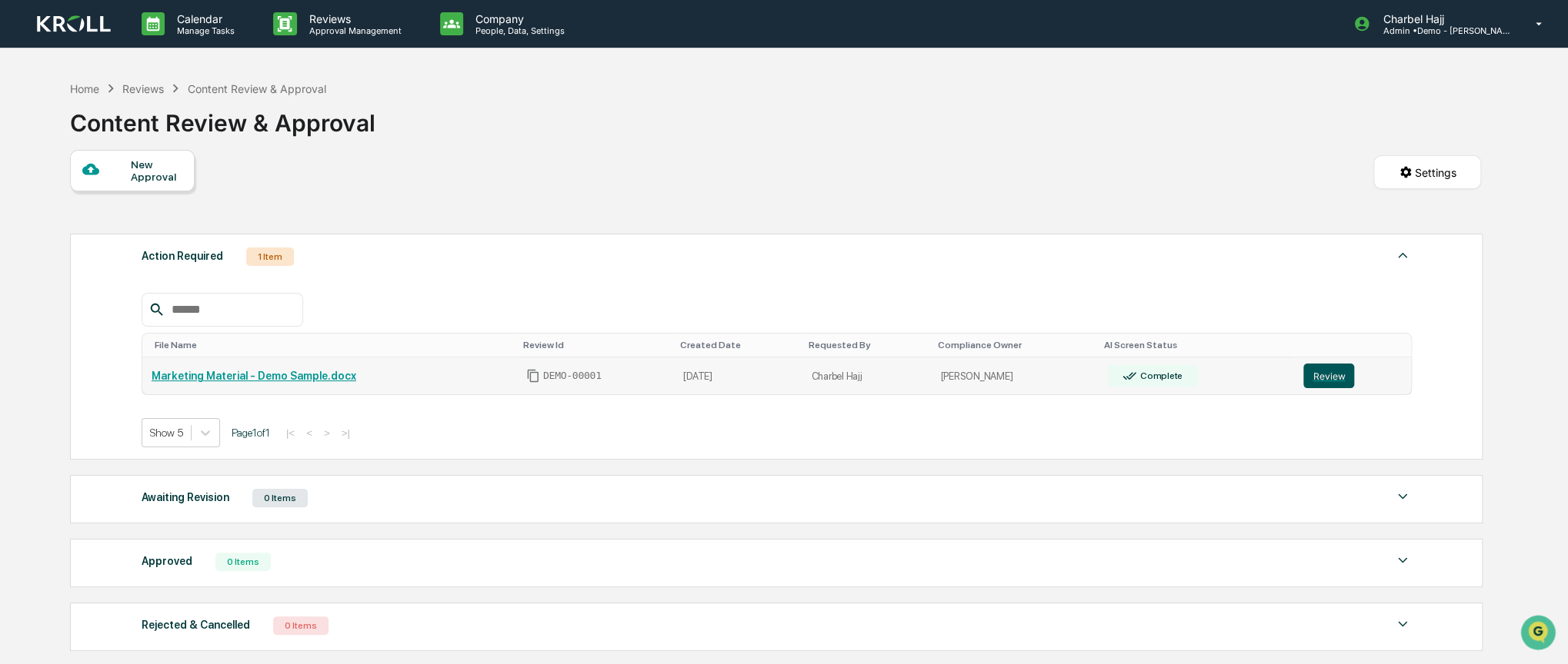
click at [1320, 378] on button "Review" at bounding box center [1328, 376] width 51 height 24
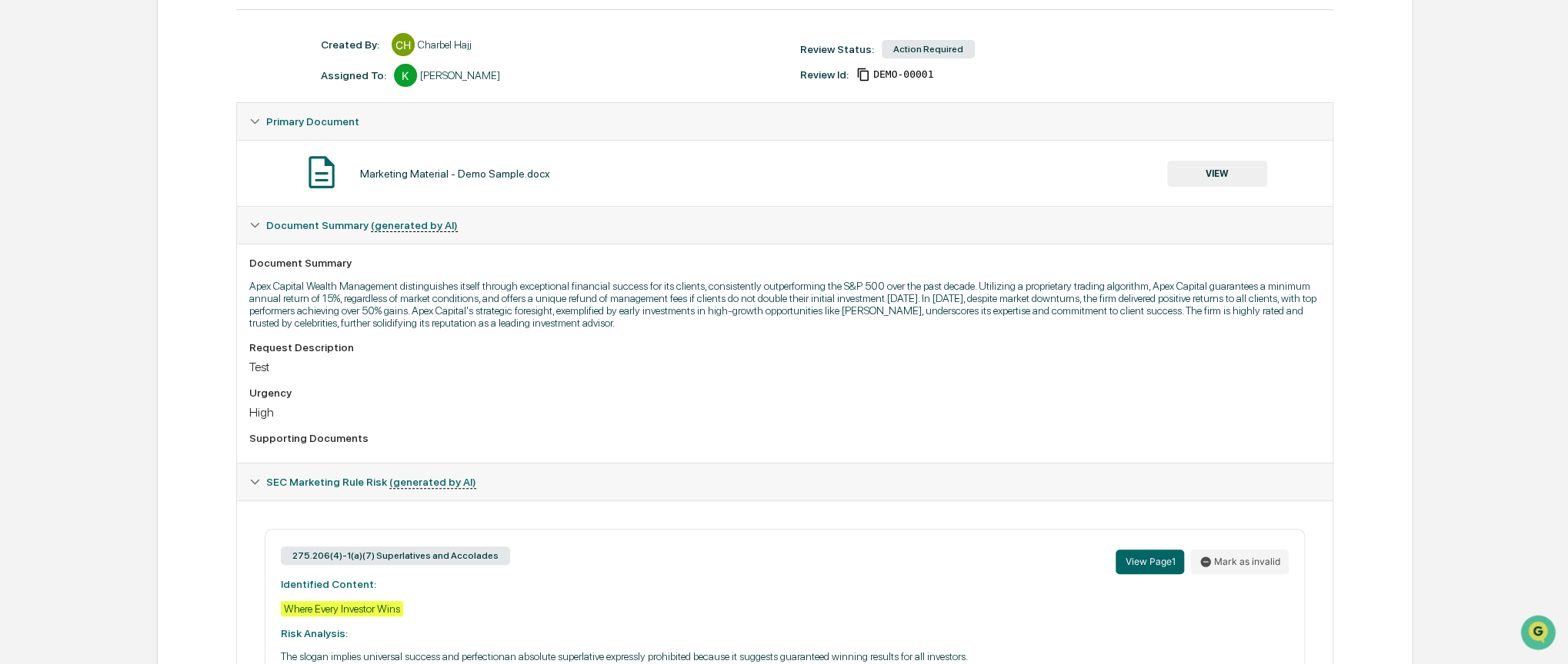
scroll to position [231, 0]
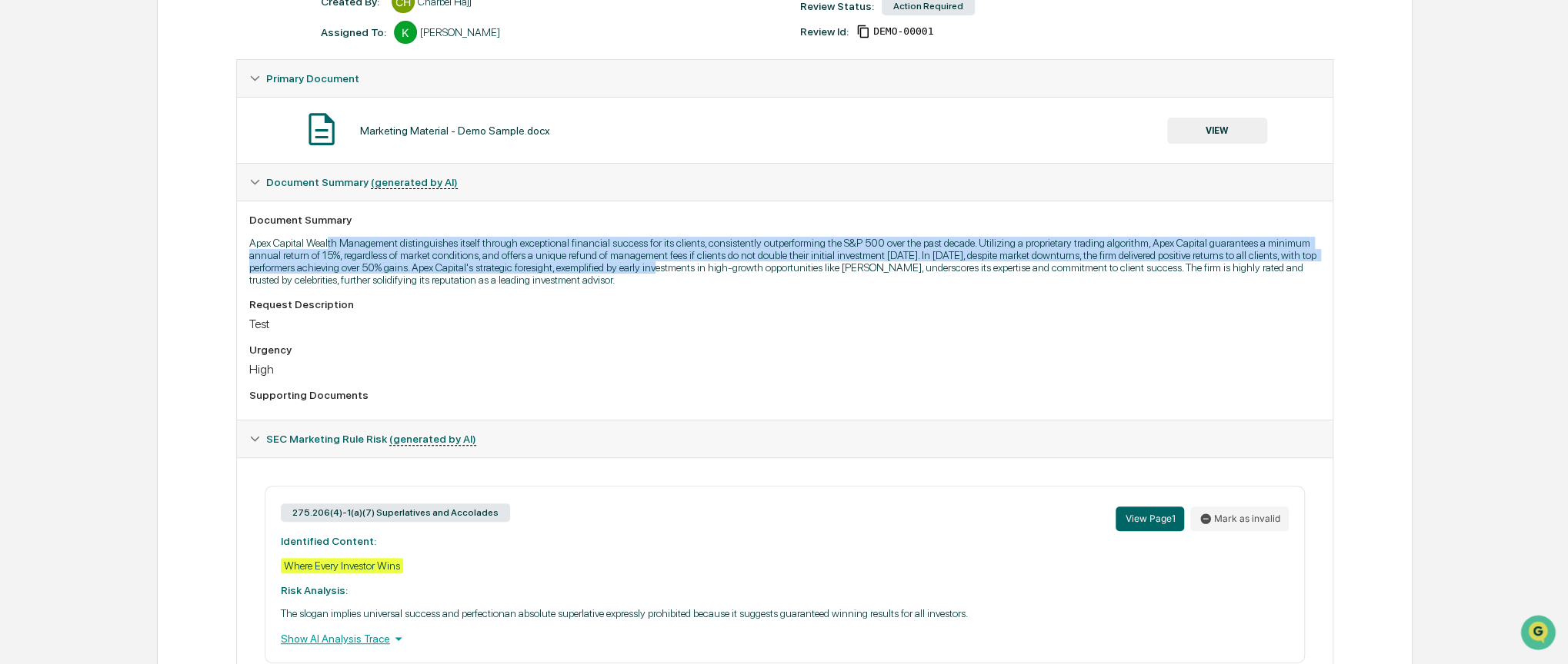
drag, startPoint x: 329, startPoint y: 235, endPoint x: 664, endPoint y: 268, distance: 336.6
click at [664, 268] on div "Document Summary Apex Capital Wealth Management distinguishes itself through ex…" at bounding box center [785, 310] width 1096 height 219
click at [664, 268] on p "Apex Capital Wealth Management distinguishes itself through exceptional financi…" at bounding box center [785, 261] width 1072 height 50
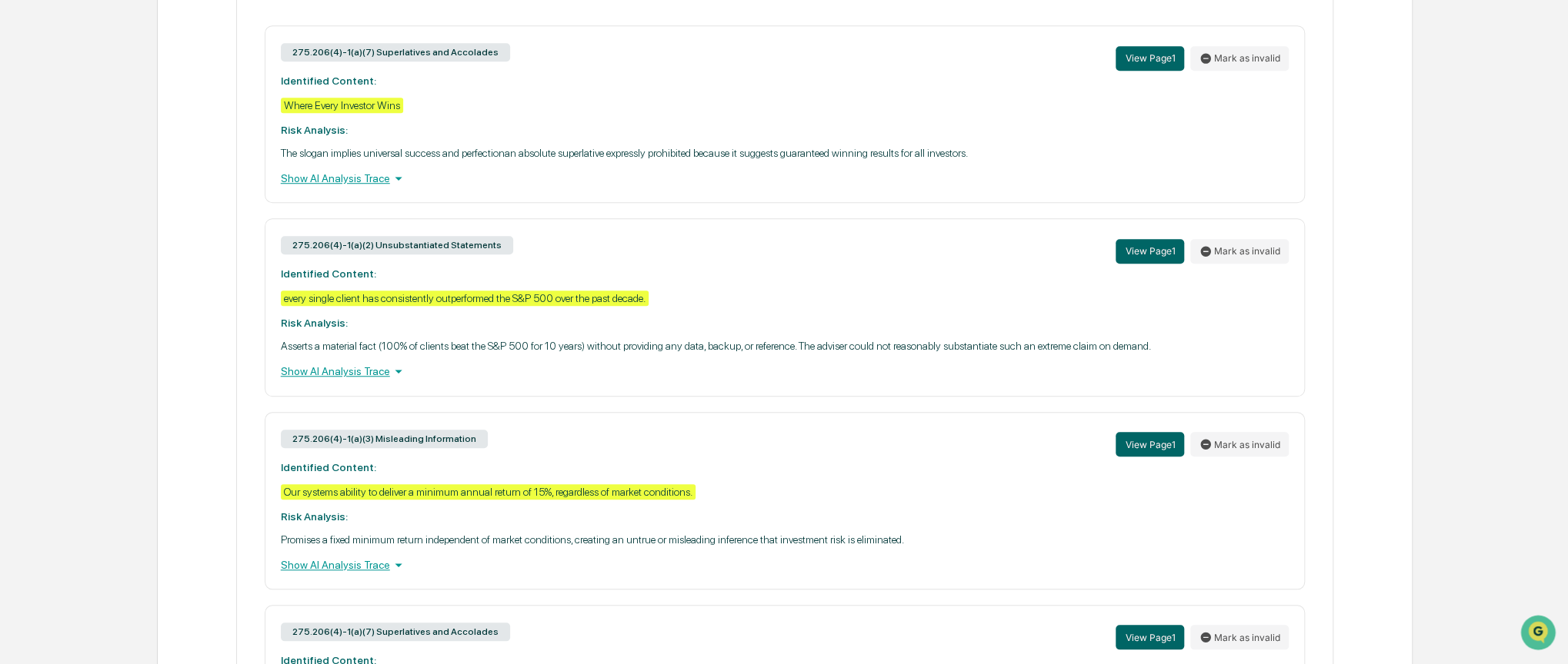
scroll to position [692, 0]
click at [1160, 259] on button "View Page 1" at bounding box center [1150, 251] width 68 height 24
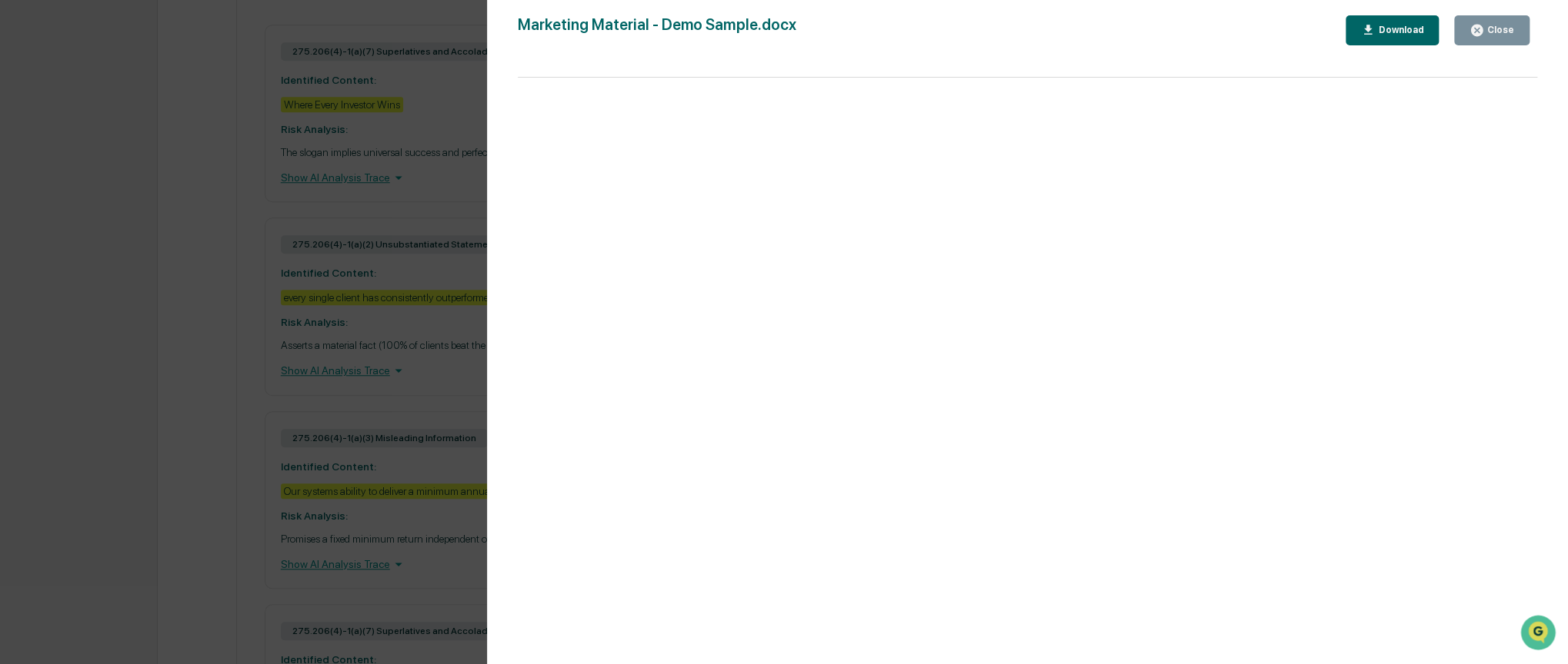
click at [1508, 27] on div "Close" at bounding box center [1498, 29] width 30 height 11
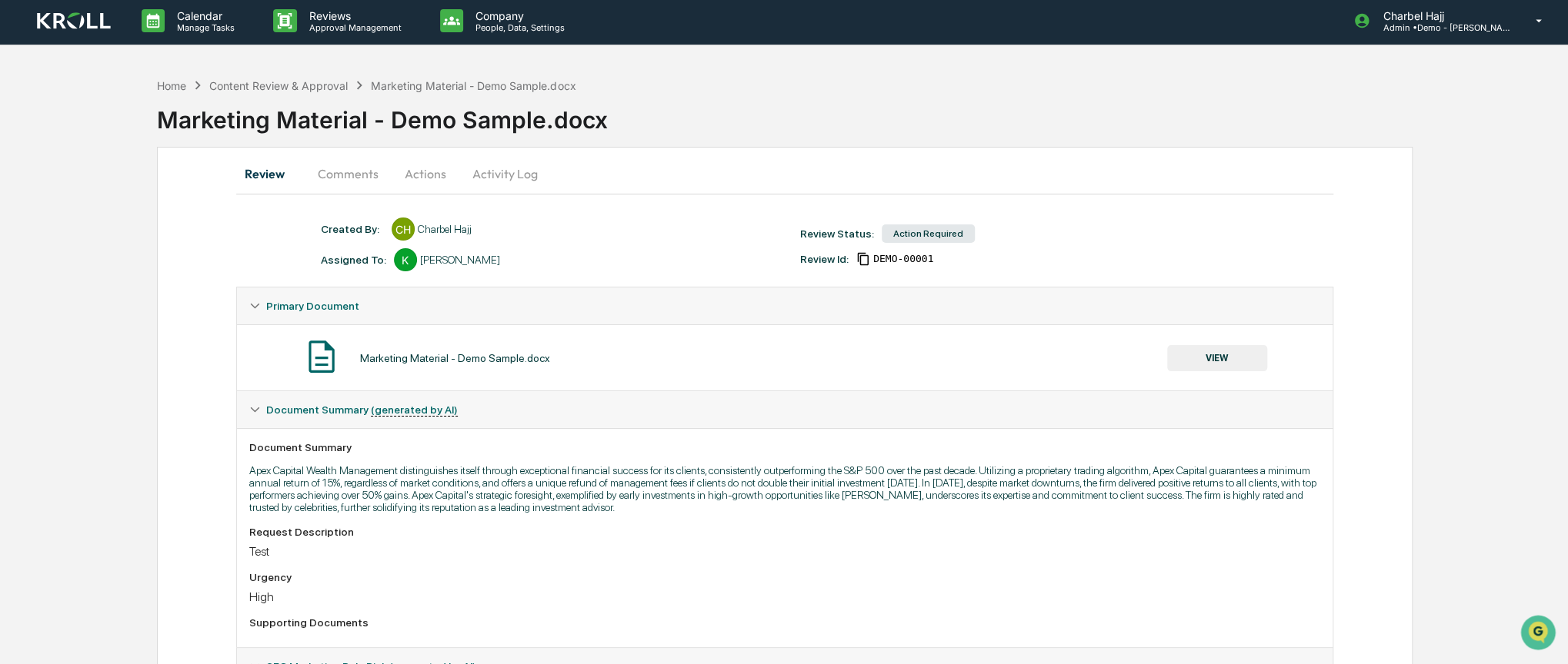
scroll to position [0, 0]
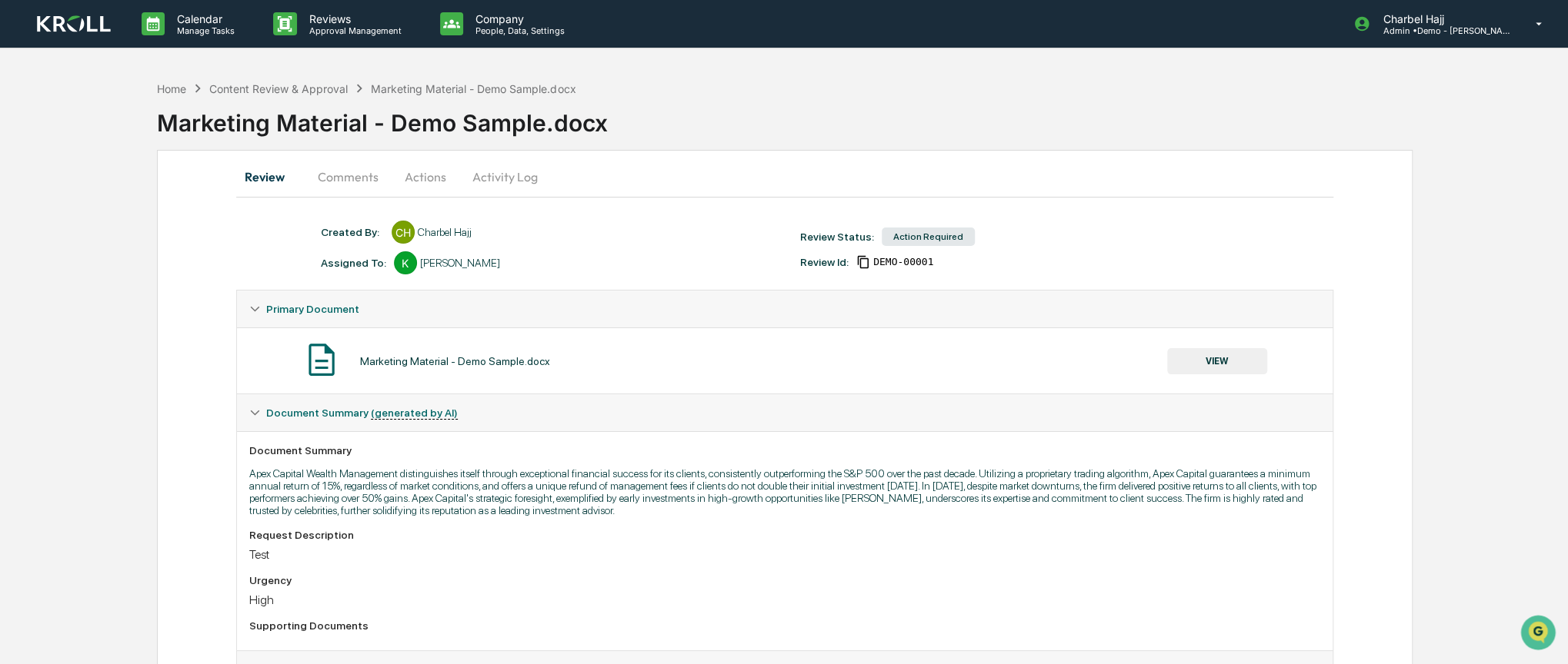
click at [357, 185] on button "Comments" at bounding box center [348, 176] width 85 height 37
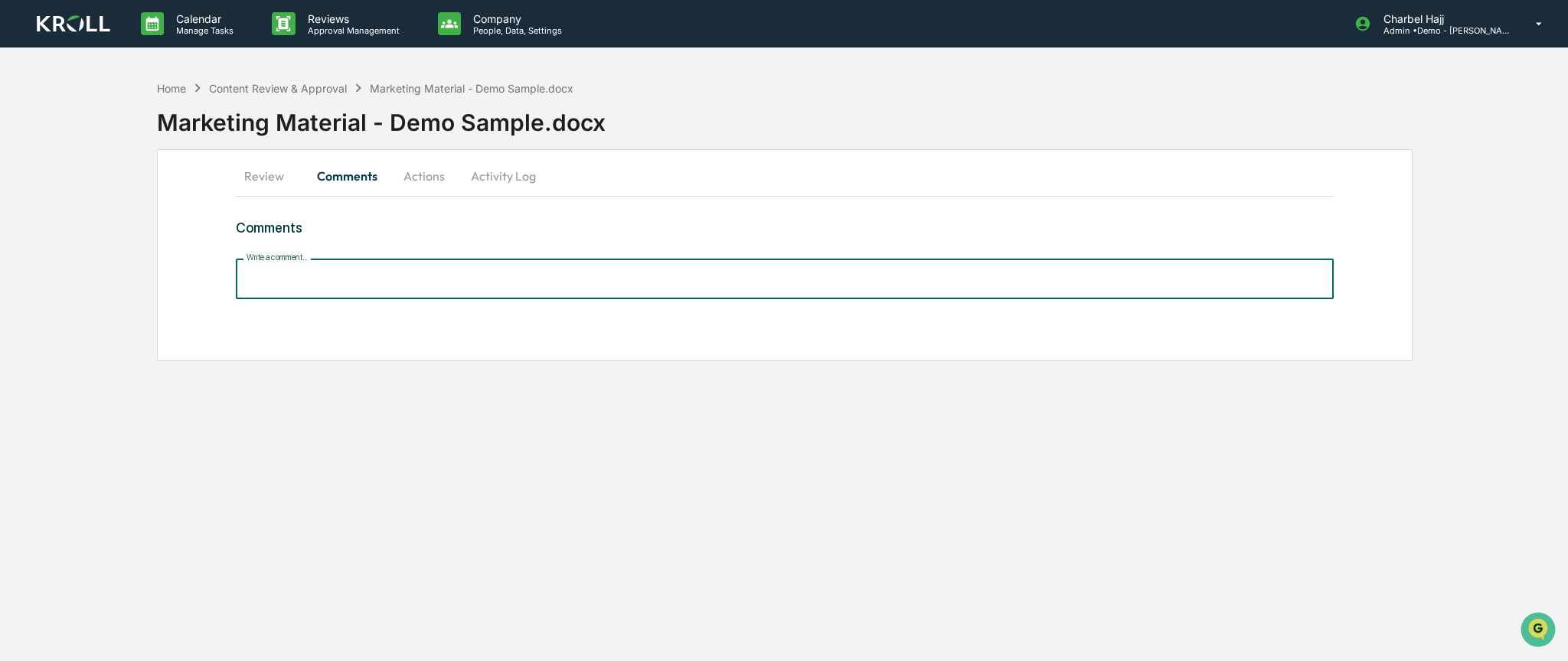
click at [366, 280] on input "Write a comment..." at bounding box center [785, 279] width 1098 height 40
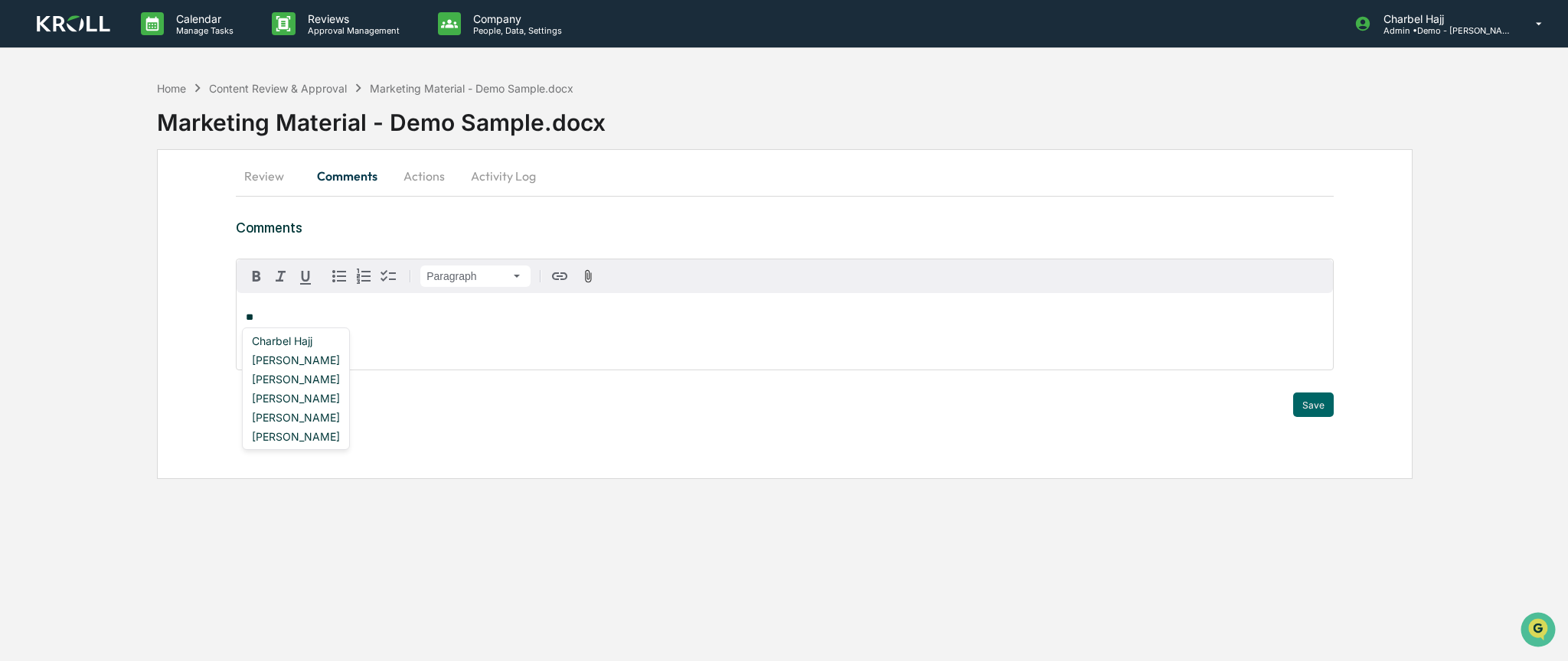
click at [328, 415] on div "Rose Kaufman" at bounding box center [296, 418] width 100 height 19
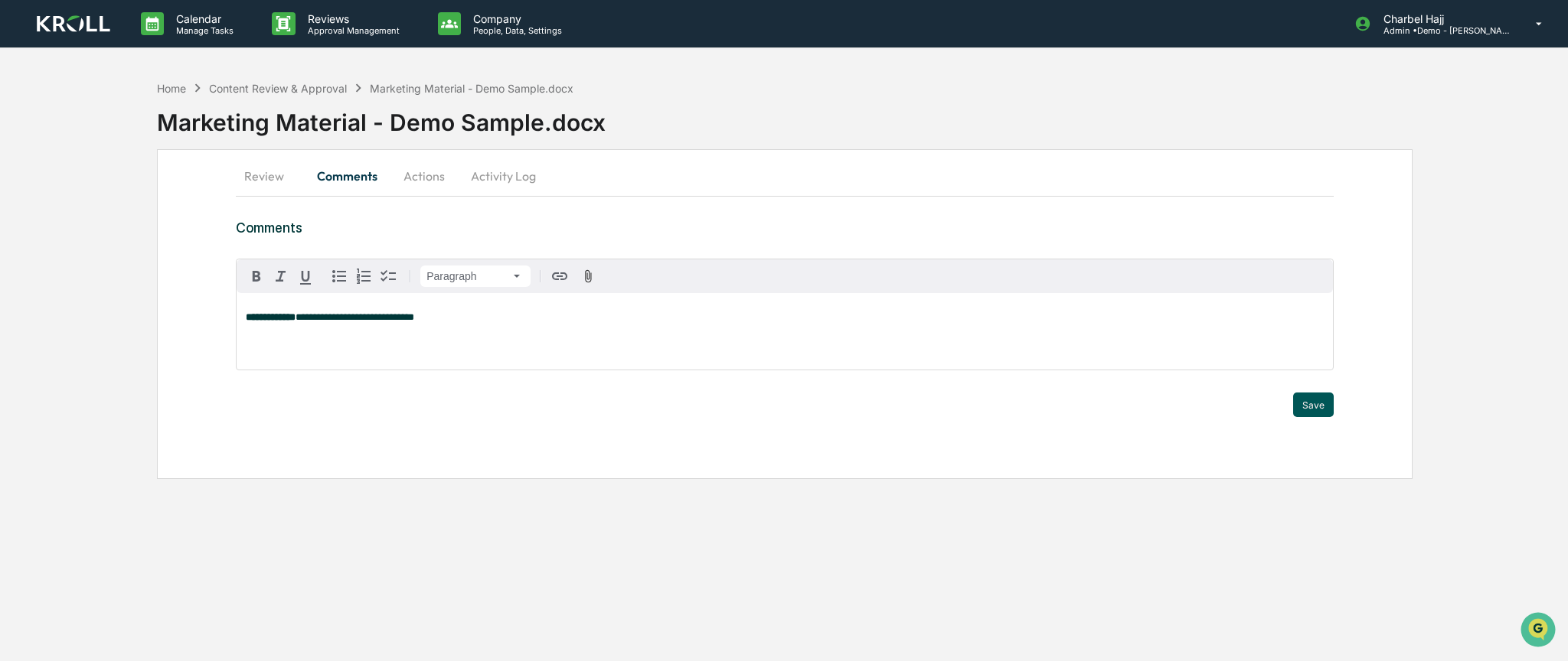
click at [1310, 407] on button "Save" at bounding box center [1313, 405] width 40 height 24
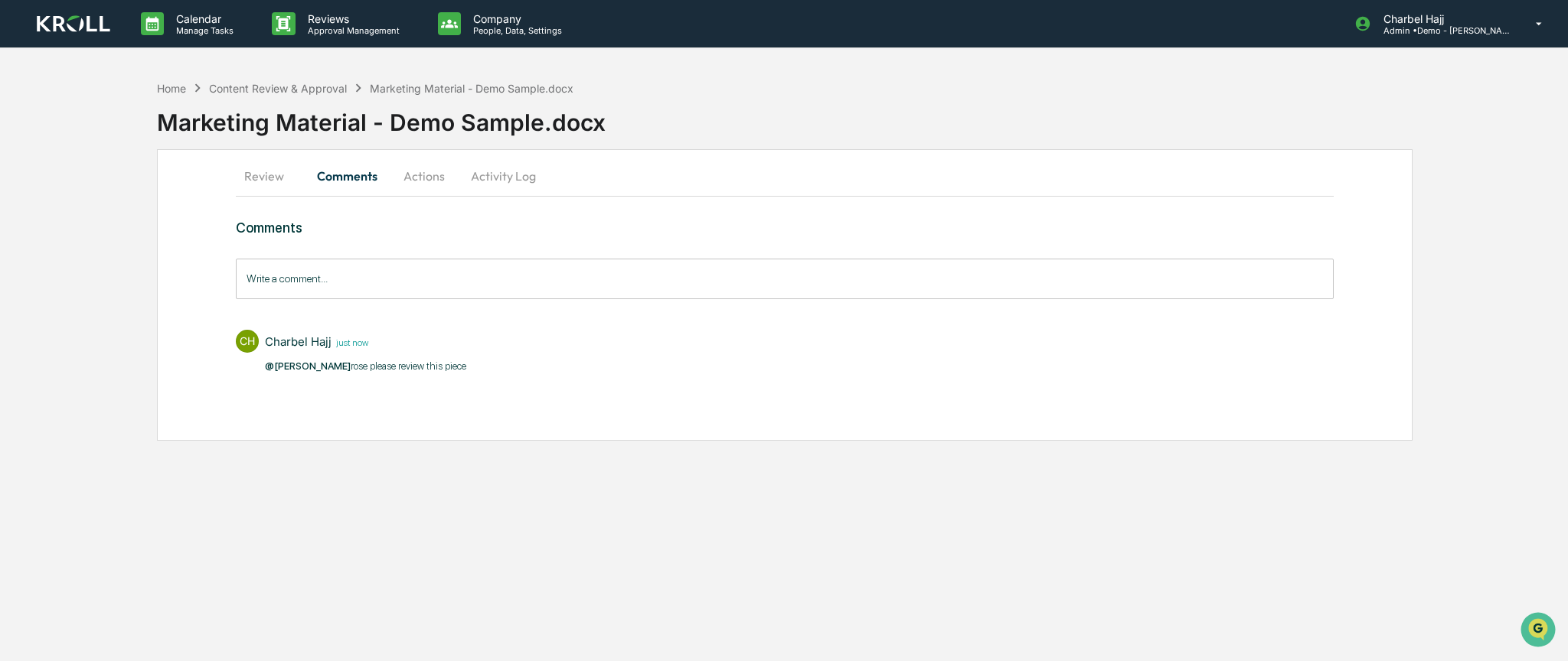
click at [472, 174] on button "Activity Log" at bounding box center [503, 175] width 90 height 36
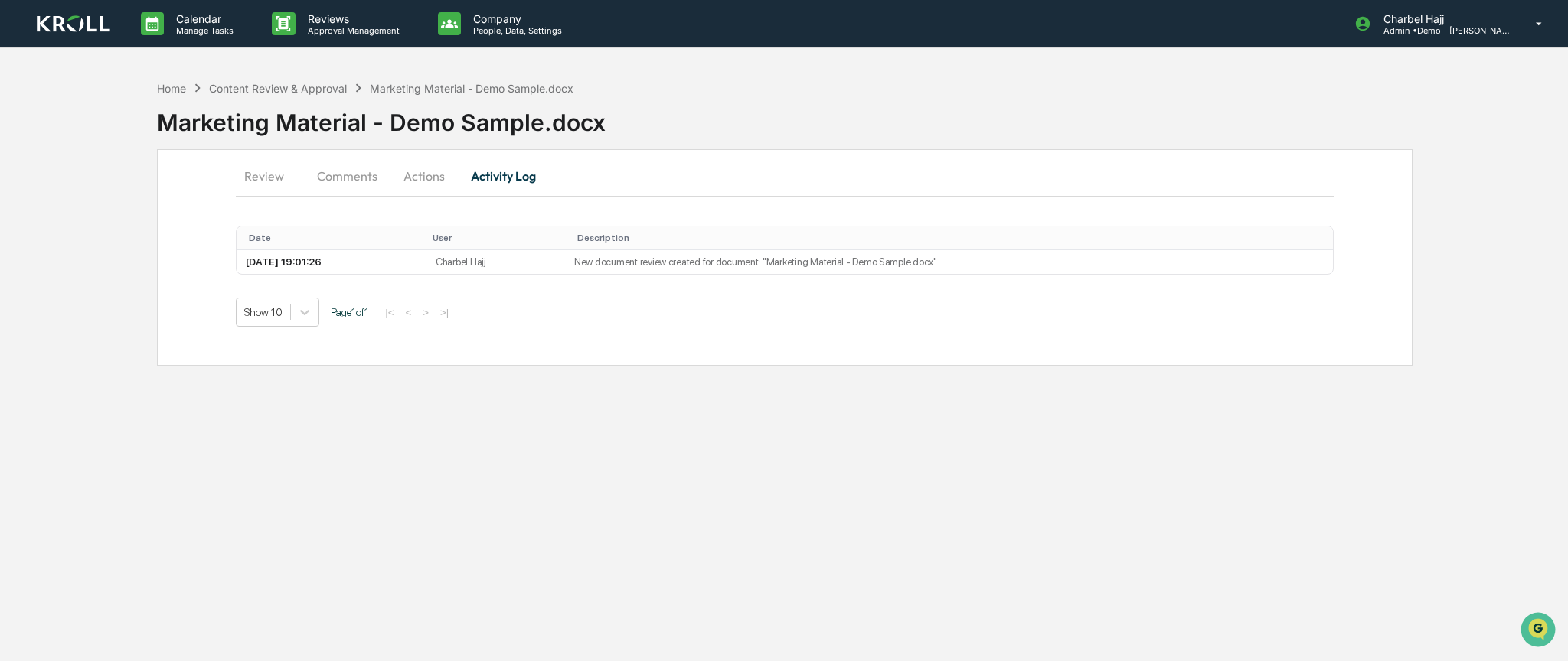
click at [424, 176] on button "Actions" at bounding box center [424, 175] width 69 height 36
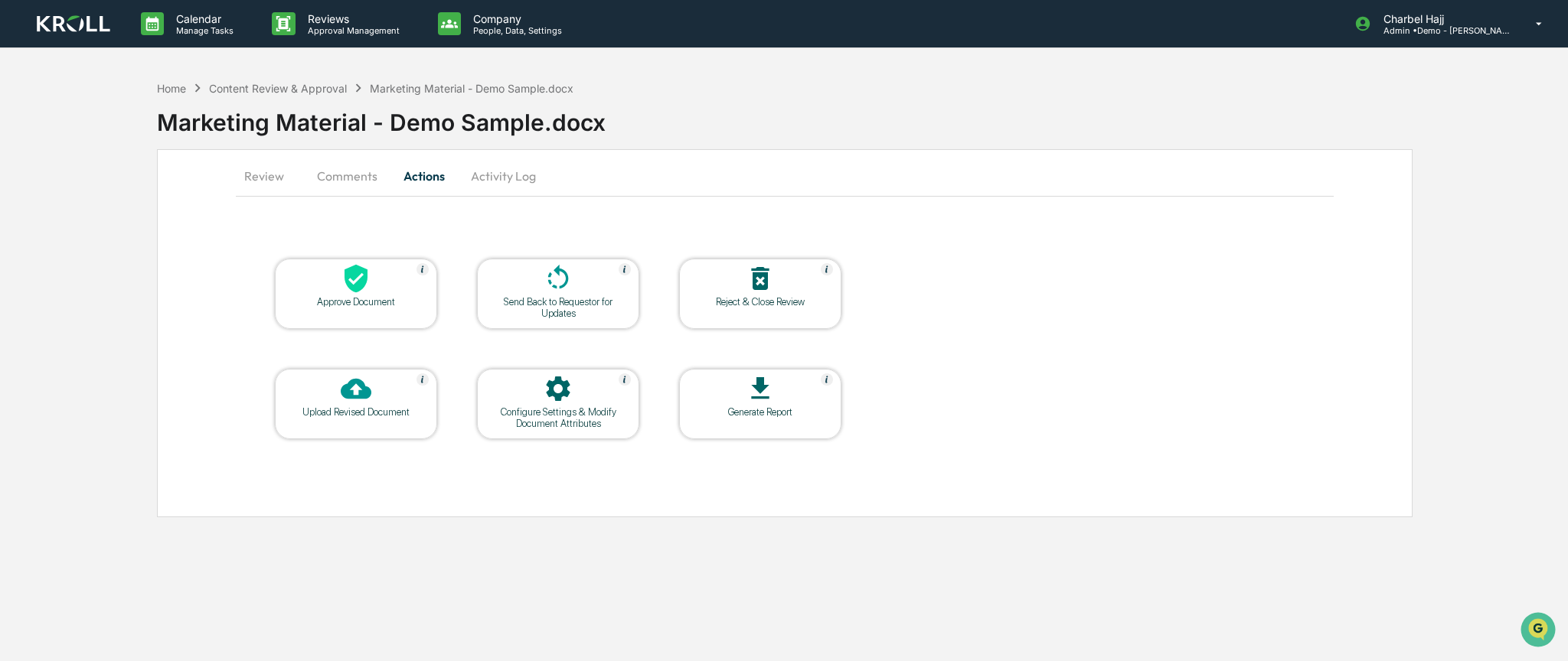
click at [265, 183] on button "Review" at bounding box center [270, 175] width 69 height 36
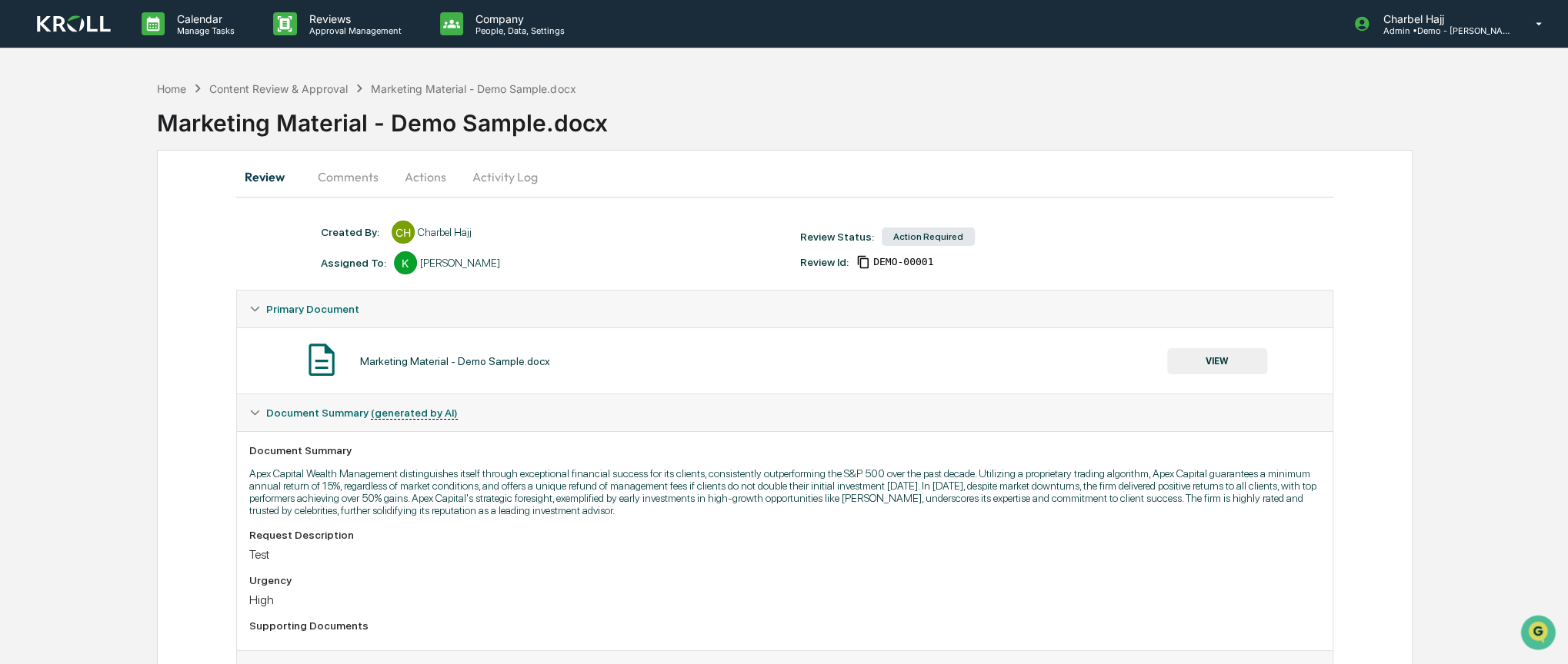
click at [356, 179] on button "Comments" at bounding box center [348, 176] width 85 height 37
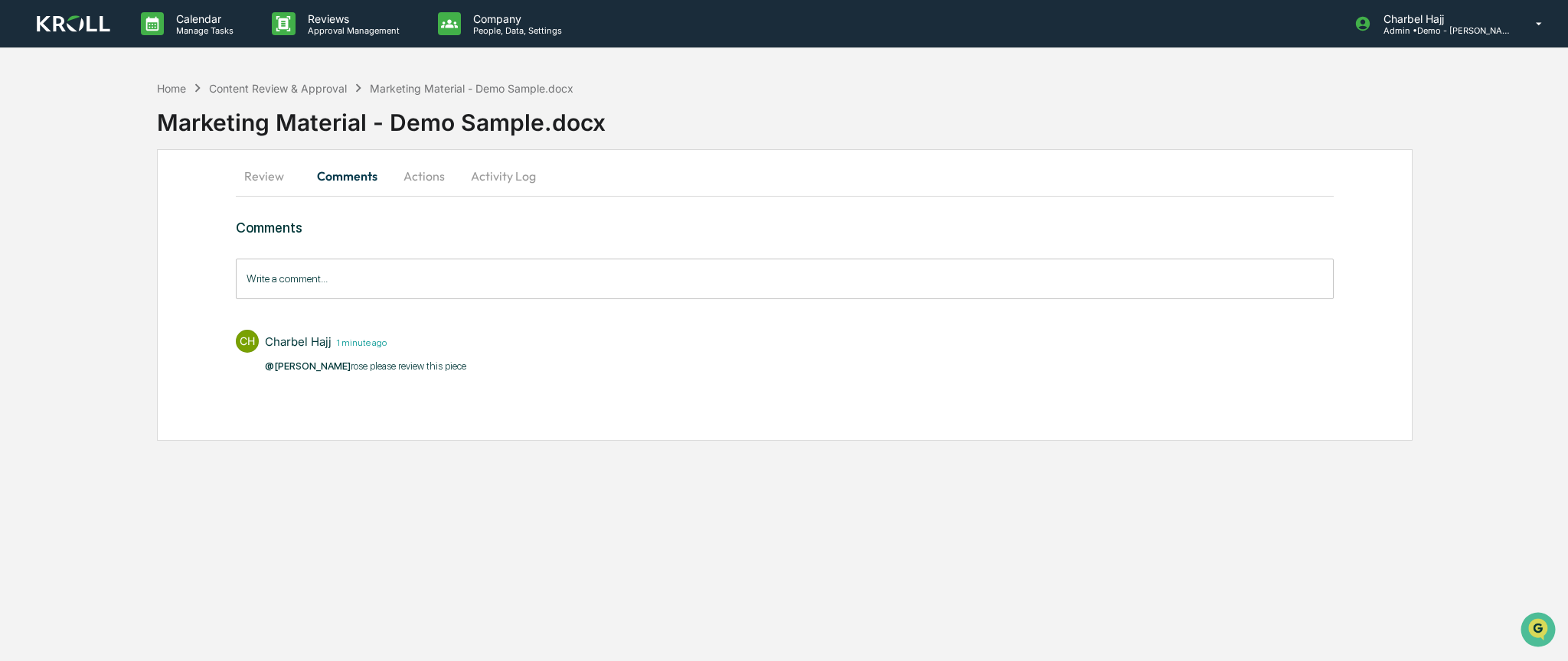
click at [280, 180] on button "Review" at bounding box center [270, 175] width 69 height 36
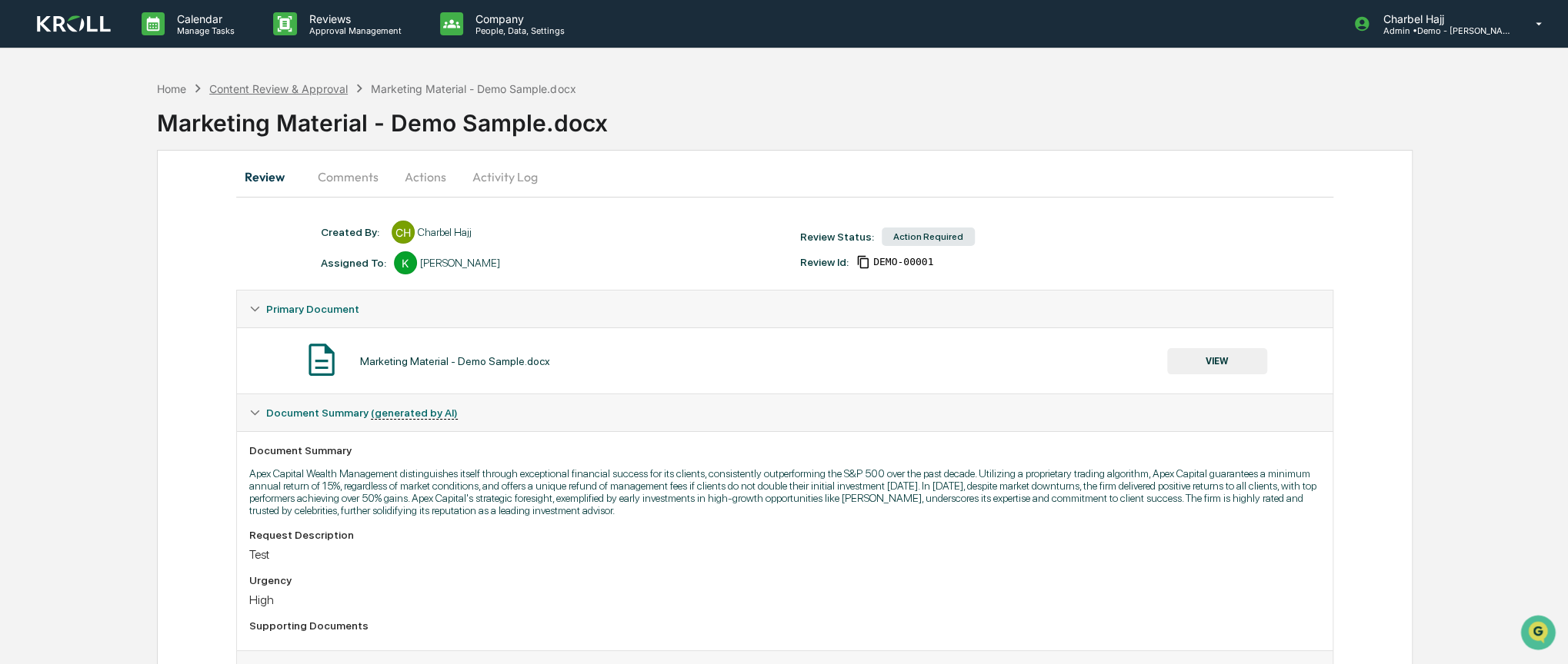
click at [309, 85] on div "Content Review & Approval" at bounding box center [279, 88] width 139 height 13
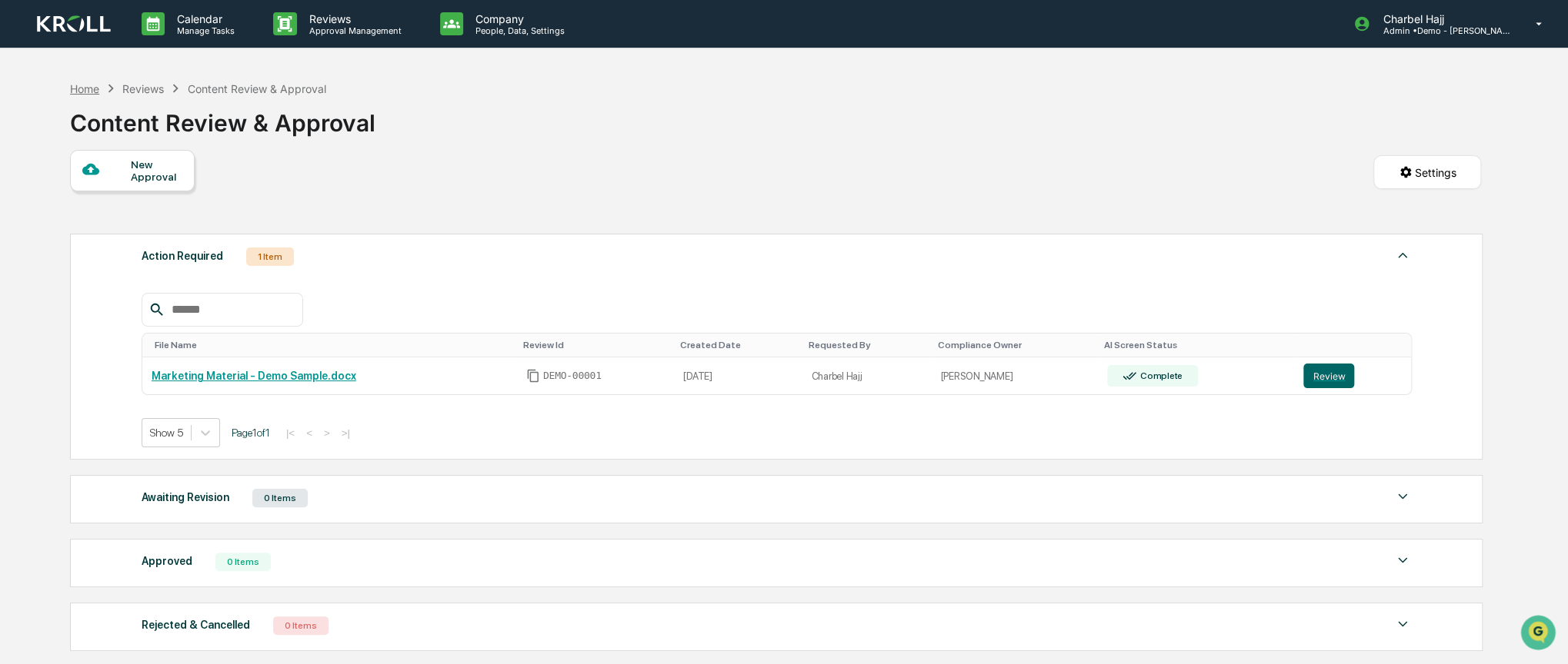
click at [94, 89] on div "Home" at bounding box center [84, 88] width 29 height 13
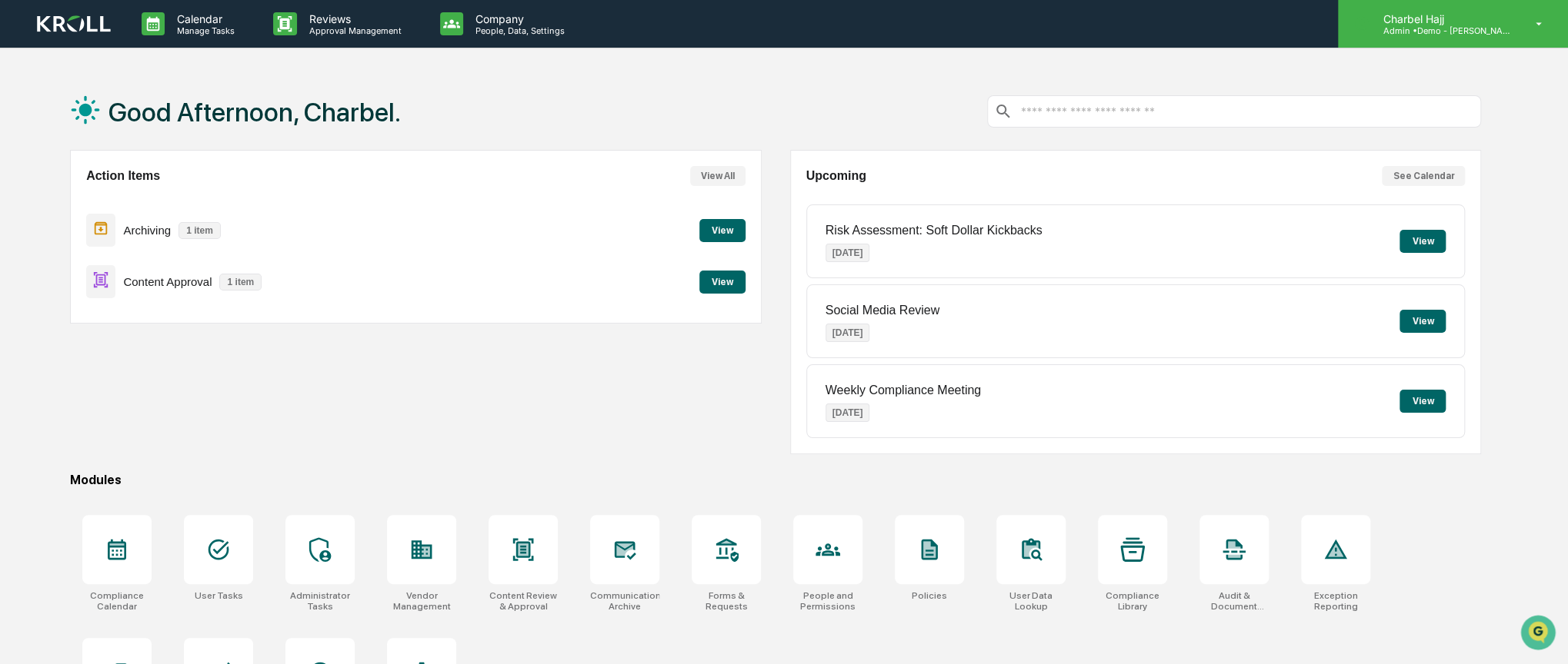
click at [1499, 19] on p "Charbel Hajj" at bounding box center [1441, 19] width 143 height 13
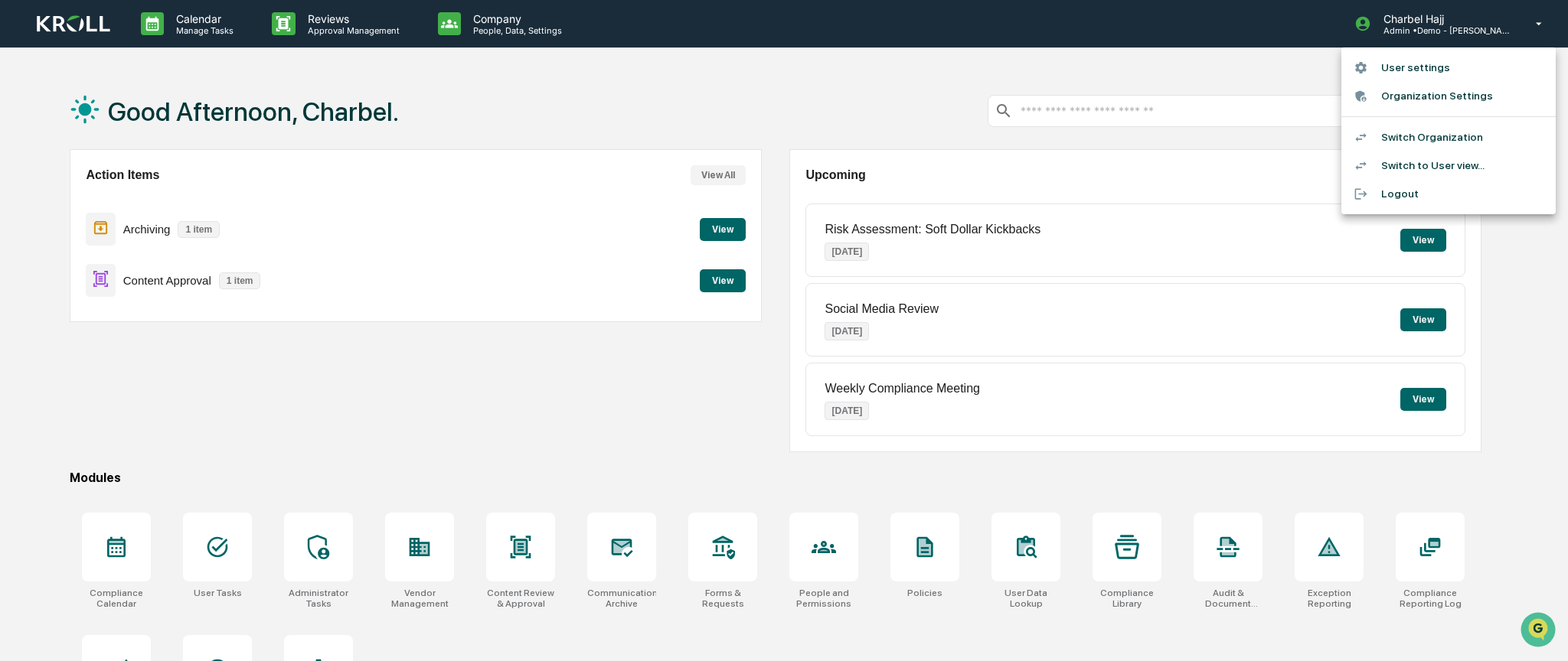
click at [1455, 167] on li "Switch to User view..." at bounding box center [1448, 166] width 214 height 28
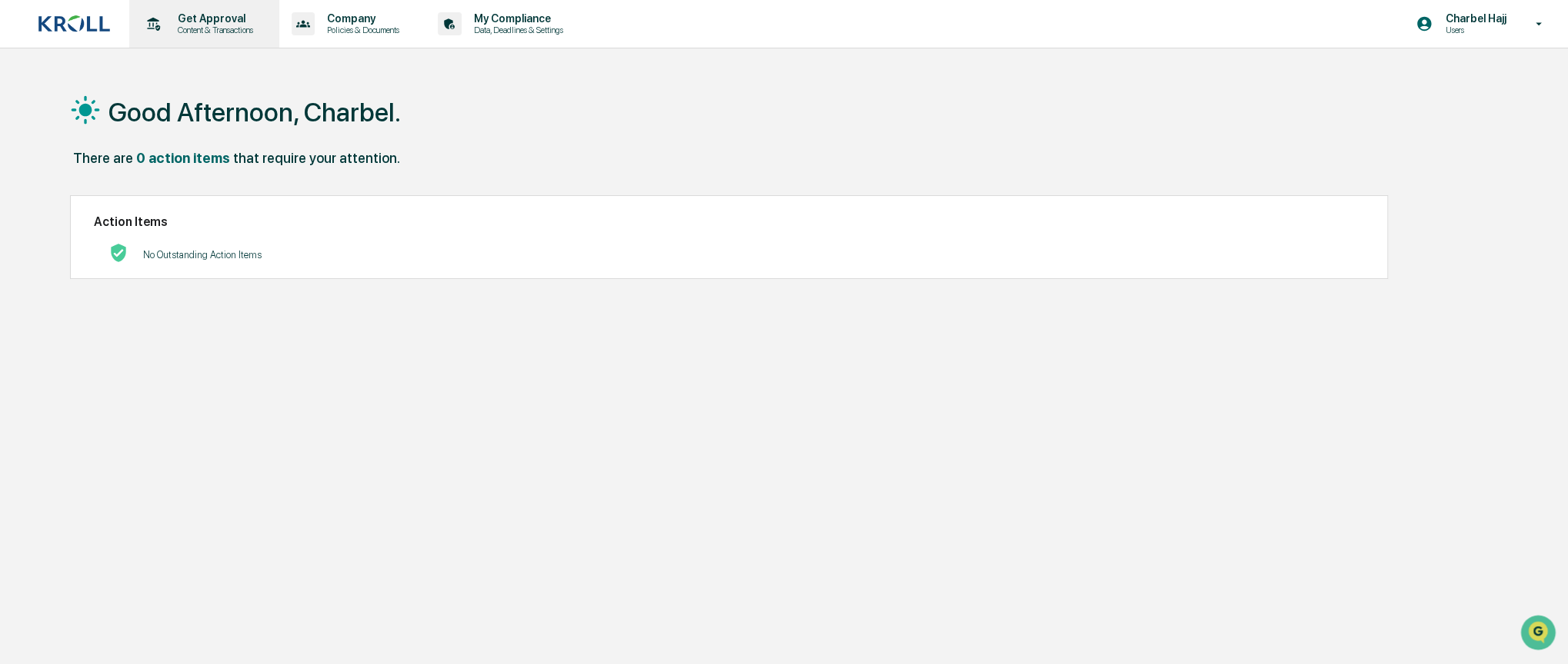
click at [200, 22] on p "Get Approval" at bounding box center [213, 18] width 95 height 12
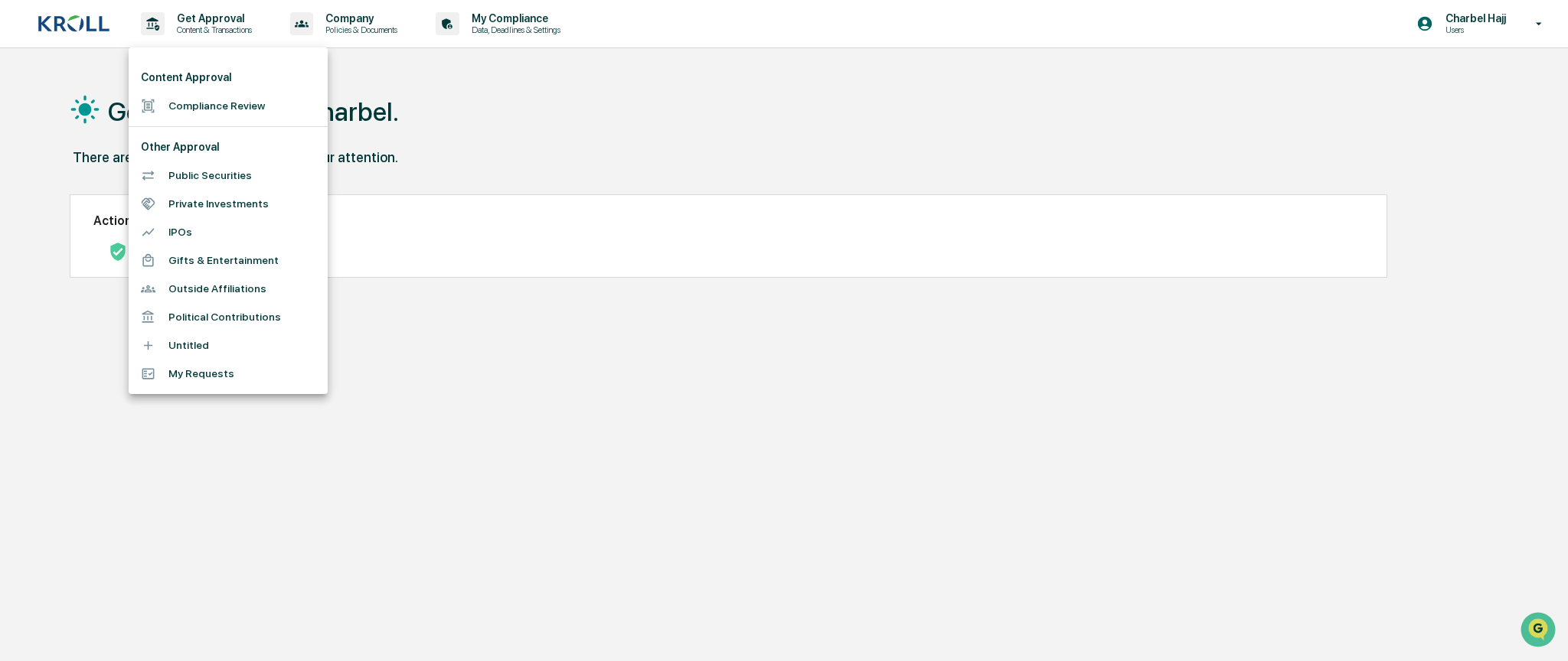
click at [226, 175] on li "Public Securities" at bounding box center [228, 175] width 199 height 28
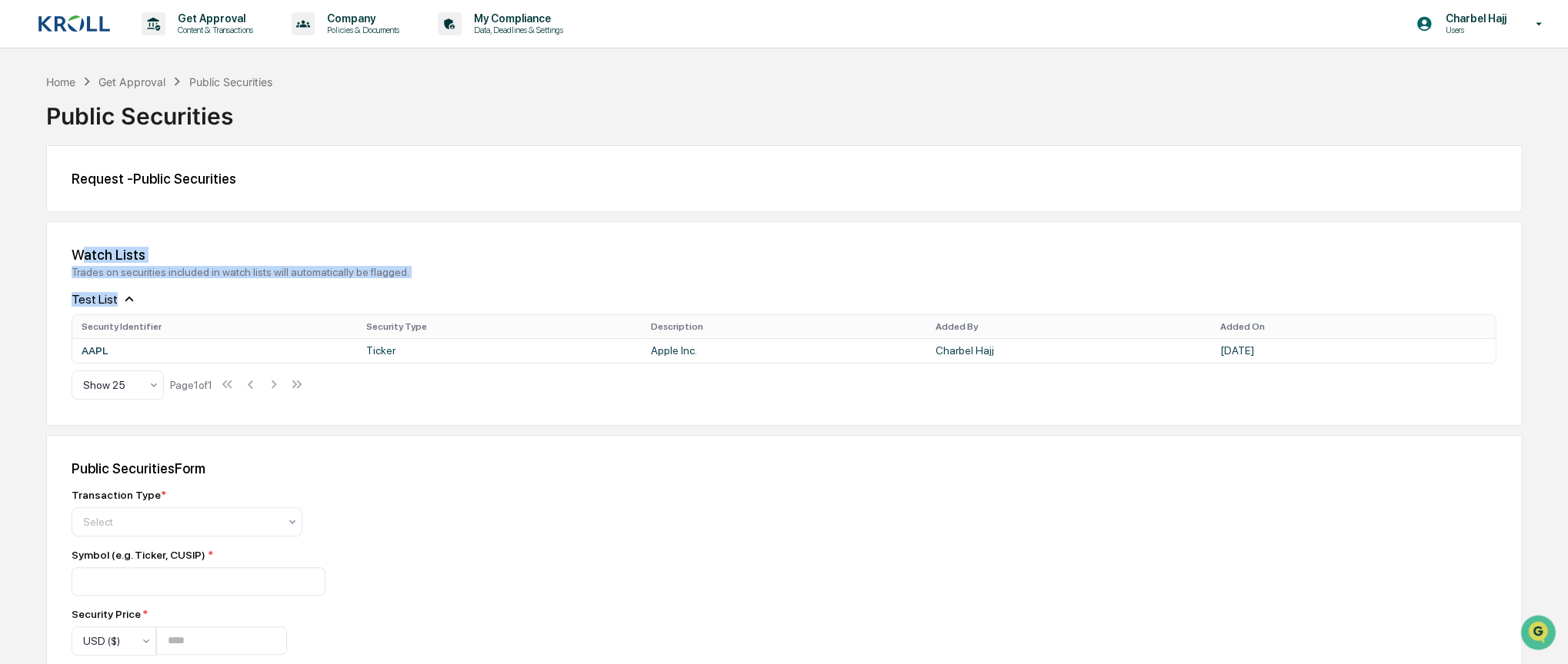
drag, startPoint x: 78, startPoint y: 251, endPoint x: 191, endPoint y: 301, distance: 123.6
click at [189, 300] on div "Watch Lists Trades on securities included in watch lists will automatically be …" at bounding box center [784, 323] width 1424 height 153
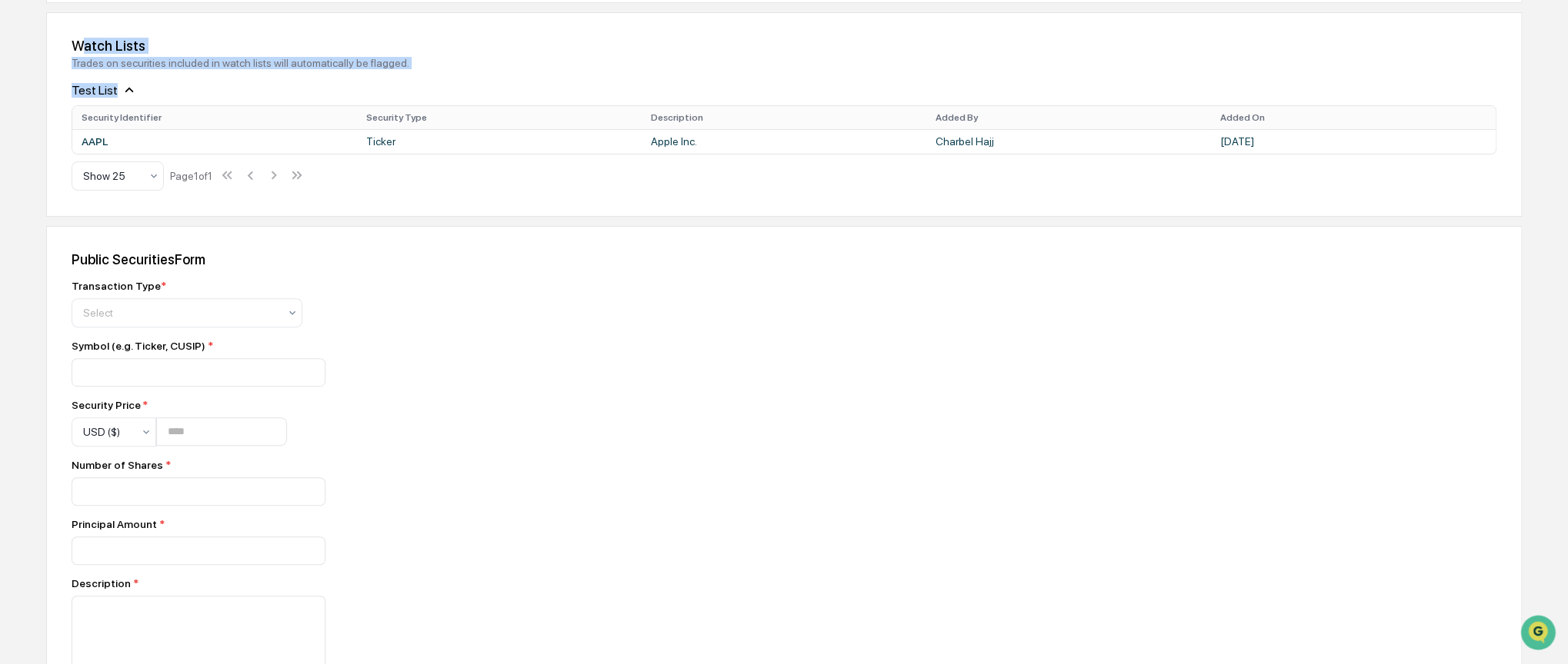
scroll to position [231, 0]
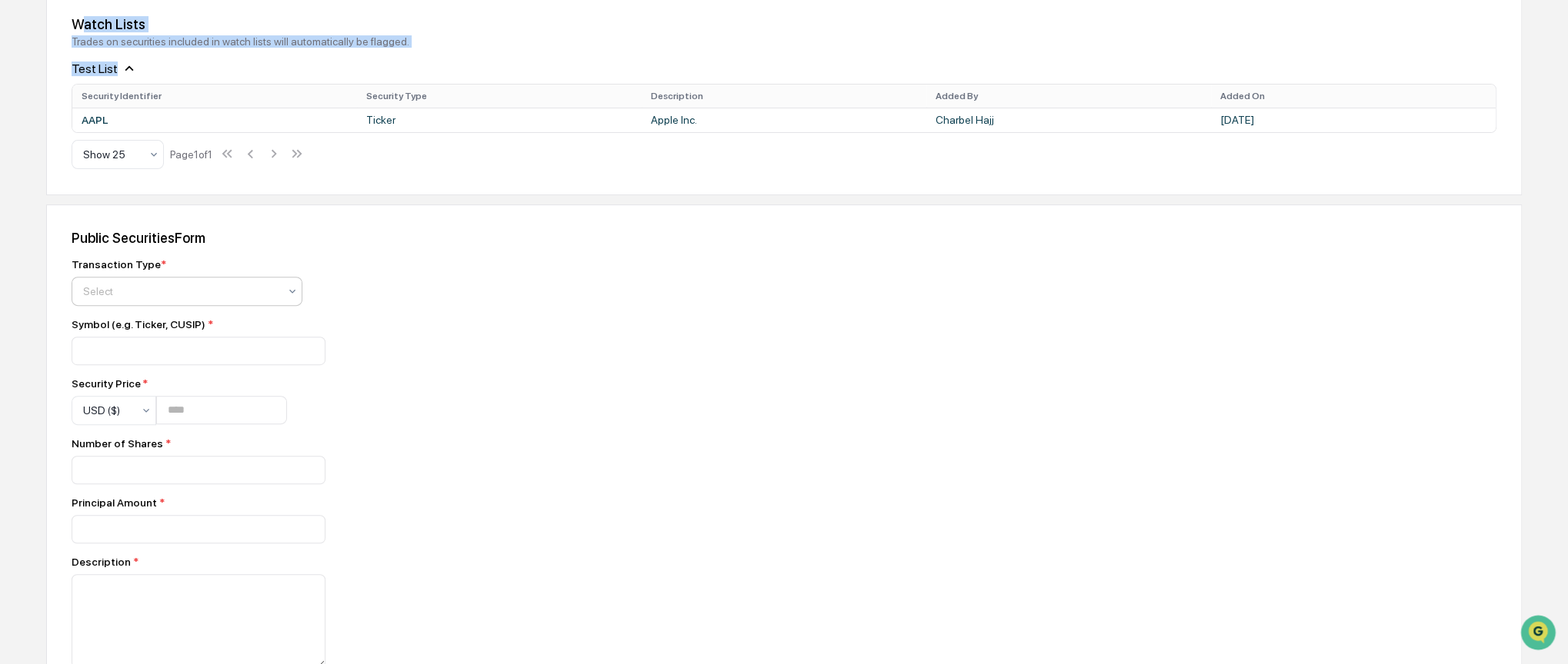
click at [129, 295] on div at bounding box center [180, 291] width 196 height 15
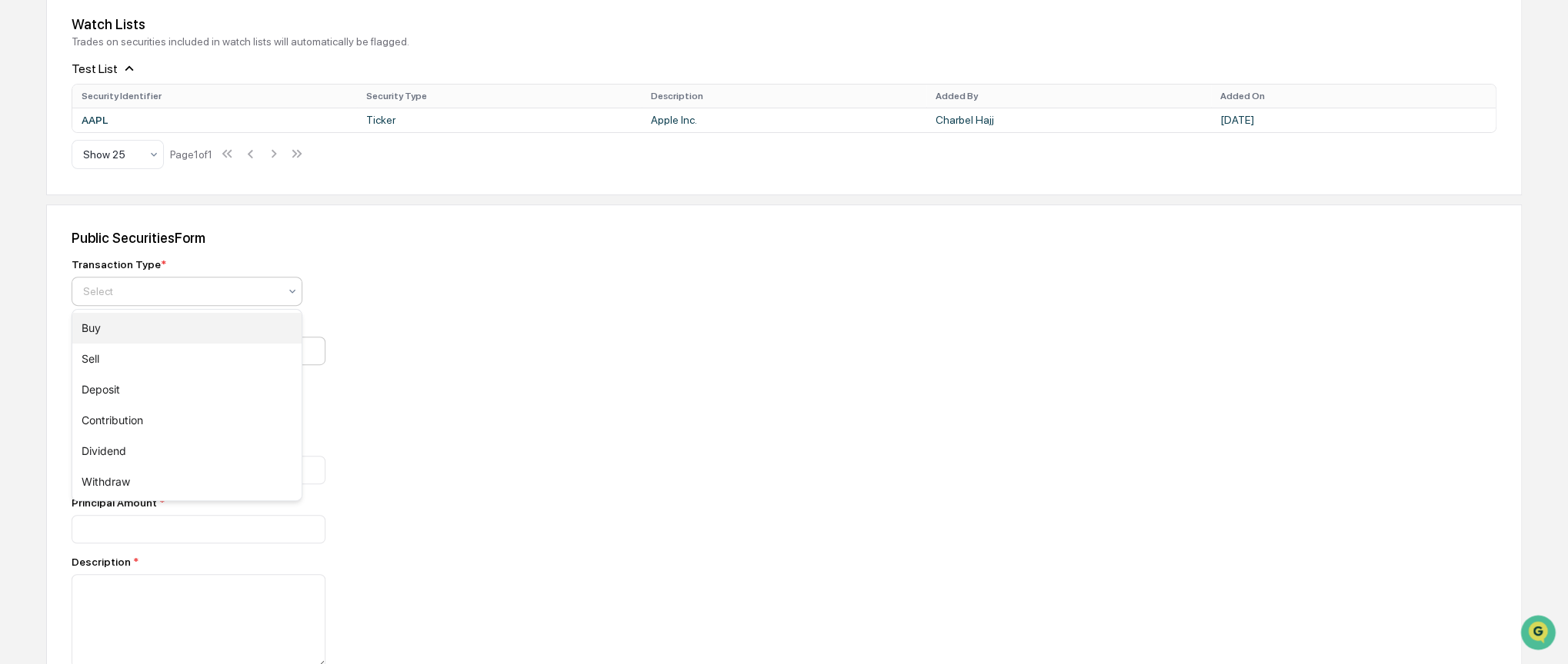
drag, startPoint x: 145, startPoint y: 329, endPoint x: 148, endPoint y: 338, distance: 9.5
click at [146, 329] on div "Buy" at bounding box center [187, 329] width 229 height 31
click at [120, 353] on input at bounding box center [198, 351] width 254 height 28
type input "****"
click at [180, 412] on input "number" at bounding box center [221, 410] width 131 height 28
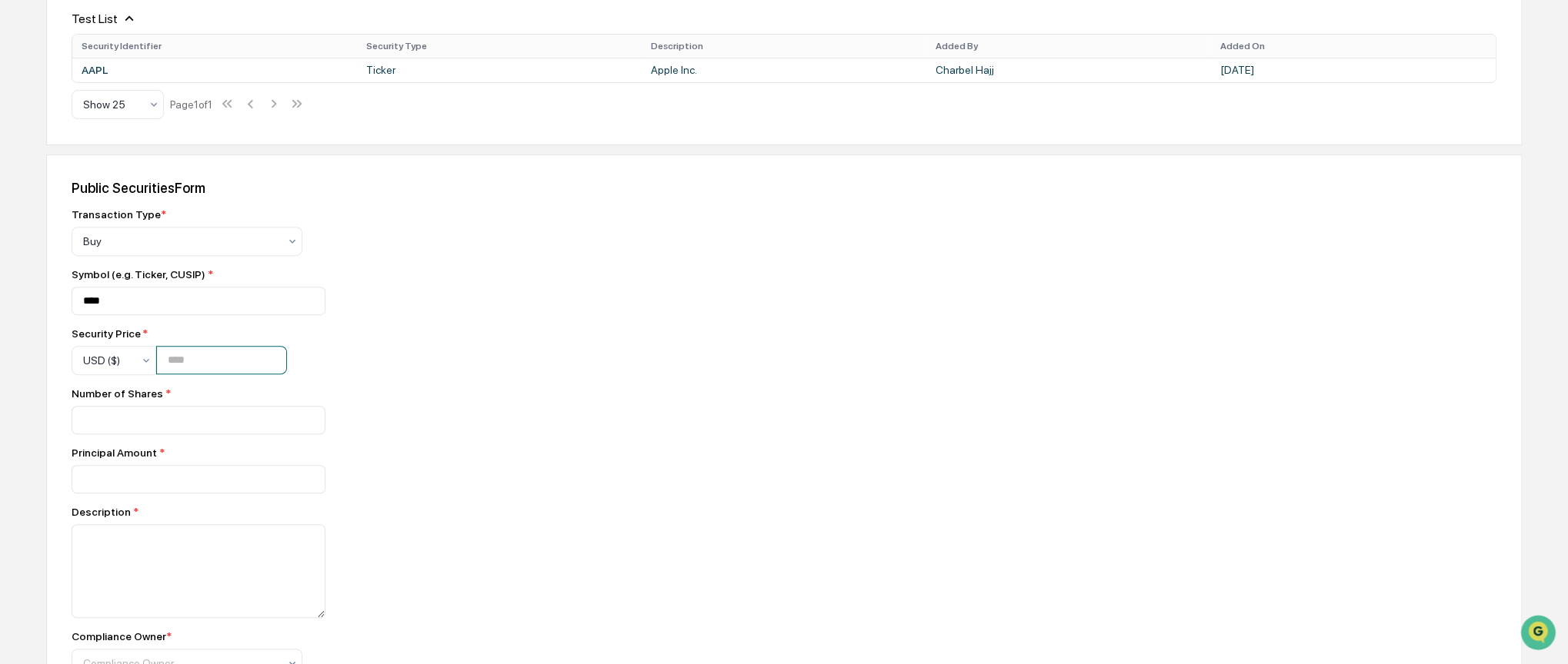
scroll to position [308, 0]
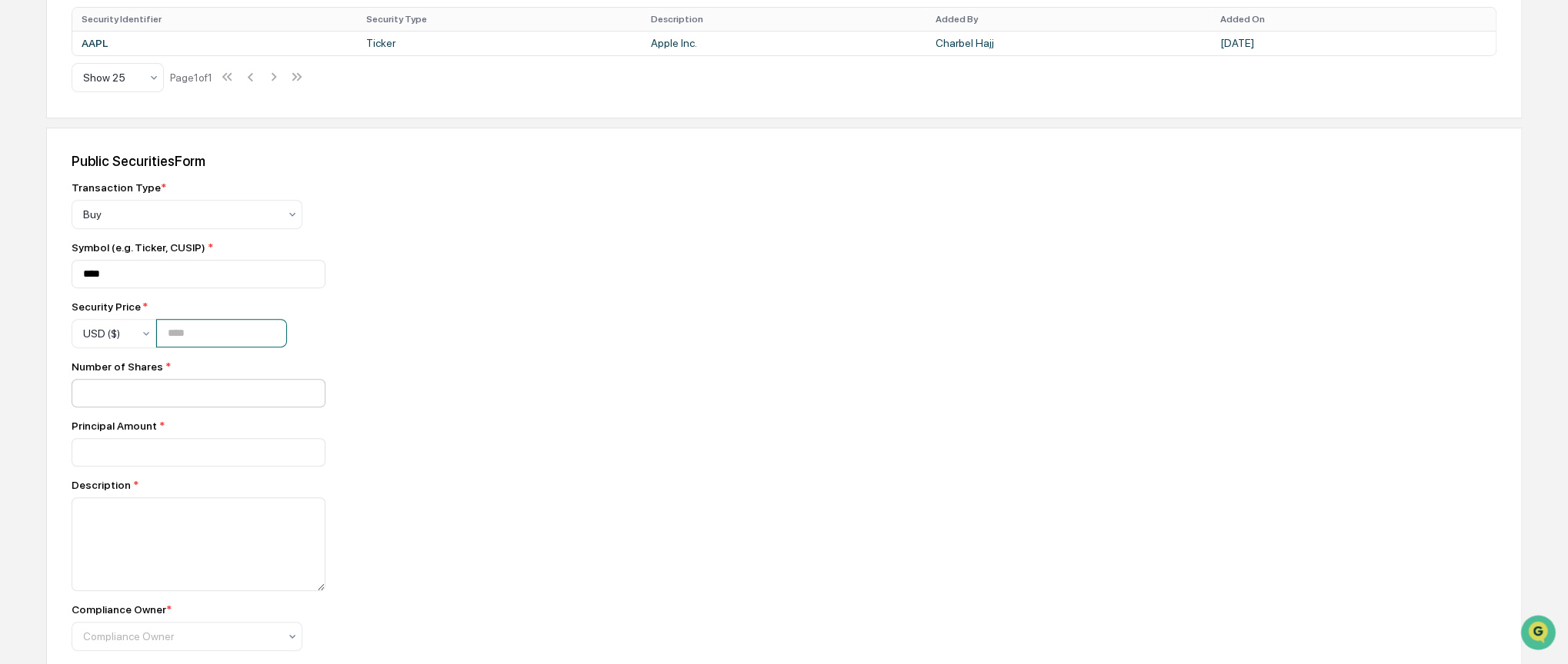
type input "*"
click at [153, 387] on input "number" at bounding box center [198, 393] width 254 height 28
type input "*"
click at [149, 447] on input "number" at bounding box center [198, 452] width 254 height 28
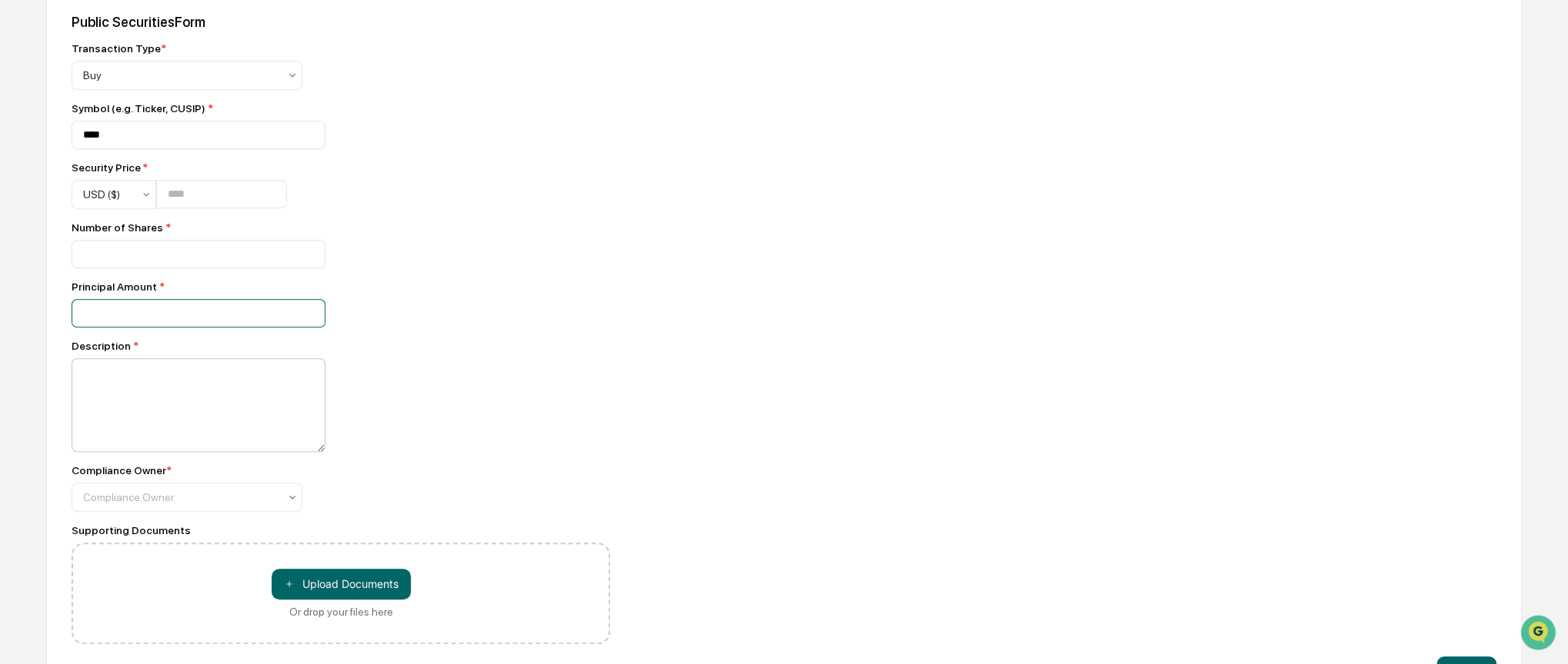
scroll to position [461, 0]
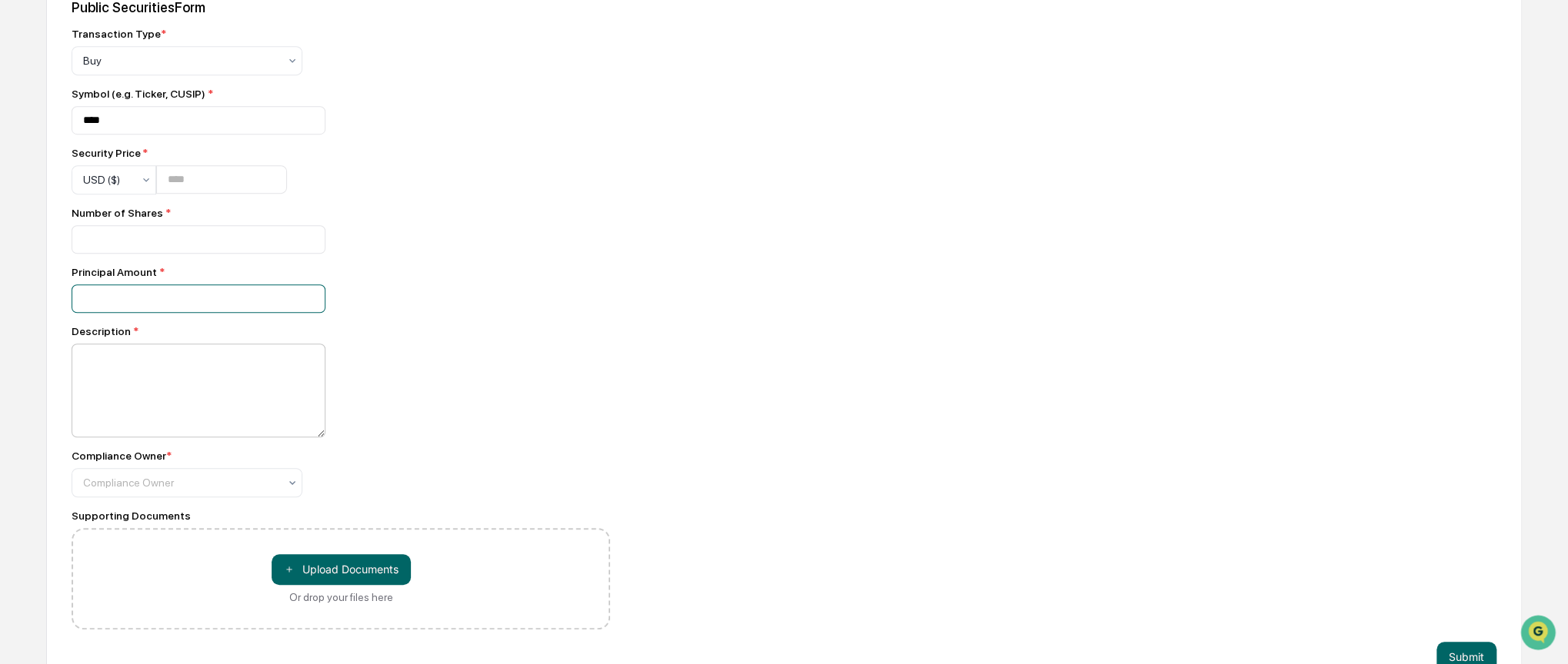
type input "***"
click at [145, 395] on textarea at bounding box center [198, 390] width 254 height 94
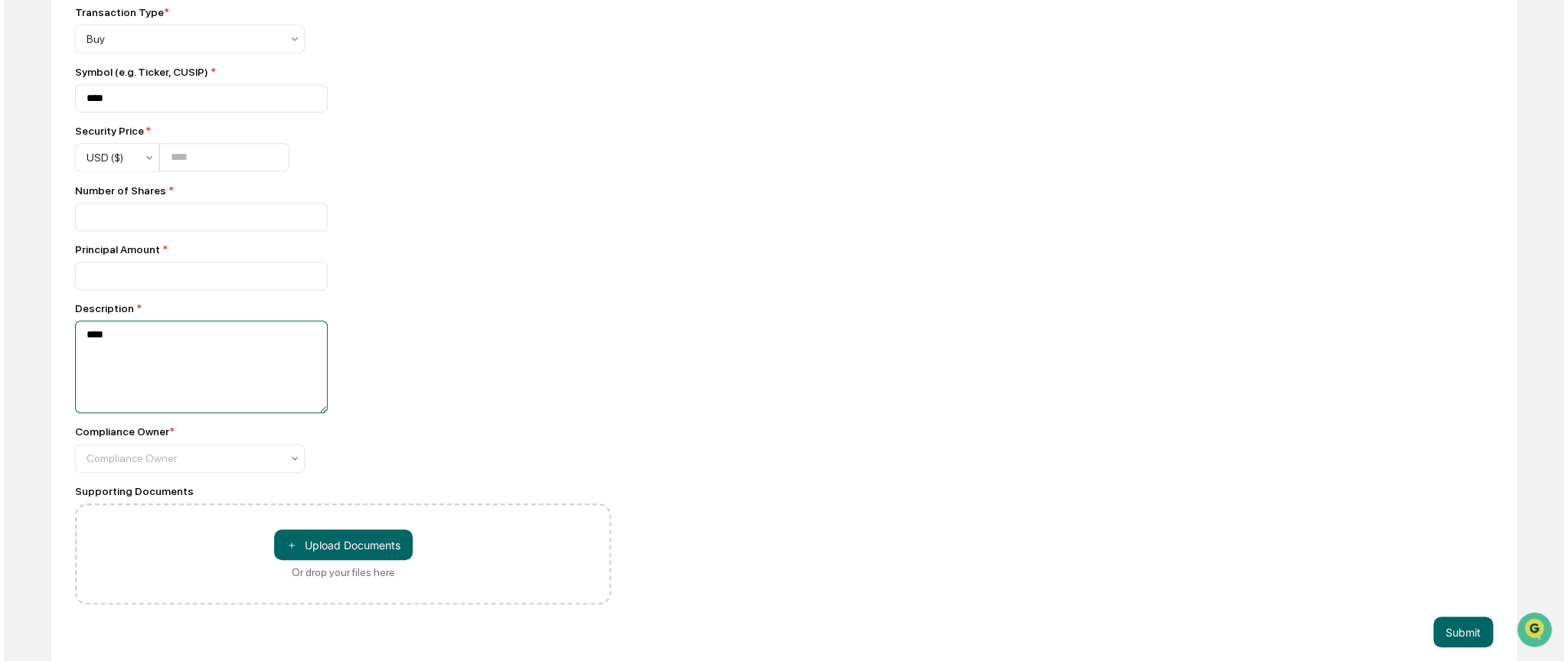
scroll to position [500, 0]
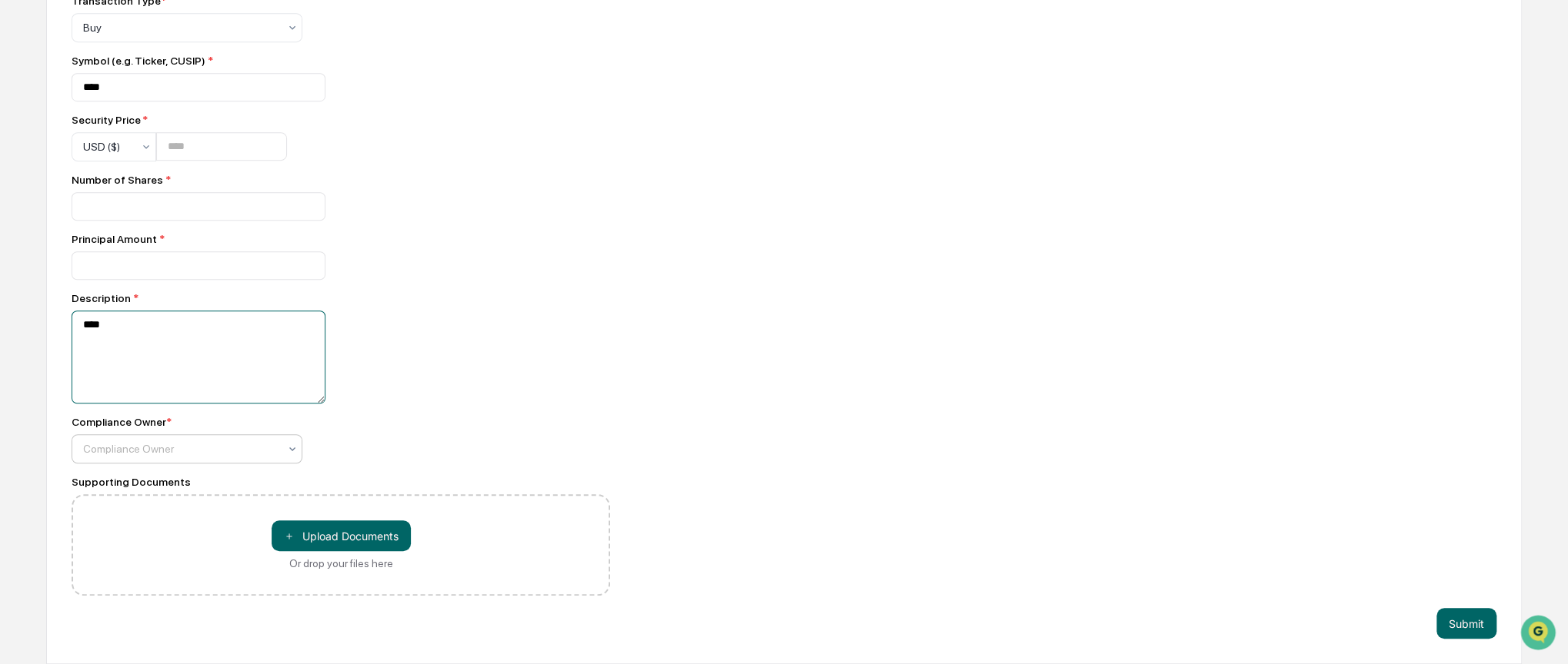
type textarea "****"
click at [149, 451] on div at bounding box center [180, 449] width 196 height 15
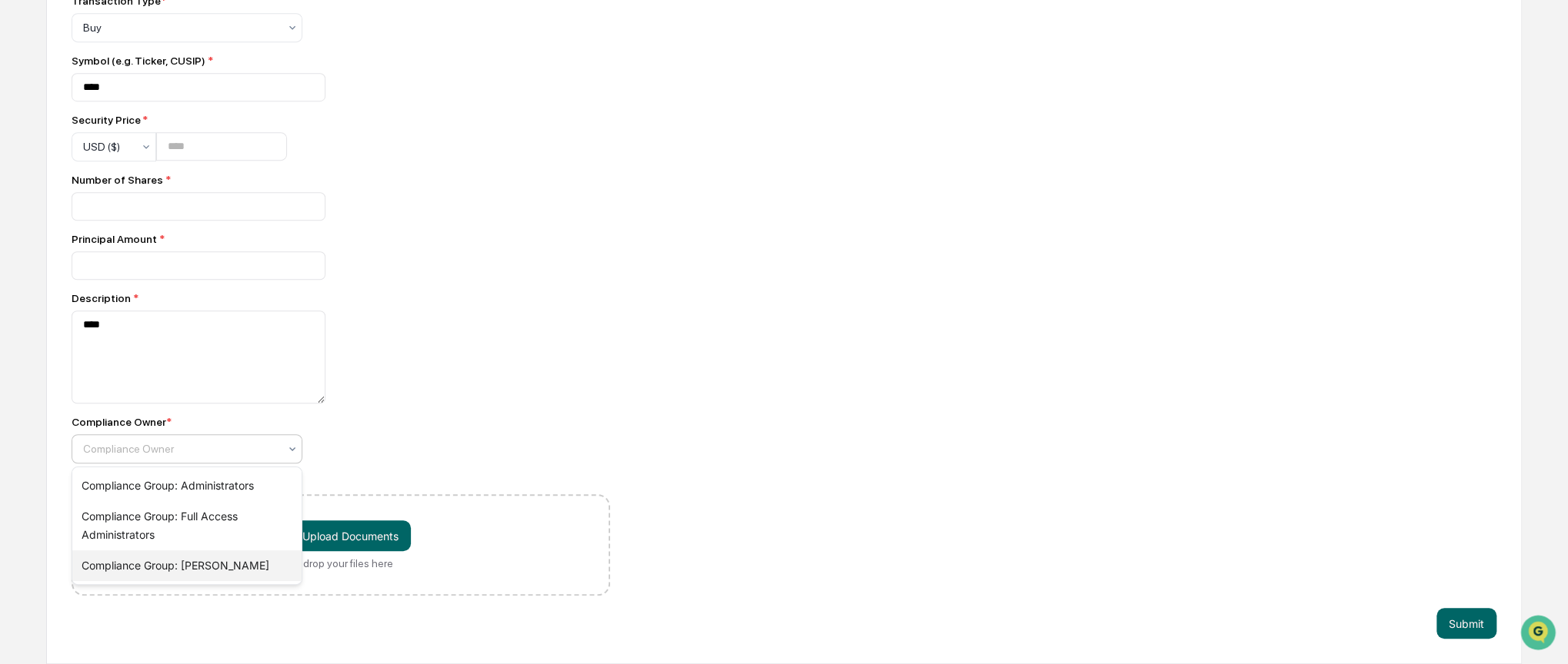
click at [185, 569] on div "Compliance Group: Kroll" at bounding box center [187, 566] width 229 height 31
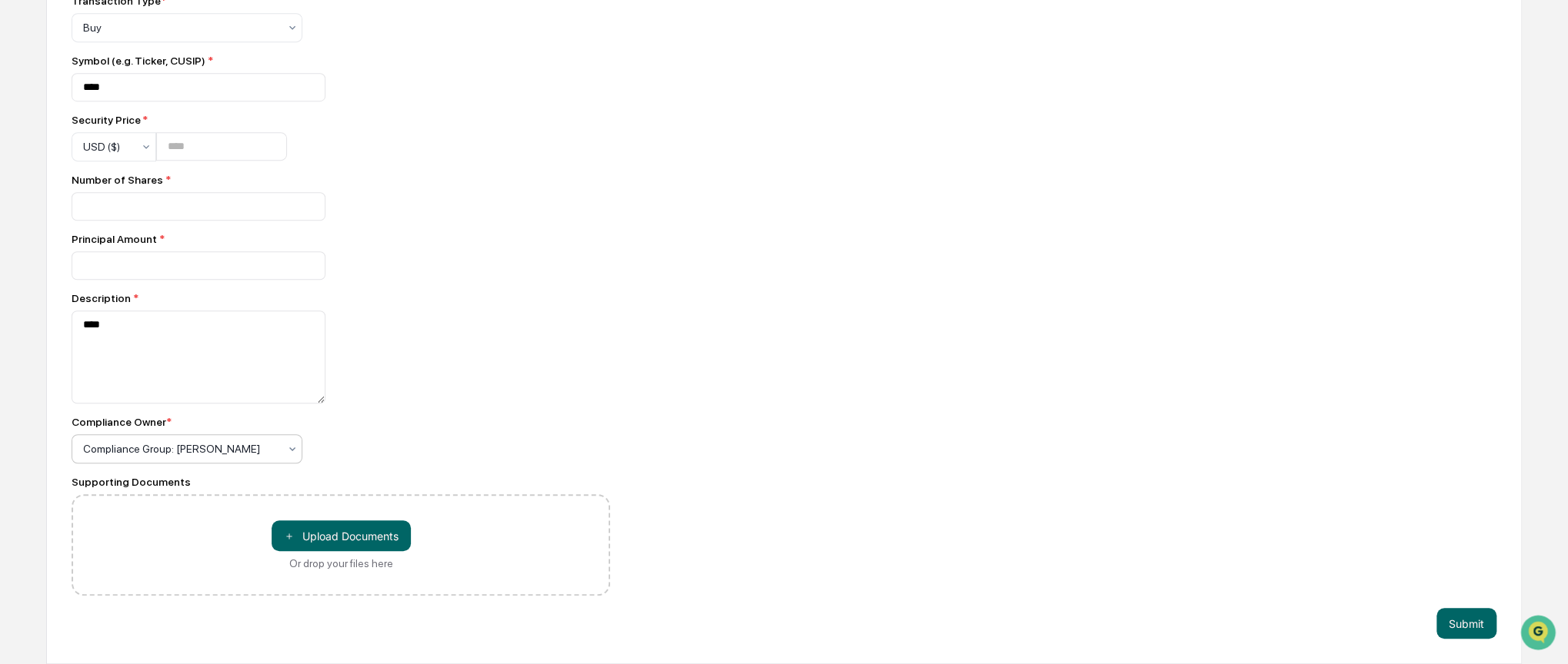
click at [350, 455] on div "Compliance Owner * option Compliance Group: Kroll, selected. Compliance Group: …" at bounding box center [340, 439] width 538 height 48
click at [1467, 627] on button "Submit" at bounding box center [1466, 623] width 60 height 31
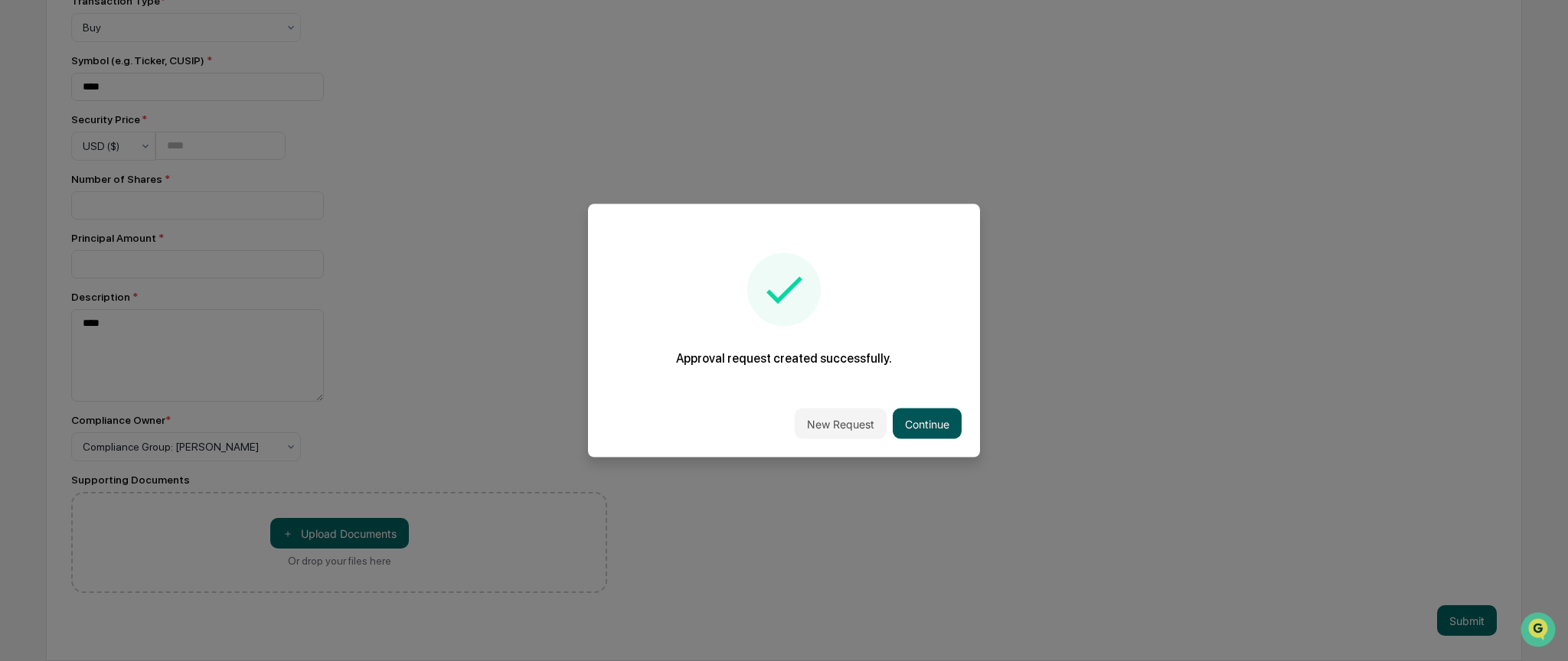
click at [934, 423] on button "Continue" at bounding box center [927, 424] width 69 height 31
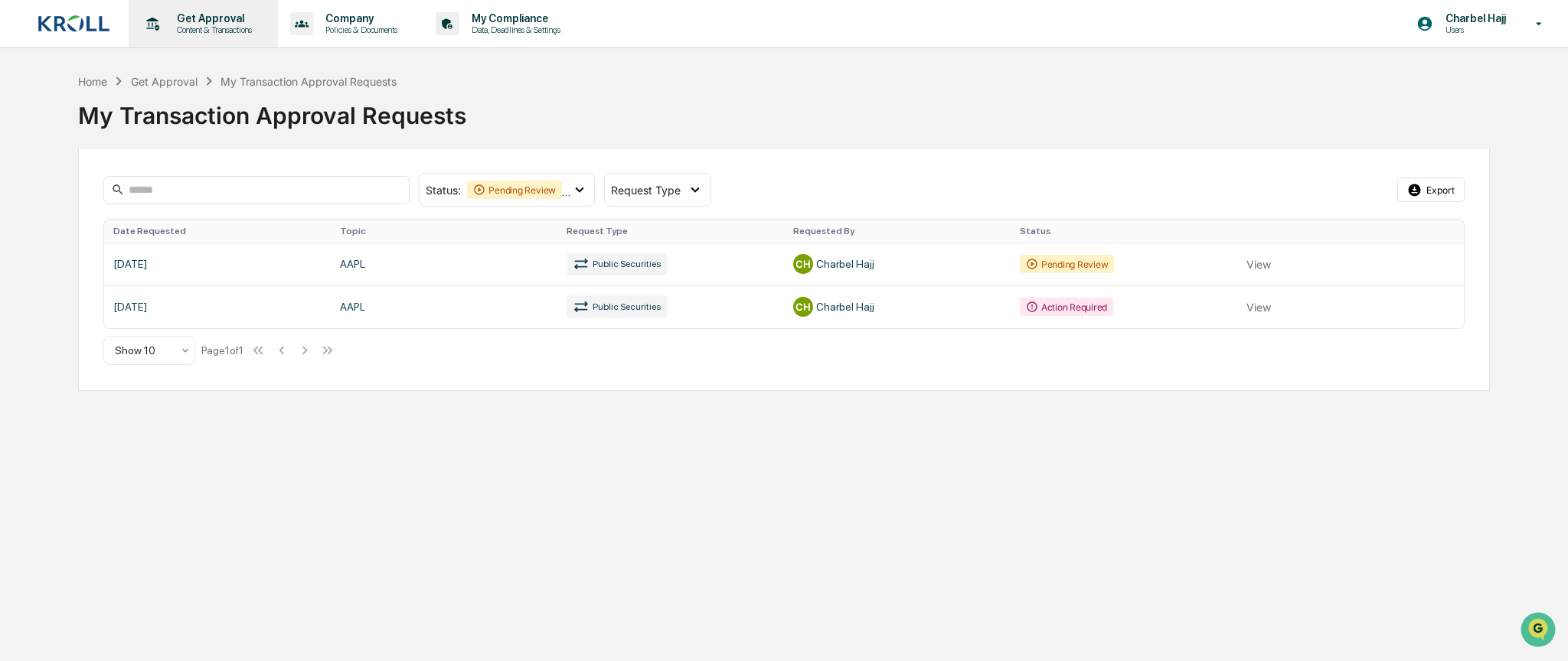
click at [188, 19] on p "Get Approval" at bounding box center [212, 18] width 95 height 12
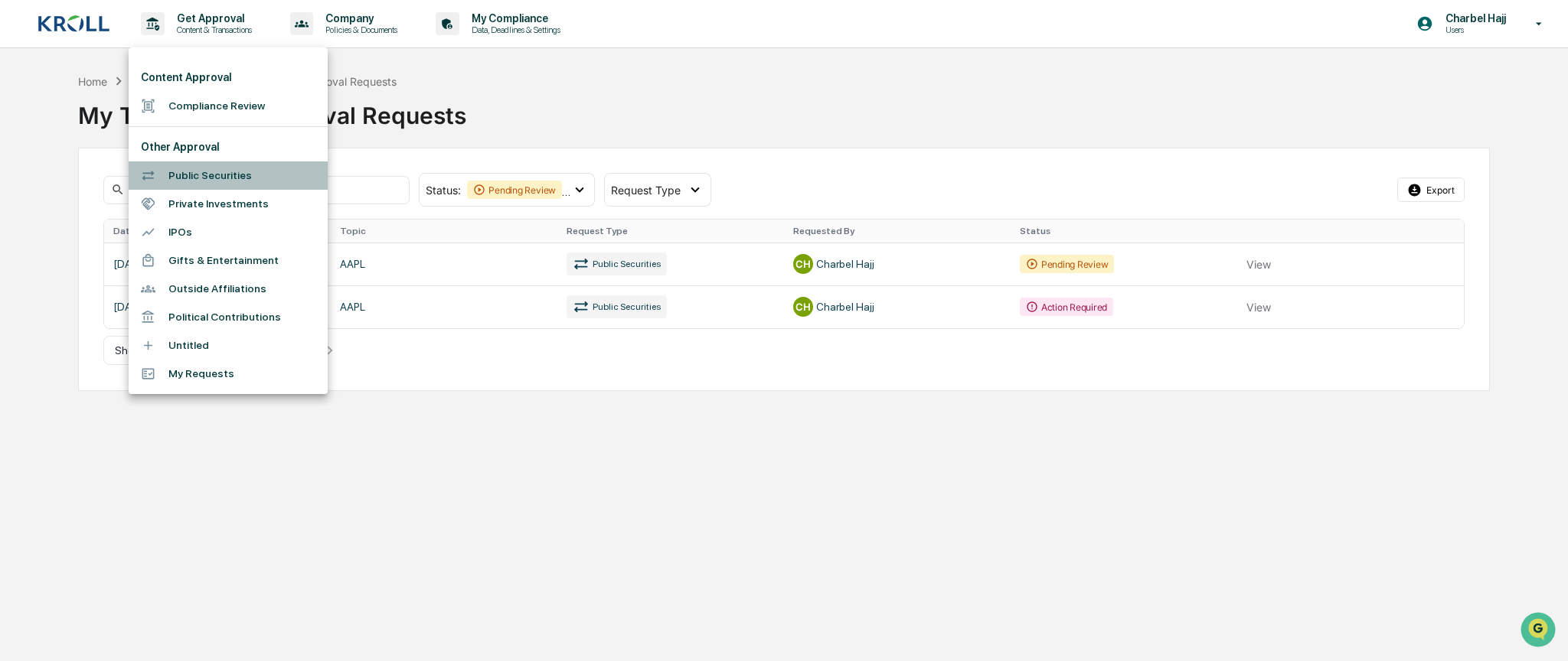
click at [216, 180] on li "Public Securities" at bounding box center [228, 175] width 199 height 28
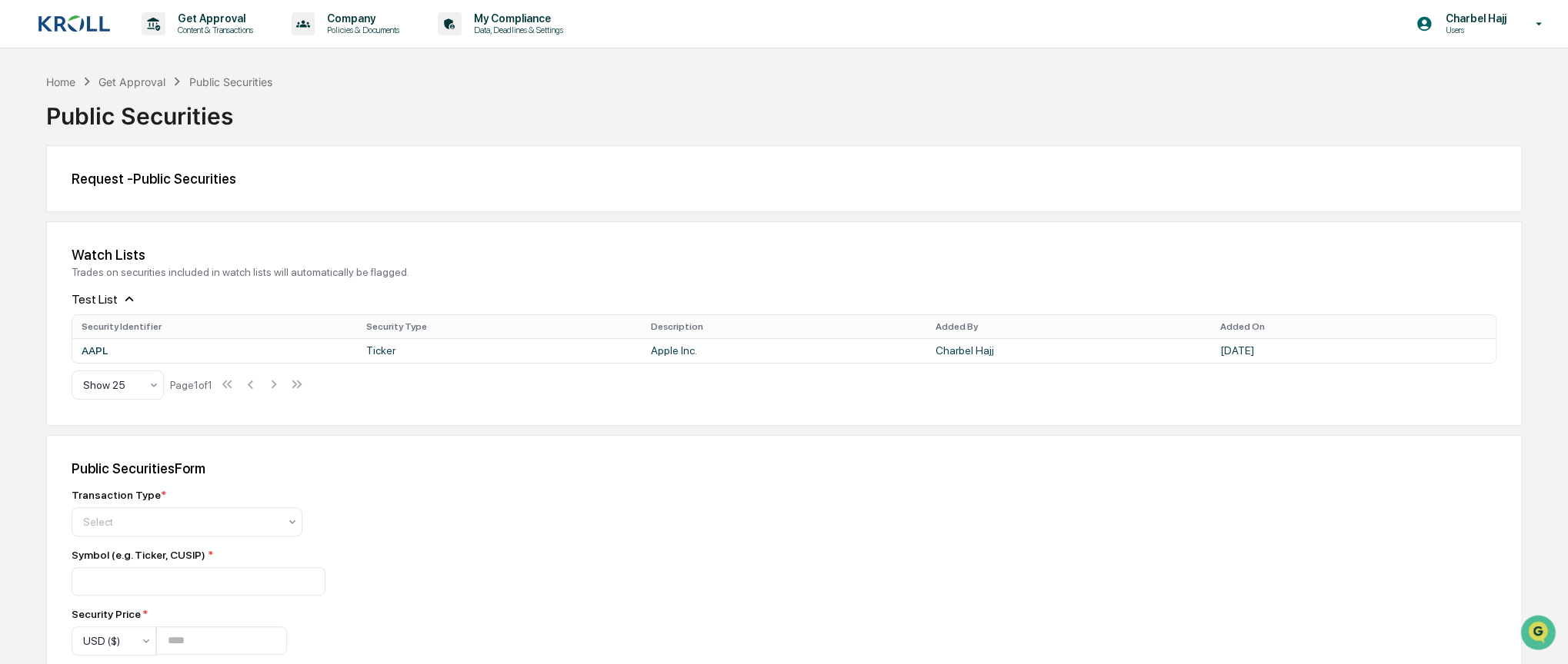
drag, startPoint x: 1486, startPoint y: 38, endPoint x: 1489, endPoint y: 47, distance: 9.5
click at [1486, 37] on div "Charbel Hajj Users" at bounding box center [1484, 24] width 168 height 48
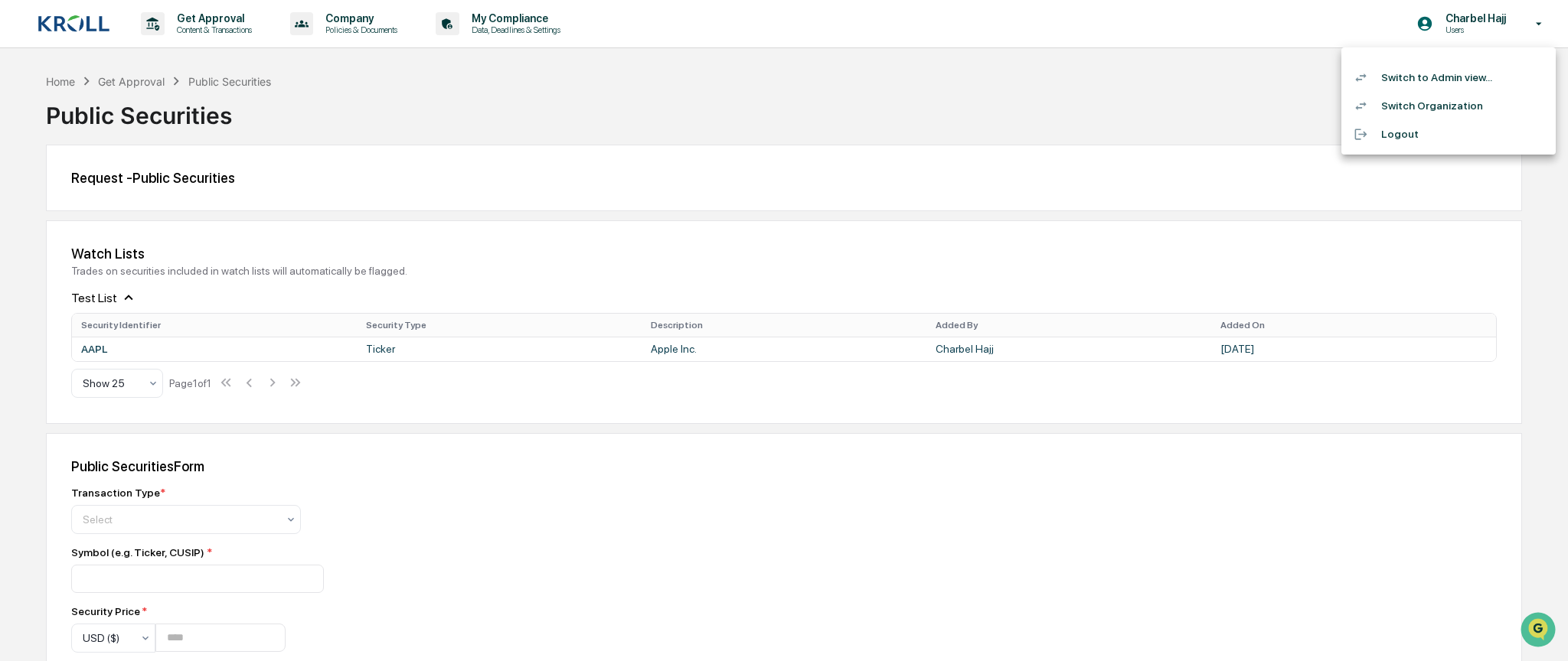
click at [1446, 85] on li "Switch to Admin view..." at bounding box center [1448, 78] width 214 height 28
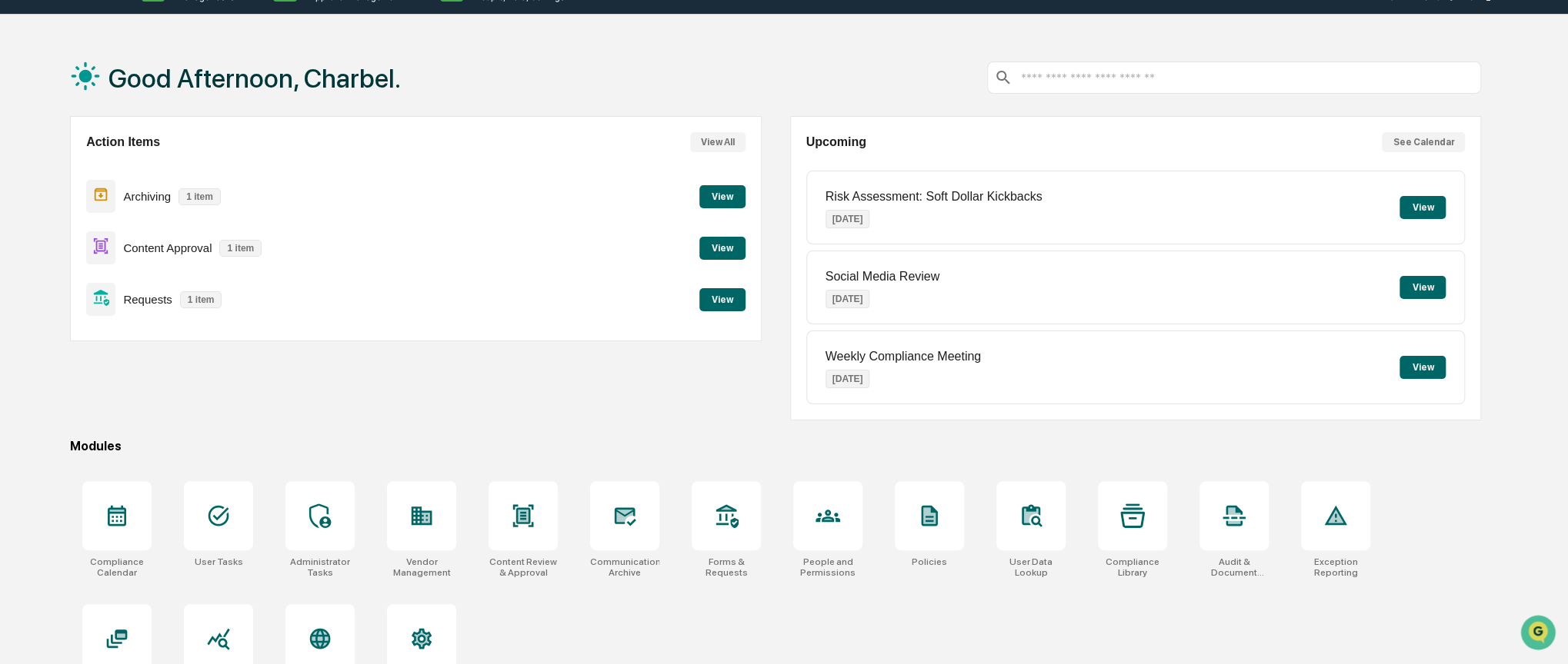
scroll to position [80, 0]
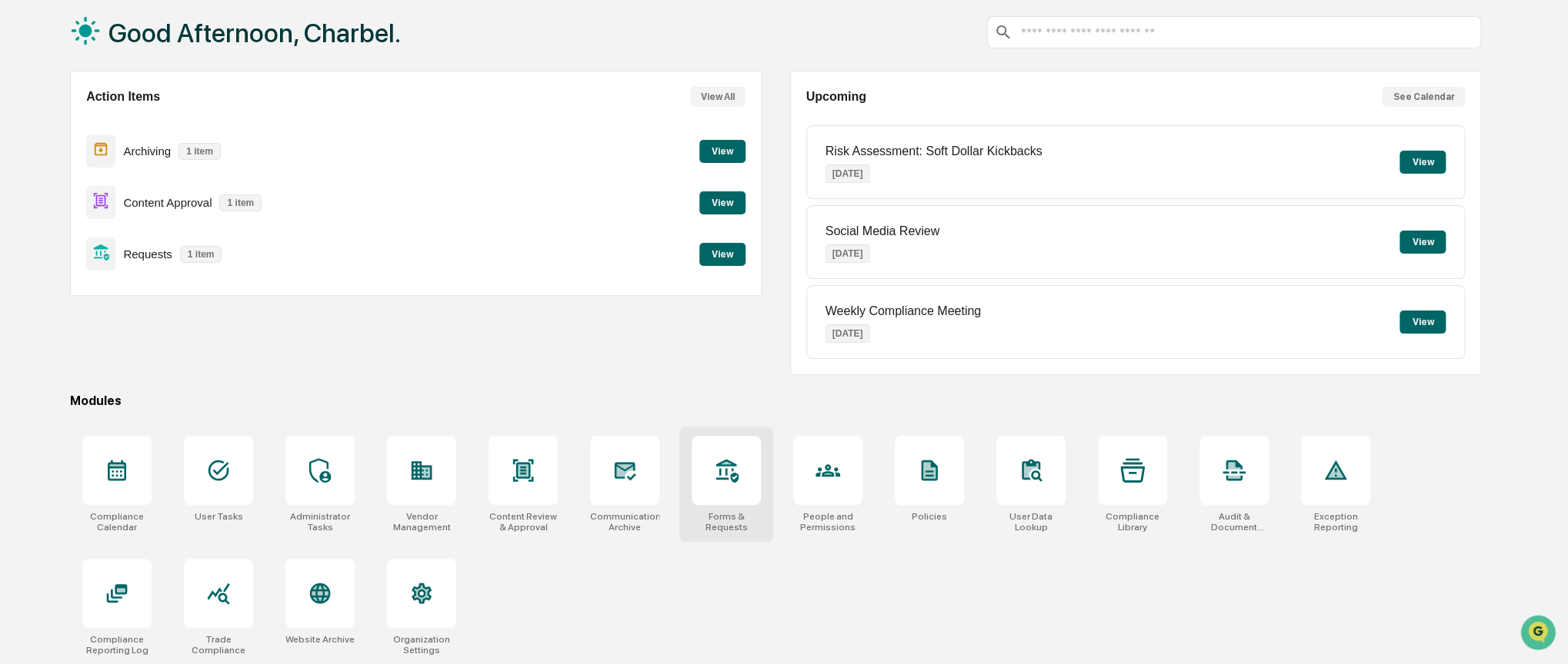
click at [748, 489] on div at bounding box center [726, 470] width 69 height 69
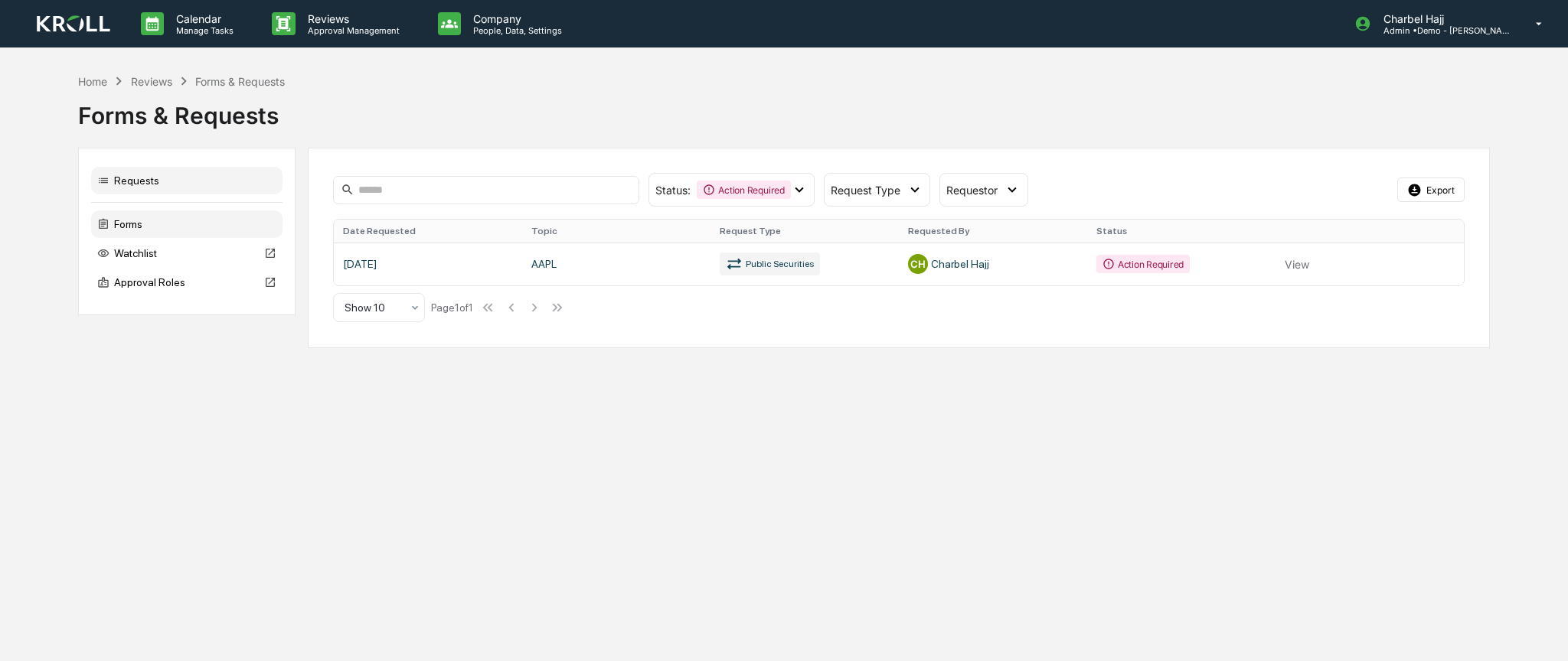
click at [160, 224] on div "Forms" at bounding box center [187, 225] width 192 height 27
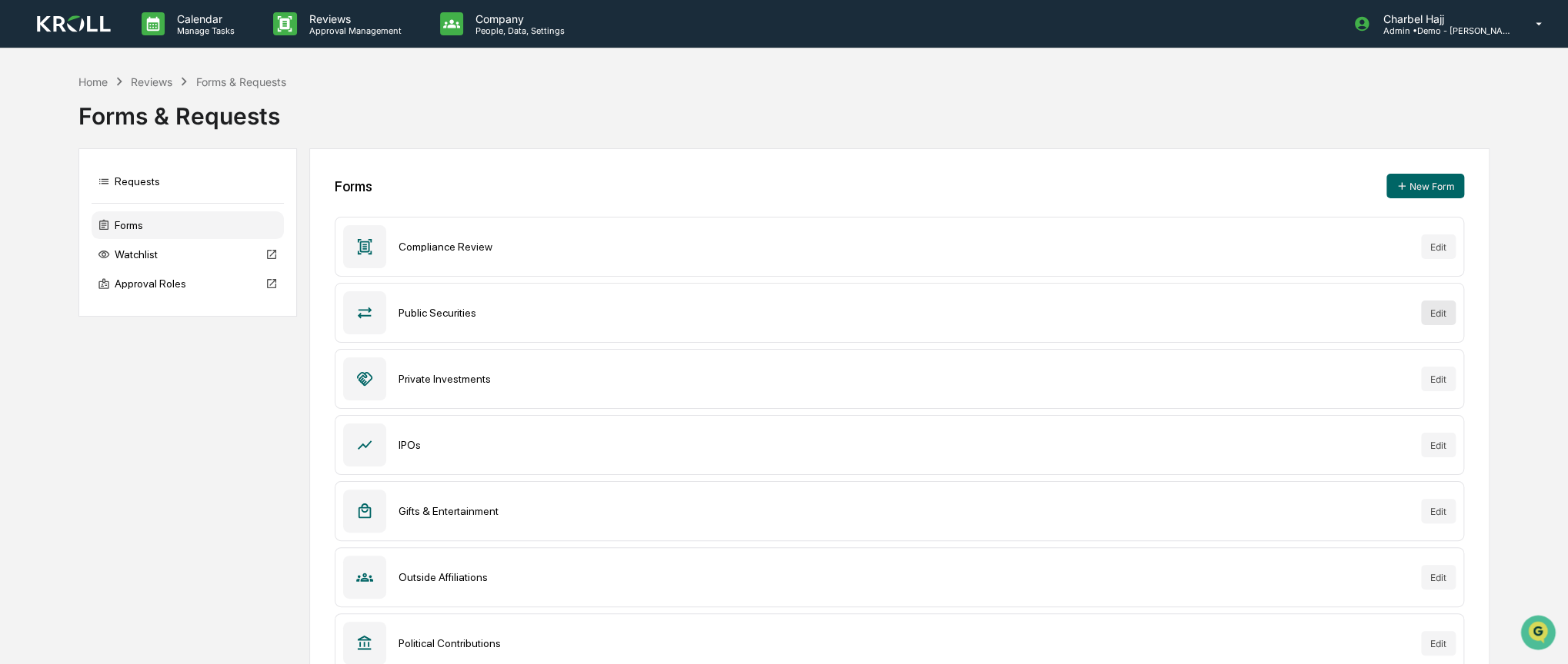
click at [1434, 311] on button "Edit" at bounding box center [1438, 313] width 35 height 24
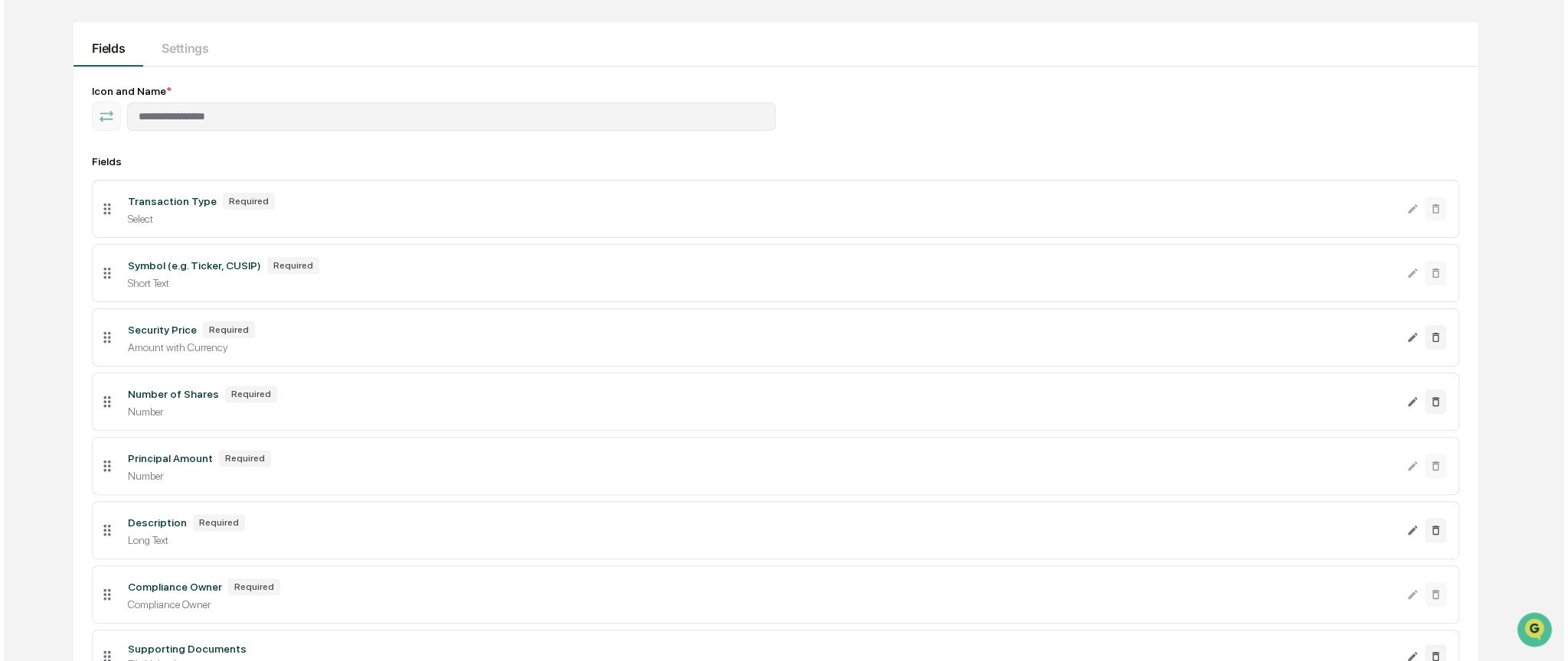
scroll to position [229, 0]
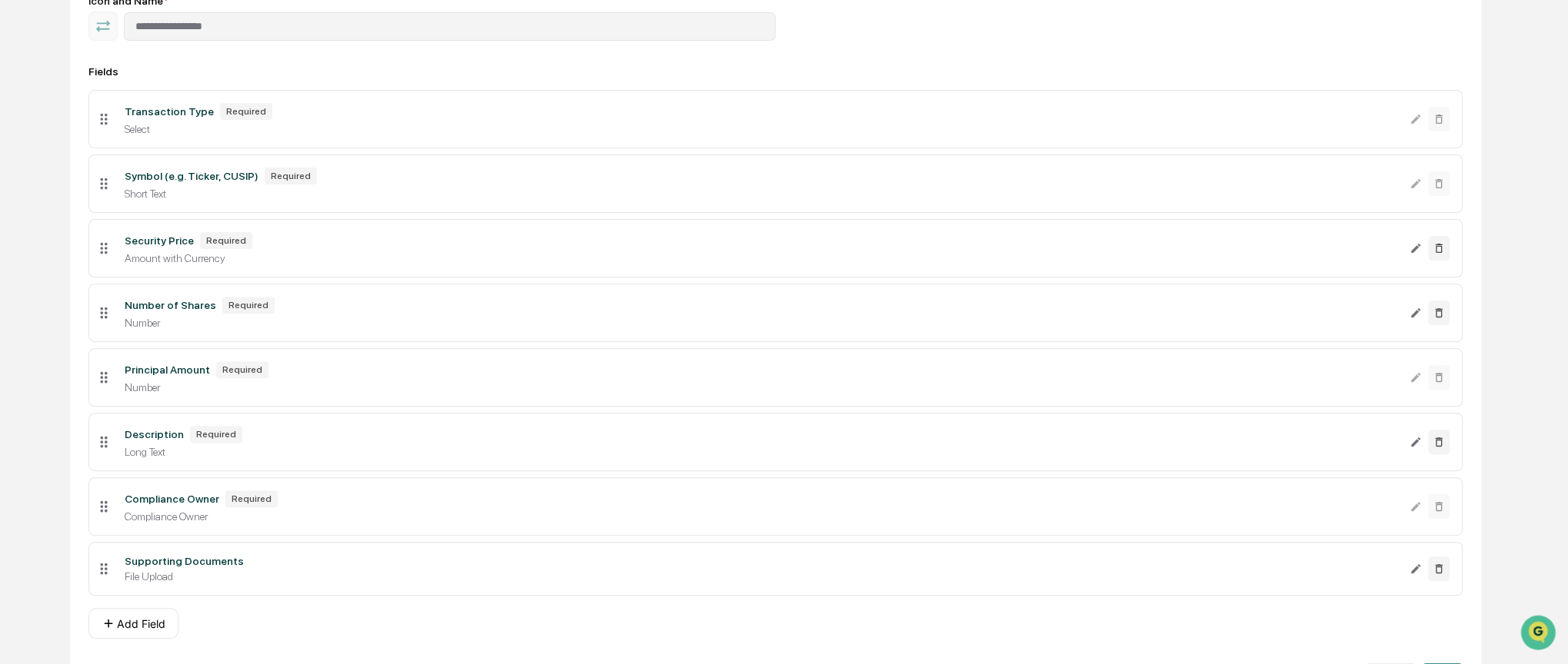
click at [157, 373] on div "Principal Amount" at bounding box center [166, 369] width 85 height 12
click at [1415, 313] on icon "Edit Number of Shares field" at bounding box center [1415, 313] width 12 height 12
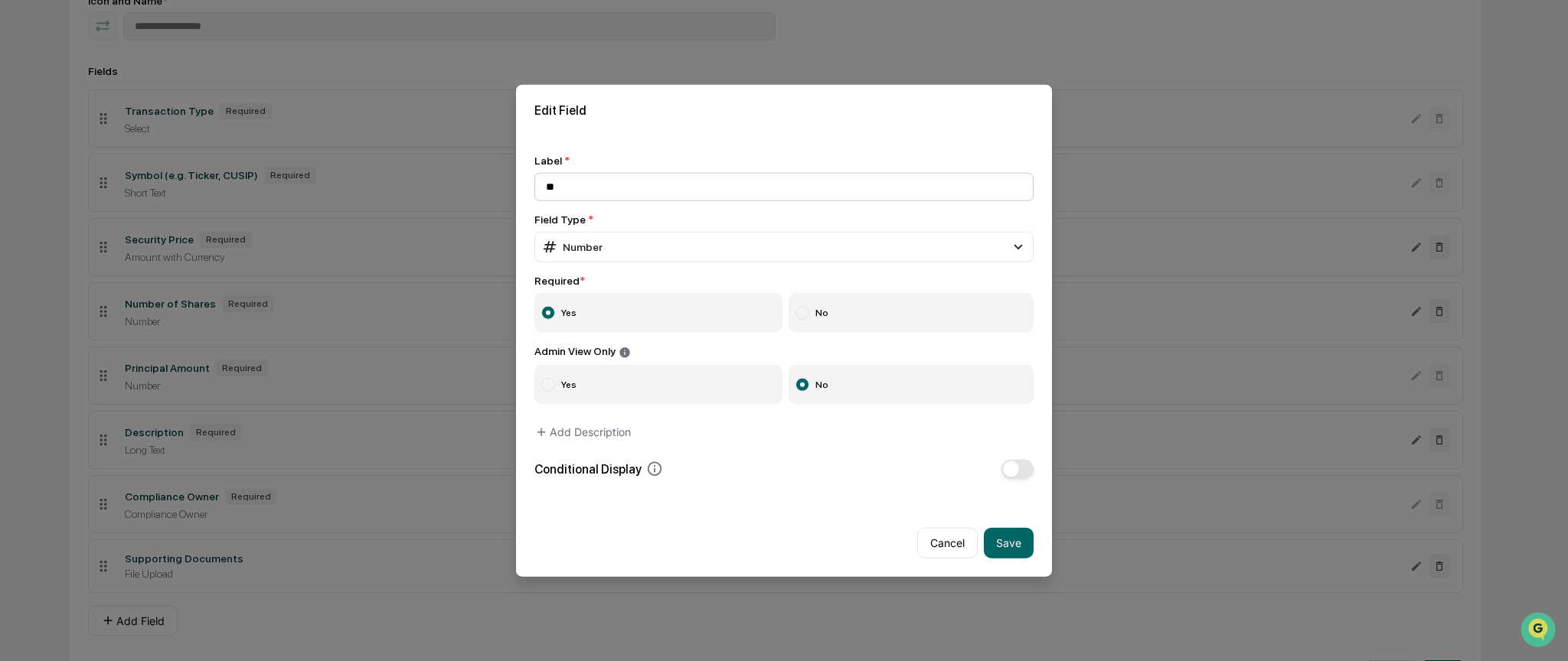
type input "*"
type input "**********"
click at [576, 243] on div "Number" at bounding box center [572, 247] width 61 height 17
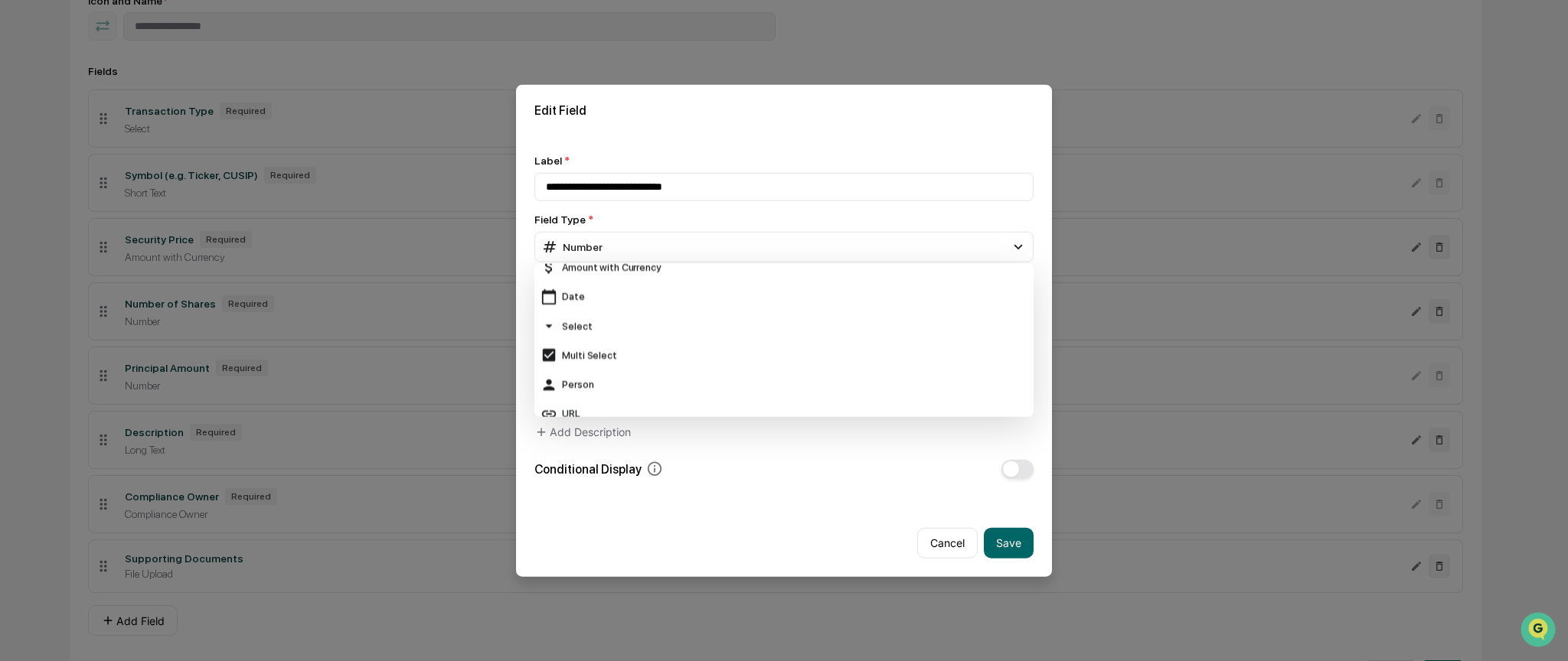
scroll to position [306, 0]
click at [703, 515] on div "Cancel Save" at bounding box center [783, 537] width 536 height 80
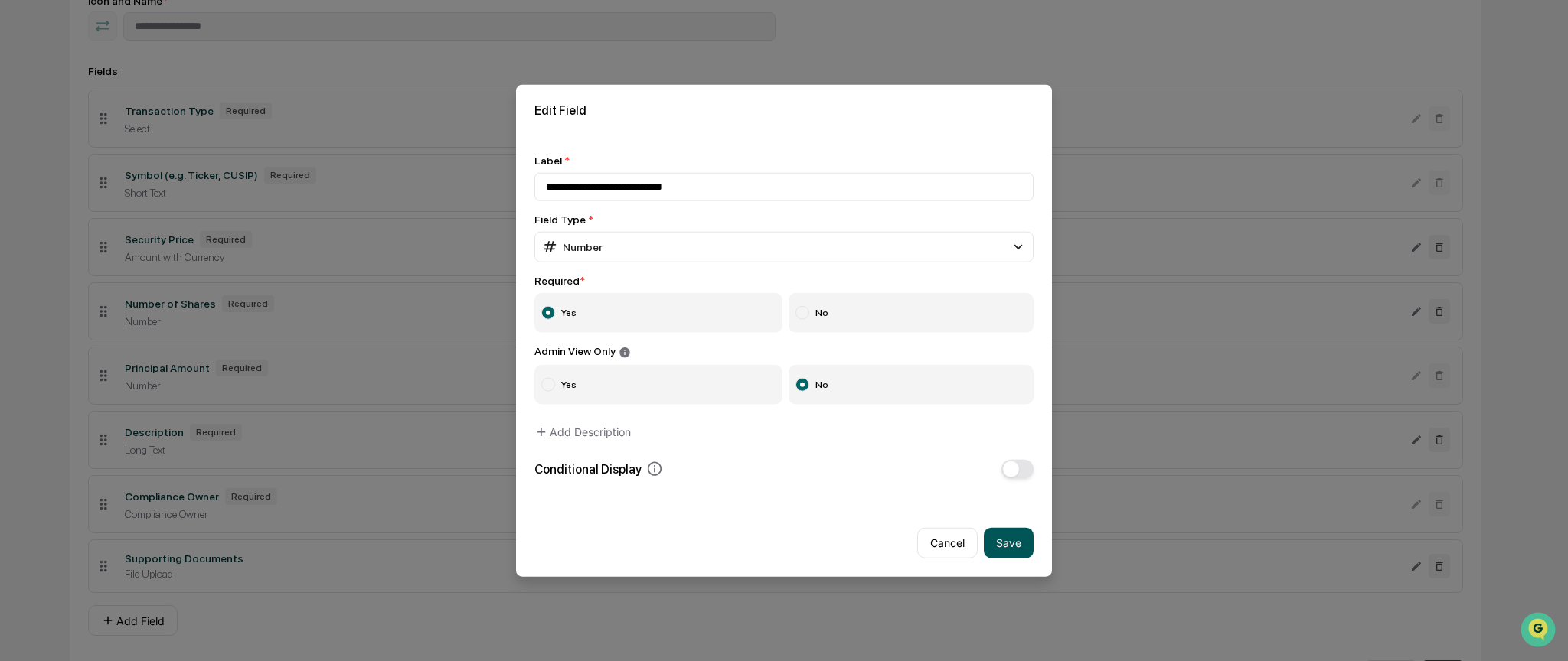
click at [1026, 548] on button "Save" at bounding box center [1009, 543] width 50 height 31
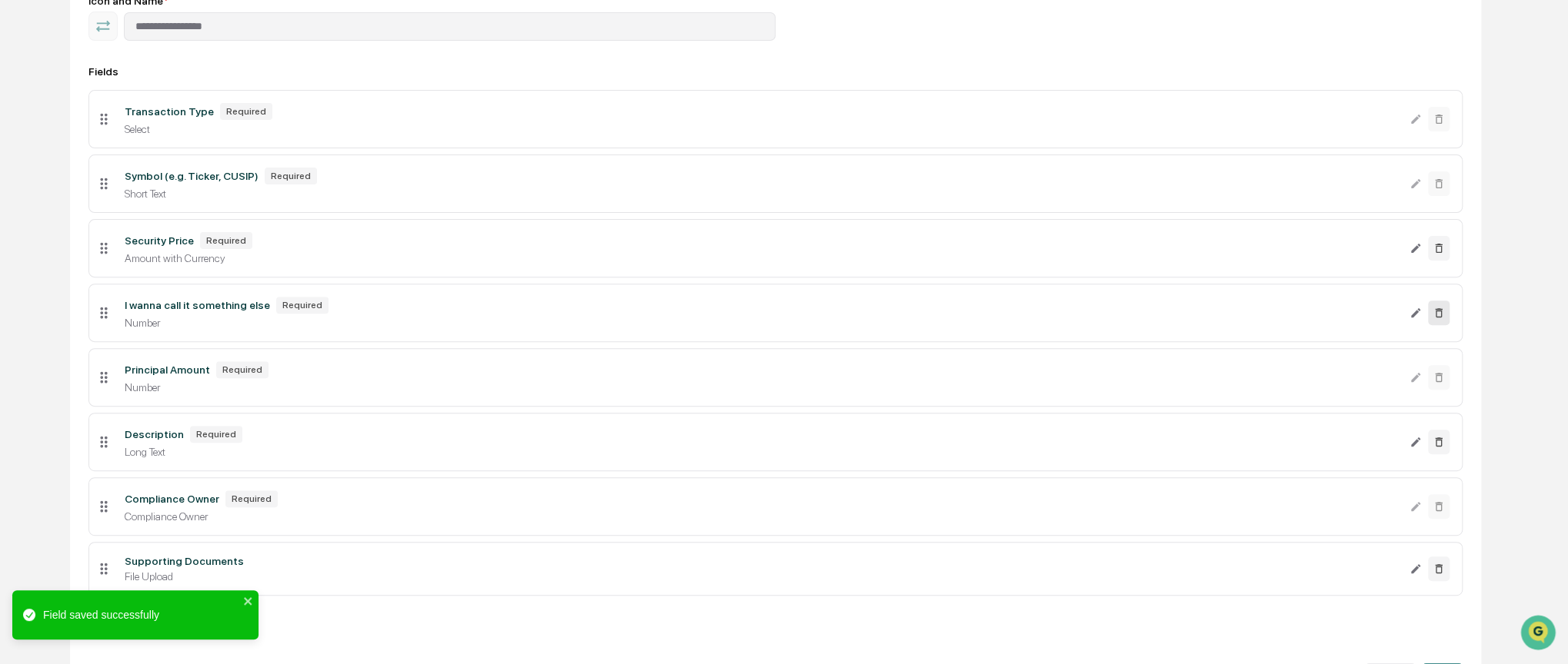
click at [1441, 313] on icon at bounding box center [1438, 313] width 12 height 12
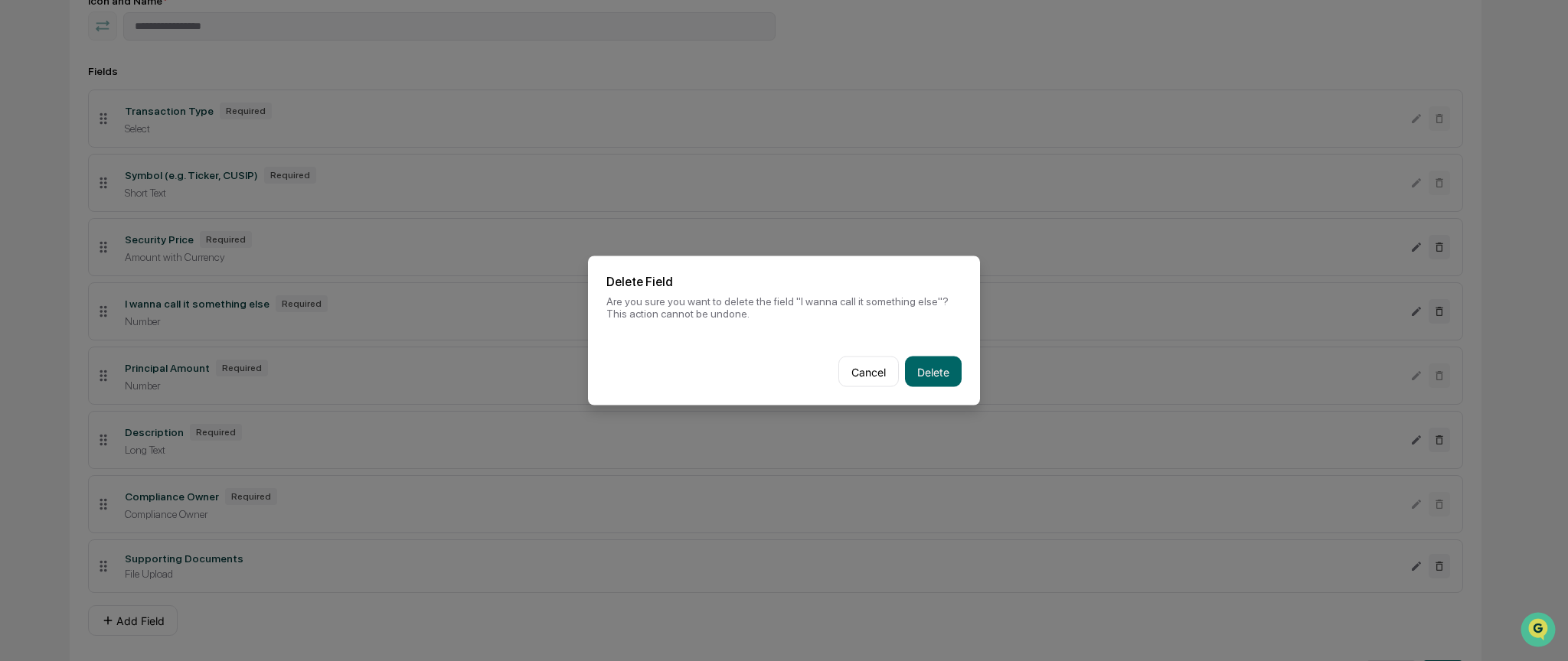
click at [939, 370] on button "Delete" at bounding box center [934, 372] width 57 height 31
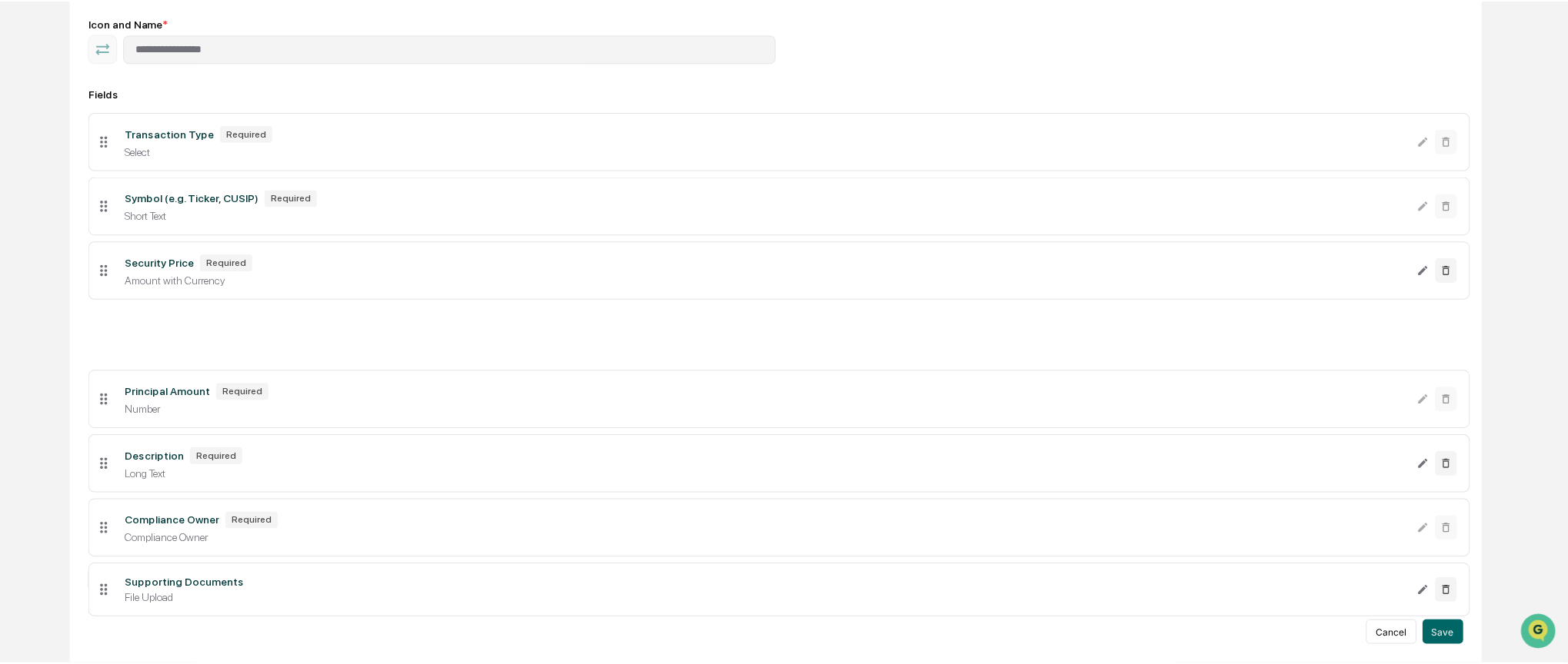
scroll to position [213, 0]
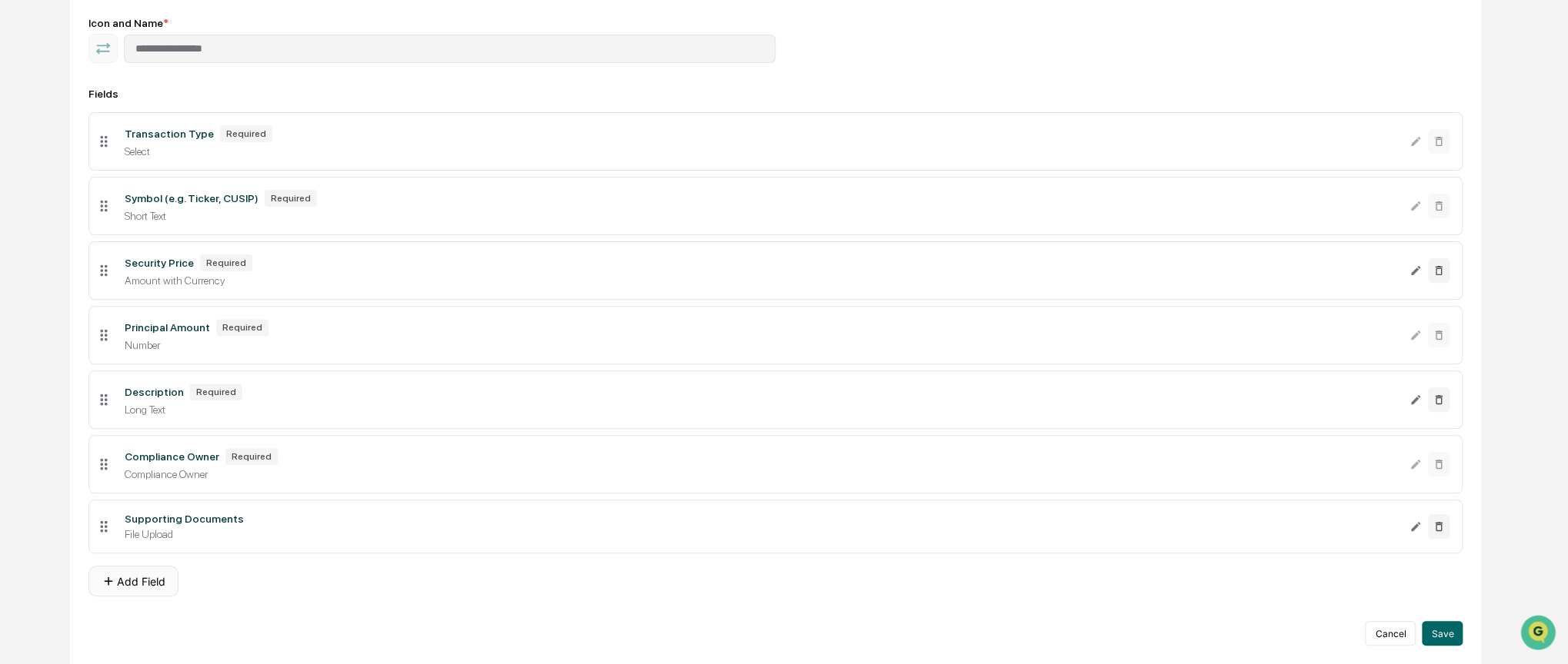
click at [107, 580] on icon at bounding box center [108, 581] width 14 height 14
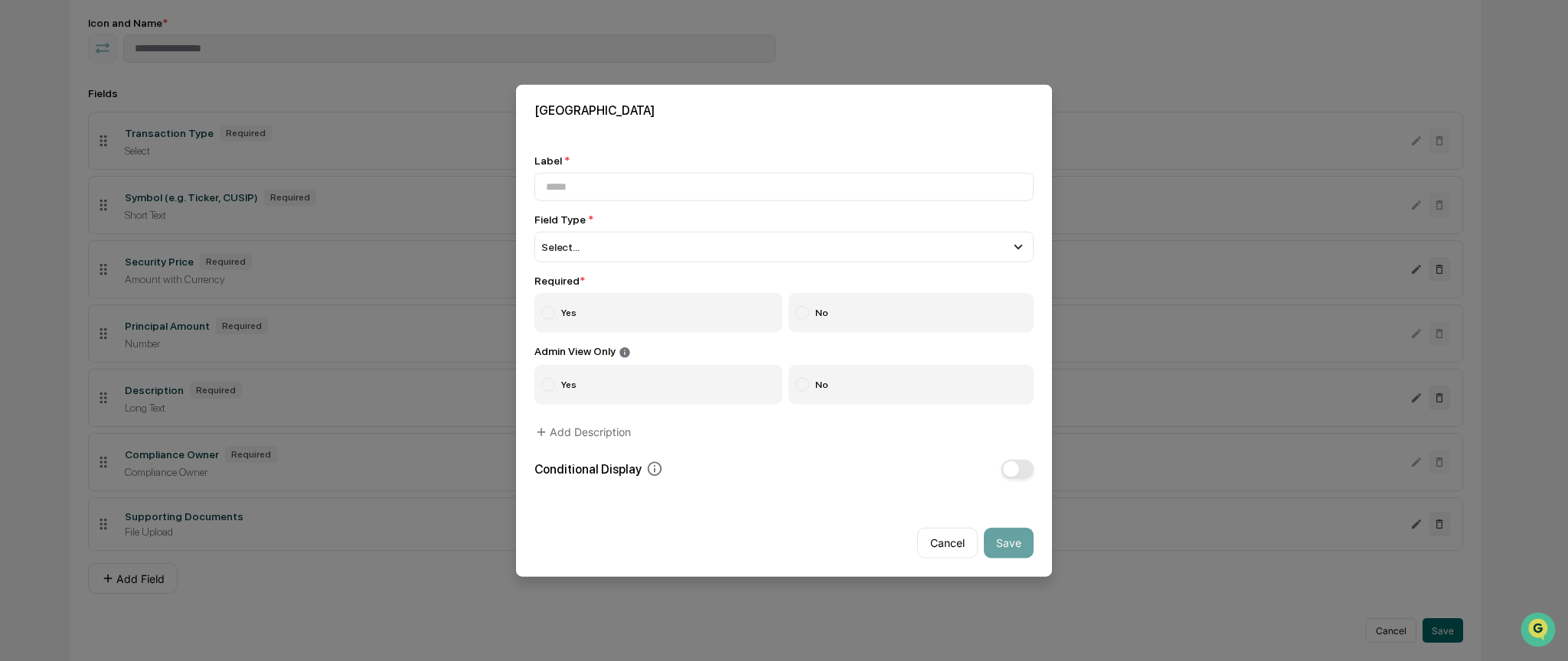
click at [946, 542] on button "Cancel" at bounding box center [947, 543] width 61 height 31
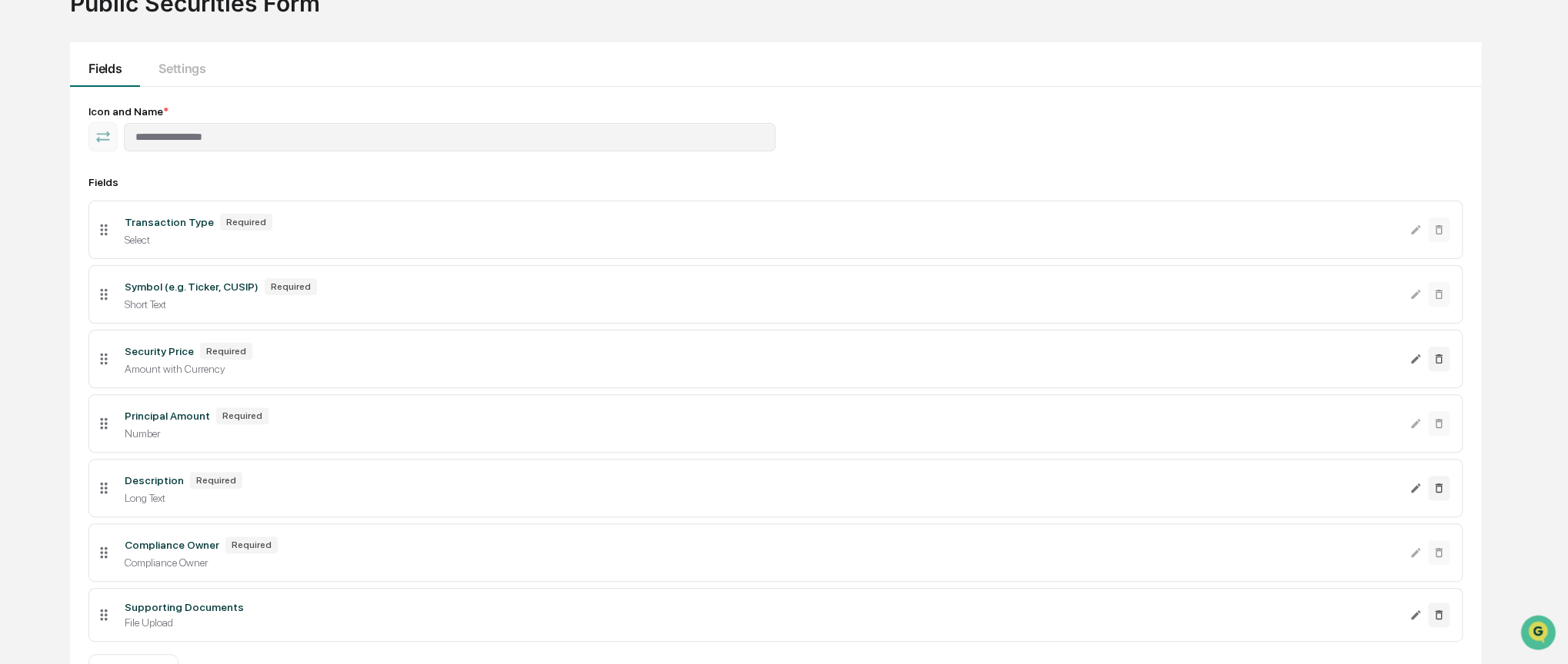
scroll to position [0, 0]
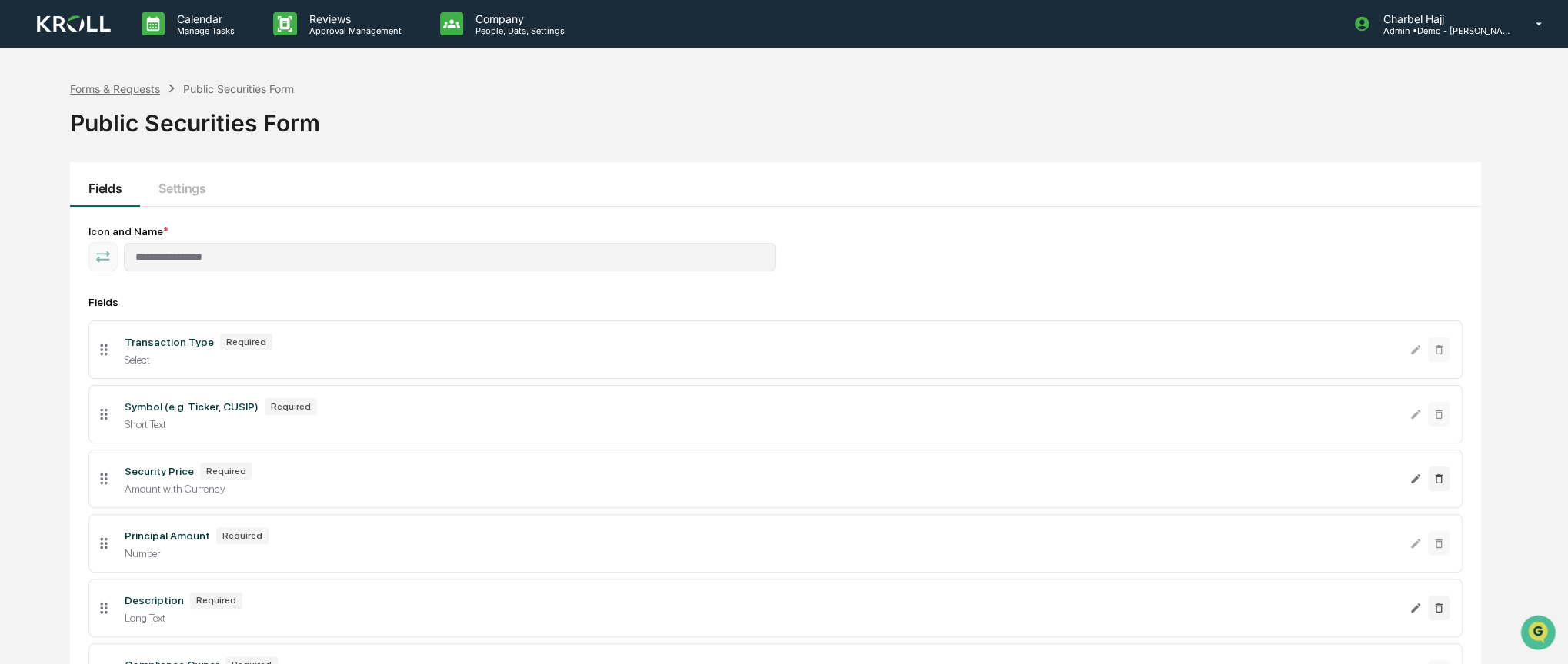
click at [115, 89] on div "Forms & Requests" at bounding box center [114, 88] width 90 height 13
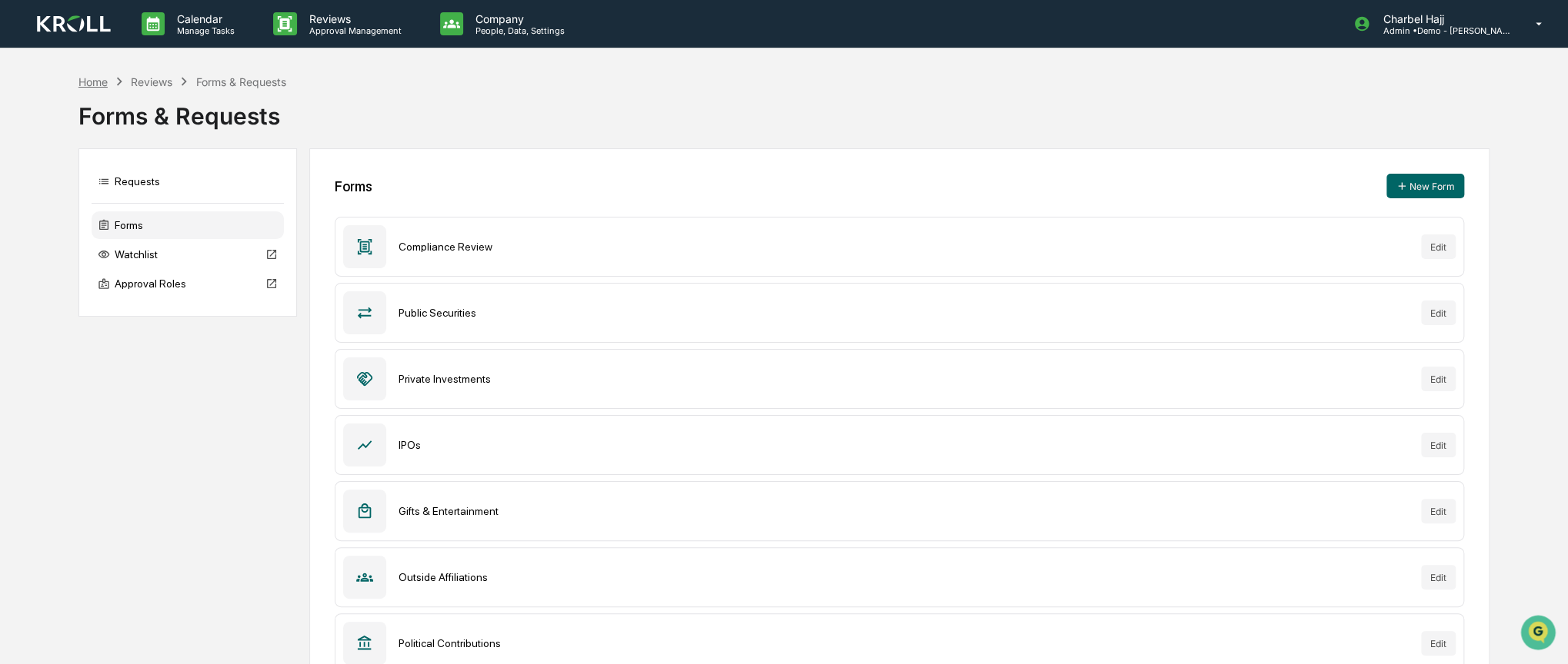
click at [93, 80] on div "Home" at bounding box center [93, 82] width 29 height 13
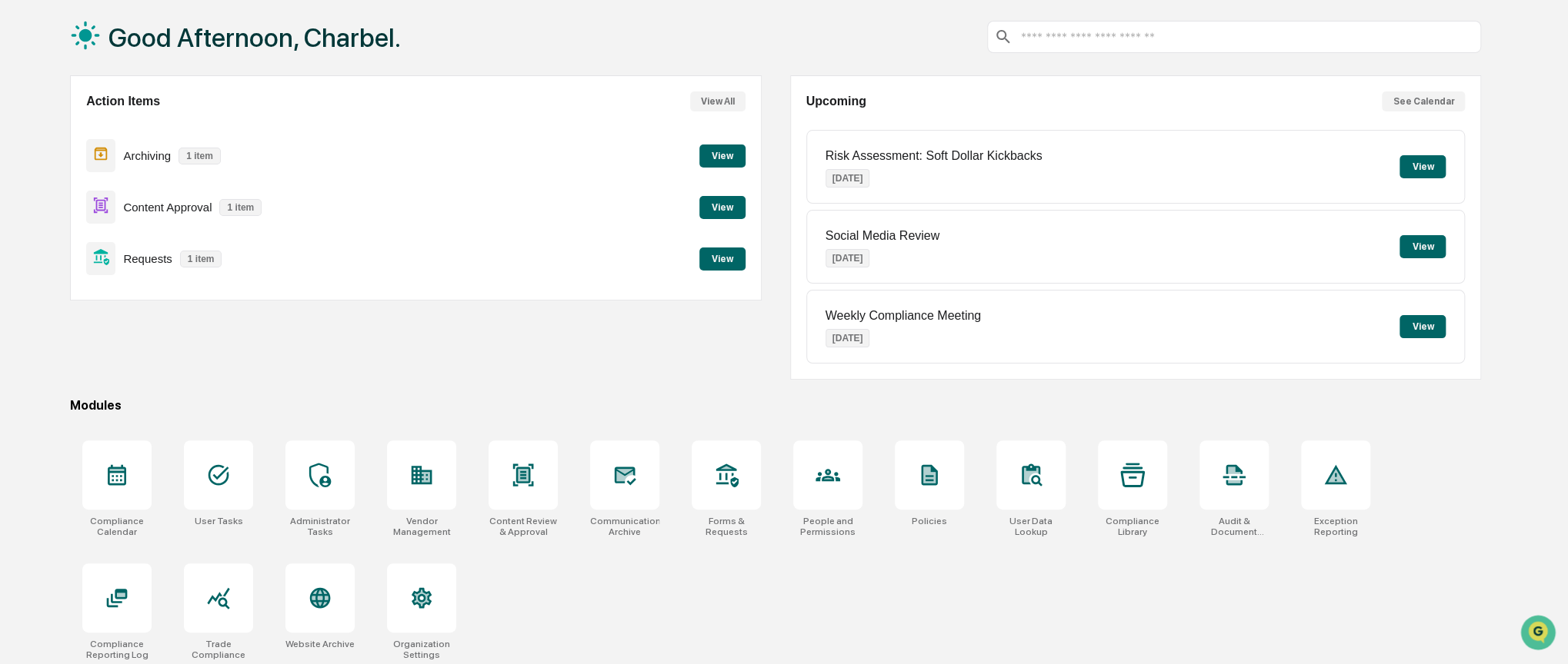
scroll to position [80, 0]
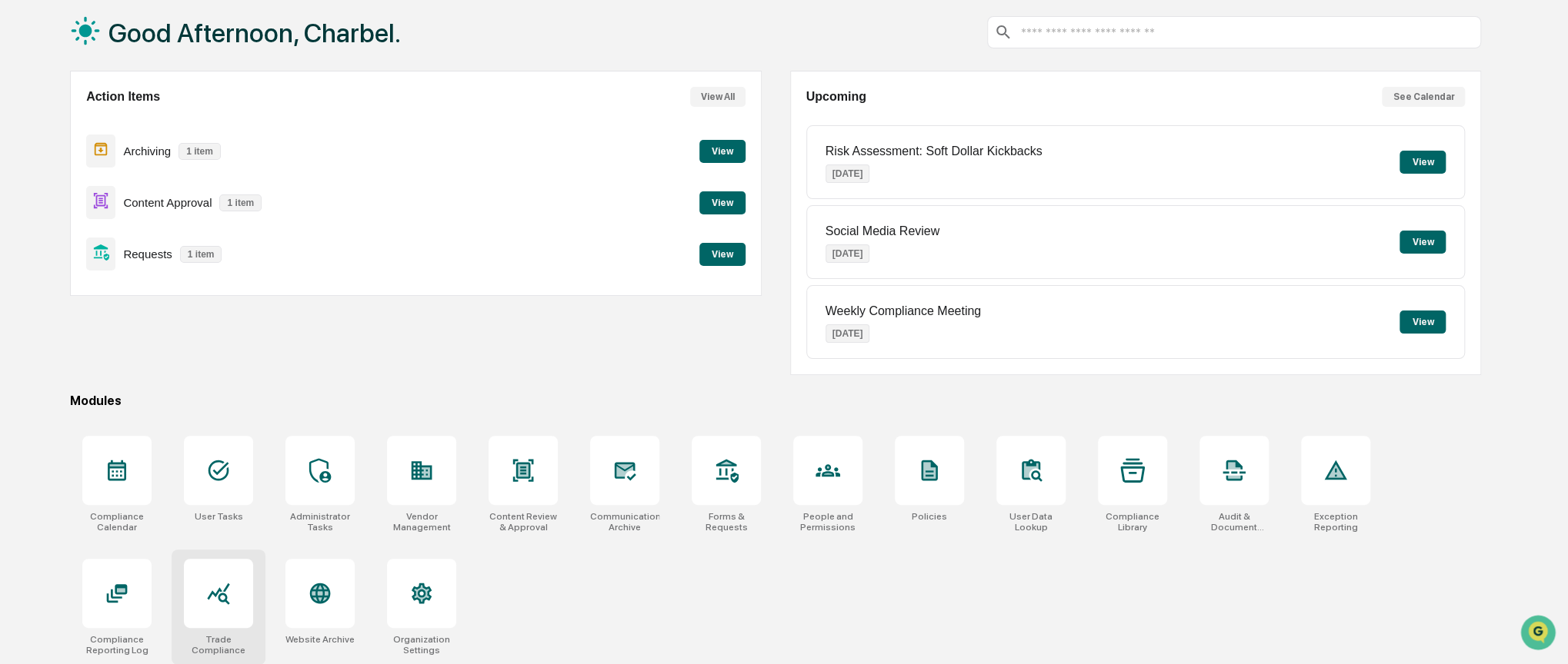
click at [232, 612] on div at bounding box center [218, 593] width 69 height 69
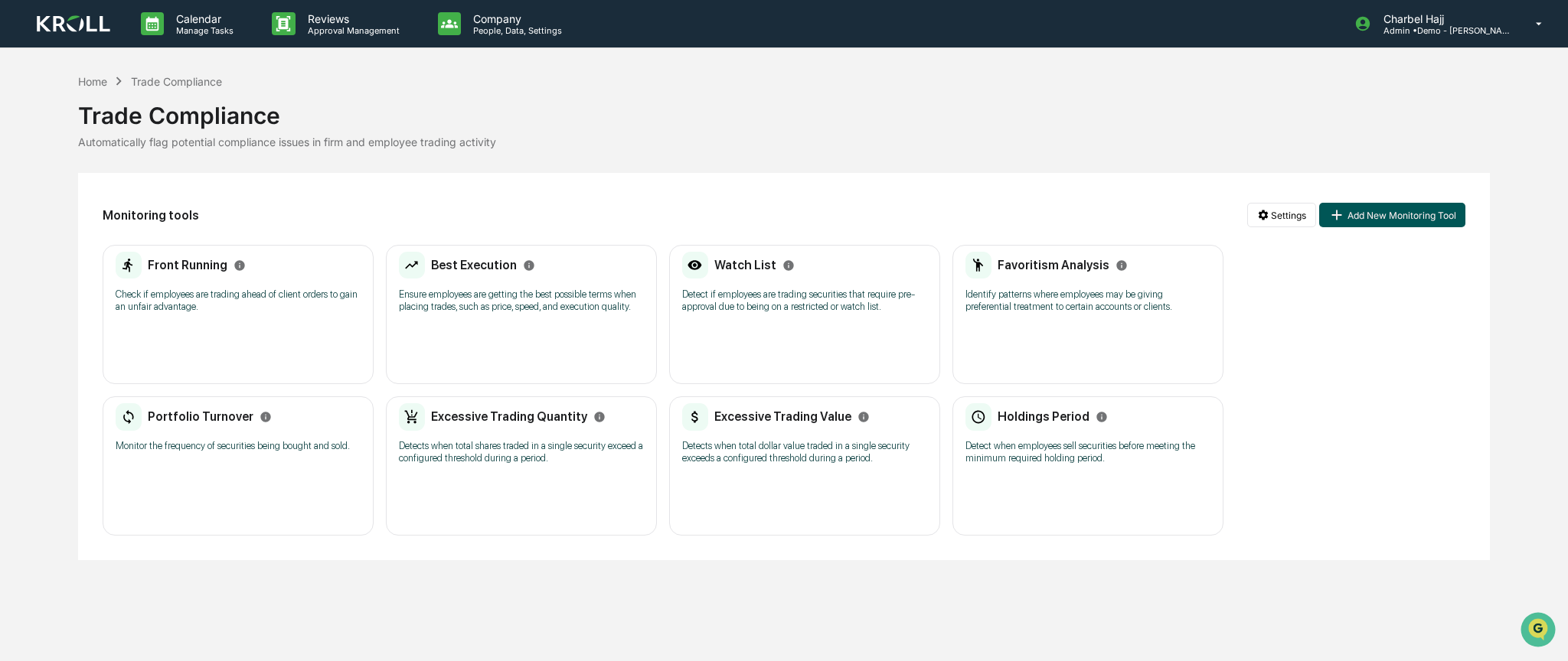
click at [1422, 219] on button "Add New Monitoring Tool" at bounding box center [1392, 215] width 145 height 24
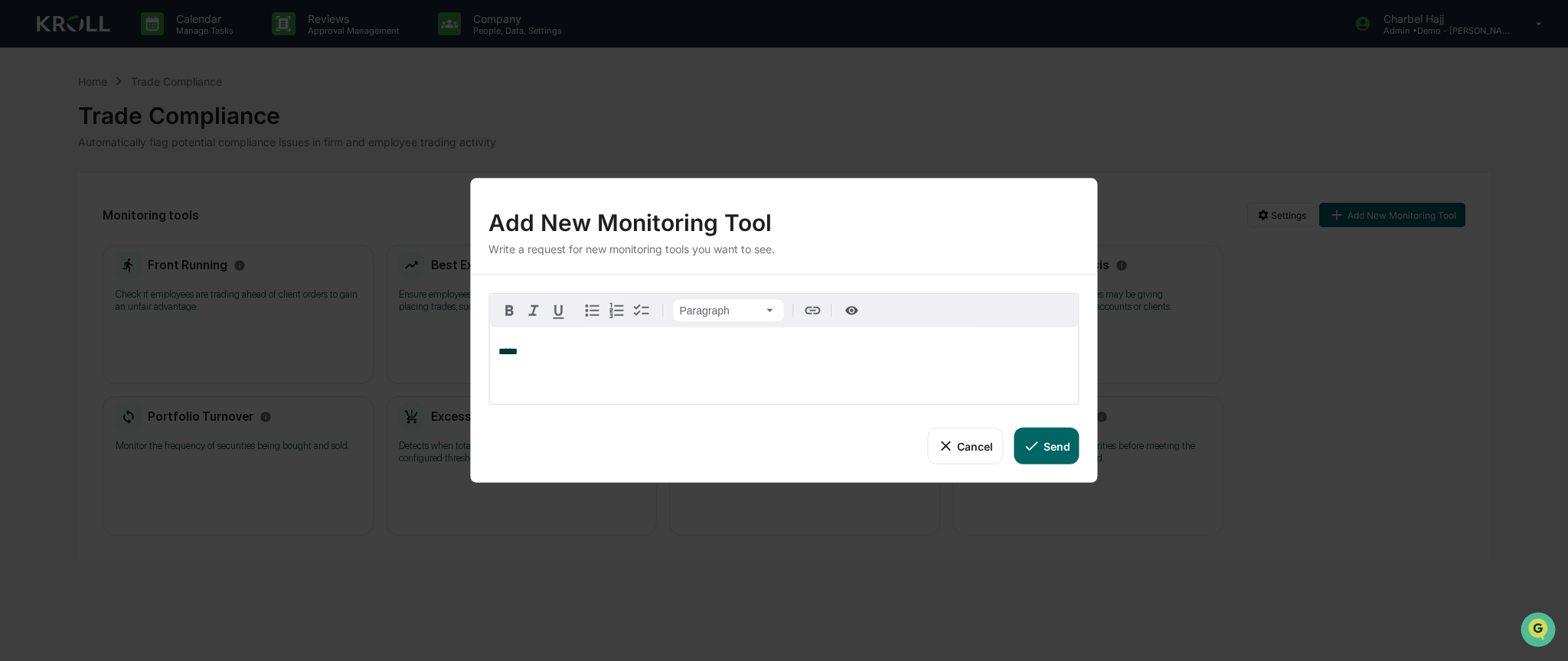
click at [1047, 445] on button "Send" at bounding box center [1046, 446] width 65 height 36
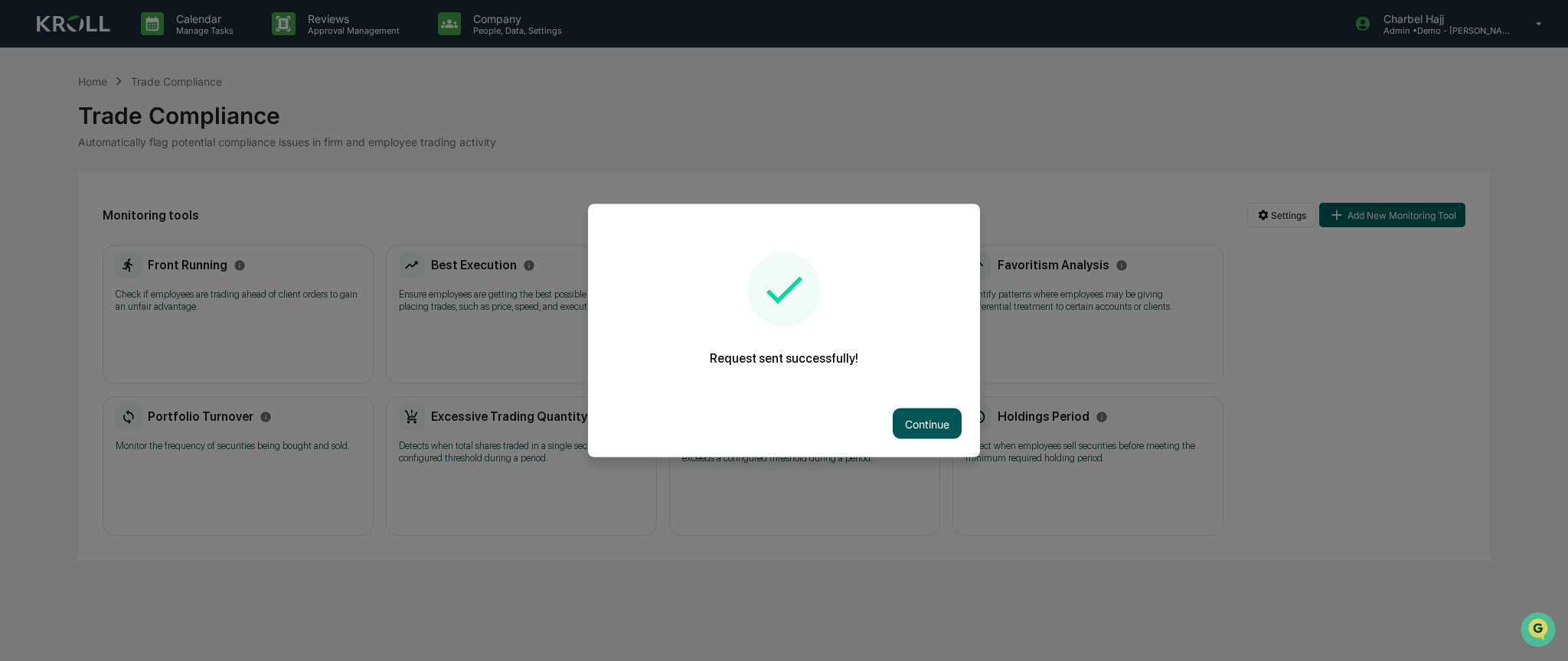
click at [908, 418] on button "Continue" at bounding box center [927, 424] width 69 height 31
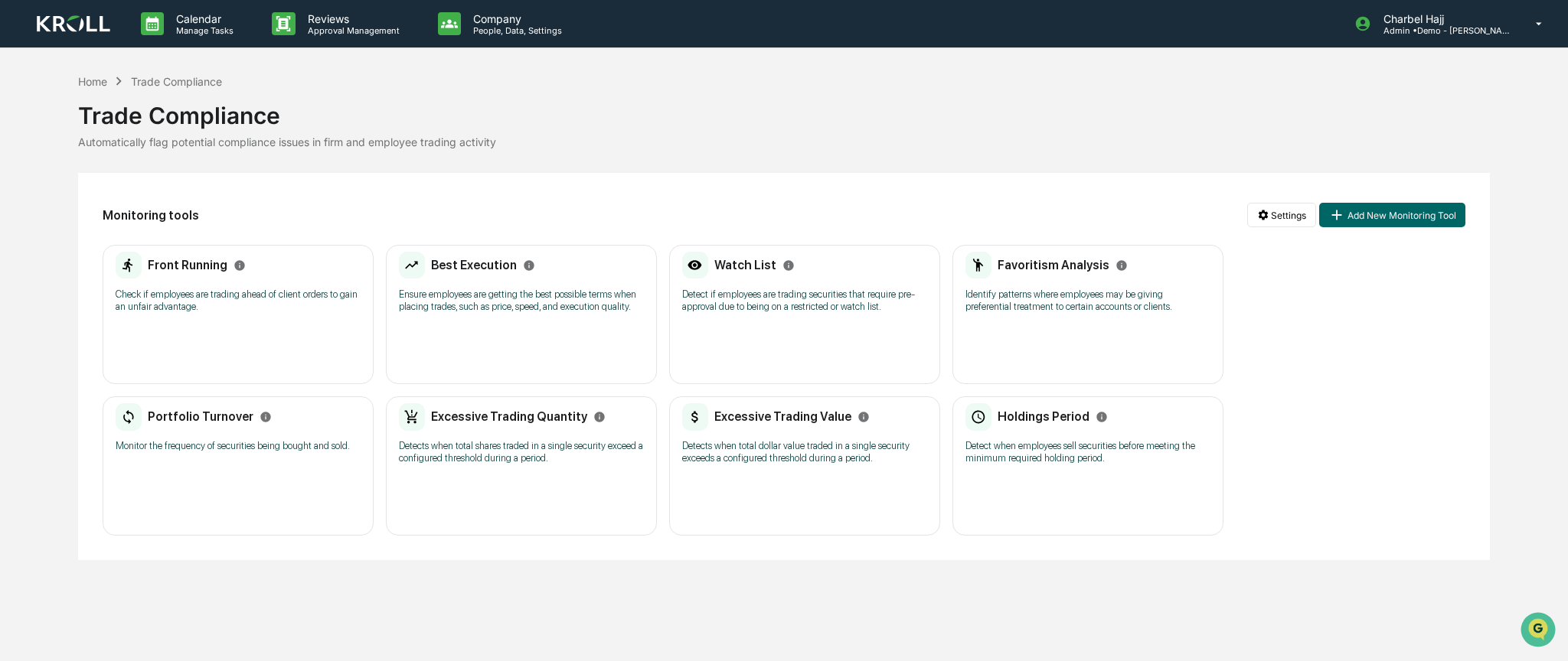
click at [854, 312] on p "Detect if employees are trading securities that require pre-approval due to bei…" at bounding box center [804, 301] width 245 height 24
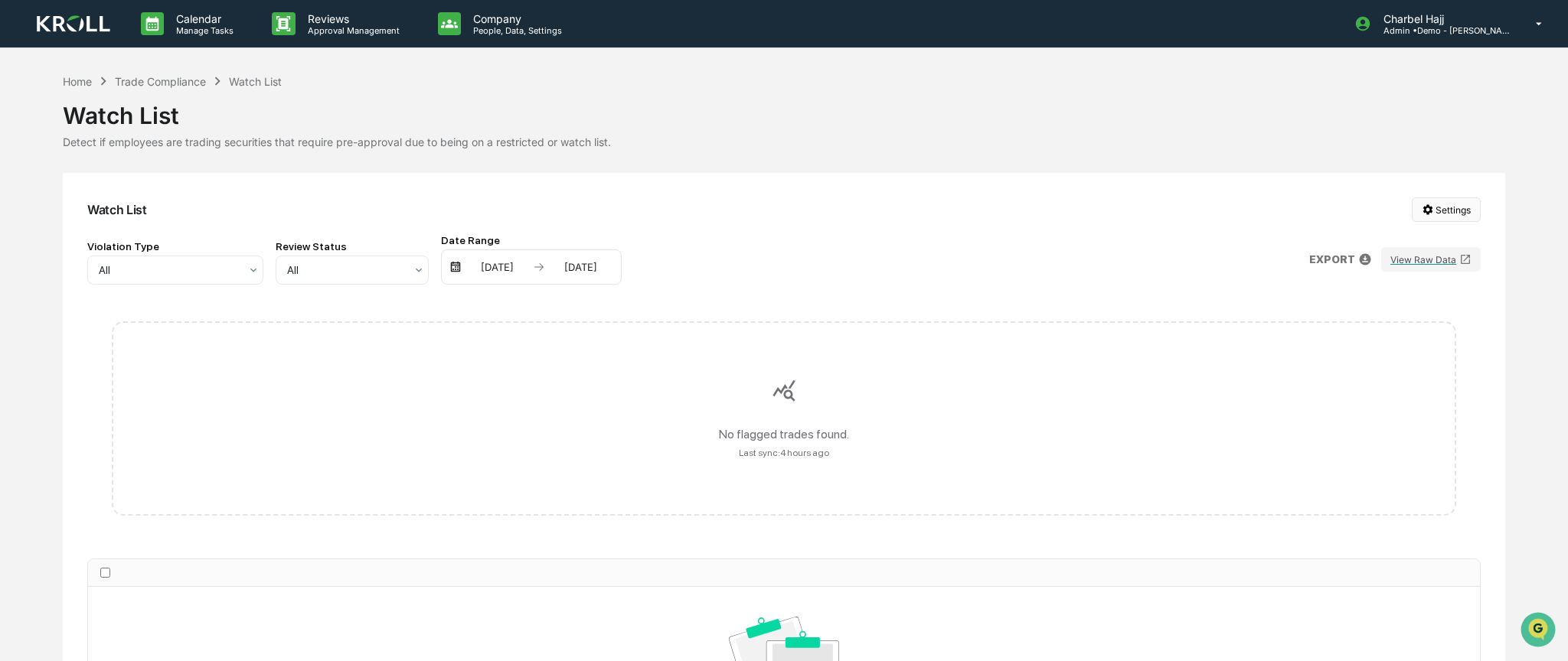
click at [1427, 213] on html "Calendar Manage Tasks Reviews Approval Management Company People, Data, Setting…" at bounding box center [784, 330] width 1568 height 661
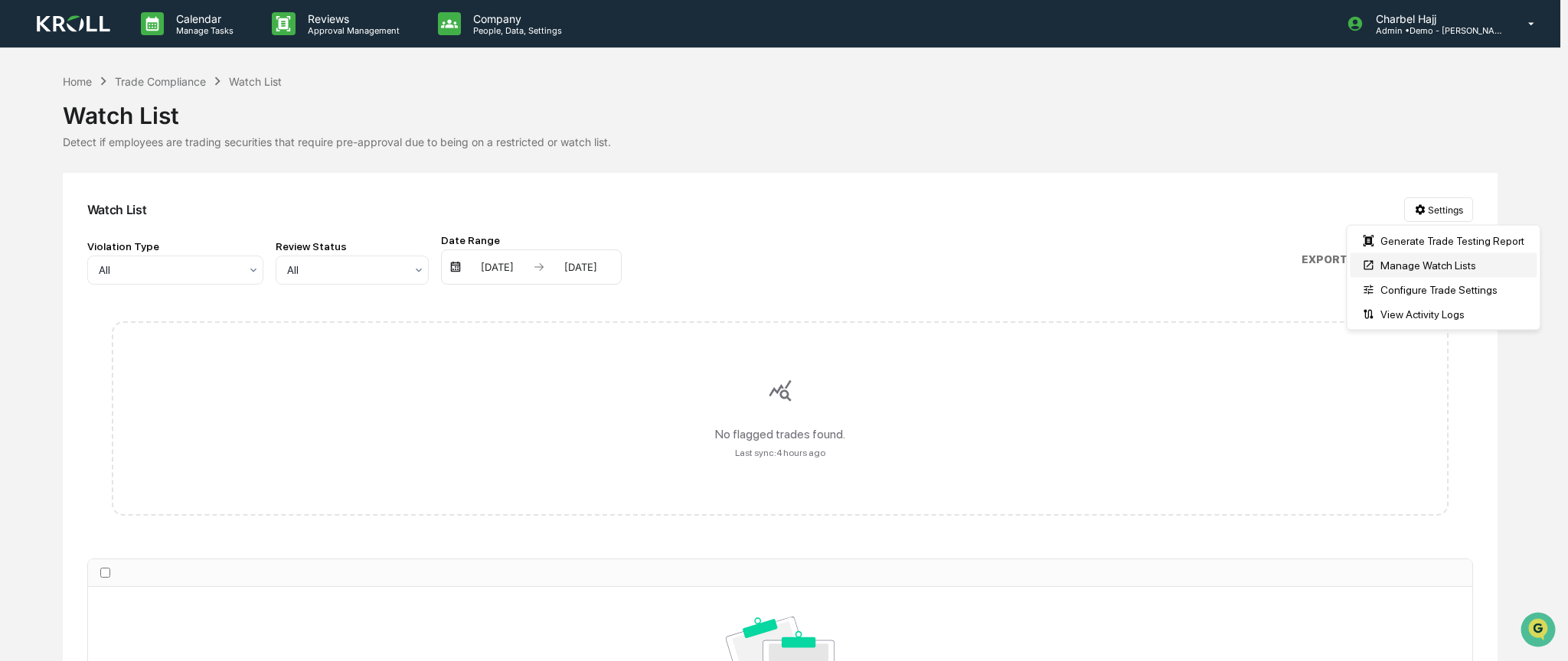
click at [1450, 268] on div "Manage Watch Lists" at bounding box center [1443, 266] width 187 height 24
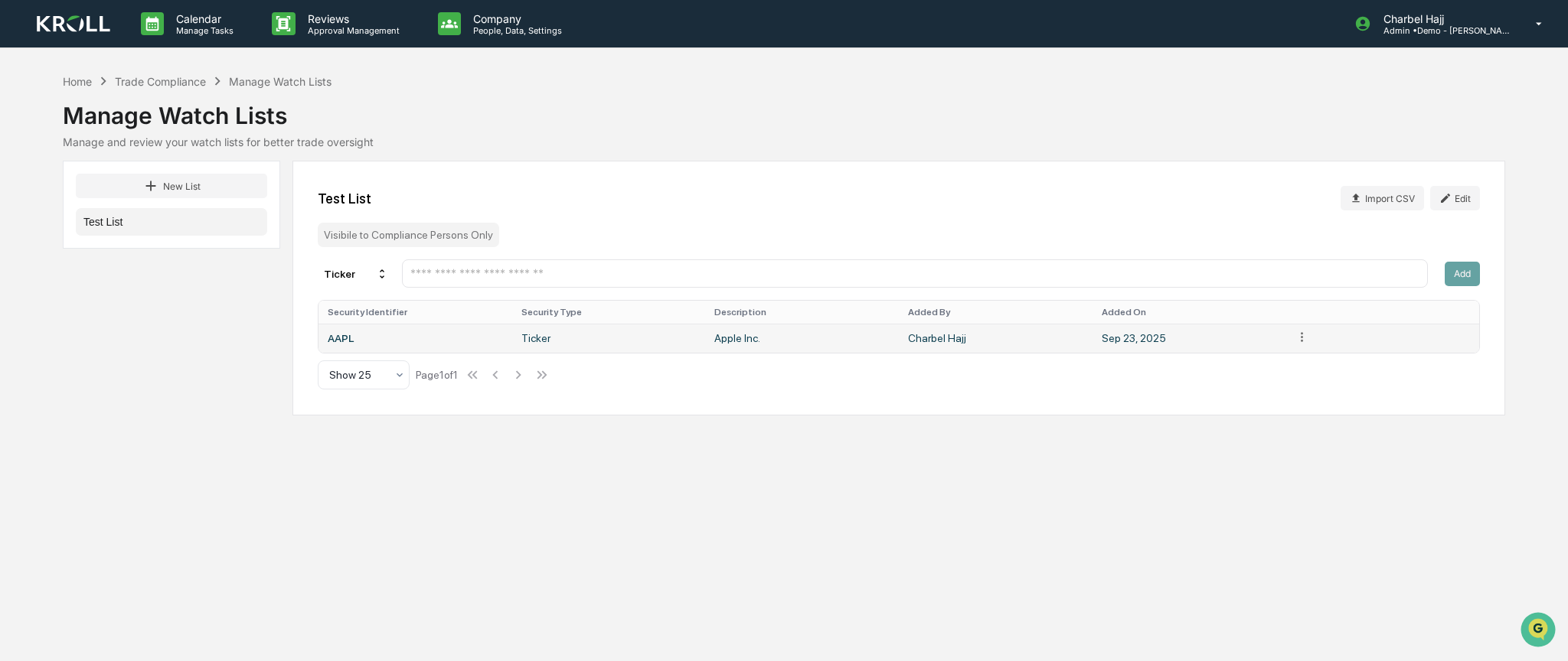
click at [408, 337] on div "AAPL" at bounding box center [415, 338] width 175 height 12
click at [335, 338] on div "AAPL" at bounding box center [415, 338] width 175 height 12
click at [141, 224] on button "Test List" at bounding box center [171, 222] width 192 height 27
click at [195, 187] on button "New List" at bounding box center [171, 186] width 192 height 24
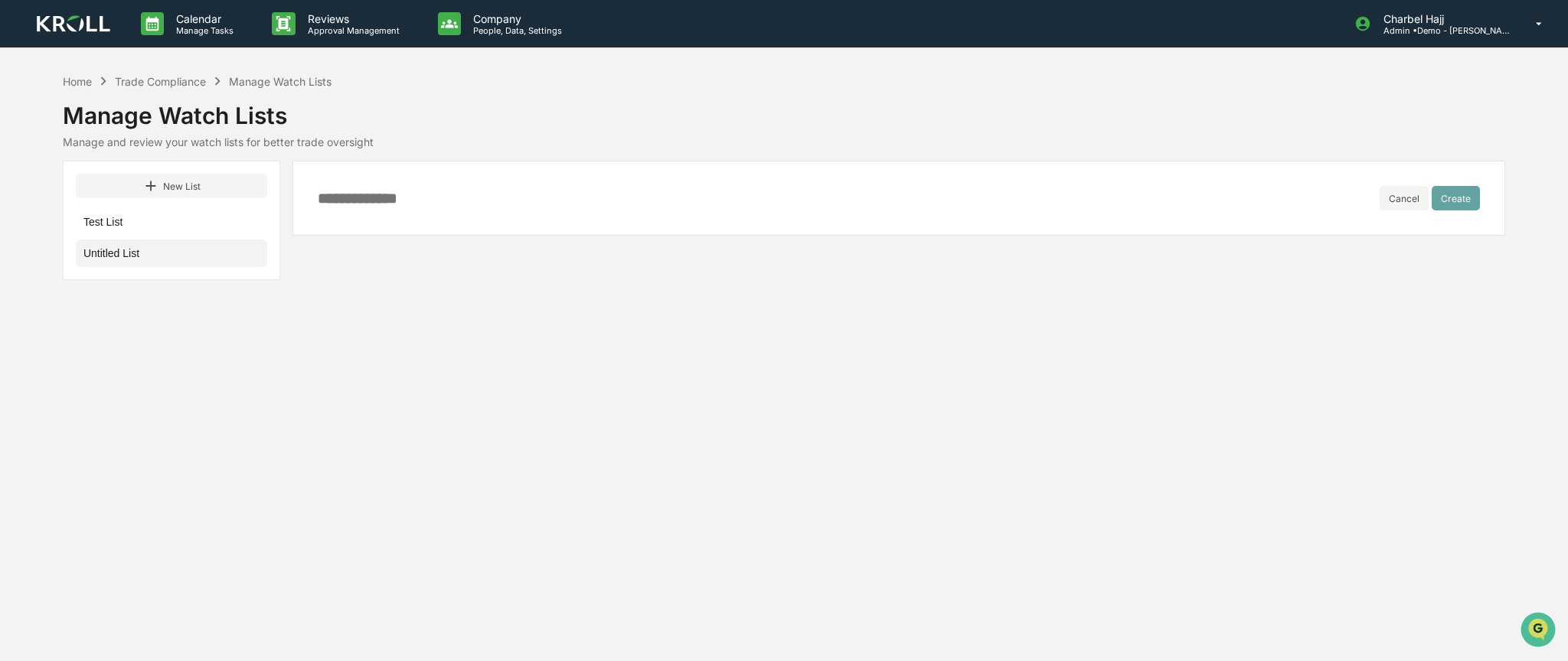
click at [355, 204] on input at bounding box center [849, 198] width 1062 height 17
type input "******"
drag, startPoint x: 1453, startPoint y: 196, endPoint x: 1246, endPoint y: 278, distance: 222.6
click at [1452, 196] on button "Create" at bounding box center [1456, 198] width 48 height 24
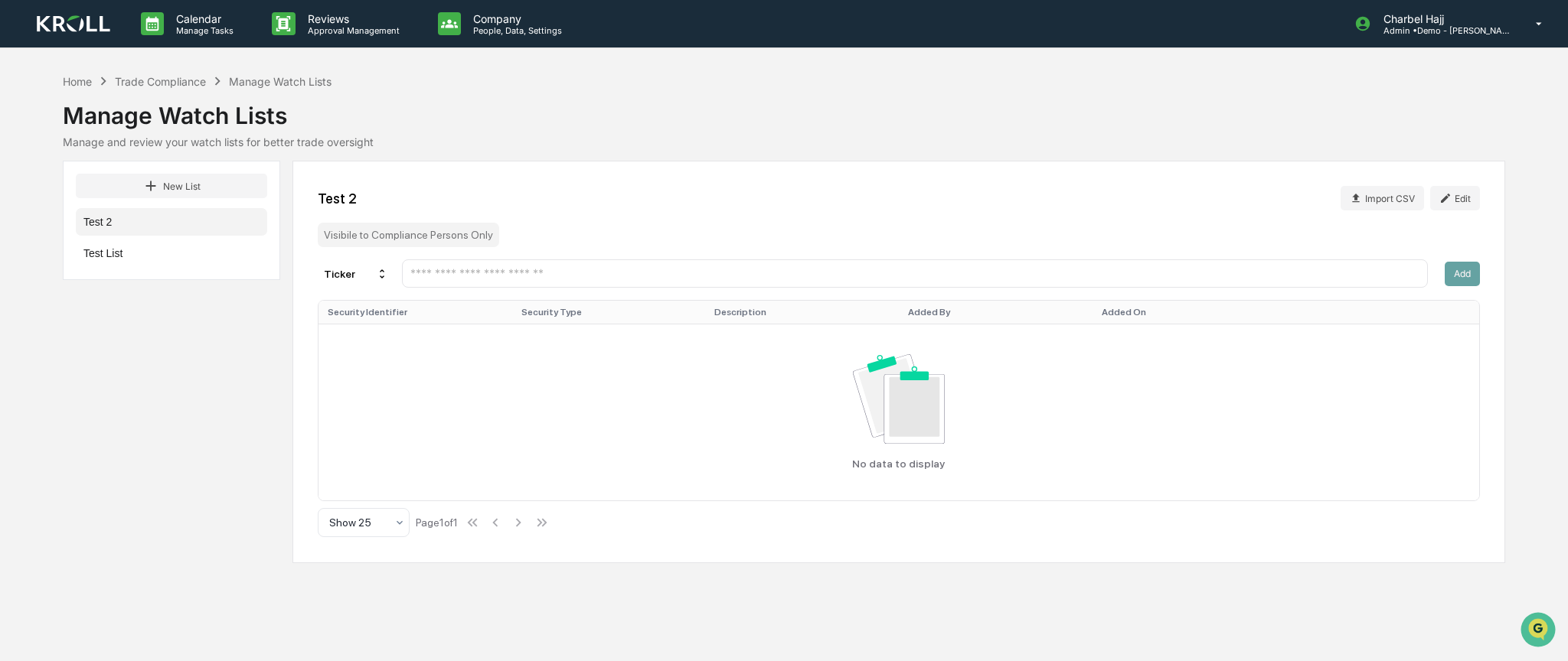
click at [453, 272] on input "text" at bounding box center [915, 274] width 1012 height 15
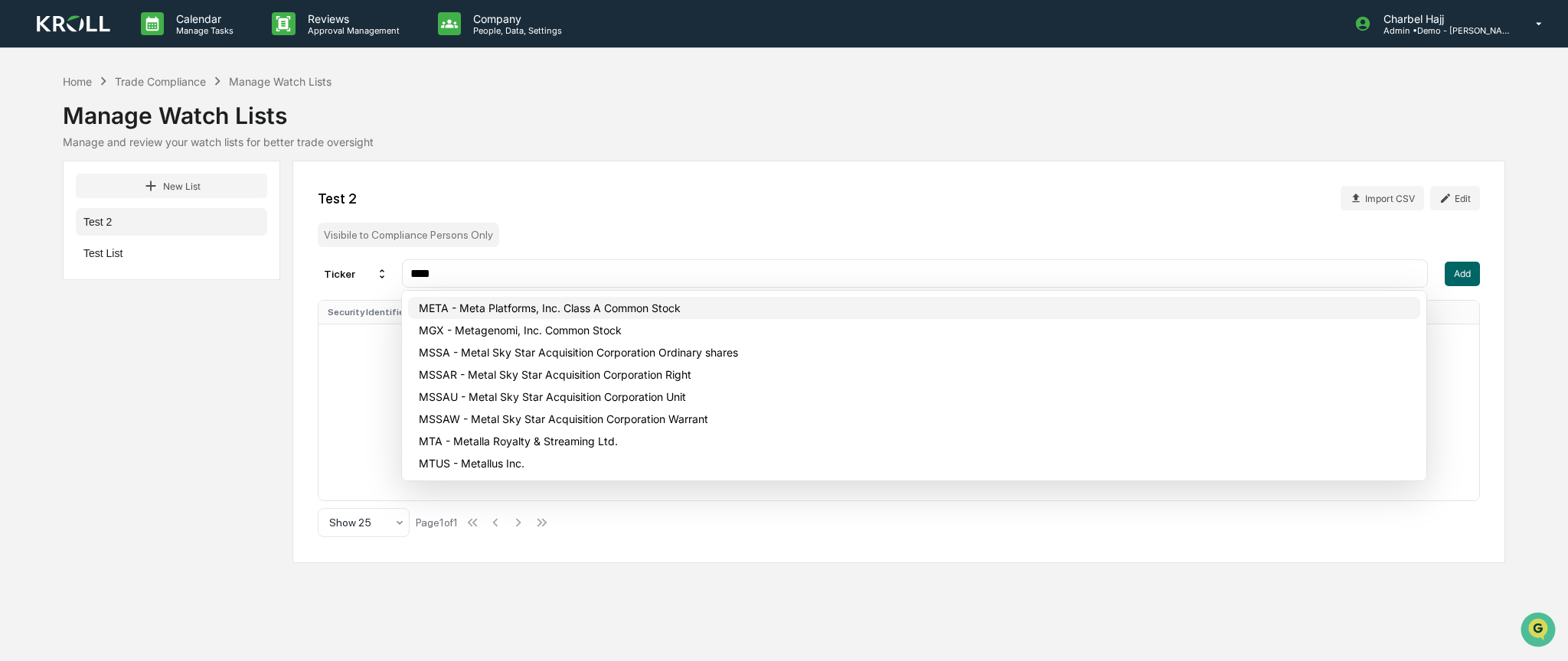
type input "****"
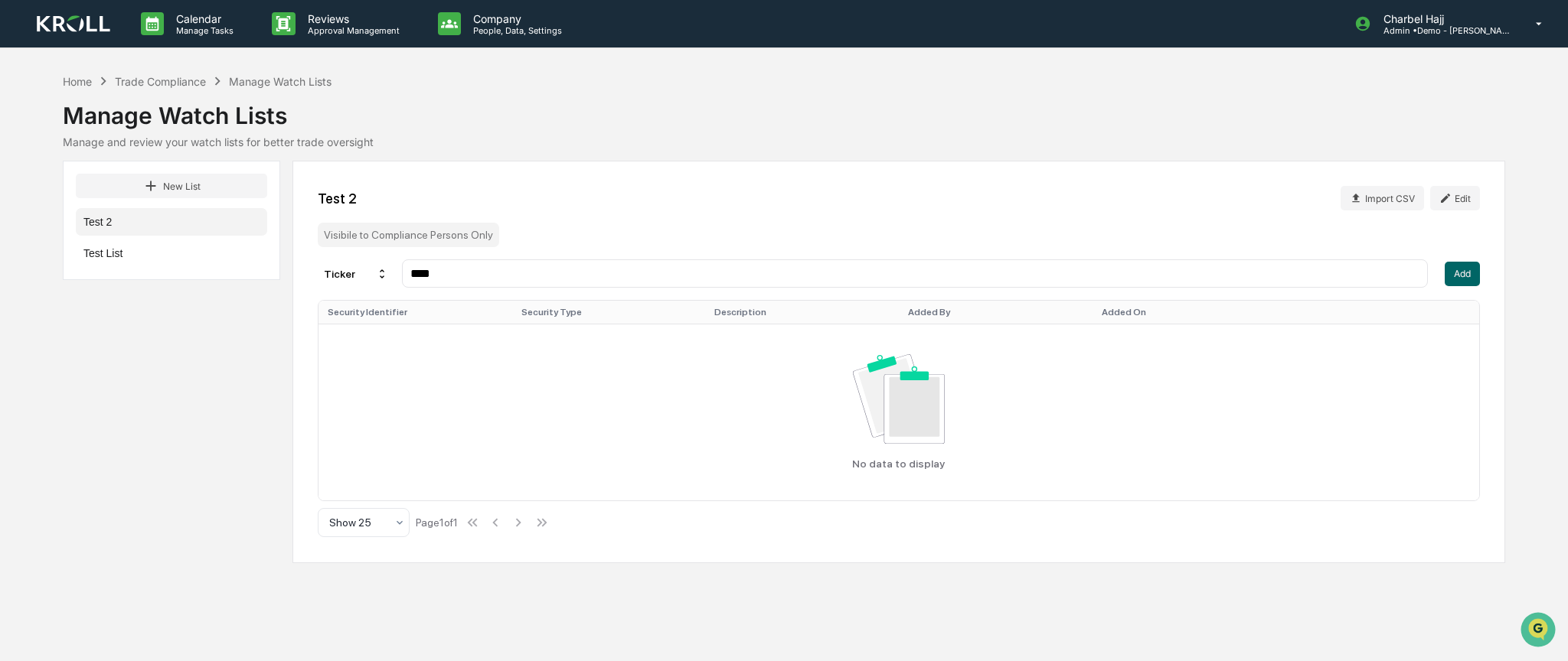
drag, startPoint x: 1462, startPoint y: 272, endPoint x: 1516, endPoint y: 355, distance: 99.0
click at [1460, 272] on button "Add" at bounding box center [1463, 274] width 36 height 24
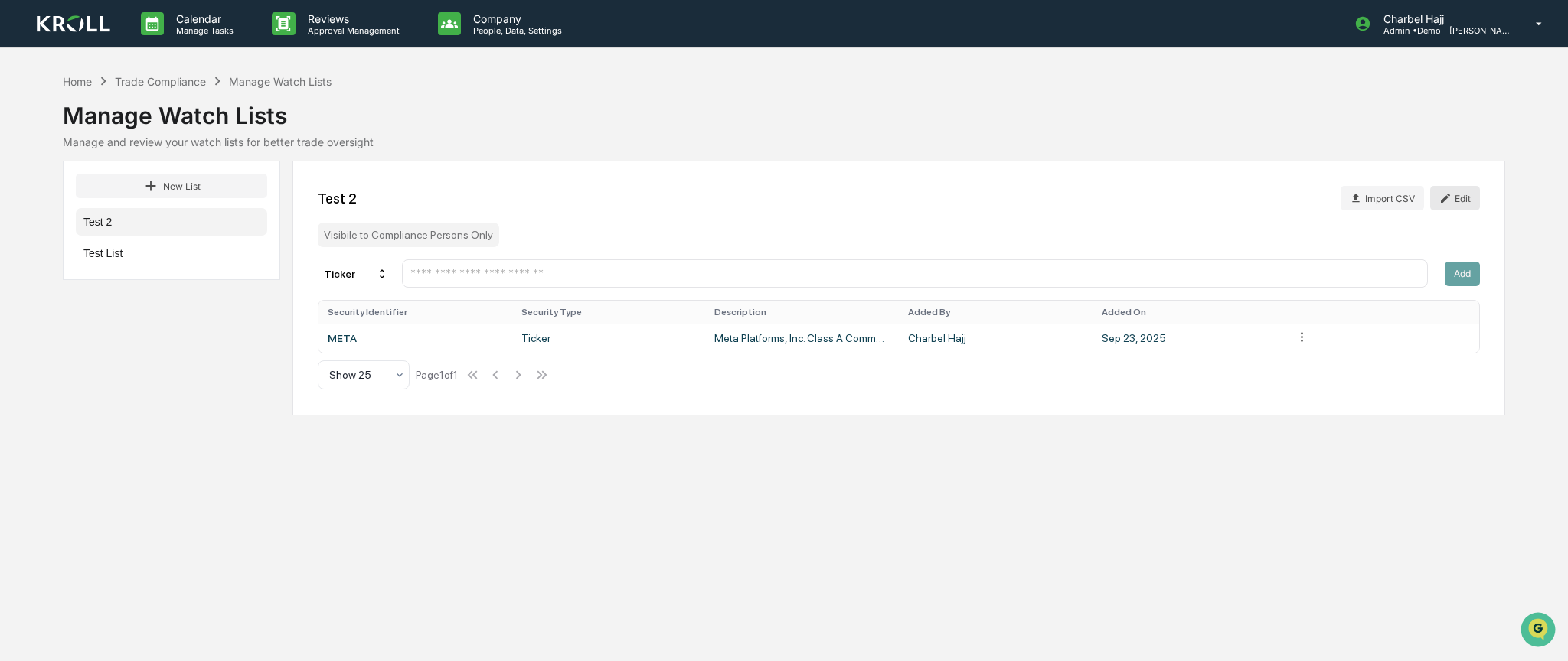
click at [1448, 196] on icon at bounding box center [1445, 198] width 9 height 9
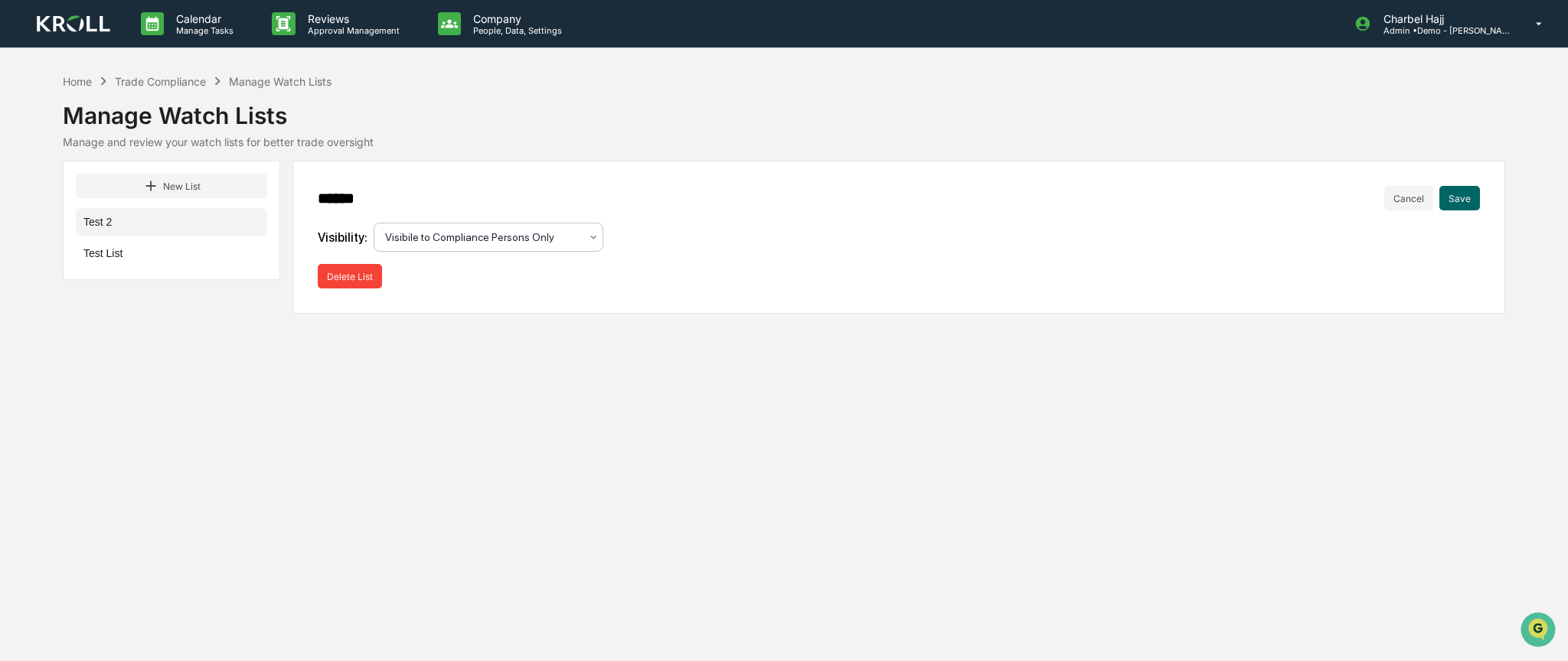
click at [460, 239] on div at bounding box center [482, 237] width 195 height 15
click at [677, 248] on div "Visibility: Visibile to Compliance Persons Only" at bounding box center [899, 238] width 1162 height 29
click at [571, 240] on div at bounding box center [482, 237] width 195 height 15
click at [1453, 198] on button "Save" at bounding box center [1460, 198] width 40 height 24
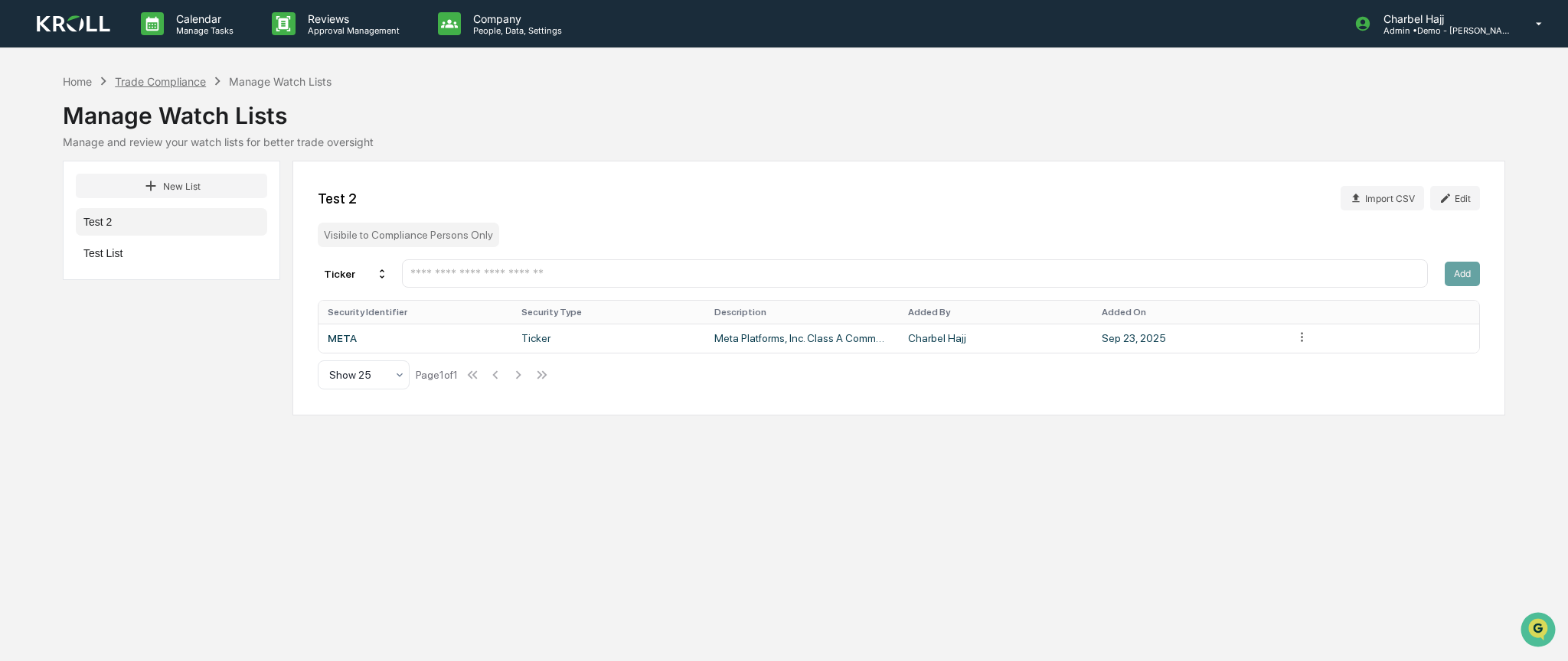
click at [189, 80] on div "Trade Compliance" at bounding box center [160, 82] width 91 height 13
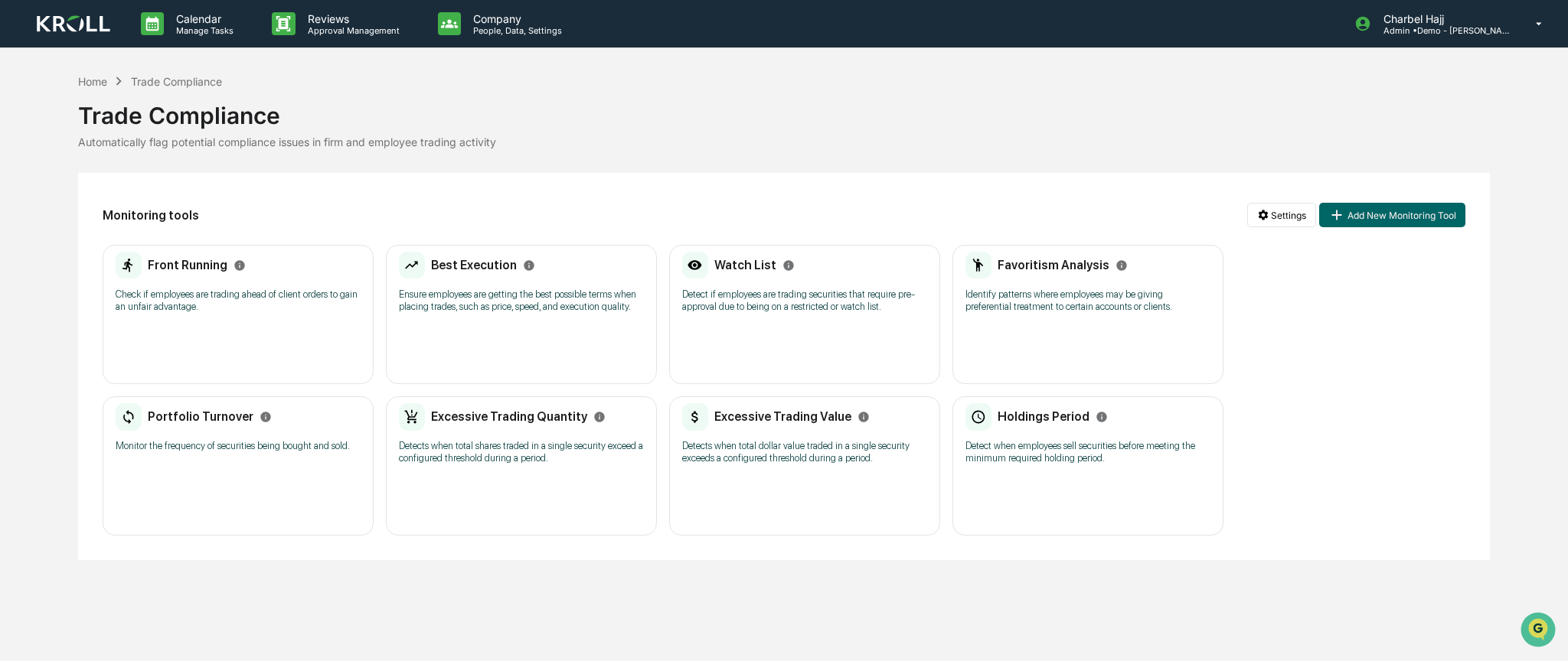
click at [841, 280] on div "Watch List Detect if employees are trading securities that require pre-approval…" at bounding box center [804, 288] width 245 height 71
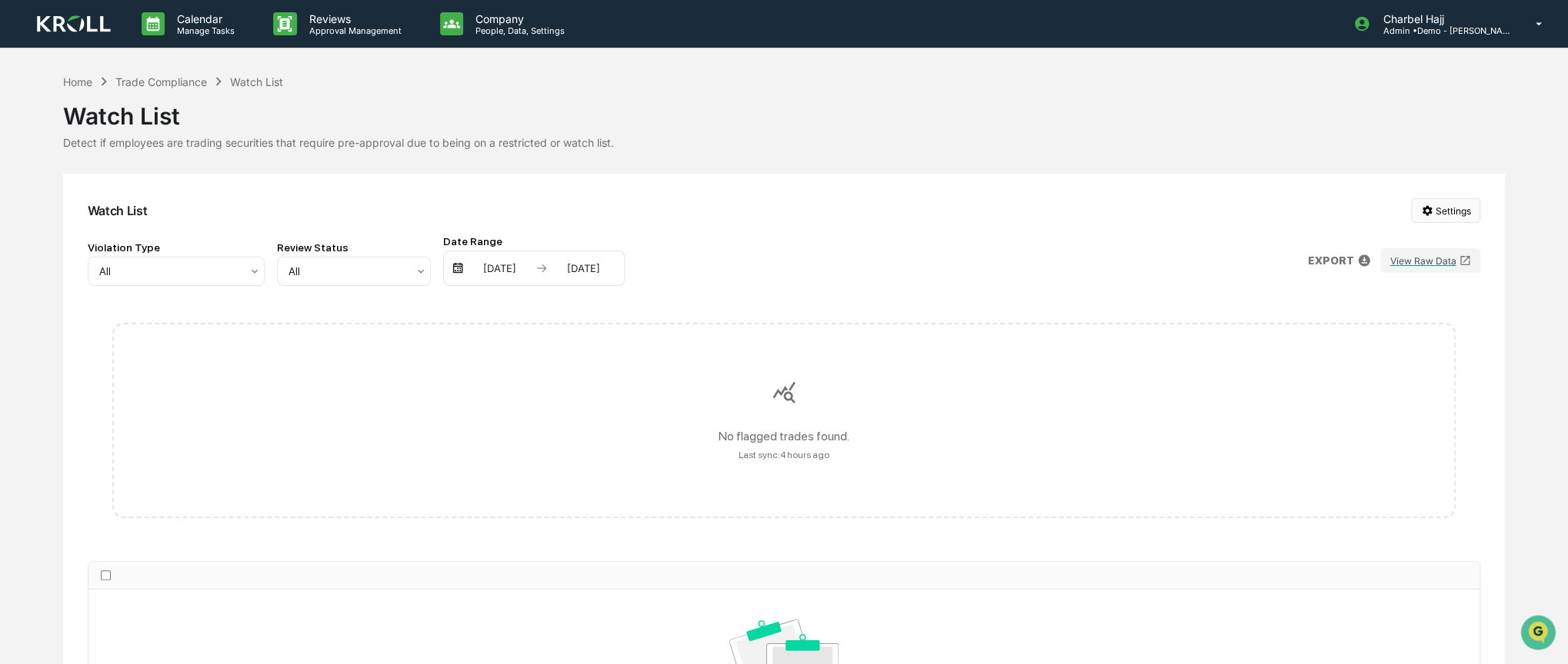
click at [1440, 213] on html "Calendar Manage Tasks Reviews Approval Management Company People, Data, Setting…" at bounding box center [784, 332] width 1568 height 664
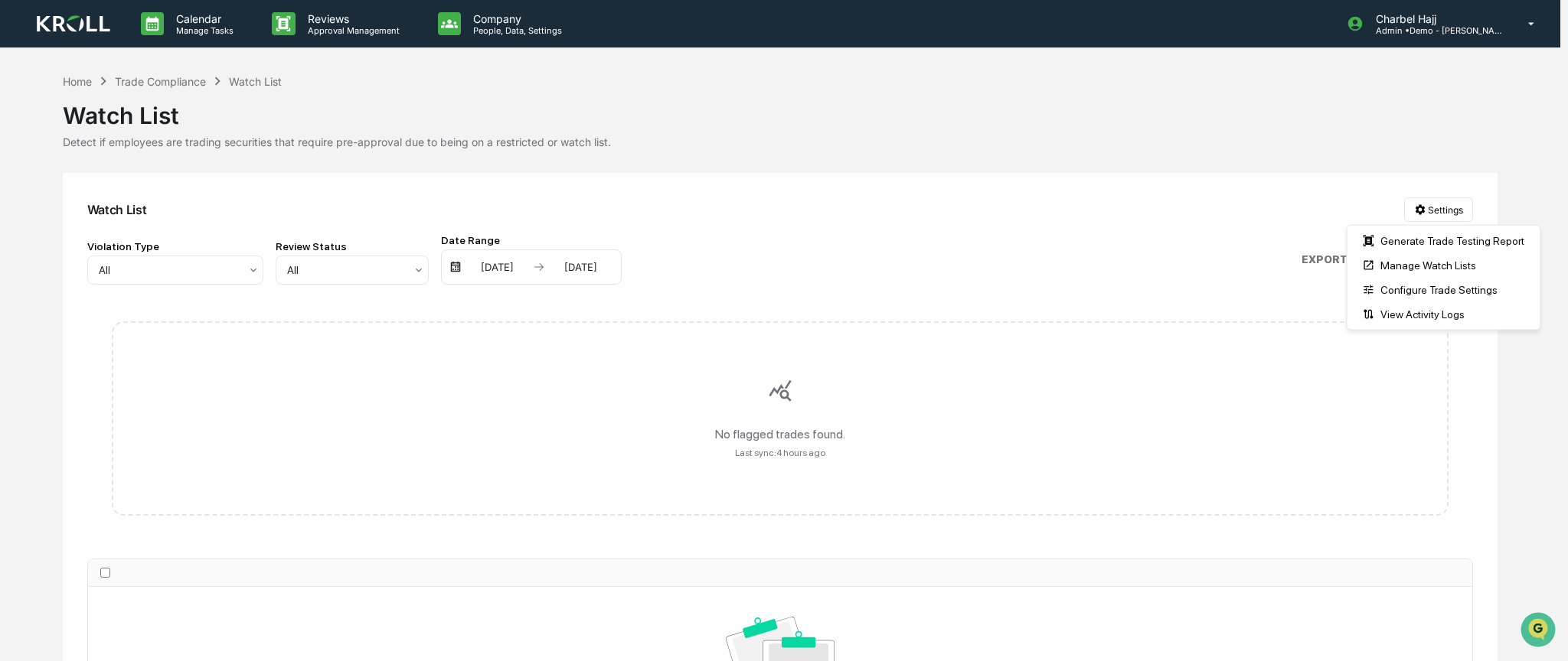
click at [782, 438] on html "Calendar Manage Tasks Reviews Approval Management Company People, Data, Setting…" at bounding box center [784, 330] width 1568 height 661
click at [1437, 208] on html "Calendar Manage Tasks Reviews Approval Management Company People, Data, Setting…" at bounding box center [780, 330] width 1561 height 661
click at [1462, 293] on div "Configure Trade Settings" at bounding box center [1443, 290] width 187 height 24
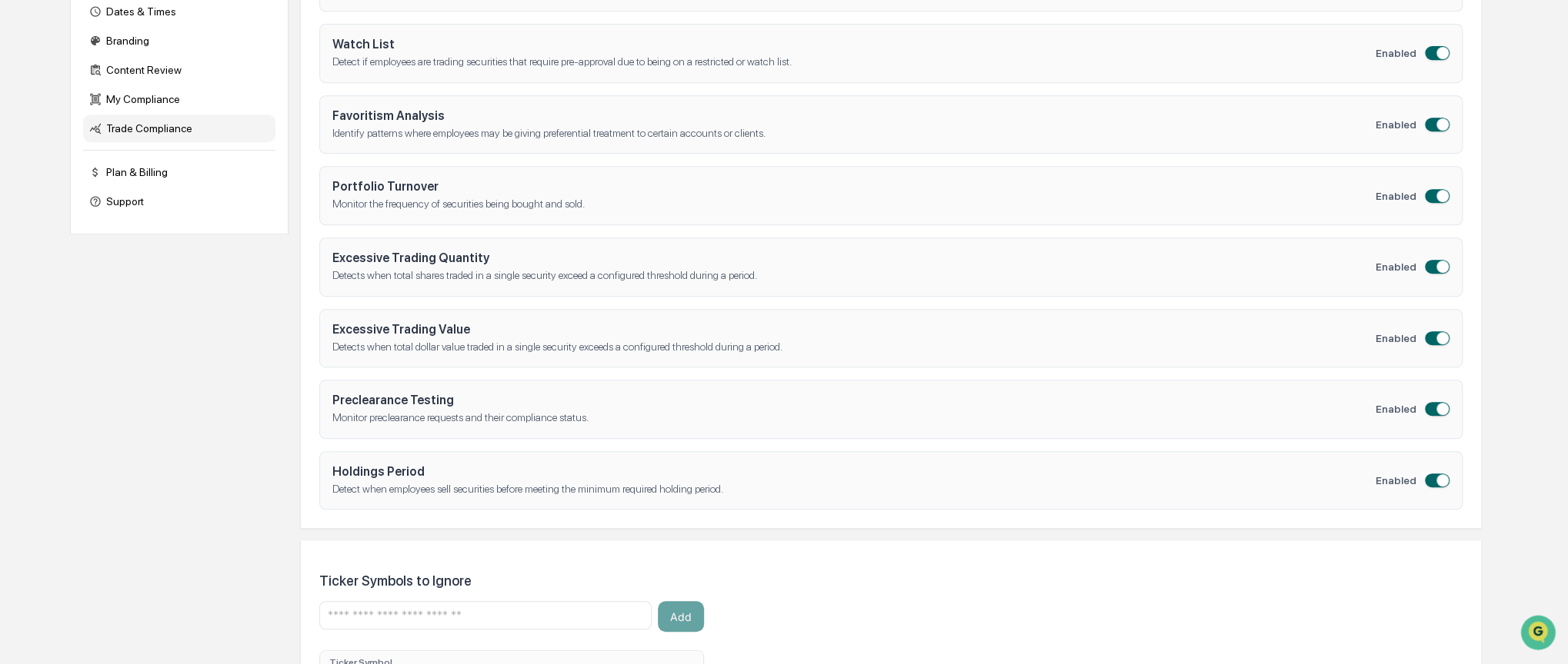
scroll to position [461, 0]
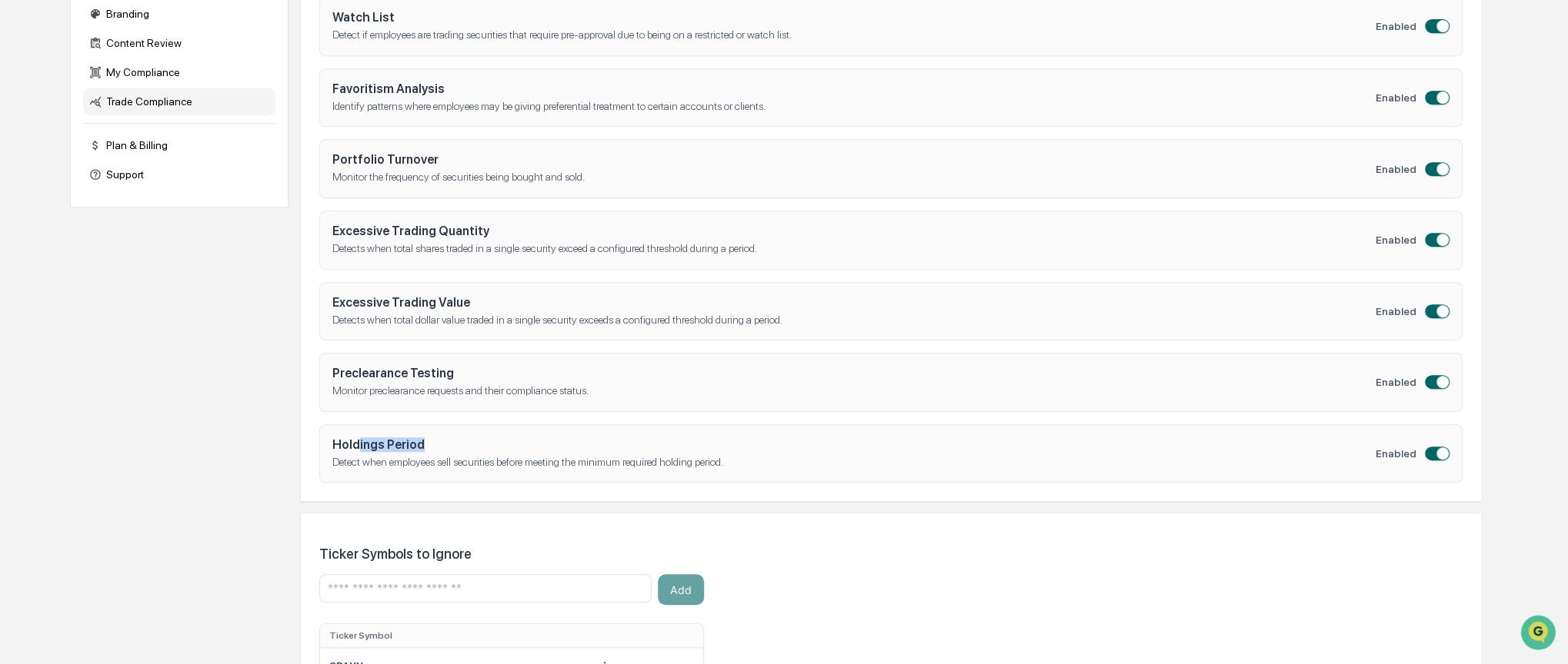
drag, startPoint x: 356, startPoint y: 443, endPoint x: 417, endPoint y: 446, distance: 61.1
click at [417, 446] on h4 "Holdings Period" at bounding box center [853, 445] width 1043 height 15
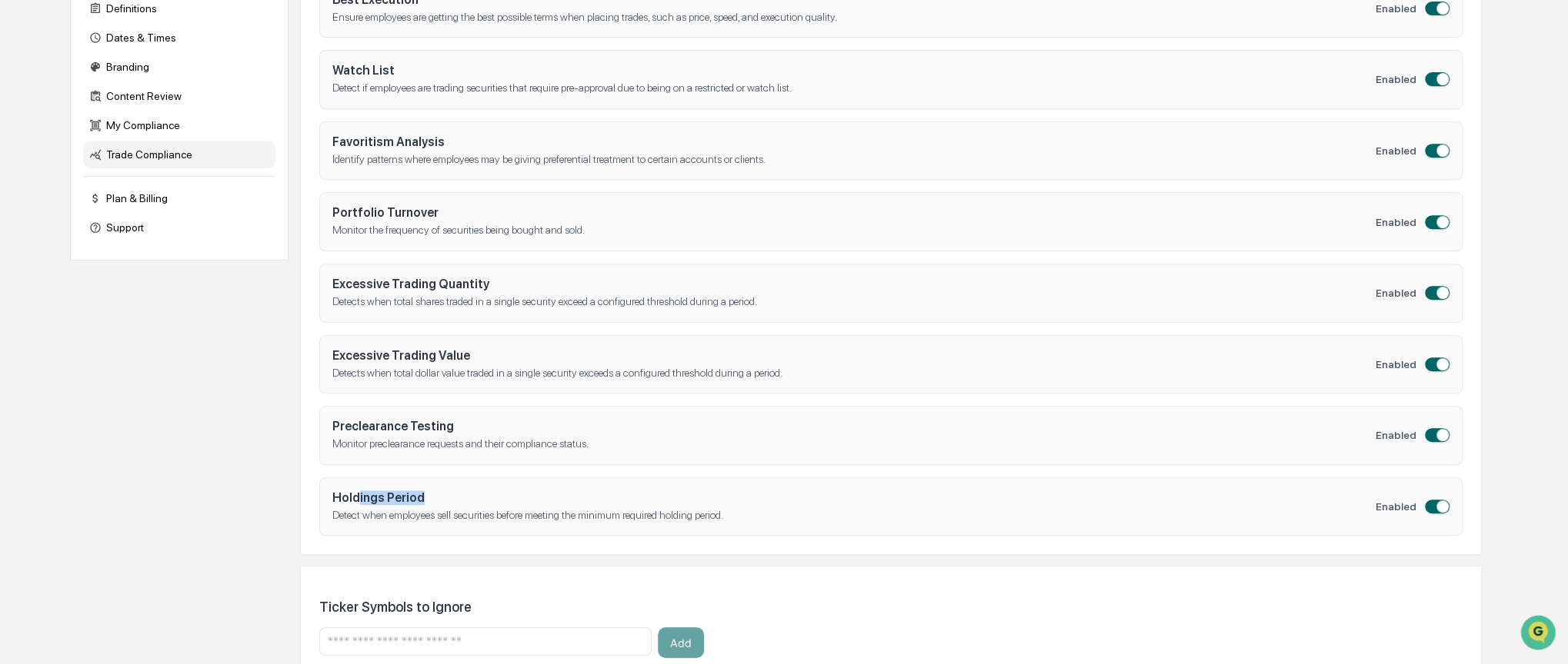
scroll to position [385, 0]
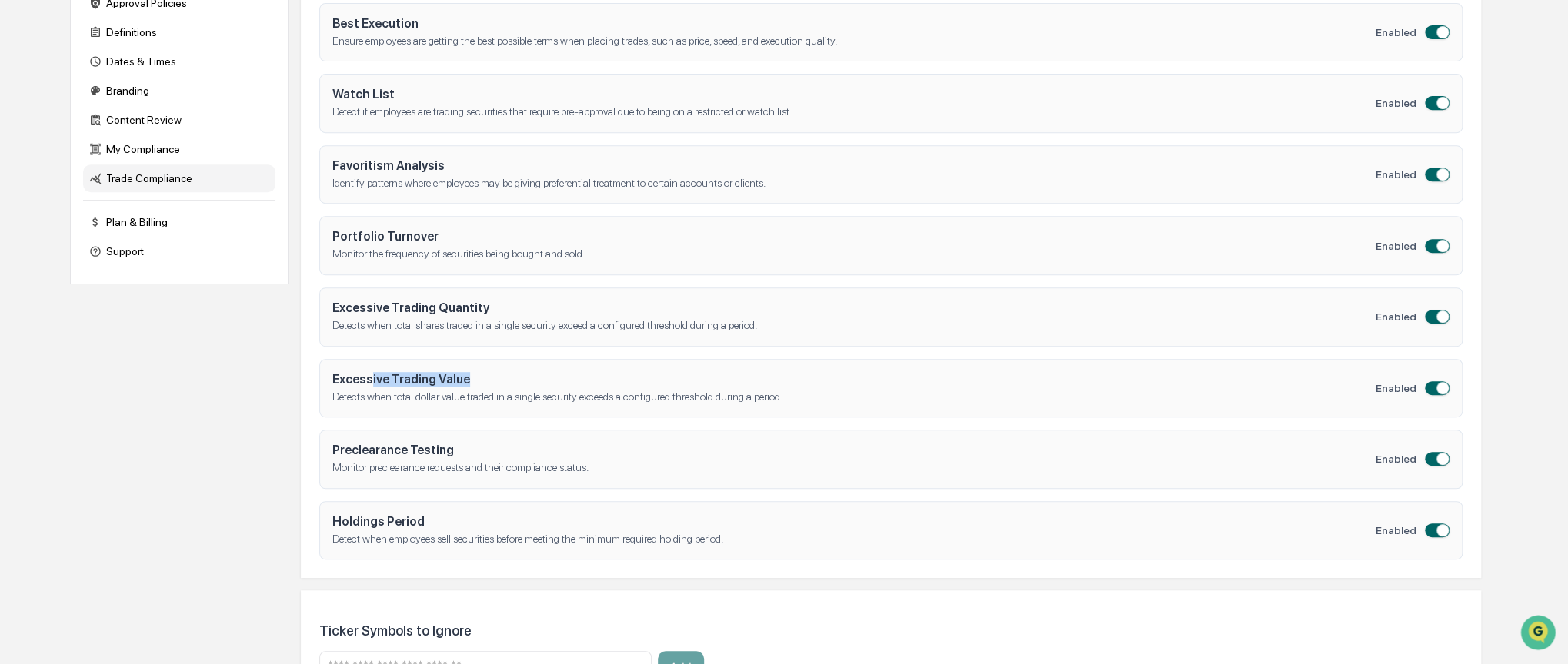
drag, startPoint x: 371, startPoint y: 380, endPoint x: 471, endPoint y: 382, distance: 100.0
click at [471, 382] on h4 "Excessive Trading Value" at bounding box center [853, 379] width 1043 height 15
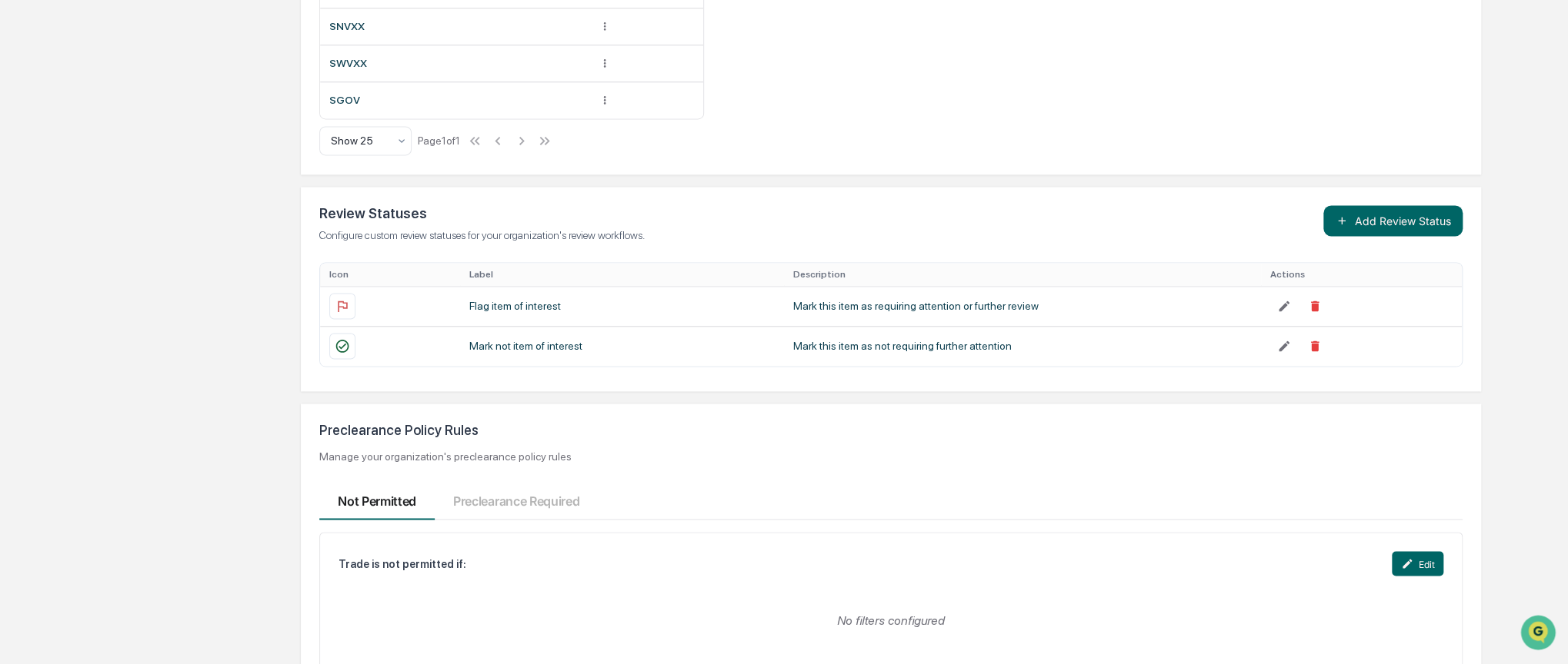
scroll to position [1481, 0]
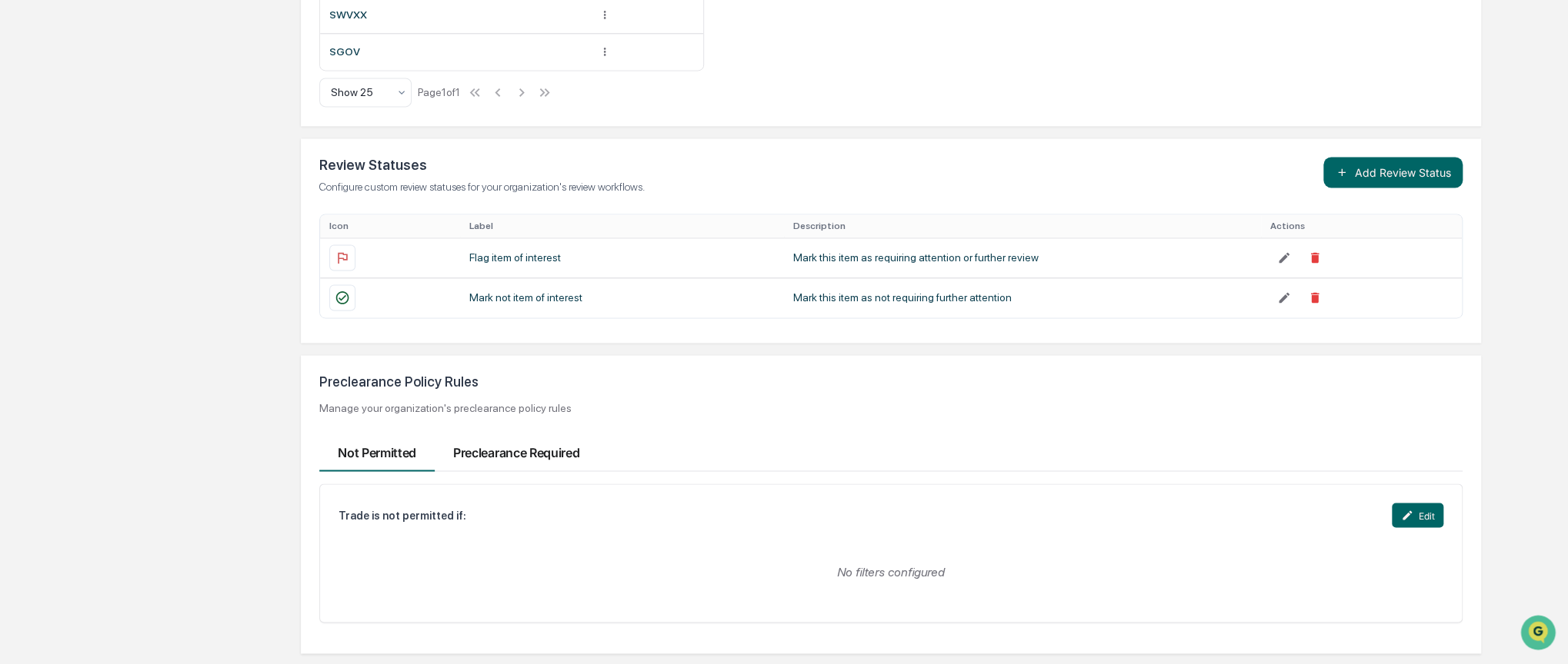
click at [517, 458] on button "Preclearance Required" at bounding box center [516, 449] width 163 height 45
drag, startPoint x: 346, startPoint y: 515, endPoint x: 435, endPoint y: 520, distance: 89.1
click at [453, 519] on div "Require preclearance for trade if:" at bounding box center [424, 515] width 171 height 12
click at [416, 519] on div "Require preclearance for trade if:" at bounding box center [424, 515] width 171 height 12
click at [444, 520] on div "Require preclearance for trade if: Edit" at bounding box center [891, 515] width 1104 height 24
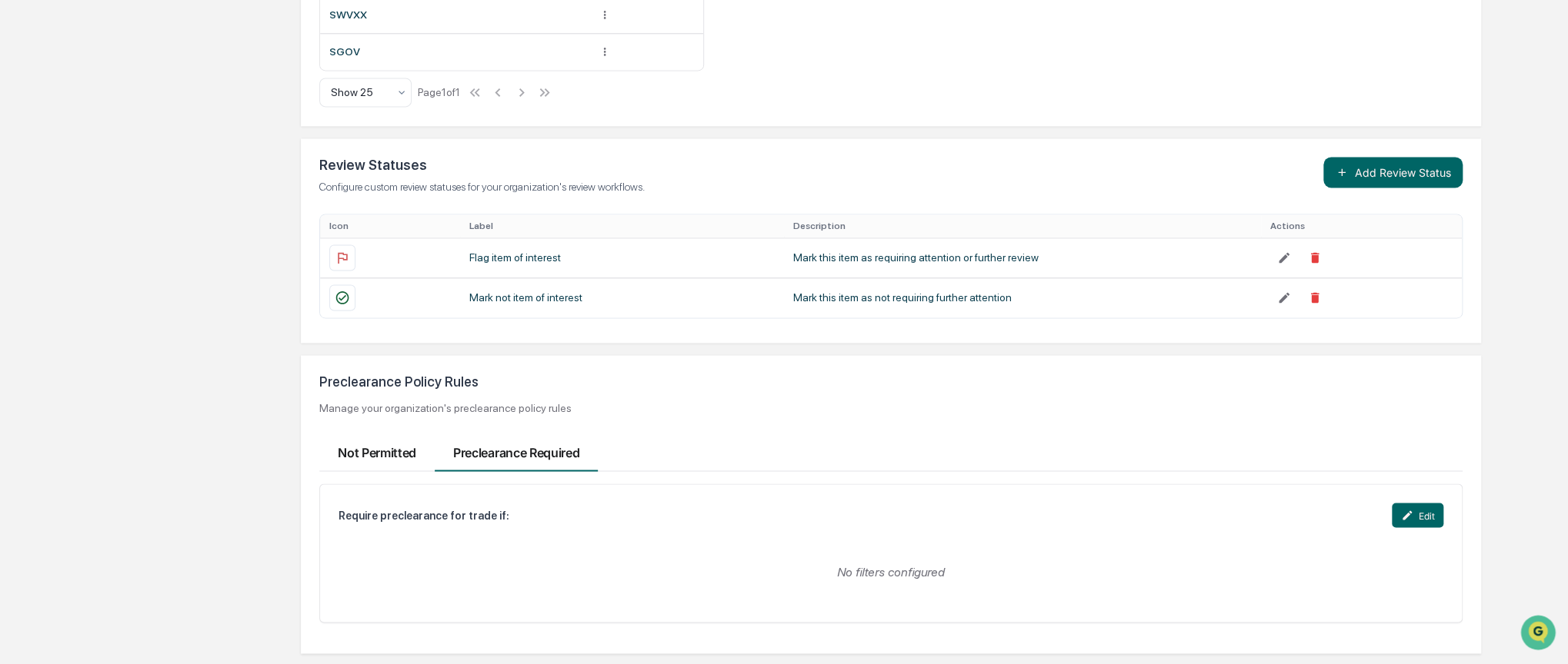
click at [401, 457] on button "Not Permitted" at bounding box center [377, 449] width 115 height 45
drag, startPoint x: 345, startPoint y: 518, endPoint x: 433, endPoint y: 518, distance: 88.0
click at [433, 518] on div "Trade is not permitted if:" at bounding box center [402, 515] width 127 height 12
click at [423, 528] on div "Trade is not permitted if: Edit No filters configured" at bounding box center [891, 553] width 1143 height 139
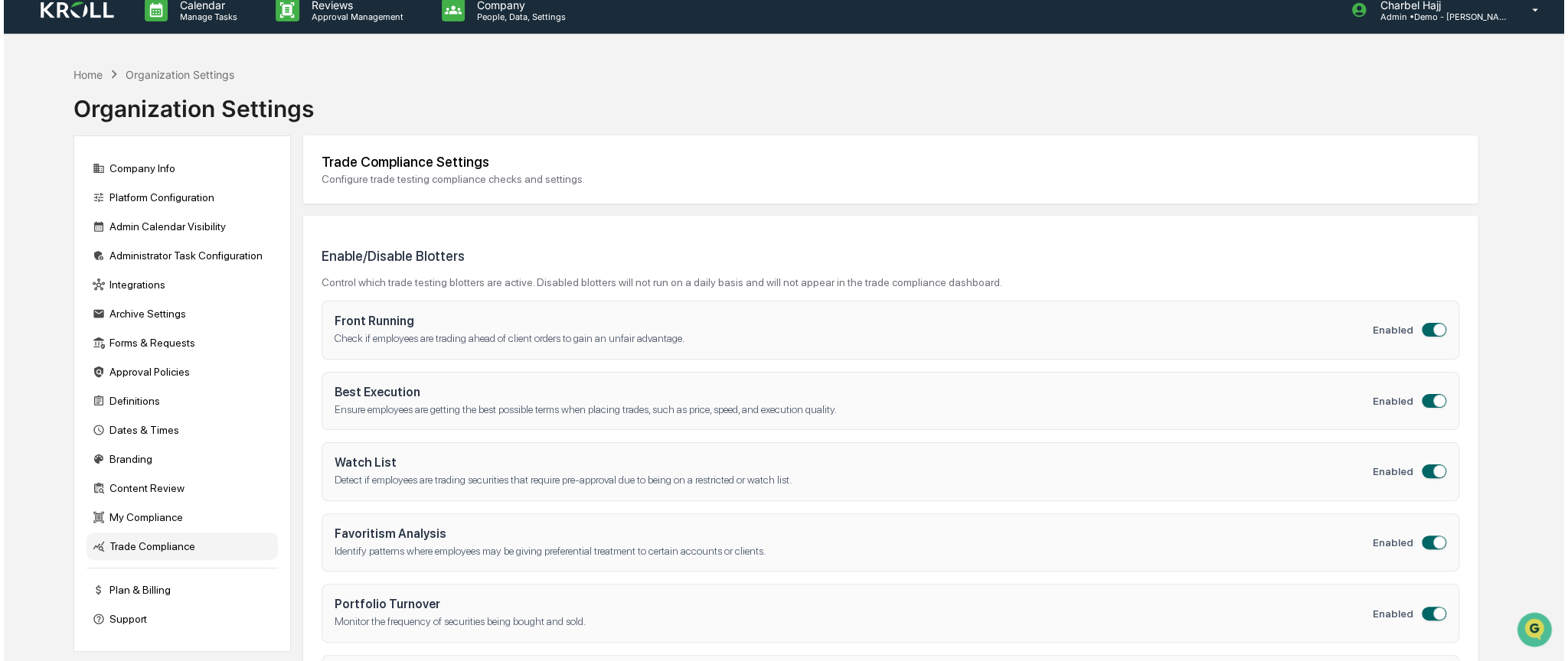
scroll to position [0, 0]
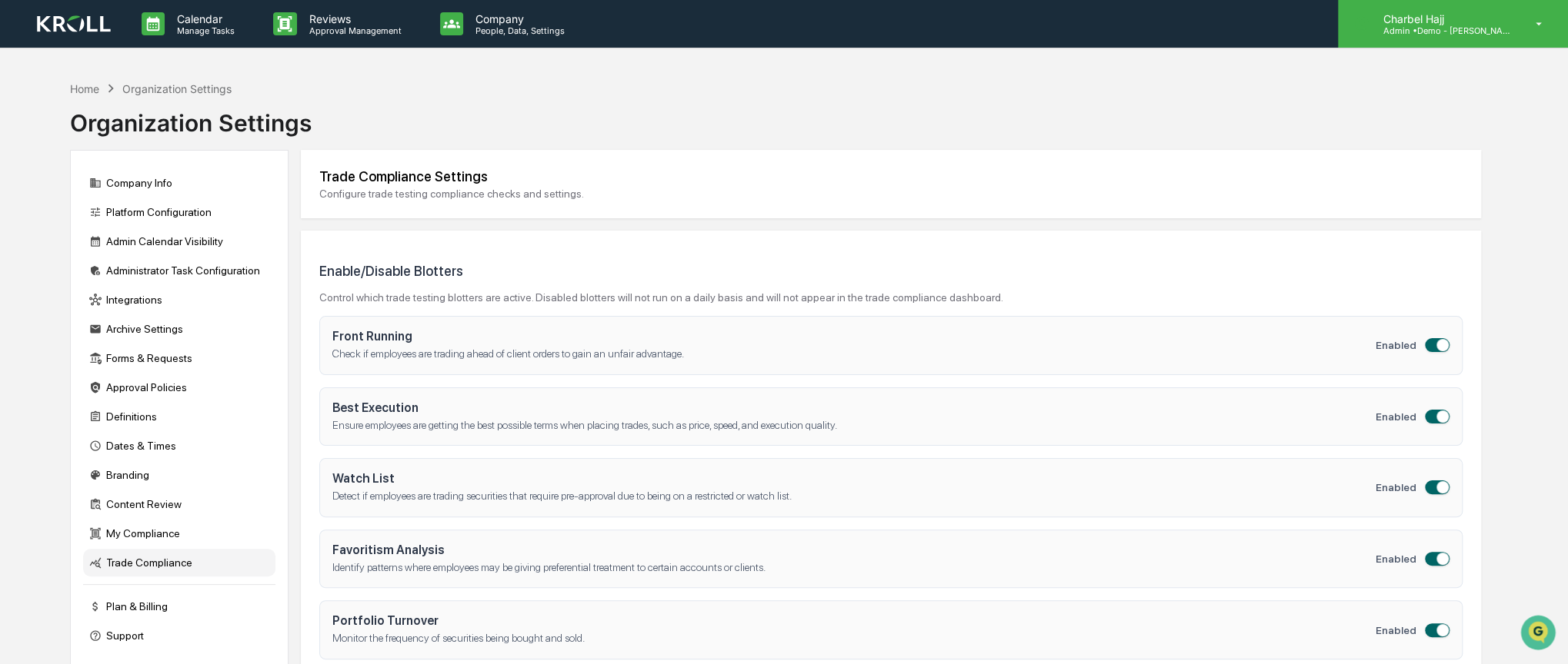
click at [1487, 29] on p "Admin • Demo - [PERSON_NAME]" at bounding box center [1441, 30] width 143 height 11
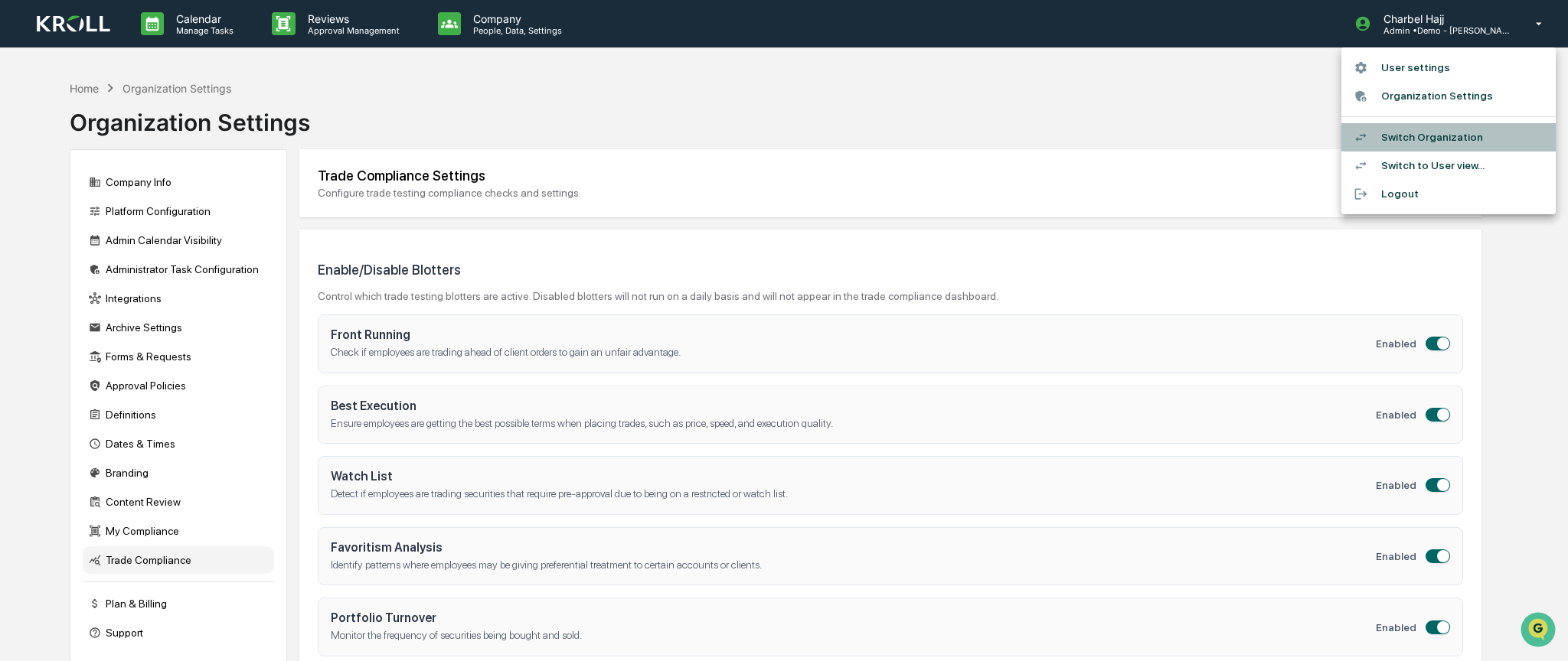
click at [1474, 127] on li "Switch Organization" at bounding box center [1448, 137] width 214 height 28
